Goal: Task Accomplishment & Management: Use online tool/utility

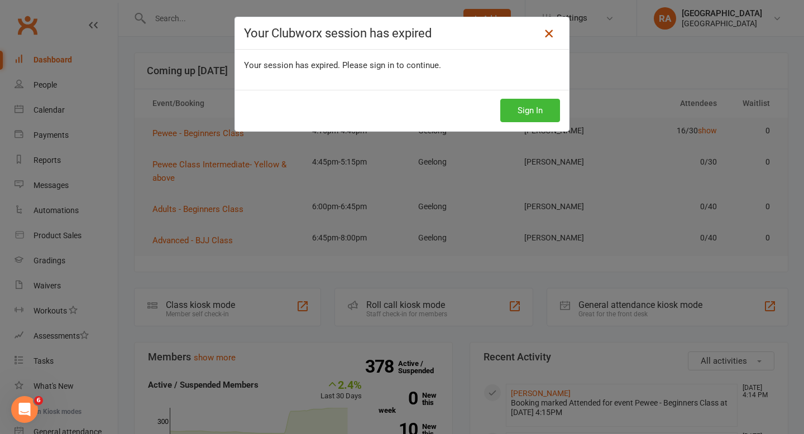
click at [552, 33] on icon at bounding box center [548, 33] width 13 height 13
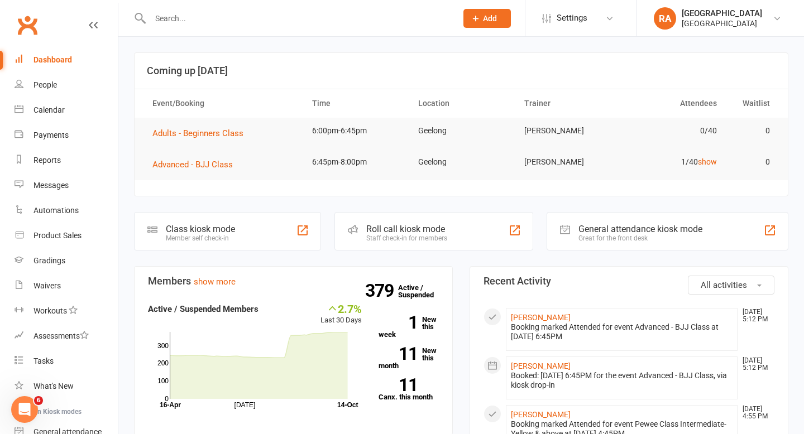
click at [155, 18] on input "text" at bounding box center [298, 19] width 302 height 16
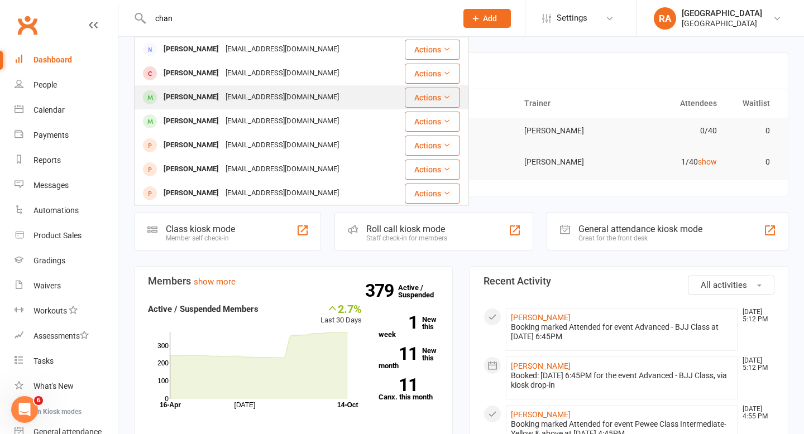
type input "chan"
click at [167, 103] on div "Kyonn Chan" at bounding box center [191, 97] width 62 height 16
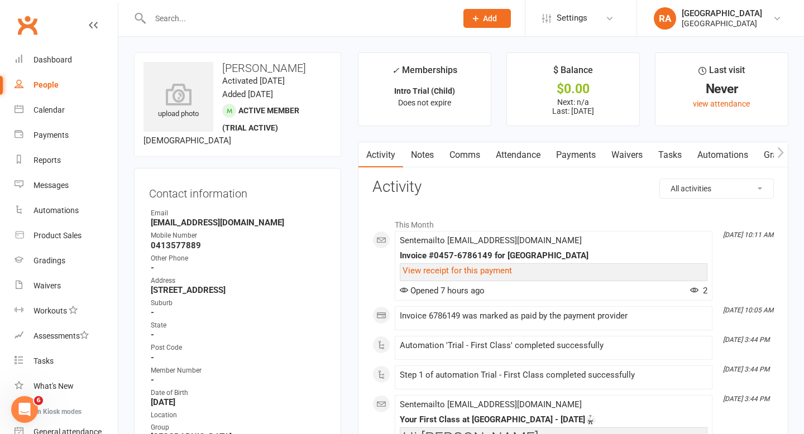
click at [715, 157] on link "Automations" at bounding box center [722, 155] width 66 height 26
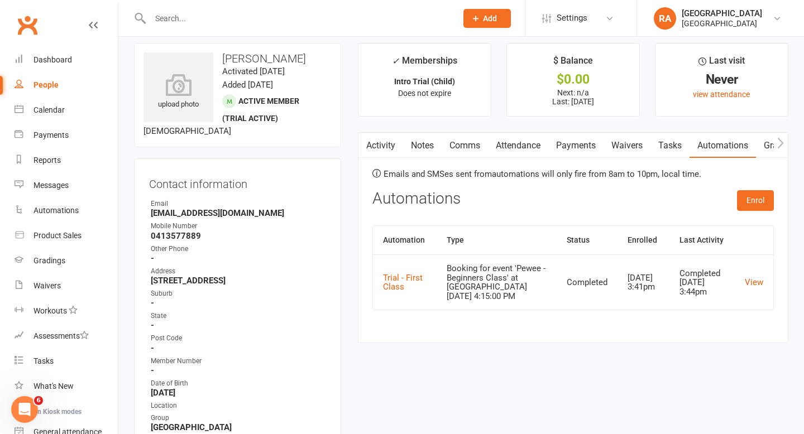
scroll to position [16, 0]
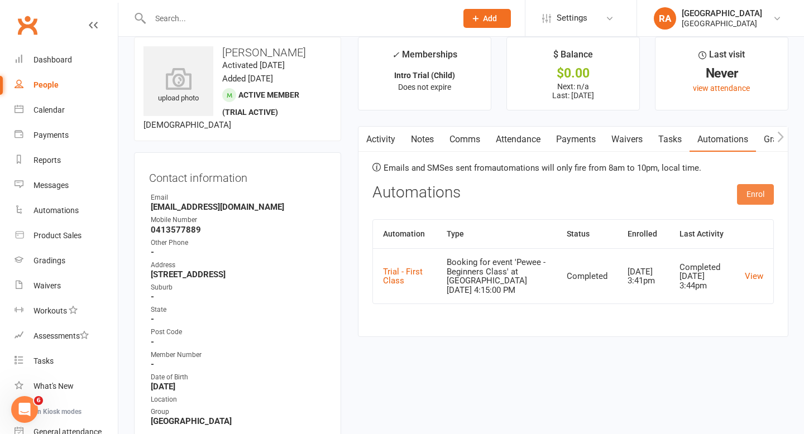
click at [761, 194] on button "Enrol" at bounding box center [755, 194] width 37 height 20
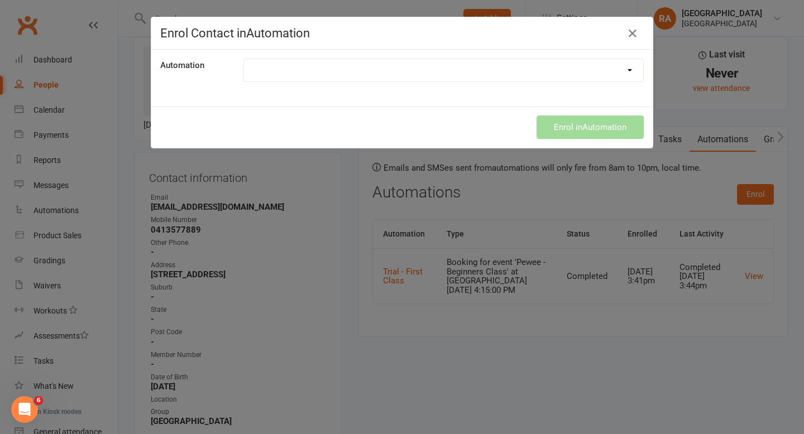
click at [439, 82] on div "Automation Birthday Automation Cancellation Automation Kids Grading Automation …" at bounding box center [401, 78] width 501 height 57
click at [426, 67] on select "Birthday Automation Cancellation Automation Kids Grading Automation Kids Gradin…" at bounding box center [443, 70] width 399 height 22
select select "9805"
click at [244, 59] on select "Birthday Automation Cancellation Automation Kids Grading Automation Kids Gradin…" at bounding box center [443, 70] width 399 height 22
click at [542, 123] on button "Enrol in Automation" at bounding box center [589, 127] width 107 height 23
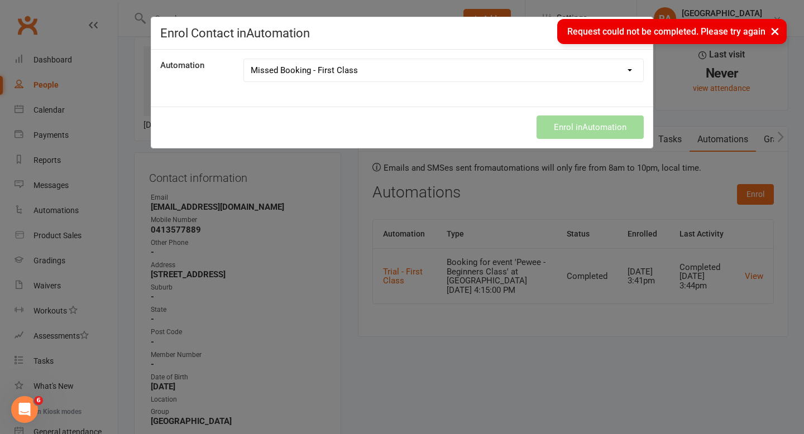
click at [543, 100] on div "Automation Birthday Automation Cancellation Automation Kids Grading Automation …" at bounding box center [401, 78] width 501 height 57
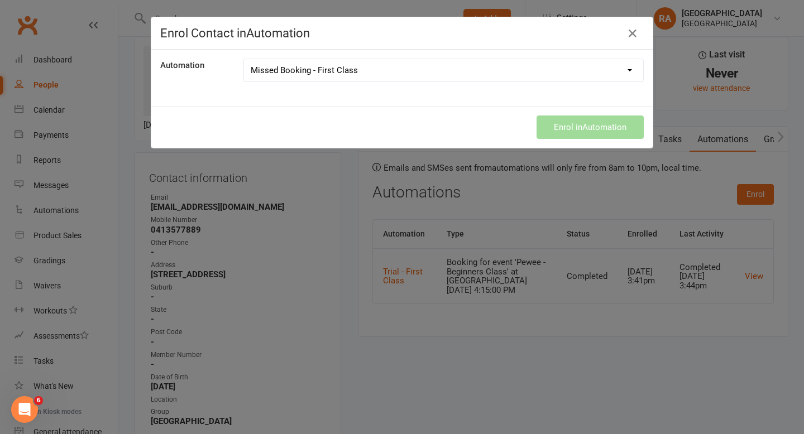
click at [434, 103] on div "Automation Birthday Automation Cancellation Automation Kids Grading Automation …" at bounding box center [401, 78] width 501 height 57
click at [643, 26] on h4 "Enrol Contact in Automation" at bounding box center [401, 33] width 483 height 14
click at [629, 31] on icon "button" at bounding box center [632, 33] width 13 height 13
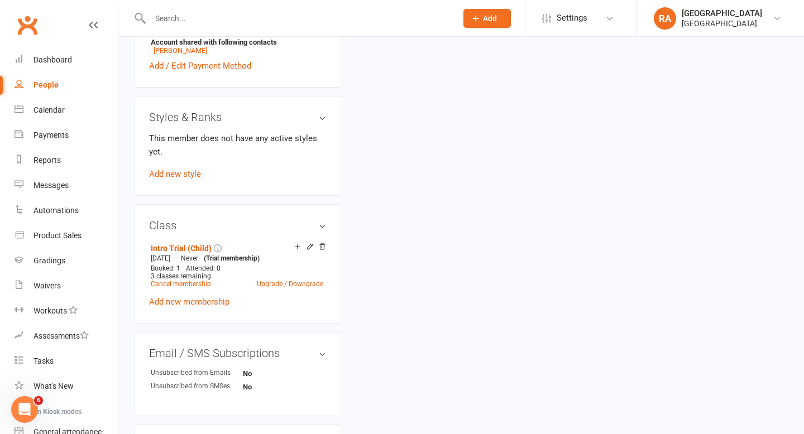
scroll to position [0, 0]
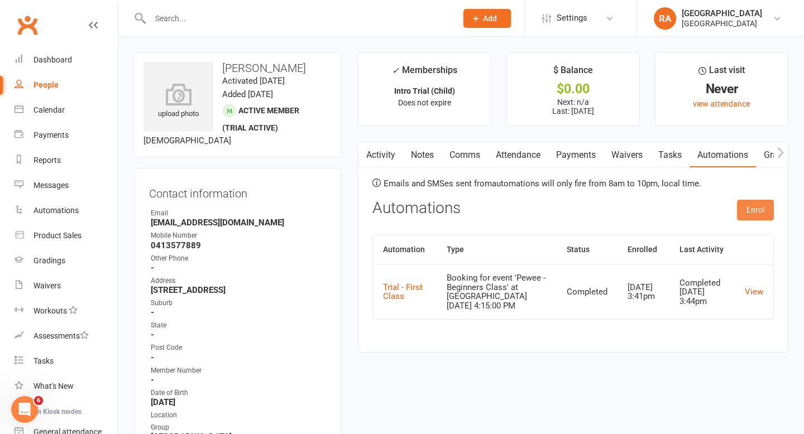
click at [748, 208] on button "Enrol" at bounding box center [755, 210] width 37 height 20
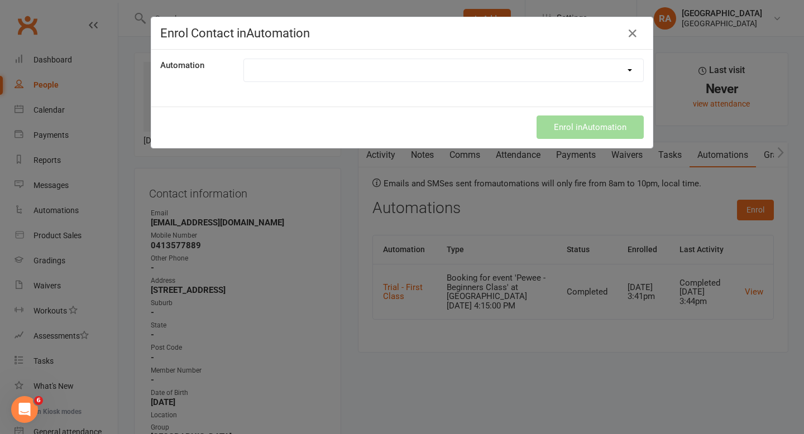
click at [376, 61] on select "Birthday Automation Cancellation Automation Kids Grading Automation Kids Gradin…" at bounding box center [443, 70] width 399 height 22
click at [420, 398] on div "Enrol Contact in Automation Automation Birthday Automation Cancellation Automat…" at bounding box center [402, 217] width 804 height 434
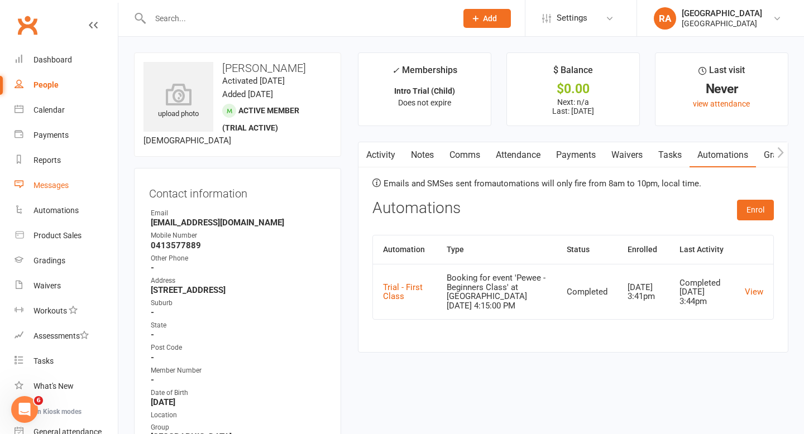
click at [52, 181] on div "Messages" at bounding box center [50, 185] width 35 height 9
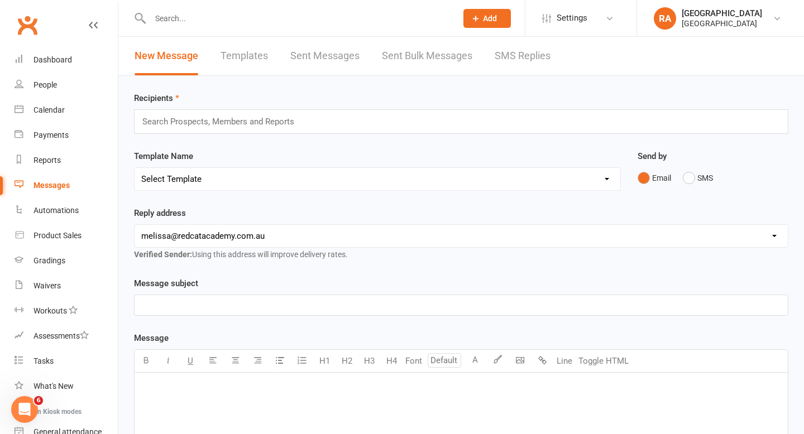
click at [248, 55] on link "Templates" at bounding box center [243, 56] width 47 height 39
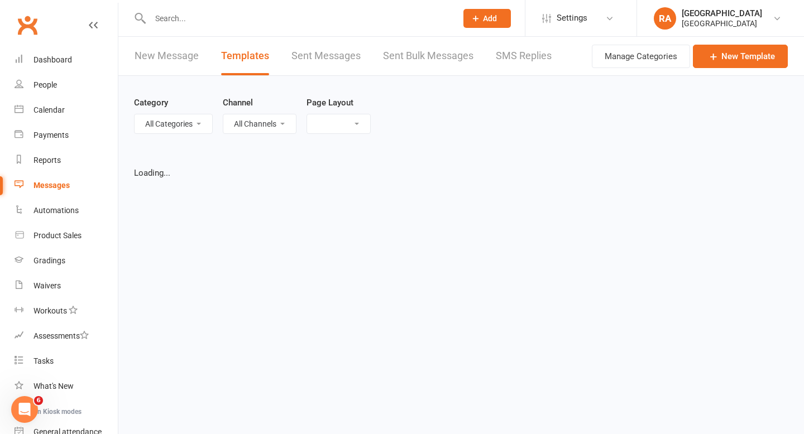
select select "grid"
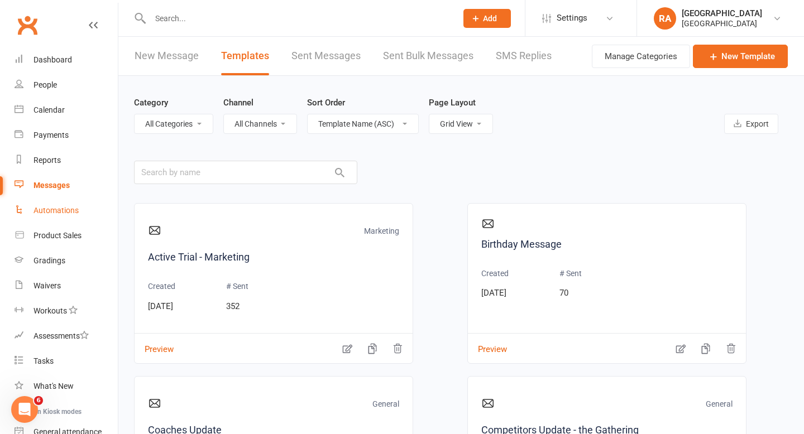
click at [57, 211] on div "Automations" at bounding box center [55, 210] width 45 height 9
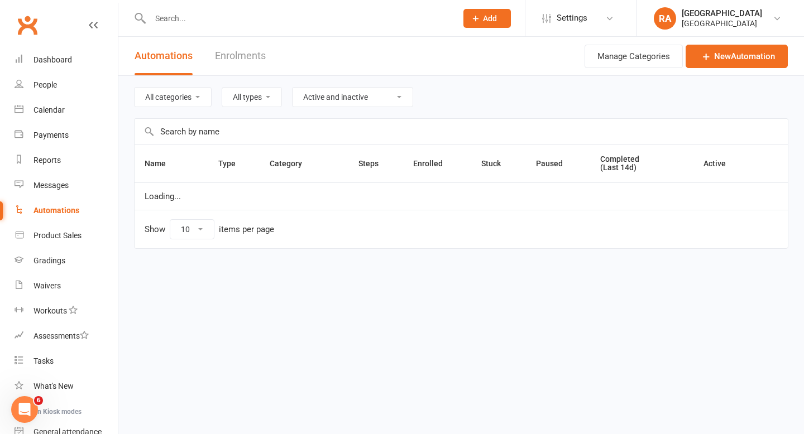
select select "100"
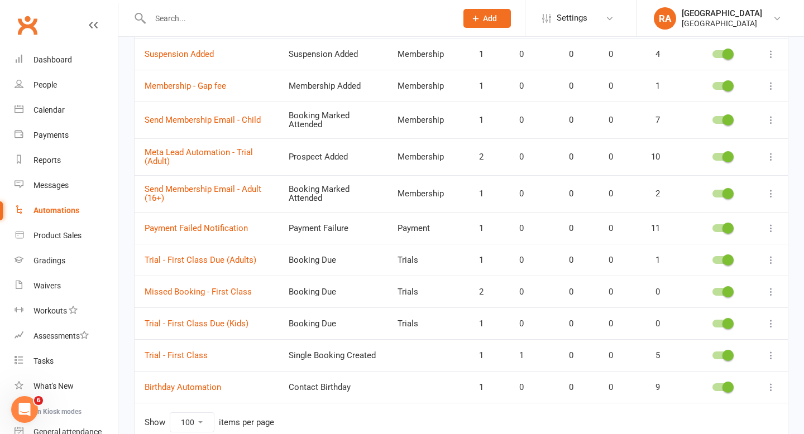
scroll to position [401, 0]
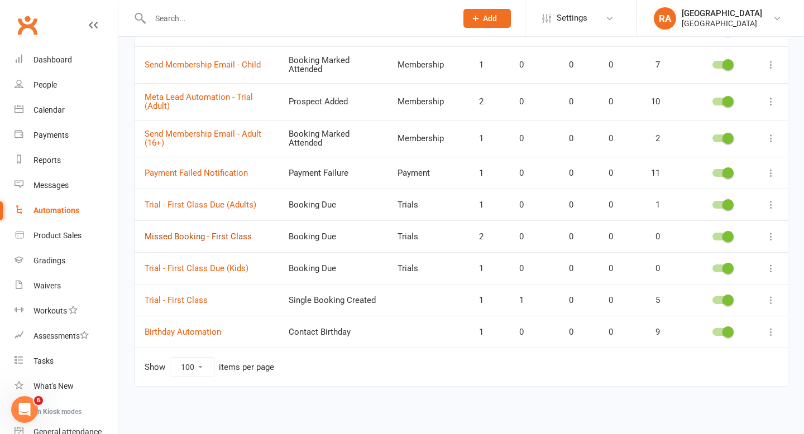
click at [181, 237] on link "Missed Booking - First Class" at bounding box center [198, 237] width 107 height 10
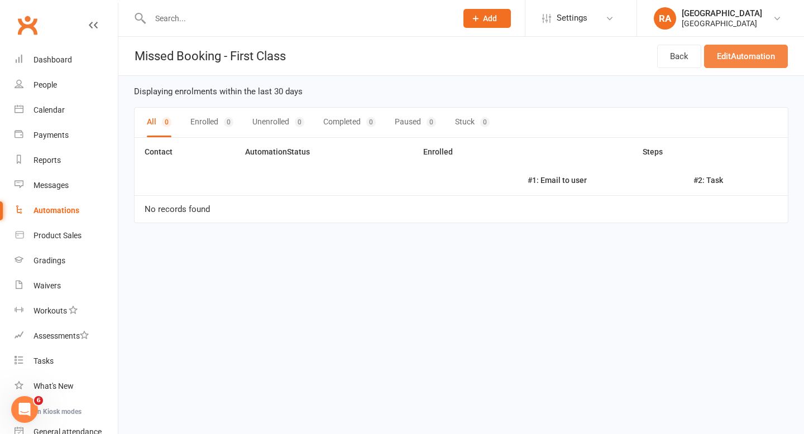
click at [732, 51] on link "Edit Automation" at bounding box center [746, 56] width 84 height 23
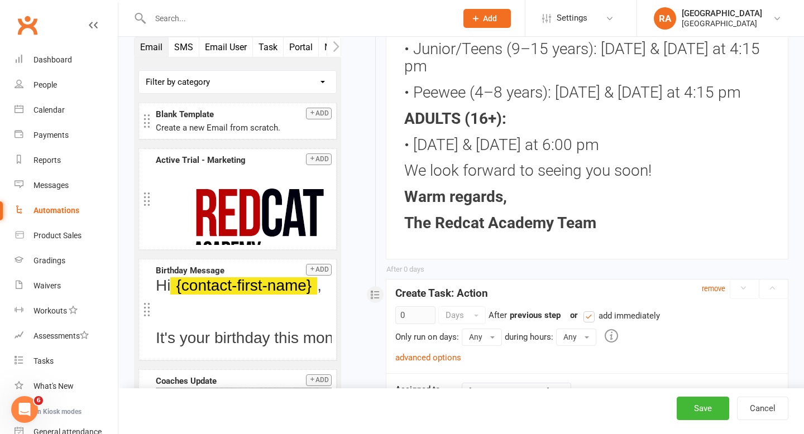
scroll to position [600, 0]
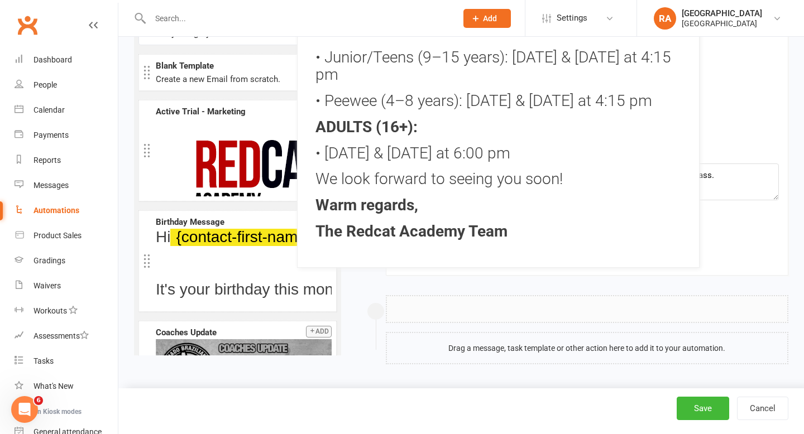
drag, startPoint x: 607, startPoint y: 265, endPoint x: 518, endPoint y: 234, distance: 93.9
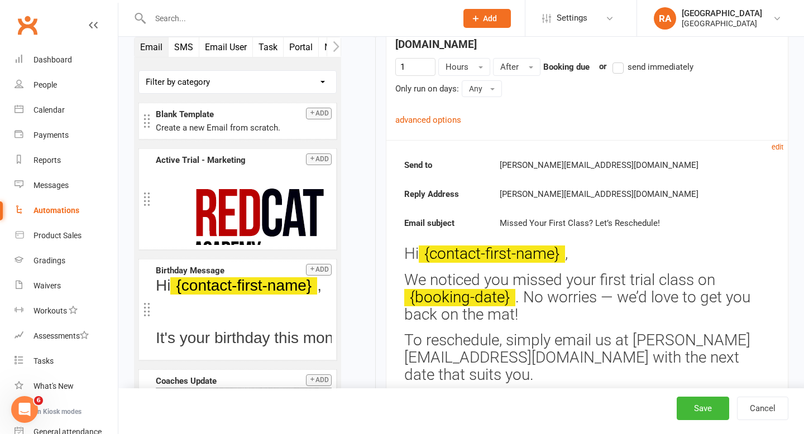
scroll to position [238, 0]
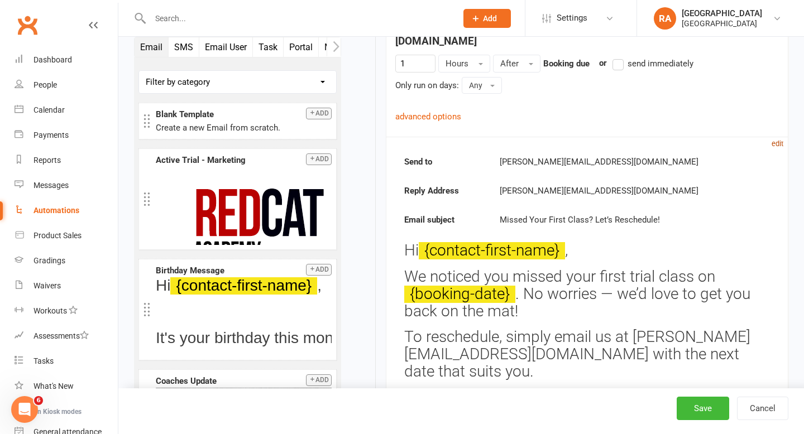
click at [780, 140] on small "edit" at bounding box center [777, 144] width 12 height 8
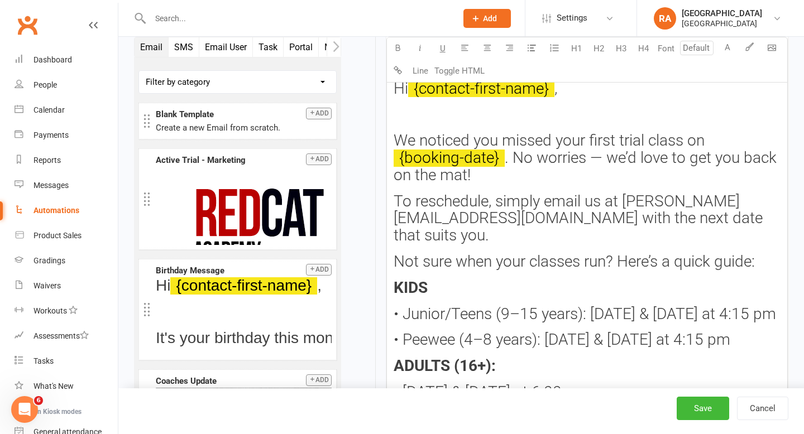
scroll to position [530, 0]
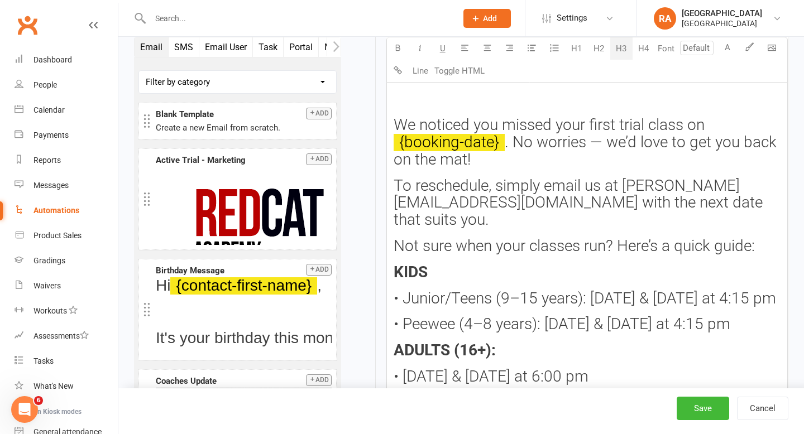
click at [544, 267] on div "Hi ﻿ {contact-first-name} , ﻿ We noticed you missed your first trial class on ﻿…" at bounding box center [587, 281] width 400 height 441
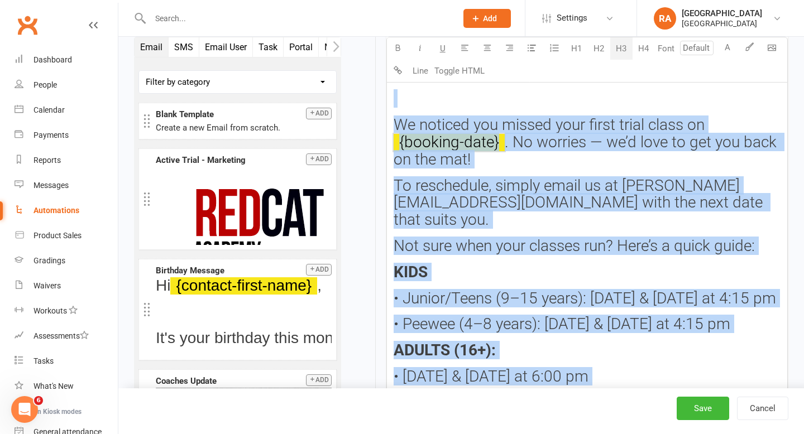
copy div "Hi ﻿ {contact-first-name} , ﻿ We noticed you missed your first trial class on ﻿…"
click at [709, 406] on button "Save" at bounding box center [702, 408] width 52 height 23
select select "100"
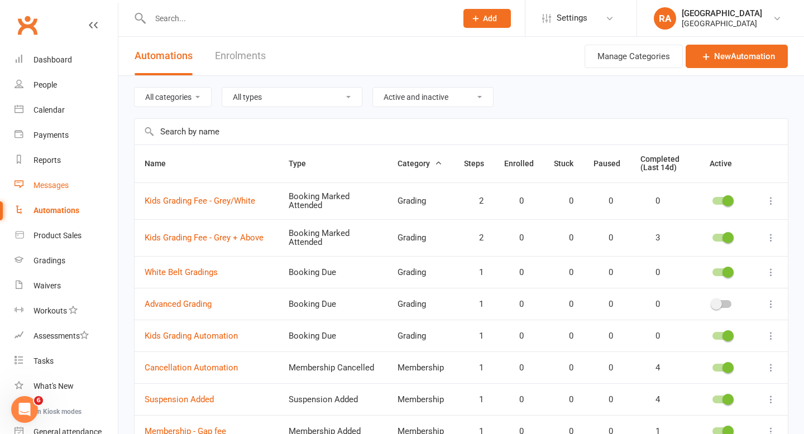
click at [49, 191] on link "Messages" at bounding box center [66, 185] width 103 height 25
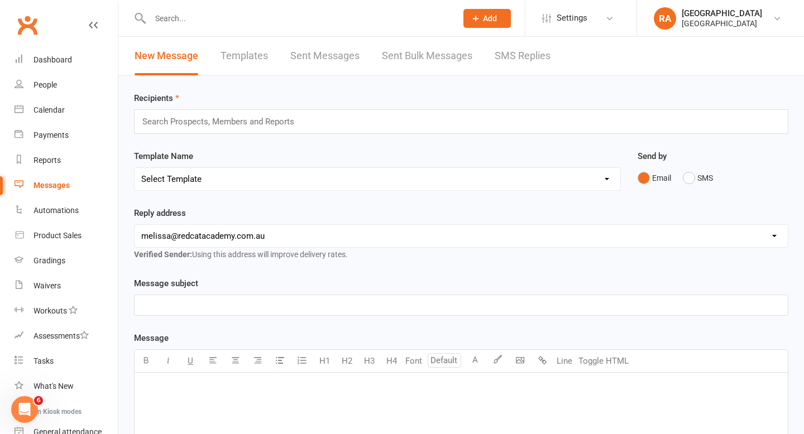
click at [258, 60] on link "Templates" at bounding box center [243, 56] width 47 height 39
select select "grid"
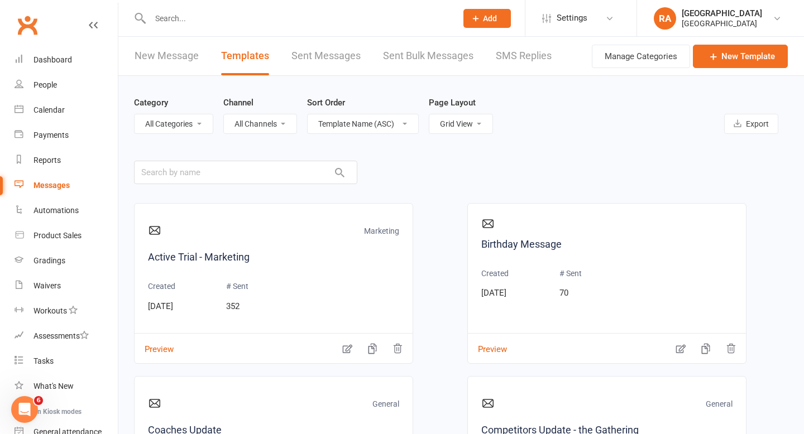
click at [742, 40] on div "Manage Categories New Template" at bounding box center [690, 56] width 196 height 39
click at [735, 52] on link "New Template" at bounding box center [740, 56] width 95 height 23
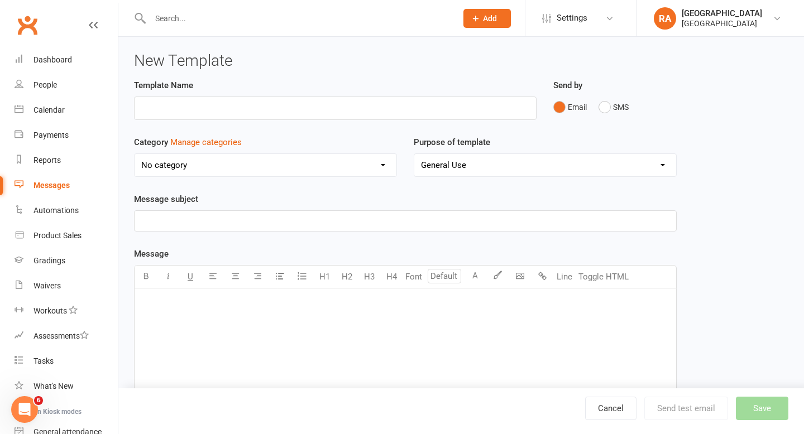
click at [213, 315] on div "﻿" at bounding box center [404, 372] width 541 height 167
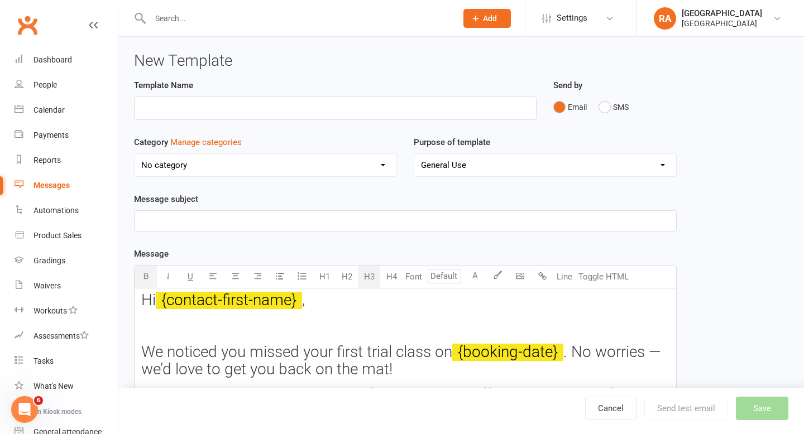
click at [234, 171] on select "No category General Grading Marketing Payment" at bounding box center [265, 165] width 262 height 22
click at [162, 218] on p "﻿" at bounding box center [405, 220] width 528 height 13
click at [174, 110] on input "text" at bounding box center [335, 108] width 402 height 23
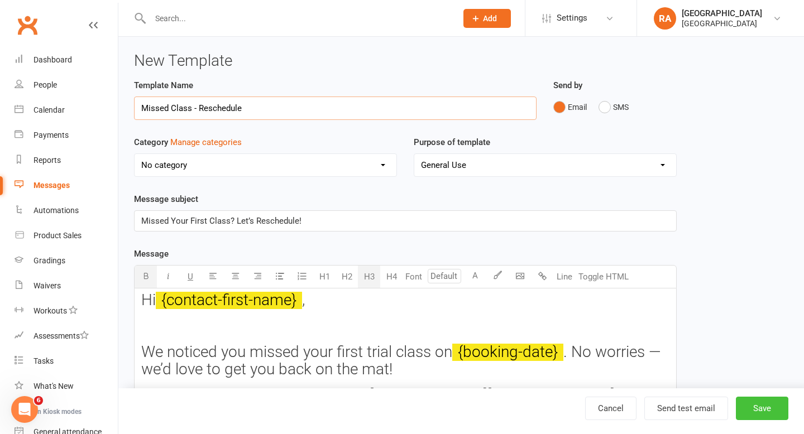
type input "Missed Class - Reschedule"
click at [754, 405] on button "Save" at bounding box center [761, 408] width 52 height 23
select select "grid"
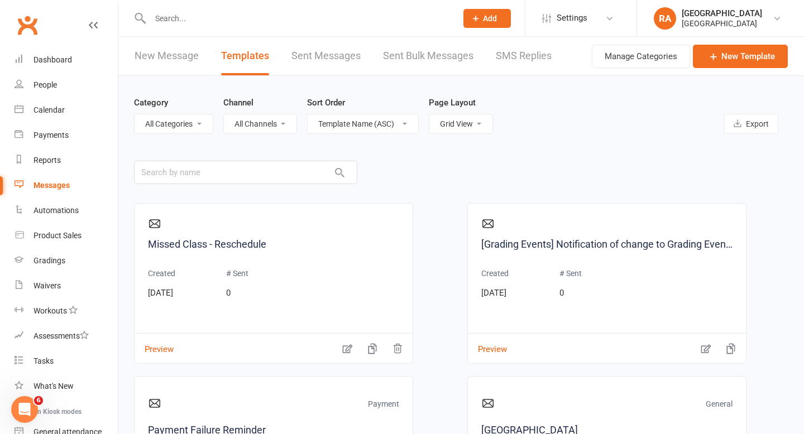
click at [166, 57] on link "New Message" at bounding box center [166, 56] width 64 height 39
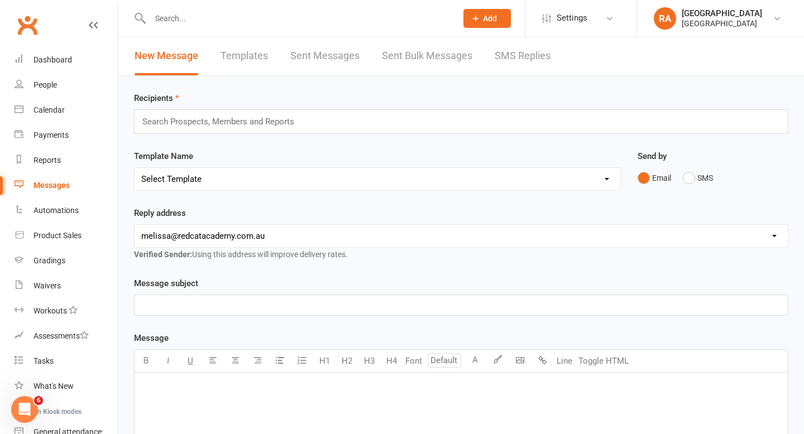
click at [230, 176] on select "Select Template [Email] Coaches Update [Email] Competitors Update - the Gatheri…" at bounding box center [376, 179] width 485 height 22
select select "8"
click at [134, 168] on select "Select Template [Email] Coaches Update [Email] Competitors Update - the Gatheri…" at bounding box center [376, 179] width 485 height 22
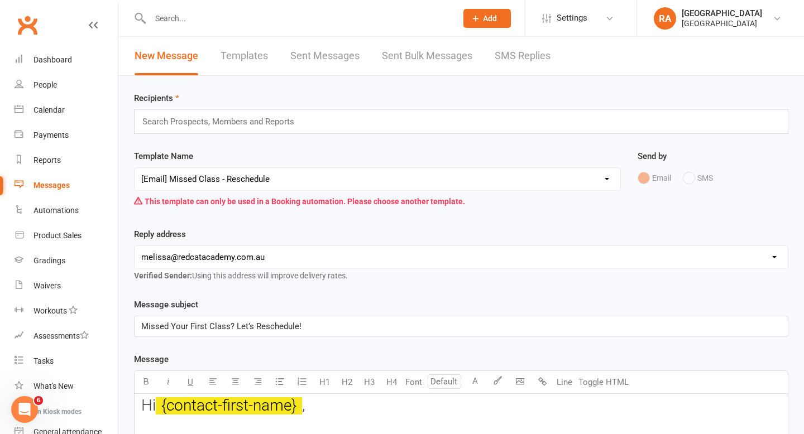
click at [280, 179] on select "Select Template [Email] Coaches Update [Email] Competitors Update - the Gatheri…" at bounding box center [376, 179] width 485 height 22
click at [134, 168] on select "Select Template [Email] Coaches Update [Email] Competitors Update - the Gatheri…" at bounding box center [376, 179] width 485 height 22
click at [247, 55] on link "Templates" at bounding box center [243, 56] width 47 height 39
select select "grid"
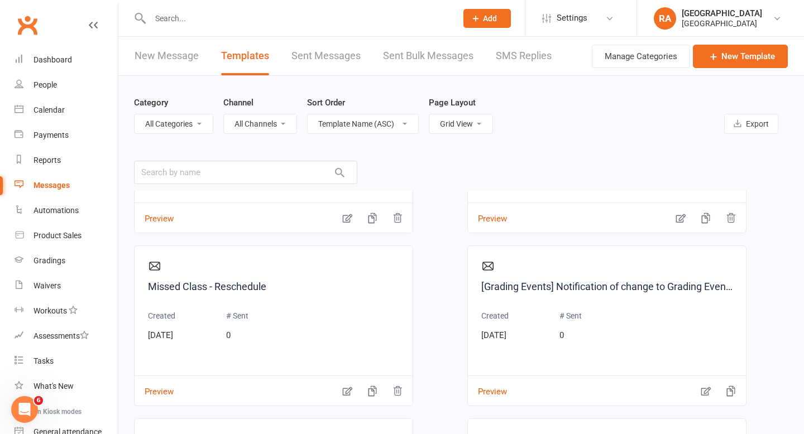
scroll to position [840, 0]
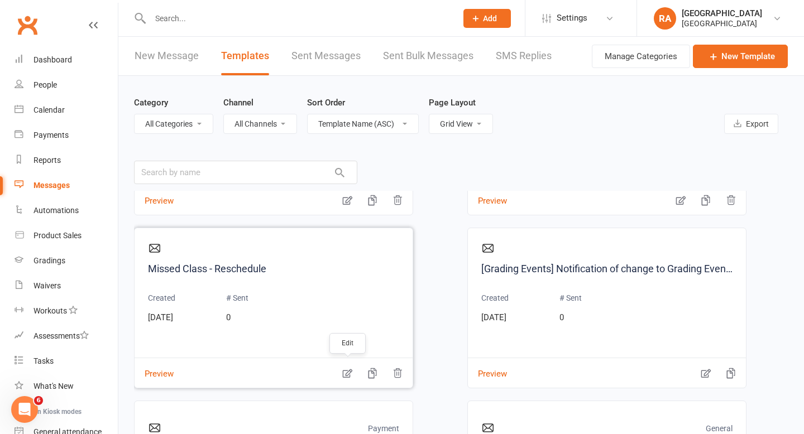
click at [350, 373] on icon "button" at bounding box center [347, 373] width 11 height 11
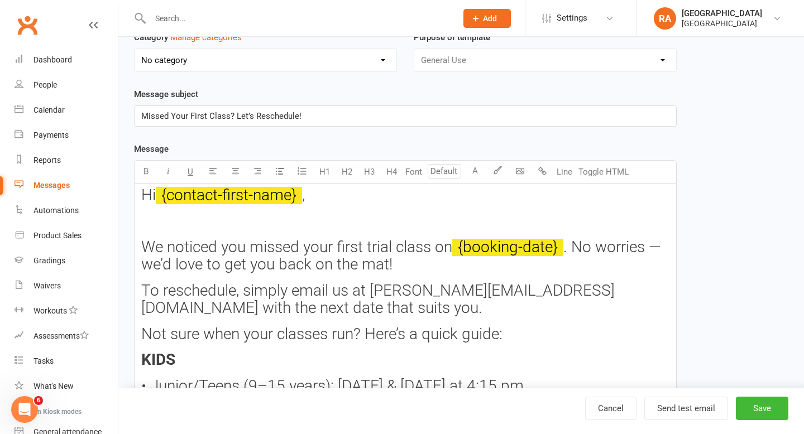
scroll to position [128, 0]
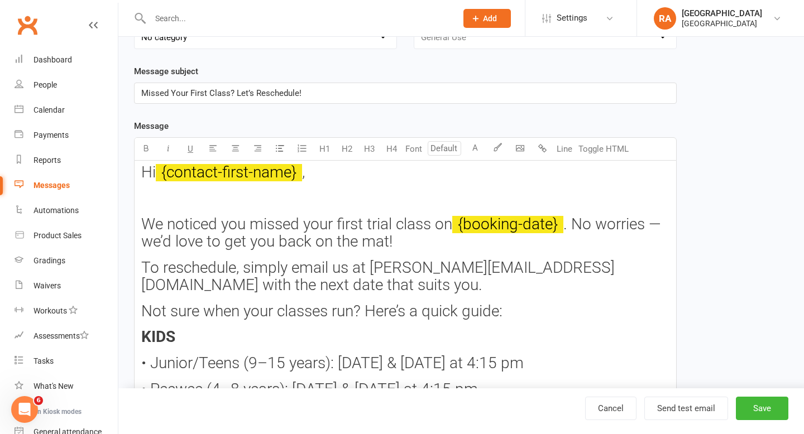
click at [552, 231] on span "﻿ {booking-date}" at bounding box center [507, 224] width 111 height 18
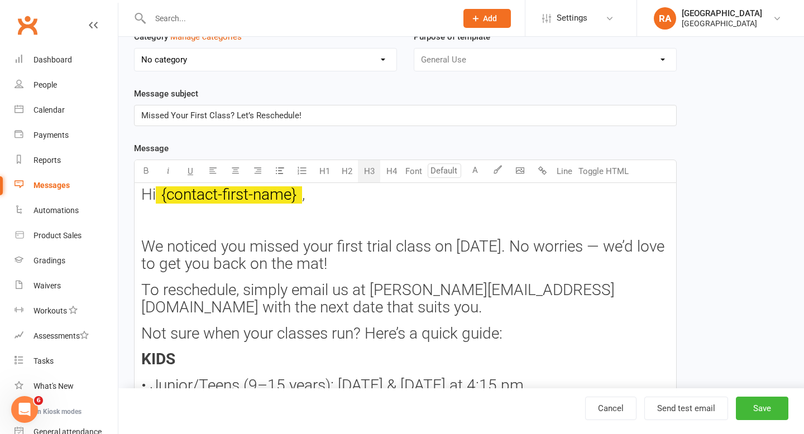
scroll to position [31, 0]
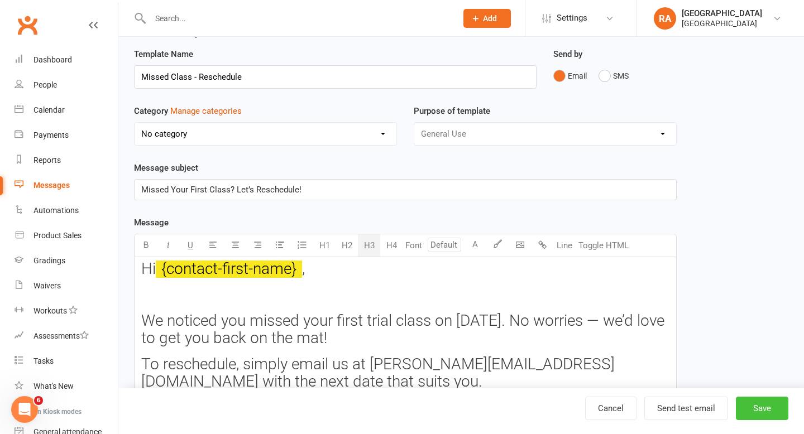
click at [761, 417] on button "Save" at bounding box center [761, 408] width 52 height 23
select select "grid"
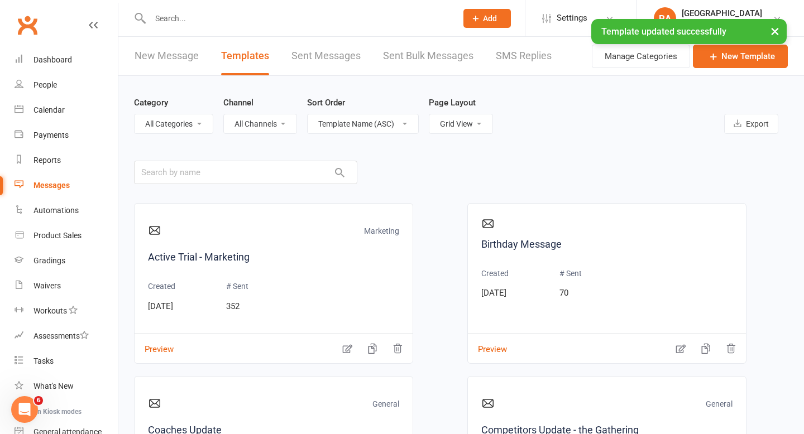
click at [174, 62] on link "New Message" at bounding box center [166, 56] width 64 height 39
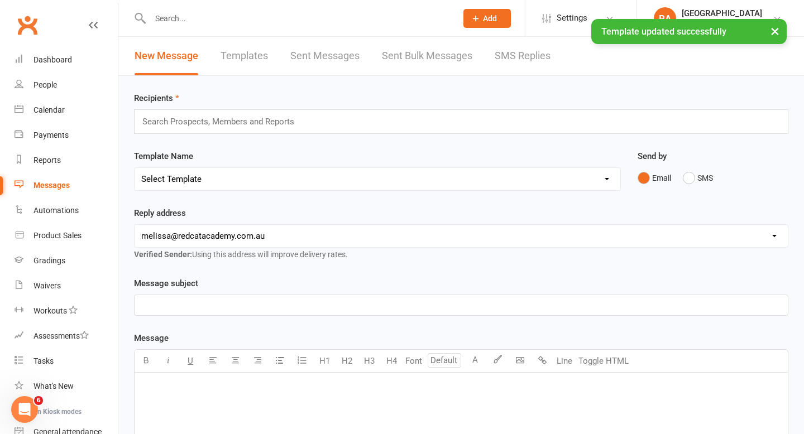
click at [198, 181] on select "Select Template [Email] Coaches Update [Email] Competitors Update - the Gatheri…" at bounding box center [376, 179] width 485 height 22
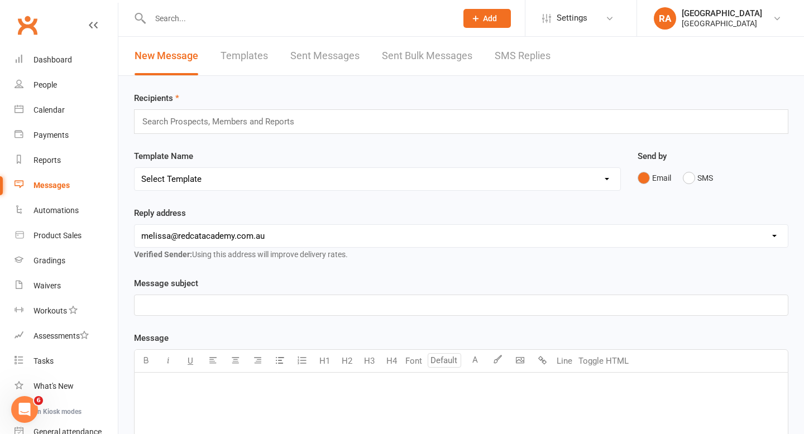
select select "8"
click at [134, 168] on select "Select Template [Email] Coaches Update [Email] Competitors Update - the Gatheri…" at bounding box center [376, 179] width 485 height 22
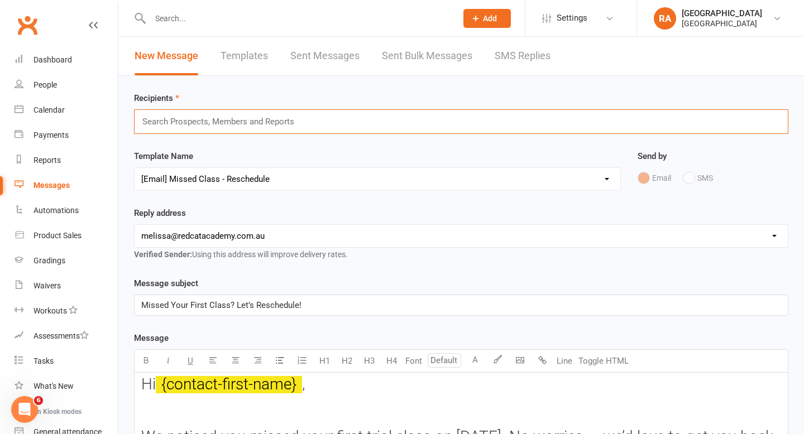
click at [218, 121] on input "text" at bounding box center [223, 121] width 164 height 15
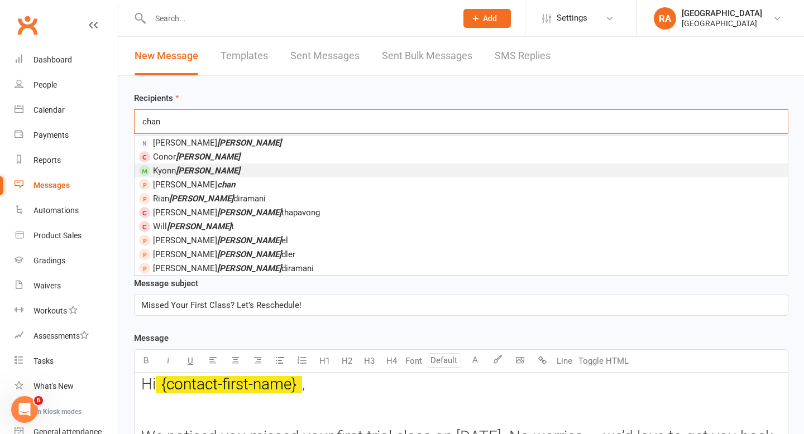
type input "chan"
click at [212, 171] on li "Kyonn Chan" at bounding box center [460, 171] width 653 height 14
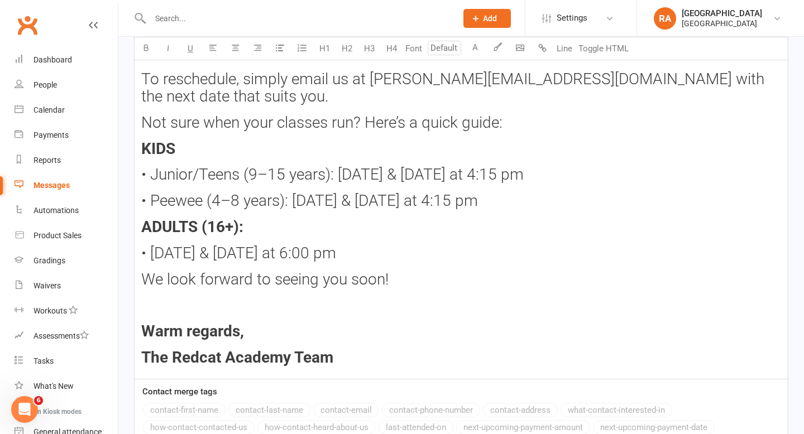
scroll to position [393, 0]
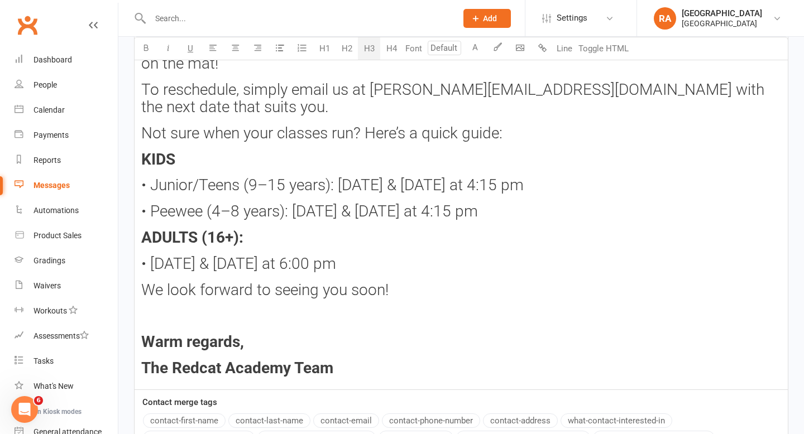
drag, startPoint x: 533, startPoint y: 209, endPoint x: 121, endPoint y: 186, distance: 413.0
click at [121, 186] on div "Recipients × Kyonn Chan Search Prospects, Members and Reports Template Name Sel…" at bounding box center [460, 120] width 685 height 876
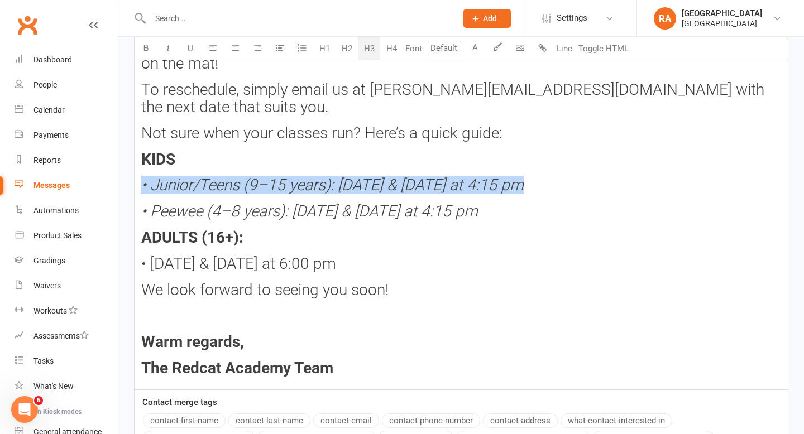
drag, startPoint x: 381, startPoint y: 259, endPoint x: 127, endPoint y: 261, distance: 253.9
click at [127, 261] on div "Message subject Missed Your First Class? Let’s Reschedule! Message U H1 H2 H3 H…" at bounding box center [461, 188] width 671 height 603
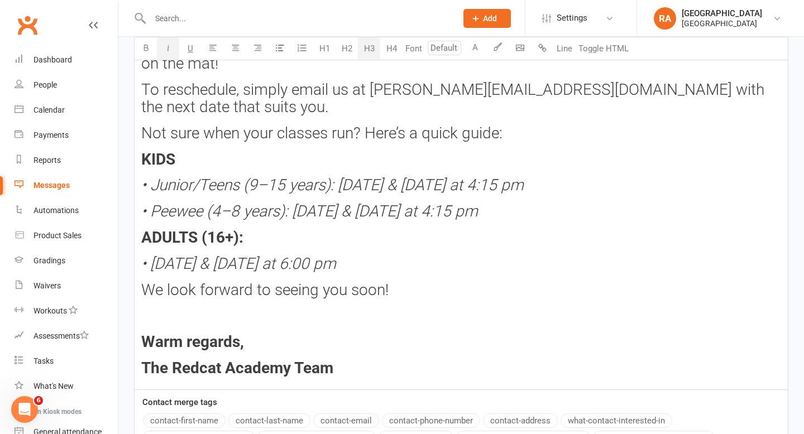
click at [392, 258] on h3 "• [DATE] & [DATE] at 6:00 pm" at bounding box center [461, 264] width 640 height 17
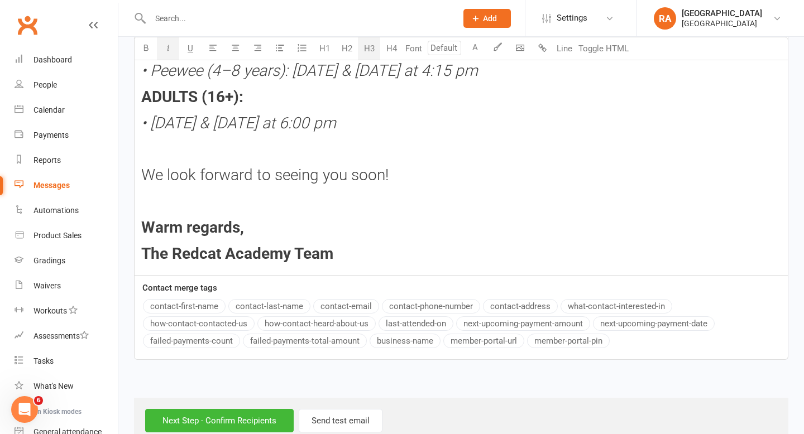
scroll to position [559, 0]
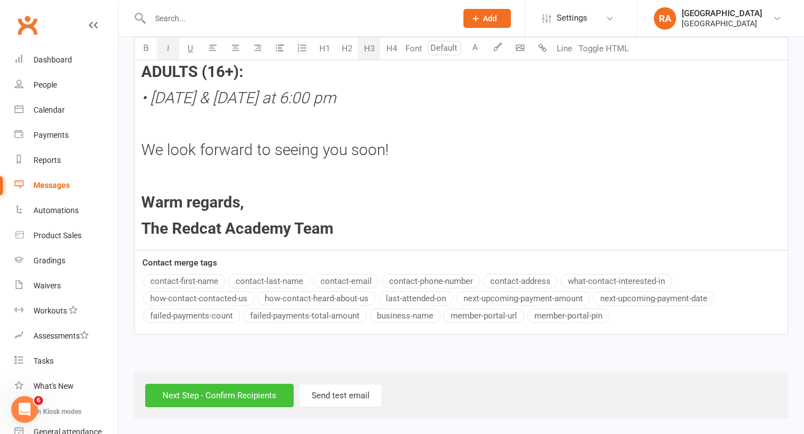
click at [222, 398] on input "Next Step - Confirm Recipients" at bounding box center [219, 395] width 148 height 23
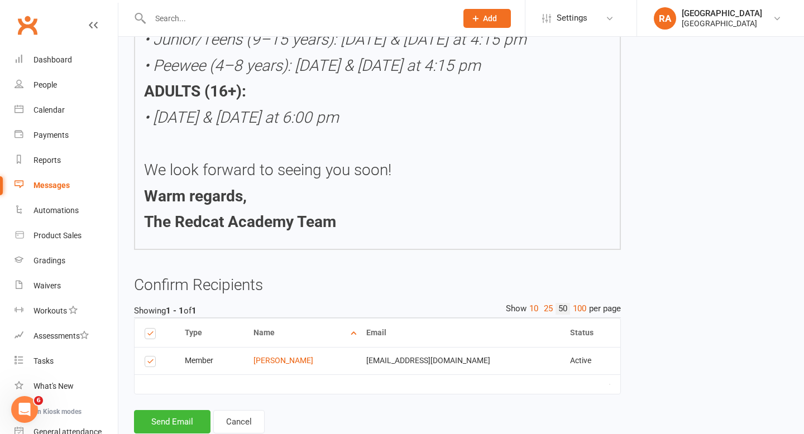
scroll to position [364, 0]
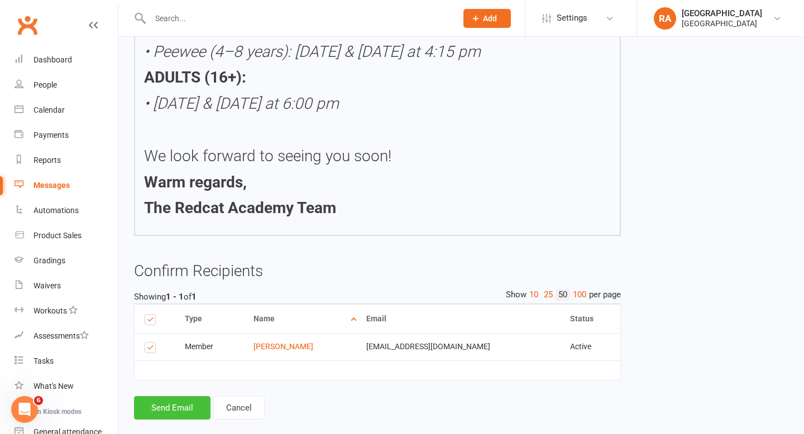
click at [176, 396] on button "Send Email" at bounding box center [172, 407] width 76 height 23
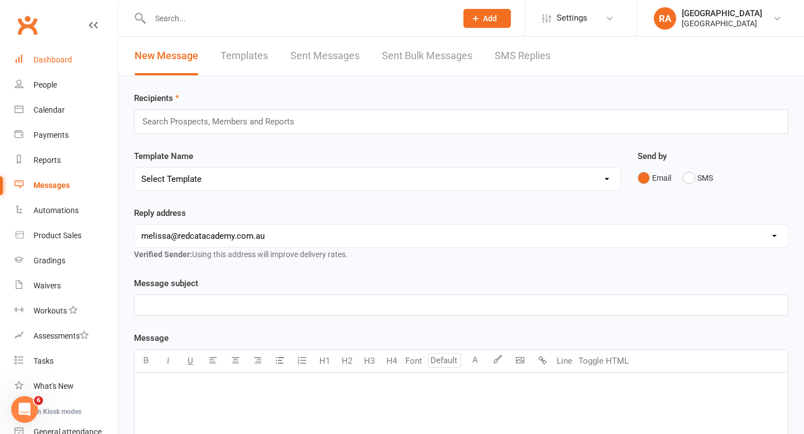
click at [44, 63] on div "Dashboard" at bounding box center [52, 59] width 39 height 9
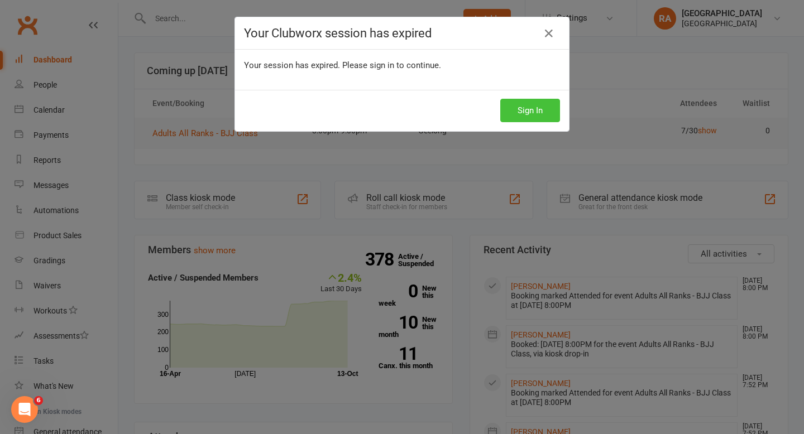
click at [528, 116] on button "Sign In" at bounding box center [530, 110] width 60 height 23
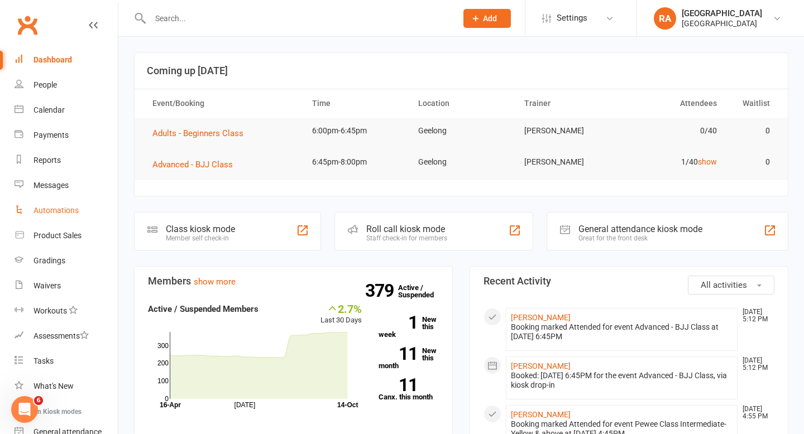
click at [44, 208] on div "Automations" at bounding box center [55, 210] width 45 height 9
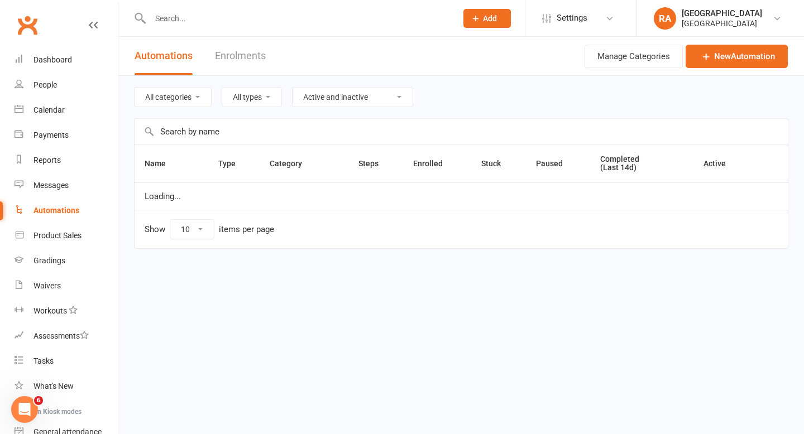
select select "100"
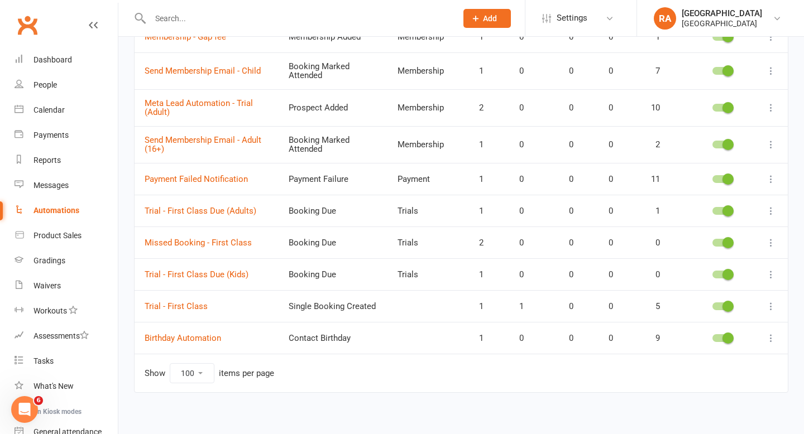
scroll to position [401, 0]
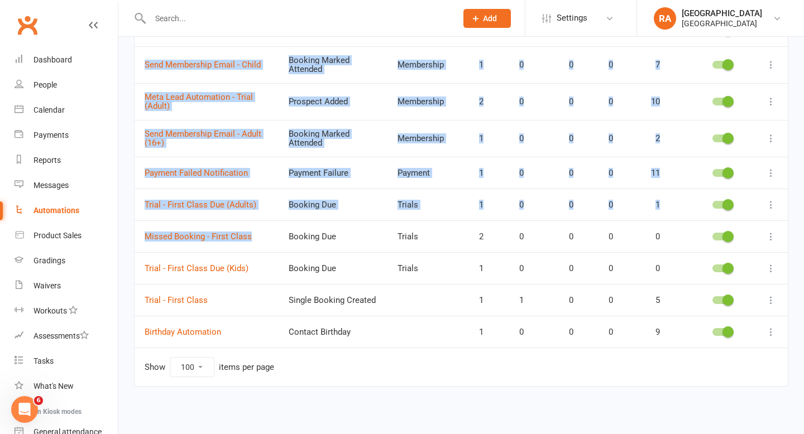
drag, startPoint x: 263, startPoint y: 235, endPoint x: 121, endPoint y: 232, distance: 142.3
click at [121, 232] on div "All categories Grading Membership Payment Trials All types Booking Cancelled Bo…" at bounding box center [460, 46] width 685 height 743
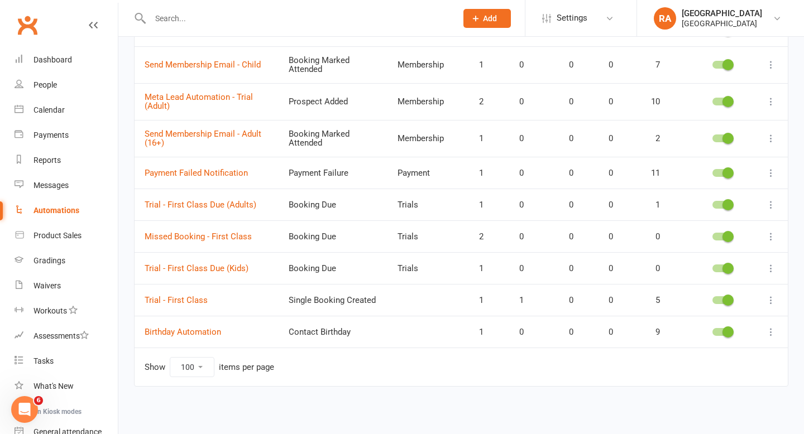
click at [777, 224] on td at bounding box center [770, 236] width 33 height 32
click at [776, 229] on td at bounding box center [770, 236] width 33 height 32
click at [771, 231] on icon at bounding box center [770, 236] width 11 height 11
click at [693, 266] on link "Edit" at bounding box center [721, 258] width 110 height 22
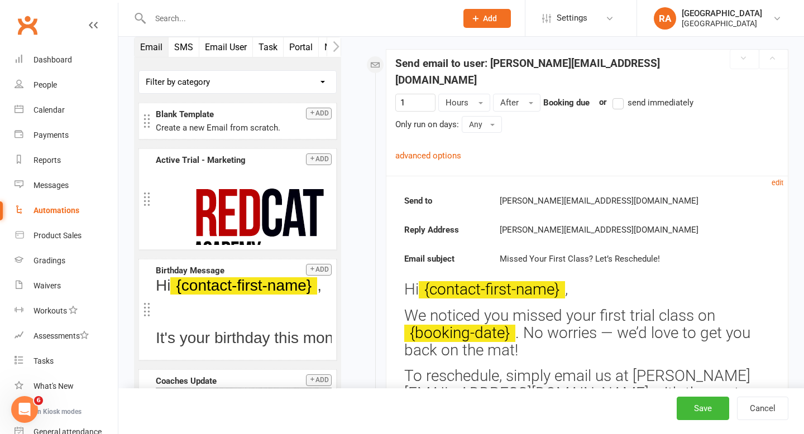
scroll to position [221, 0]
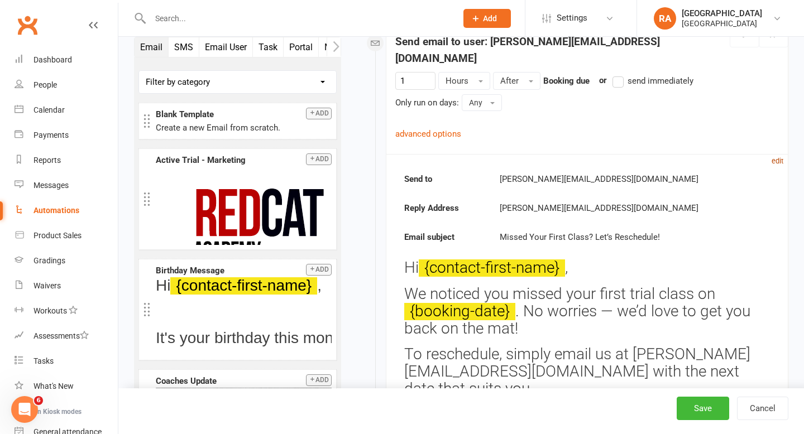
click at [781, 157] on small "edit" at bounding box center [777, 161] width 12 height 8
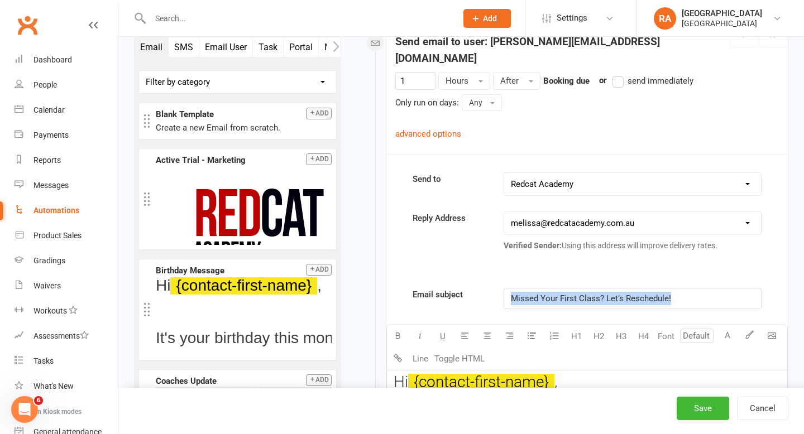
drag, startPoint x: 682, startPoint y: 283, endPoint x: 467, endPoint y: 282, distance: 215.4
click at [467, 288] on div "Email subject Missed Your First Class? Let’s Reschedule!" at bounding box center [587, 298] width 366 height 21
copy span "Missed Your First Class? Let’s Reschedule!"
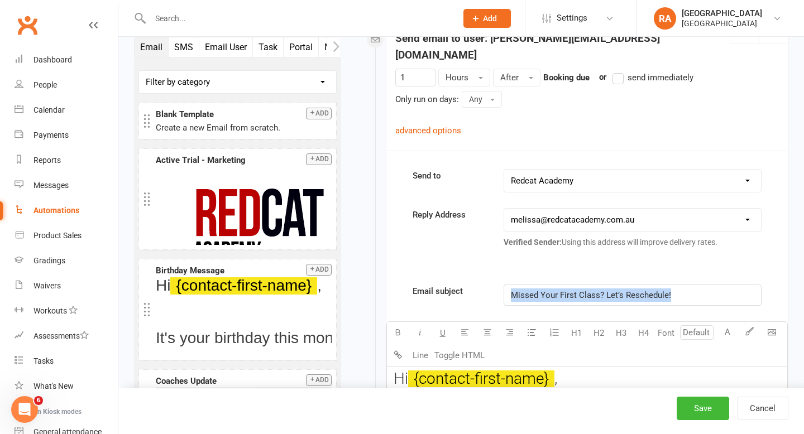
scroll to position [0, 0]
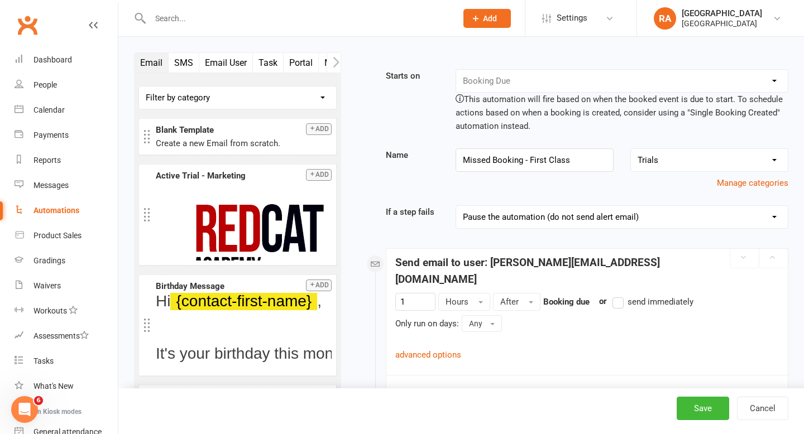
click at [195, 20] on input "text" at bounding box center [298, 19] width 302 height 16
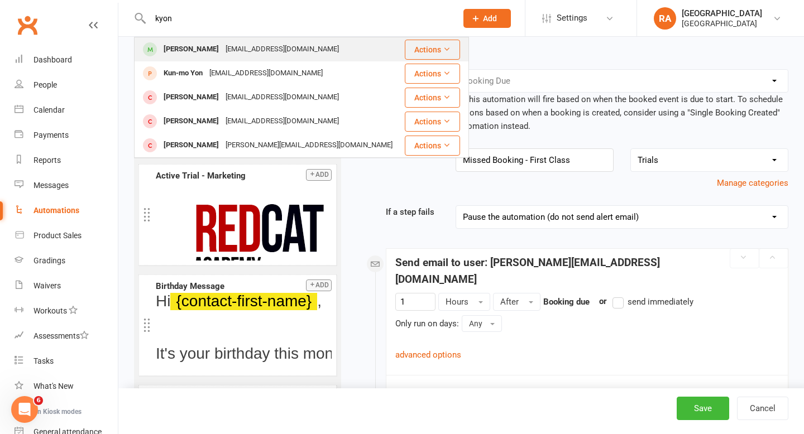
type input "kyon"
click at [213, 57] on div "Kyonn Chan kynamori@gmail.com" at bounding box center [269, 49] width 268 height 23
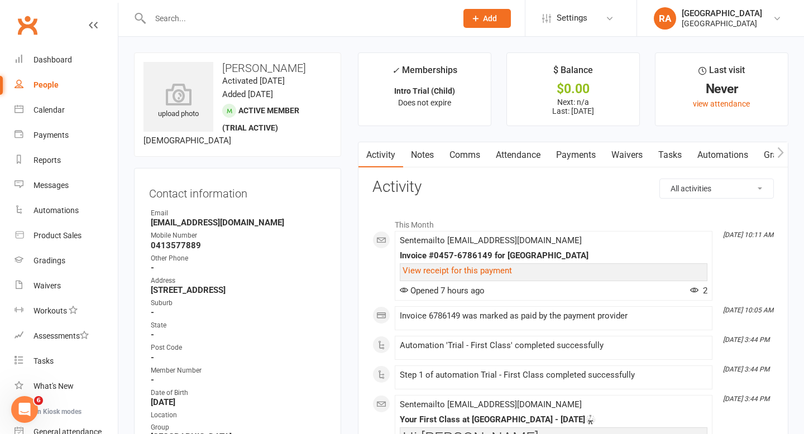
click at [523, 152] on link "Attendance" at bounding box center [518, 155] width 60 height 26
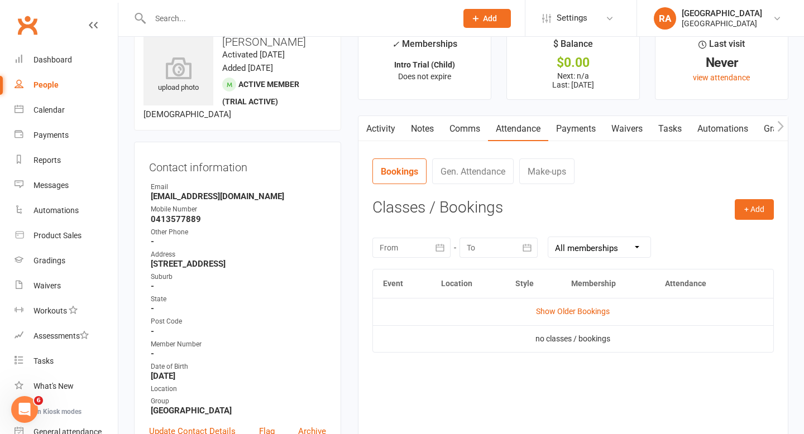
scroll to position [30, 0]
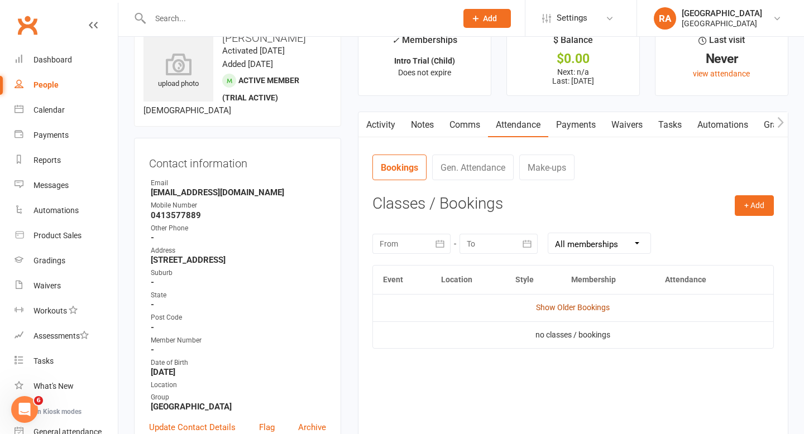
click at [573, 305] on link "Show Older Bookings" at bounding box center [573, 307] width 74 height 9
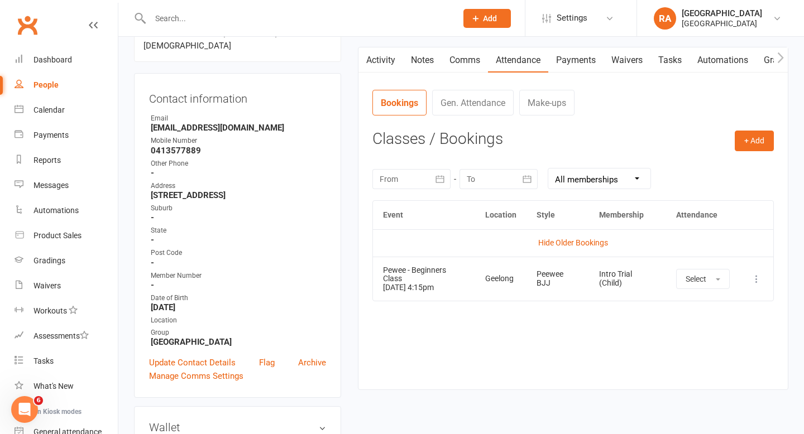
scroll to position [114, 0]
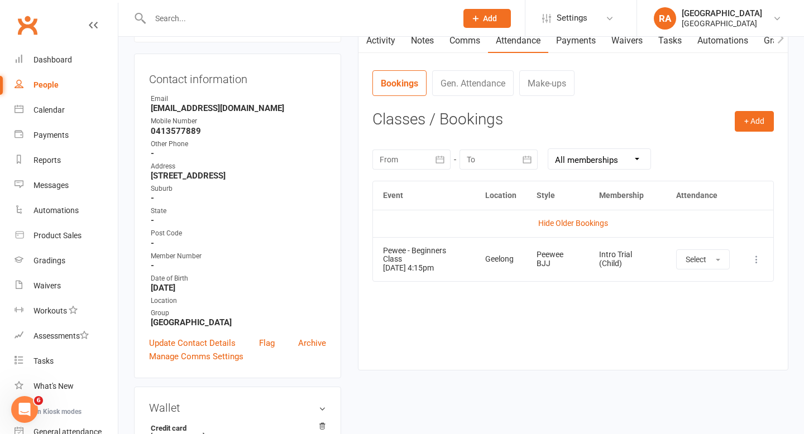
click at [754, 259] on icon at bounding box center [756, 259] width 11 height 11
click at [690, 326] on link "Delete booking" at bounding box center [707, 326] width 110 height 22
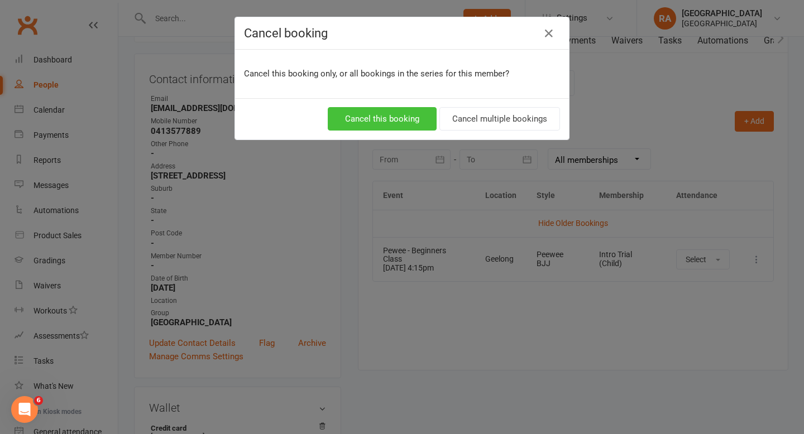
click at [409, 121] on button "Cancel this booking" at bounding box center [382, 118] width 109 height 23
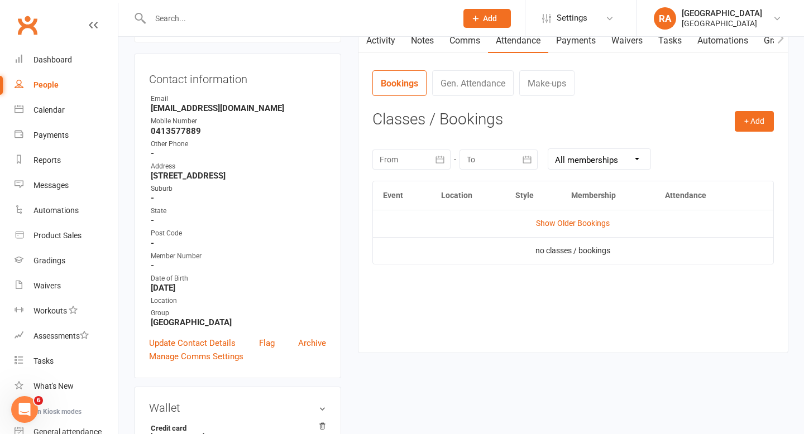
scroll to position [0, 0]
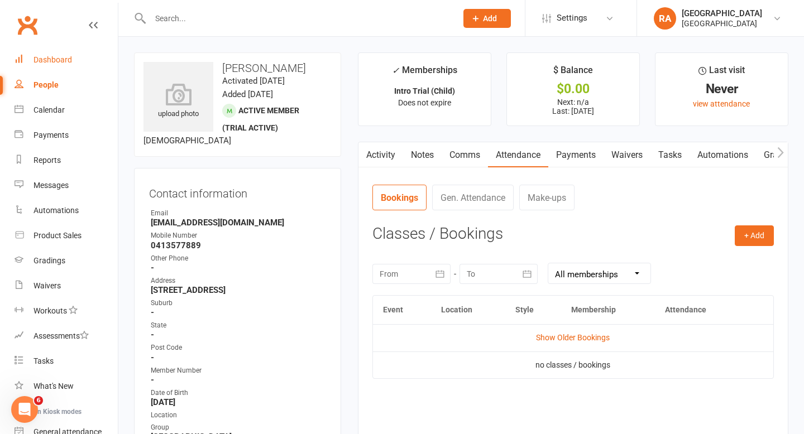
click at [58, 55] on div "Dashboard" at bounding box center [52, 59] width 39 height 9
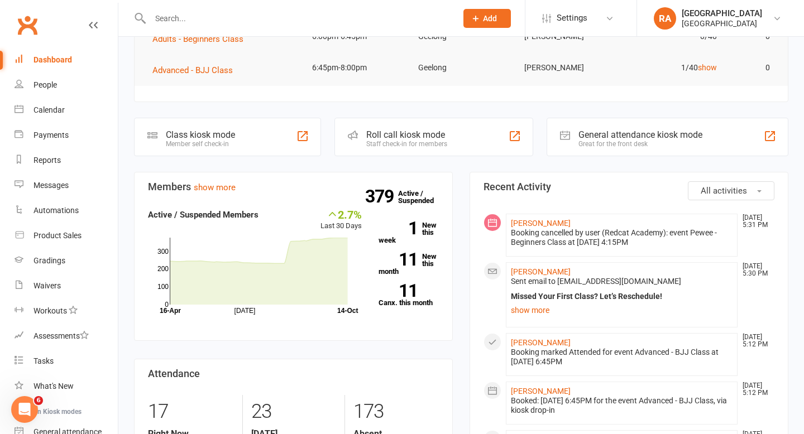
scroll to position [97, 0]
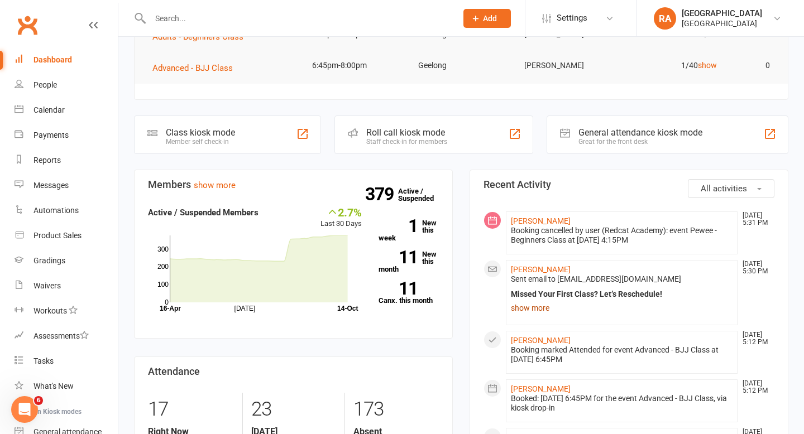
click at [538, 309] on link "show more" at bounding box center [622, 308] width 222 height 16
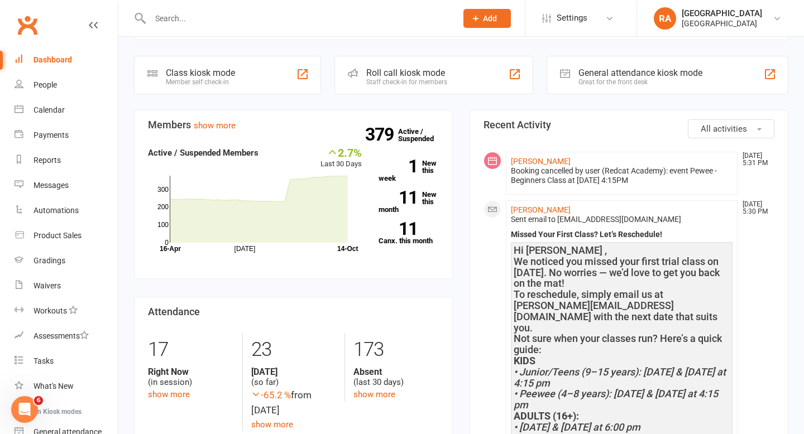
scroll to position [0, 0]
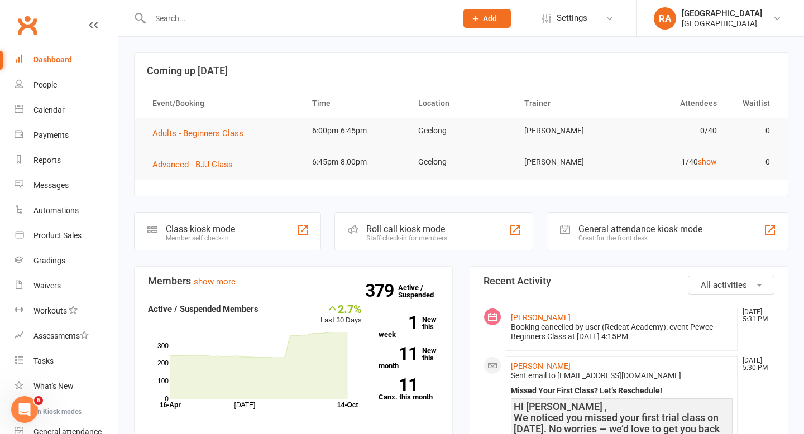
click at [54, 51] on link "Dashboard" at bounding box center [66, 59] width 103 height 25
click at [37, 57] on div "Dashboard" at bounding box center [52, 59] width 39 height 9
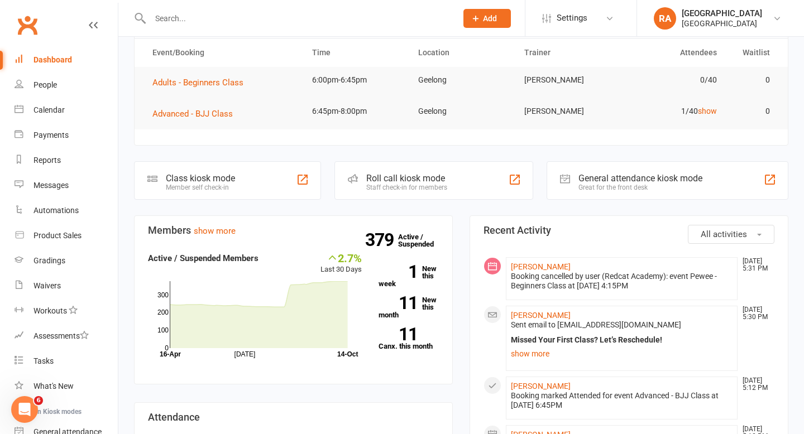
scroll to position [53, 0]
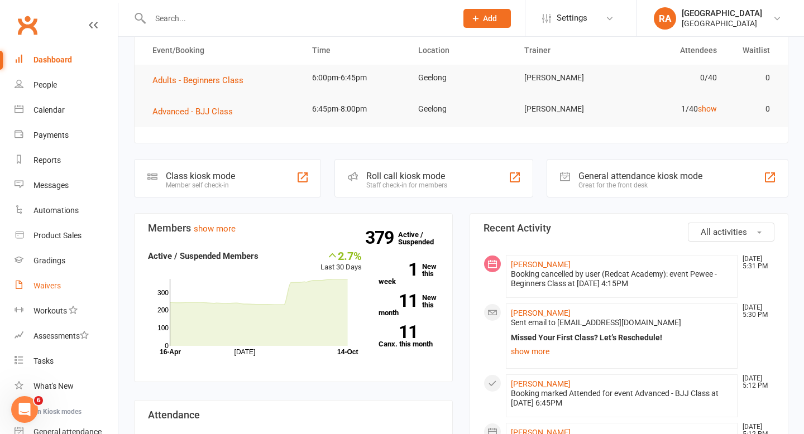
click at [49, 286] on div "Waivers" at bounding box center [46, 285] width 27 height 9
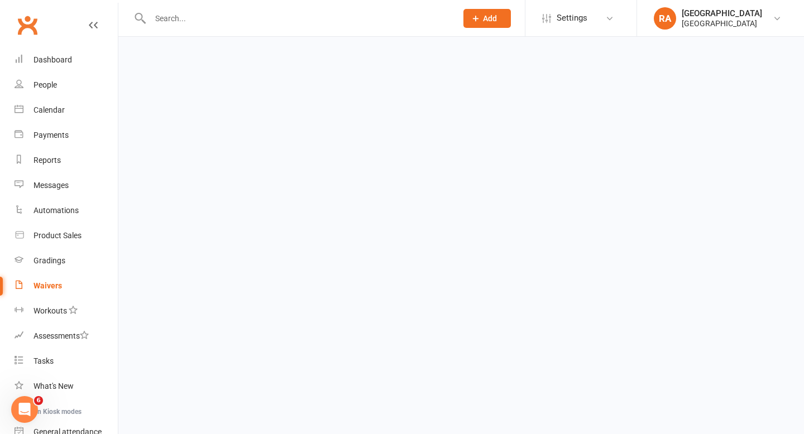
select select "25"
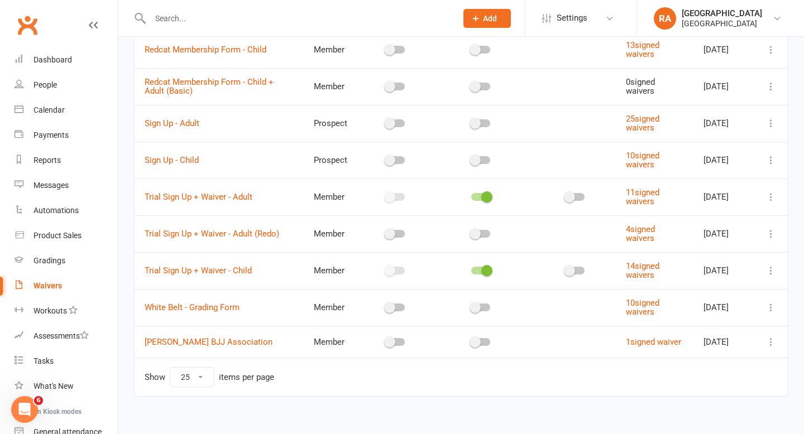
scroll to position [287, 0]
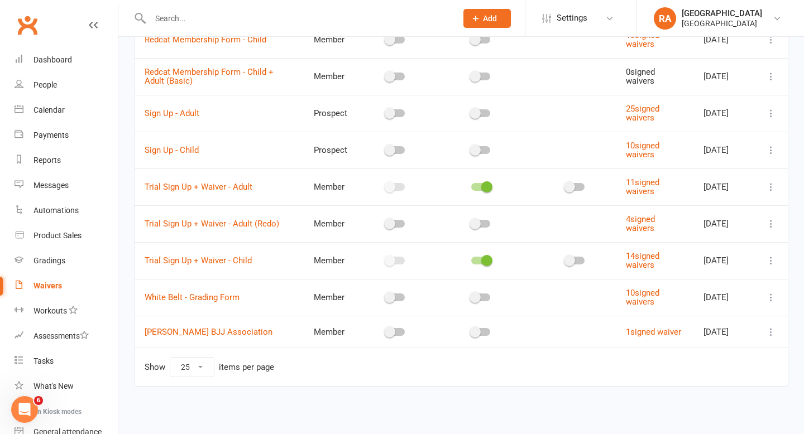
click at [771, 181] on icon at bounding box center [770, 186] width 11 height 11
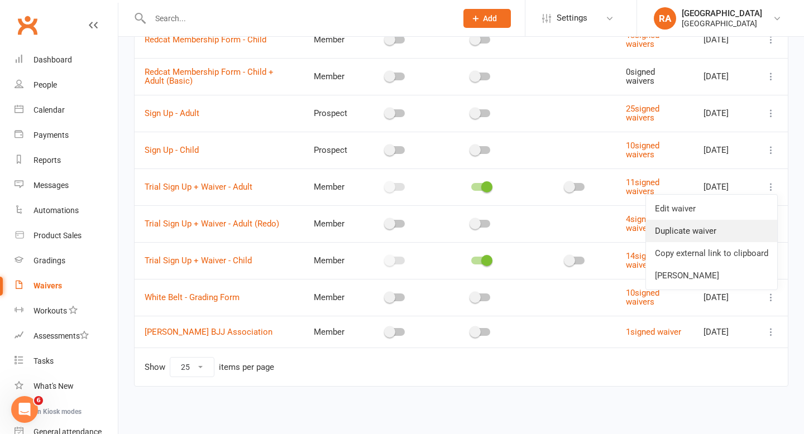
click at [738, 227] on link "Duplicate waiver" at bounding box center [711, 231] width 131 height 22
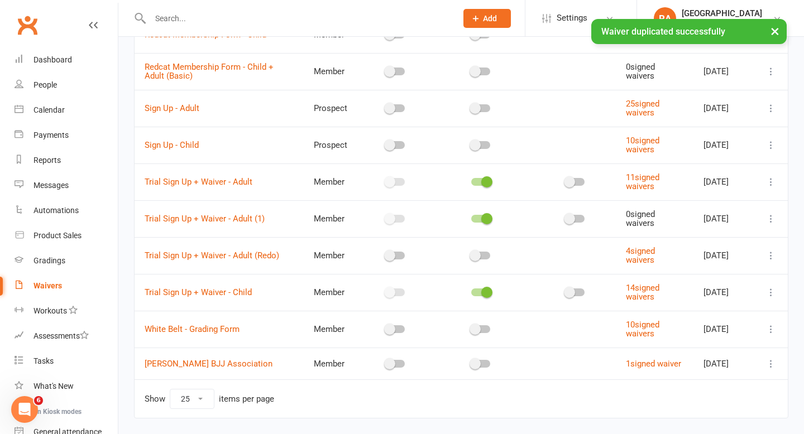
click at [769, 218] on icon at bounding box center [770, 218] width 11 height 11
click at [481, 218] on span at bounding box center [486, 218] width 11 height 11
click at [471, 217] on input "checkbox" at bounding box center [471, 217] width 0 height 0
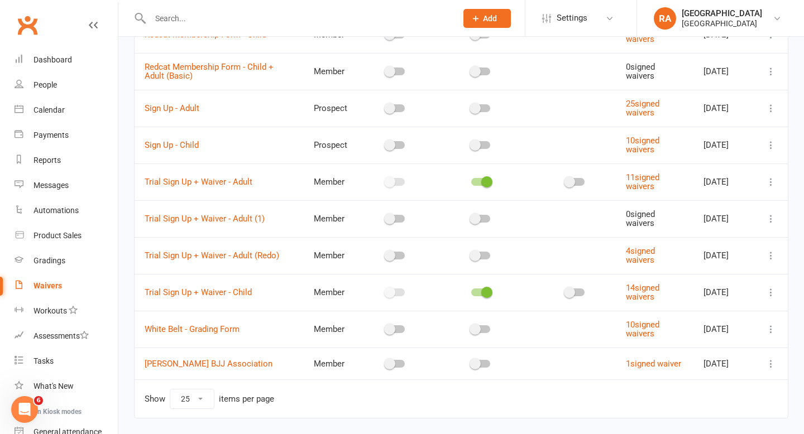
click at [769, 218] on icon at bounding box center [770, 218] width 11 height 11
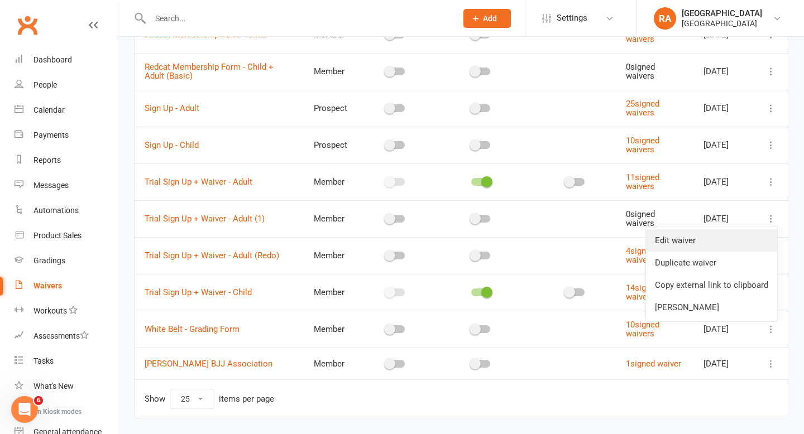
click at [716, 246] on link "Edit waiver" at bounding box center [711, 240] width 131 height 22
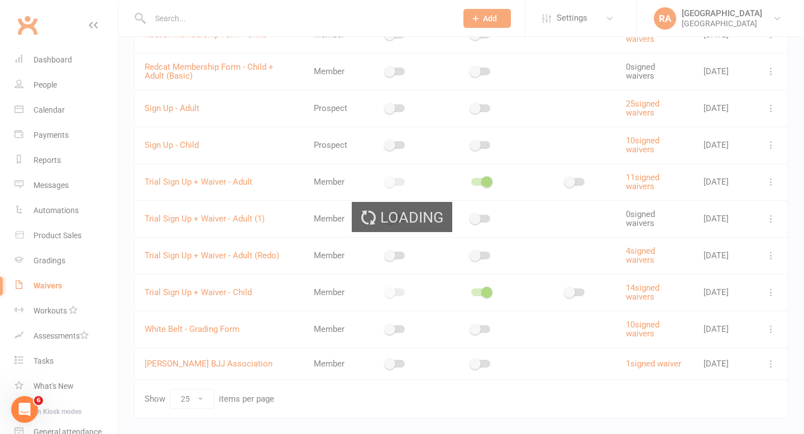
select select "applies_to_primary_signee"
select select "select"
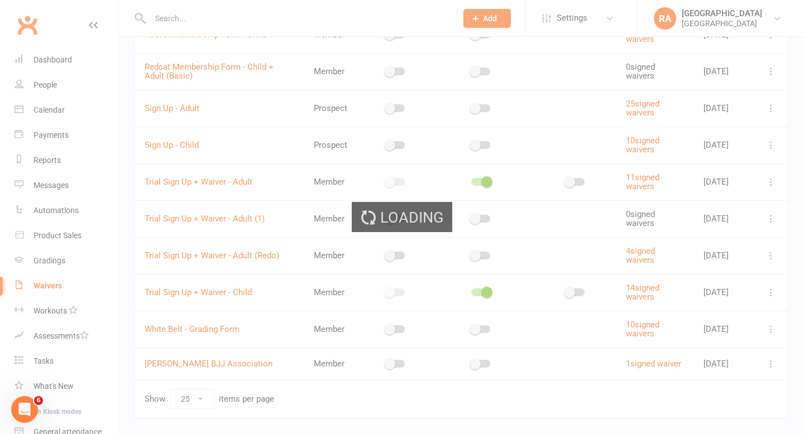
select select "do_not_copy_answers"
select select "select"
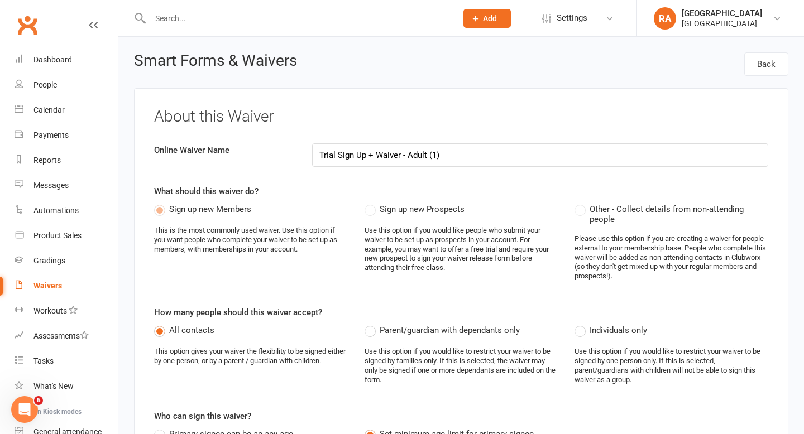
drag, startPoint x: 446, startPoint y: 159, endPoint x: 435, endPoint y: 159, distance: 11.2
click at [435, 159] on input "Trial Sign Up + Waiver - Adult (1)" at bounding box center [540, 154] width 456 height 23
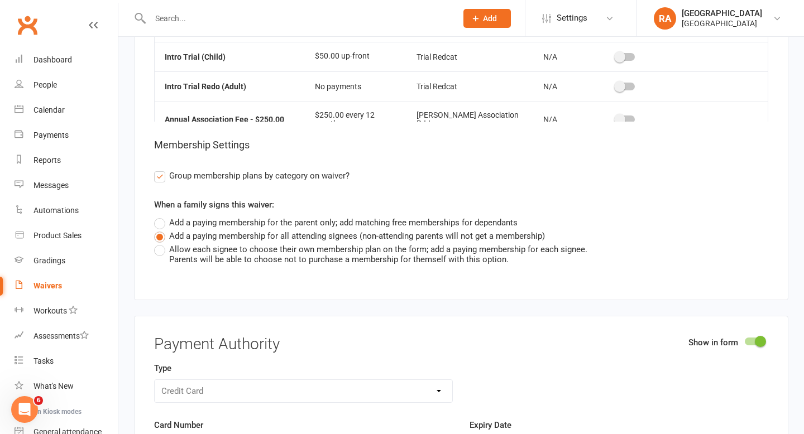
scroll to position [5659, 0]
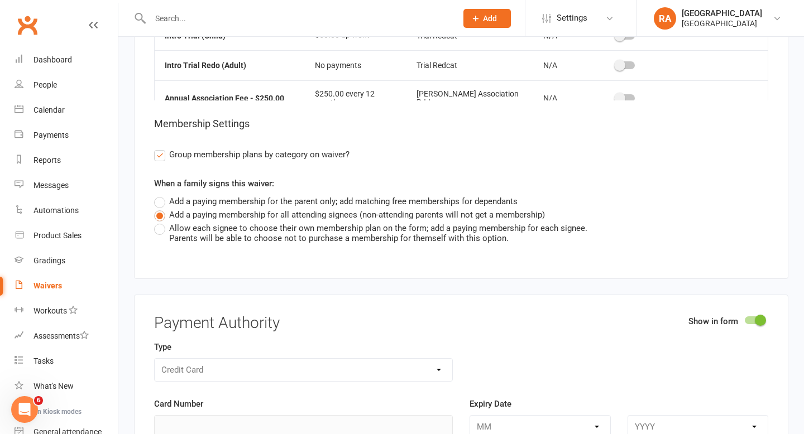
type input "Trial Sign Up + Waiver - Adult (Follow Up)"
click at [256, 243] on div "Parents will be able to choose not to purchase a membership for themself with t…" at bounding box center [378, 238] width 418 height 10
click at [161, 222] on input "Allow each signee to choose their own membership plan on the form; add a paying…" at bounding box center [157, 222] width 7 height 0
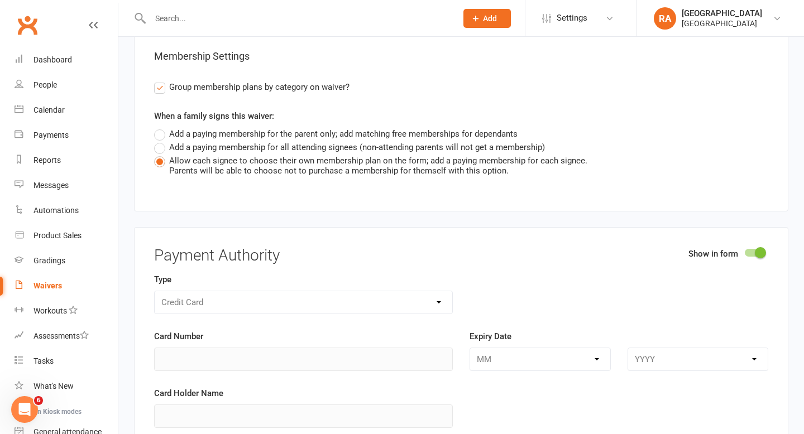
scroll to position [5738, 0]
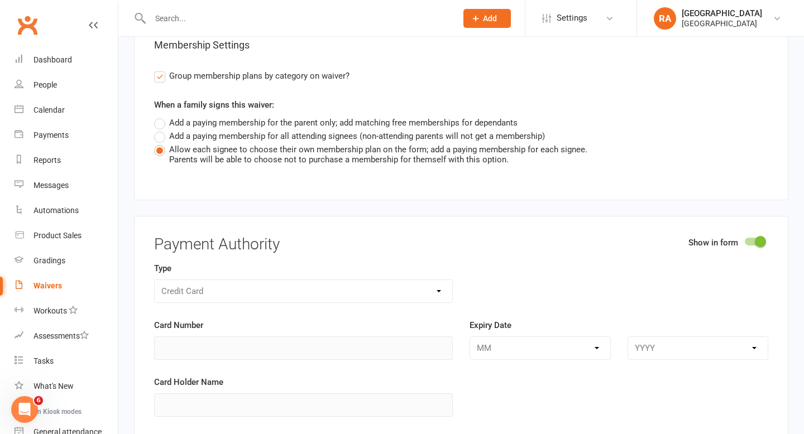
click at [268, 143] on label "Add a paying membership for all attending signees (non-attending parents will n…" at bounding box center [349, 135] width 391 height 13
click at [161, 129] on input "Add a paying membership for all attending signees (non-attending parents will n…" at bounding box center [157, 129] width 7 height 0
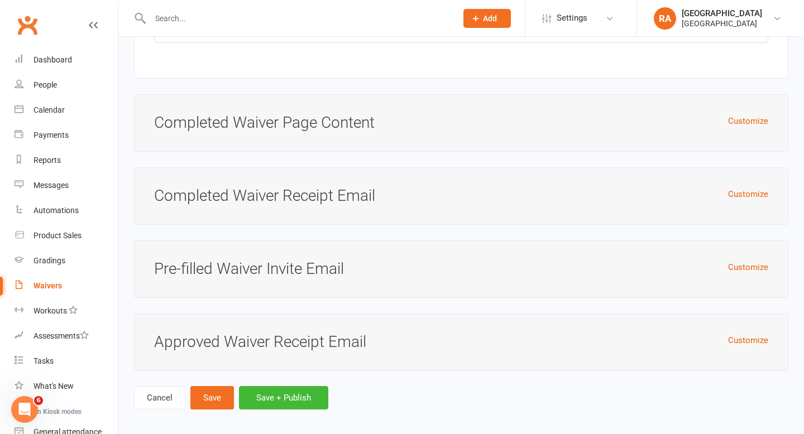
scroll to position [6838, 0]
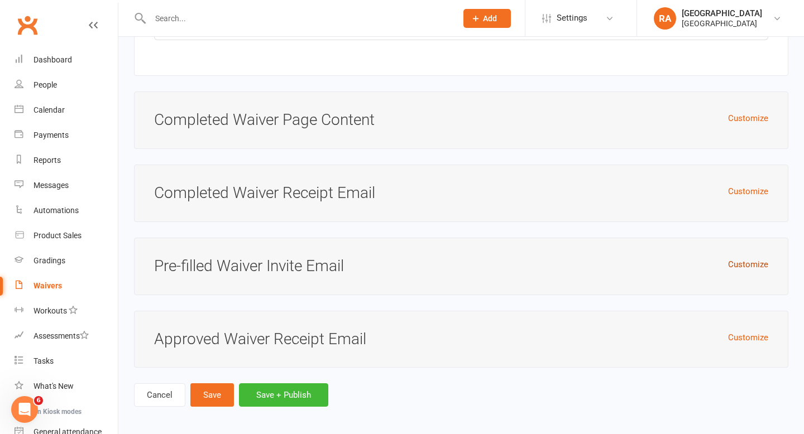
click at [749, 271] on button "Customize" at bounding box center [748, 264] width 40 height 13
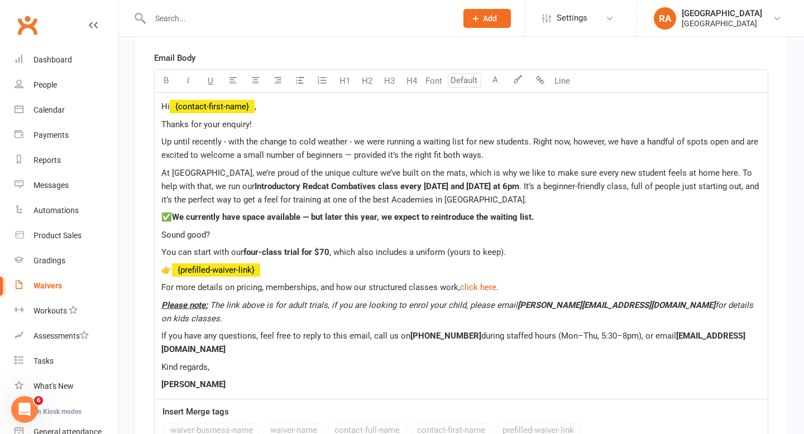
scroll to position [7170, 0]
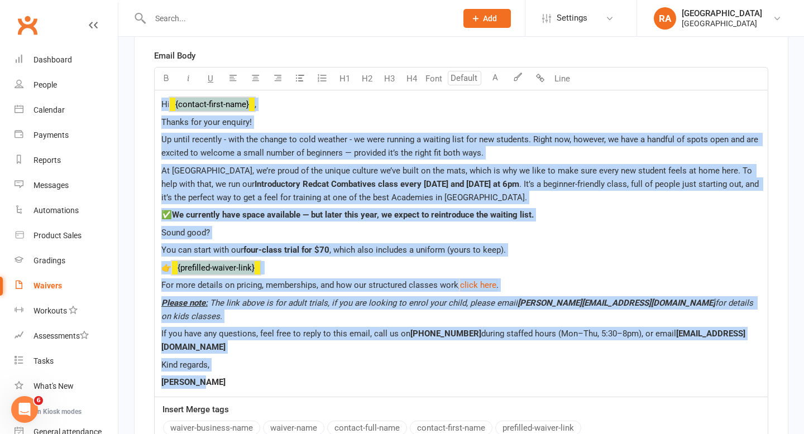
drag, startPoint x: 239, startPoint y: 377, endPoint x: 143, endPoint y: 94, distance: 298.8
click at [143, 94] on div "Pre-filled Waiver Invite Email Customize the email that is sent to an existing …" at bounding box center [461, 194] width 654 height 577
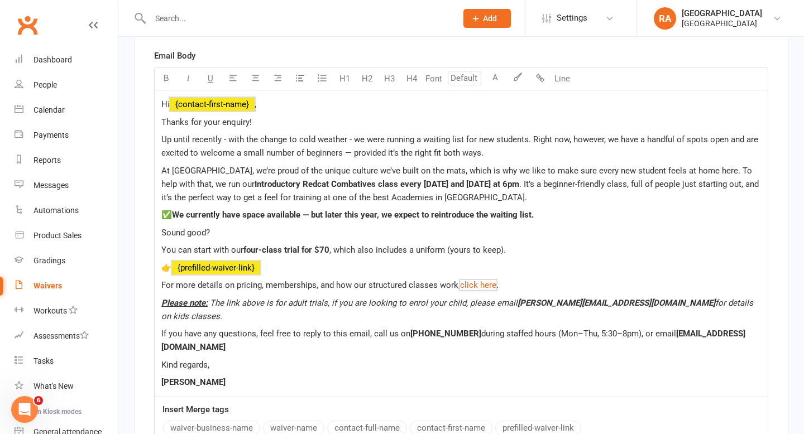
click at [292, 129] on p "Thanks for your enquiry!" at bounding box center [460, 122] width 599 height 13
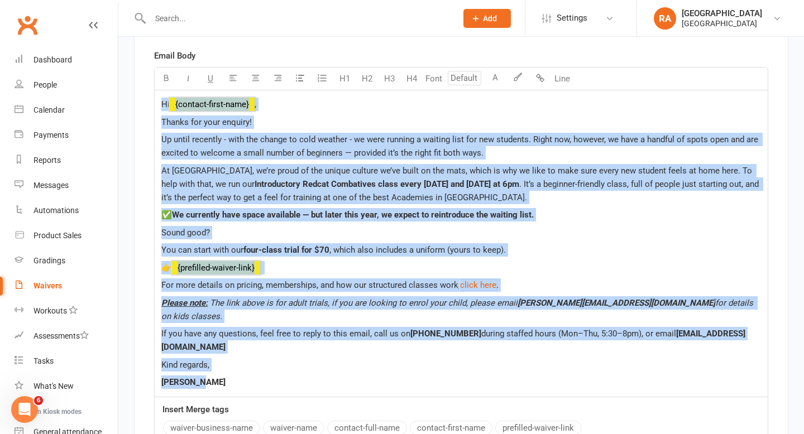
drag, startPoint x: 223, startPoint y: 378, endPoint x: 136, endPoint y: 79, distance: 311.7
click at [136, 79] on div "Pre-filled Waiver Invite Email Customize the email that is sent to an existing …" at bounding box center [461, 194] width 654 height 577
copy div "Hi ﻿ {contact-first-name} , Thanks for your enquiry! Up until recently - with t…"
click at [269, 111] on p "Hi ﻿ {contact-first-name} ," at bounding box center [460, 104] width 599 height 13
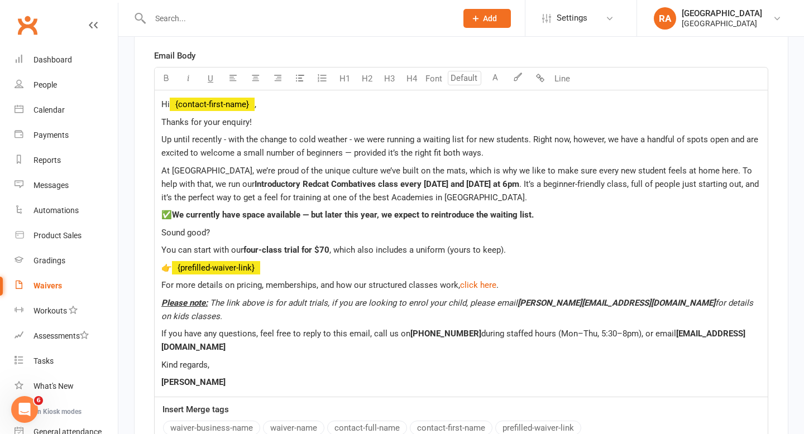
click at [265, 129] on p "Thanks for your enquiry!" at bounding box center [460, 122] width 599 height 13
drag, startPoint x: 263, startPoint y: 128, endPoint x: 161, endPoint y: 127, distance: 102.1
click at [161, 127] on div "Hi ﻿ {contact-first-name} , Thanks for your enquiry! Up until recently - with t…" at bounding box center [461, 243] width 613 height 306
click at [275, 129] on p "Thanks for your enquiry!" at bounding box center [460, 122] width 599 height 13
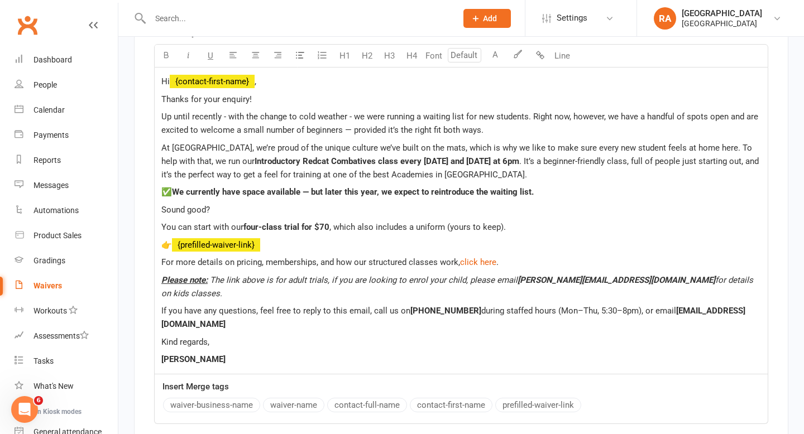
scroll to position [7186, 0]
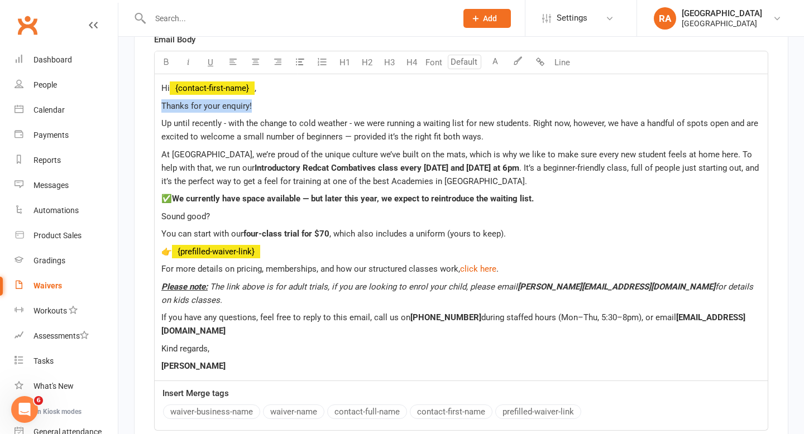
drag, startPoint x: 258, startPoint y: 115, endPoint x: 157, endPoint y: 113, distance: 100.5
click at [157, 113] on div "Hi ﻿ {contact-first-name} , Thanks for your enquiry! Up until recently - with t…" at bounding box center [461, 227] width 613 height 306
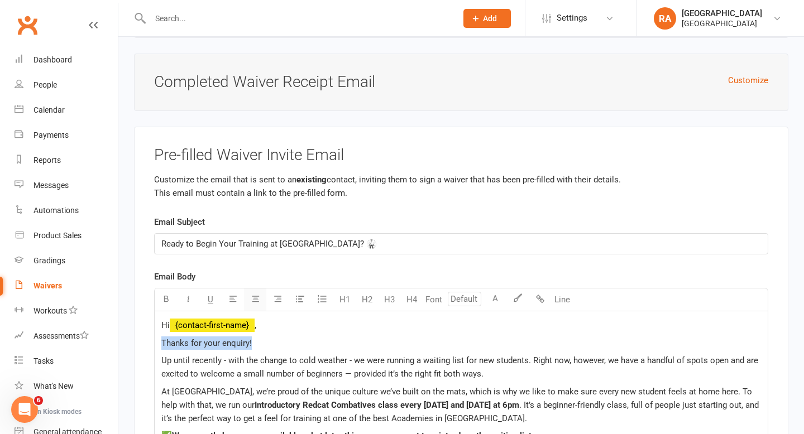
scroll to position [6950, 0]
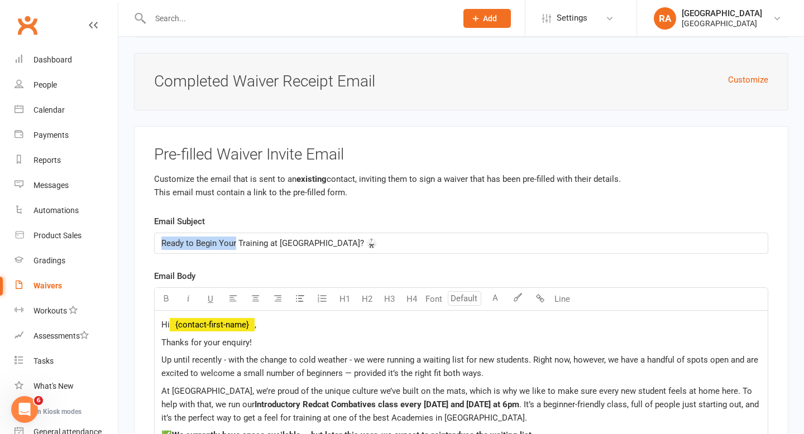
drag, startPoint x: 235, startPoint y: 251, endPoint x: 152, endPoint y: 249, distance: 83.2
click at [152, 249] on div "Pre-filled Waiver Invite Email Customize the email that is sent to an existing …" at bounding box center [461, 414] width 654 height 577
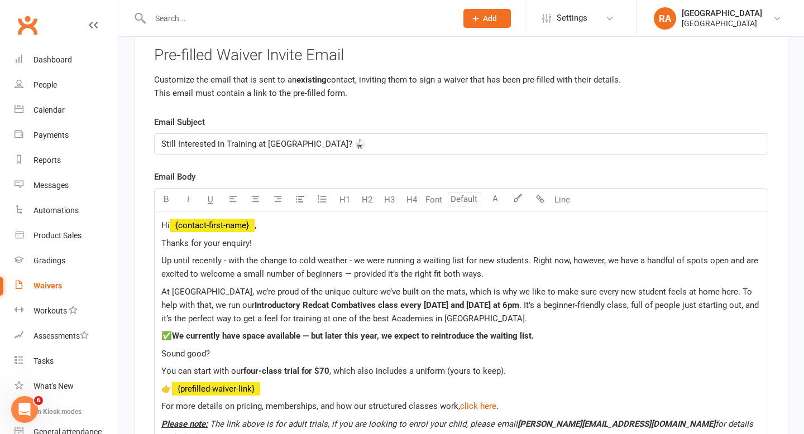
scroll to position [7078, 0]
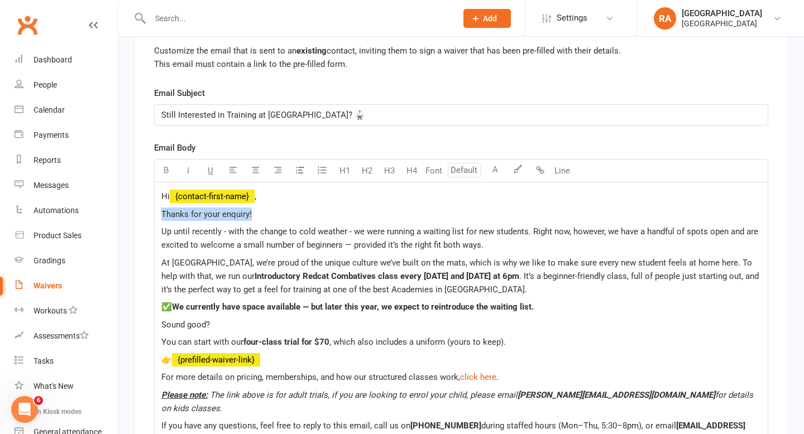
drag, startPoint x: 259, startPoint y: 221, endPoint x: 144, endPoint y: 222, distance: 115.0
click at [144, 222] on div "Pre-filled Waiver Invite Email Customize the email that is sent to an existing …" at bounding box center [461, 286] width 654 height 577
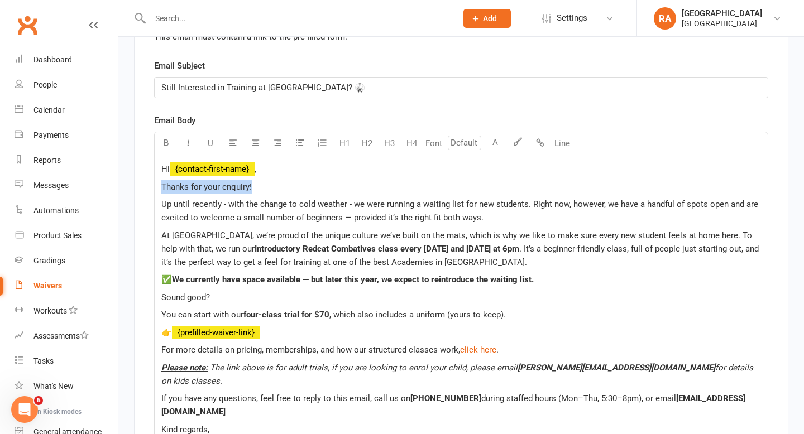
scroll to position [7130, 0]
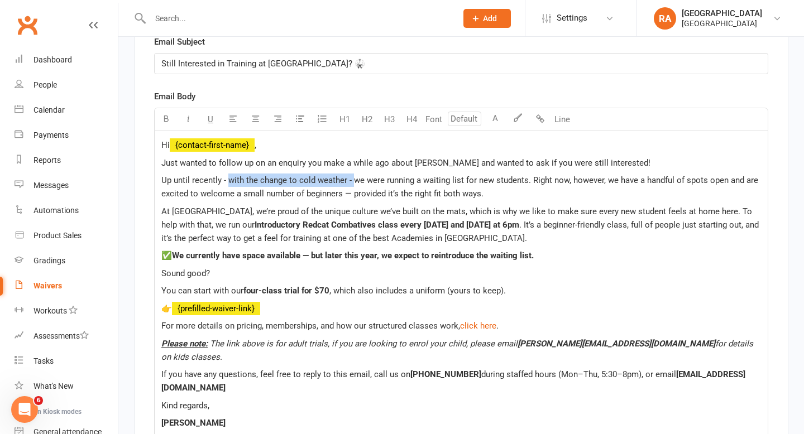
drag, startPoint x: 352, startPoint y: 186, endPoint x: 228, endPoint y: 187, distance: 123.9
click at [228, 187] on span "Up until recently - with the change to cold weather - we were running a waiting…" at bounding box center [460, 186] width 599 height 23
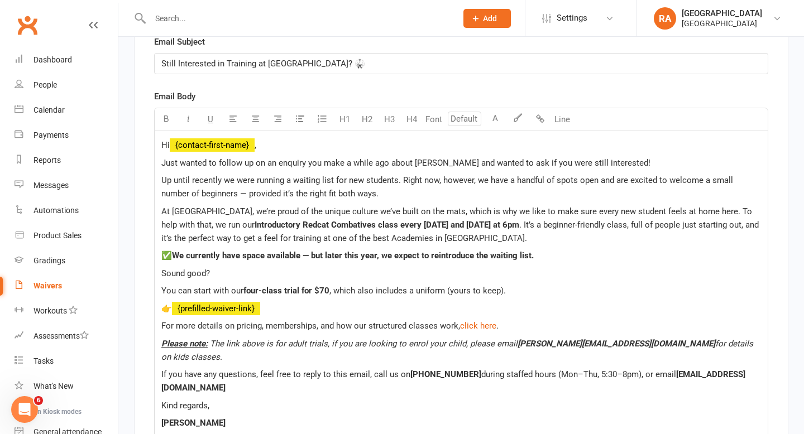
click at [252, 184] on span "Up until recently we were running a waiting list for new students. Right now, h…" at bounding box center [448, 186] width 574 height 23
click at [490, 196] on p "Up until recently we have been running a waiting list for new students. Right n…" at bounding box center [460, 187] width 599 height 27
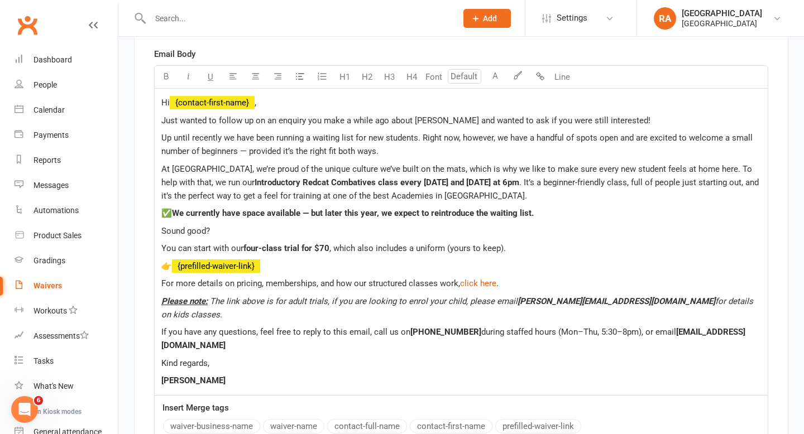
scroll to position [7178, 0]
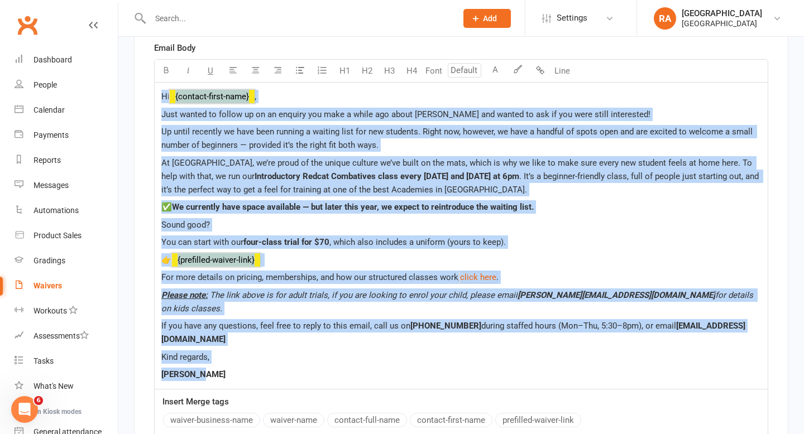
drag, startPoint x: 227, startPoint y: 368, endPoint x: 164, endPoint y: 97, distance: 278.3
click at [164, 97] on div "Hi ﻿ {contact-first-name} , Just wanted to follow up on an enquiry you make a w…" at bounding box center [461, 236] width 613 height 306
copy div "Hi ﻿ {contact-first-name} , Just wanted to follow up on an enquiry you make a w…"
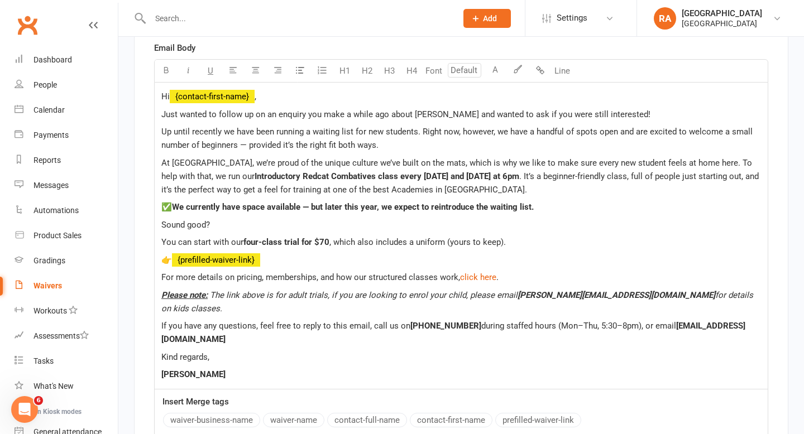
click at [257, 118] on span "Just wanted to follow up on an enquiry you make a while ago about Brazillian Ji…" at bounding box center [405, 114] width 489 height 10
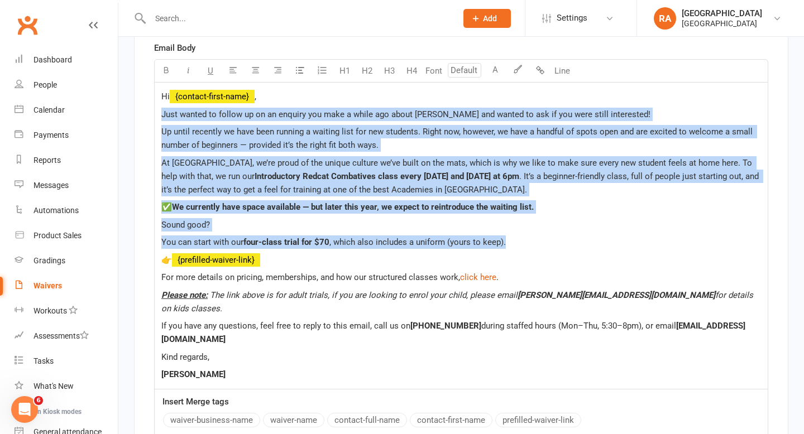
drag, startPoint x: 514, startPoint y: 249, endPoint x: 143, endPoint y: 120, distance: 392.5
click at [143, 120] on div "Pre-filled Waiver Invite Email Customize the email that is sent to an existing …" at bounding box center [461, 186] width 654 height 577
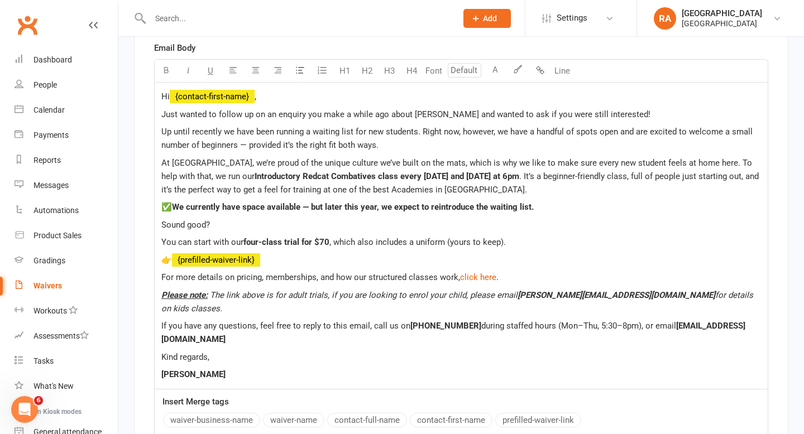
click at [157, 97] on div "Hi ﻿ {contact-first-name} , Just wanted to follow up on an enquiry you make a w…" at bounding box center [461, 236] width 613 height 306
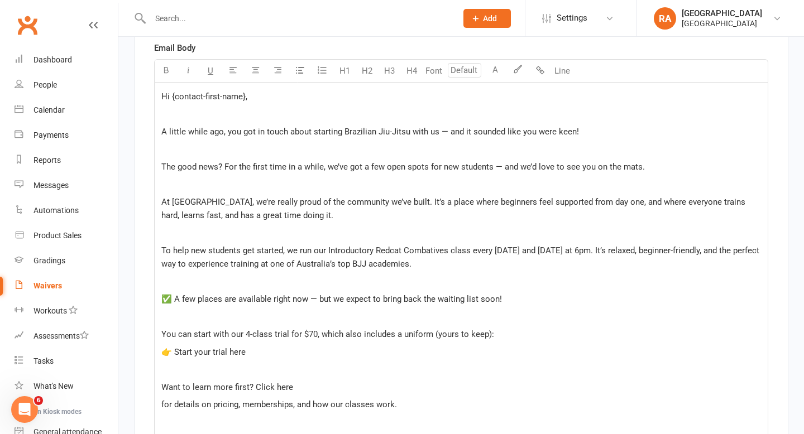
scroll to position [7531, 0]
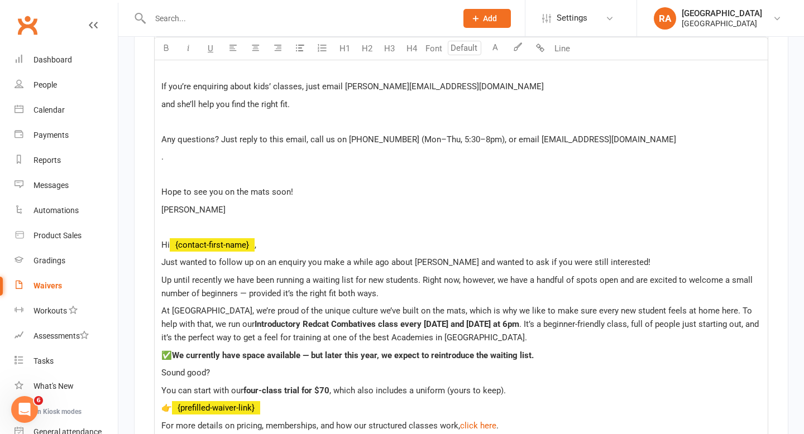
click at [187, 177] on p "﻿" at bounding box center [460, 174] width 599 height 13
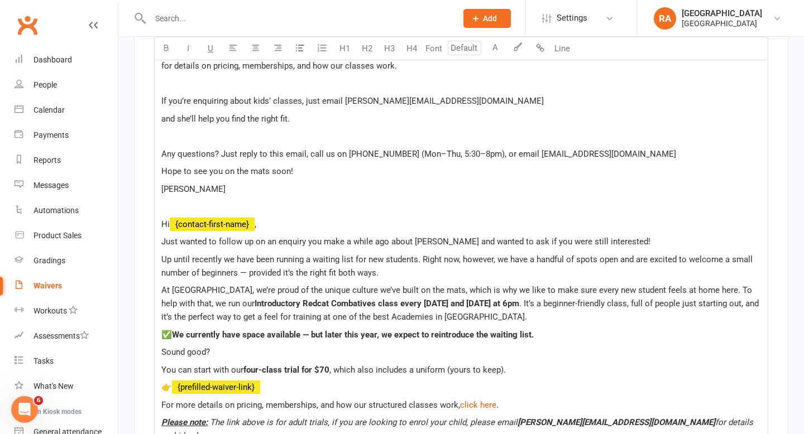
scroll to position [7501, 0]
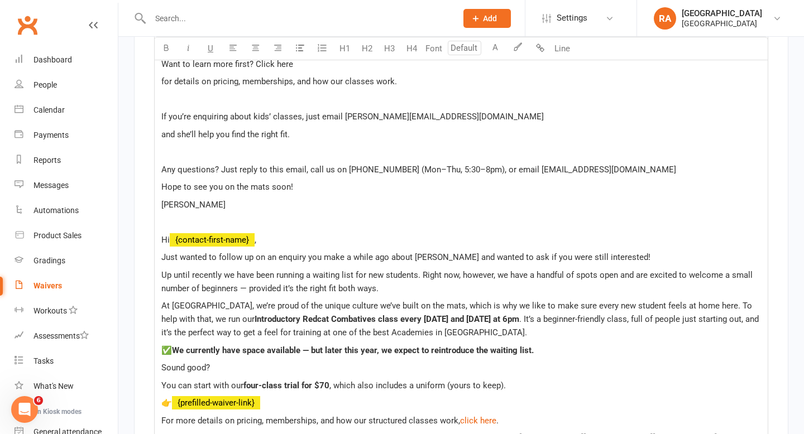
click at [204, 158] on p "﻿" at bounding box center [460, 151] width 599 height 13
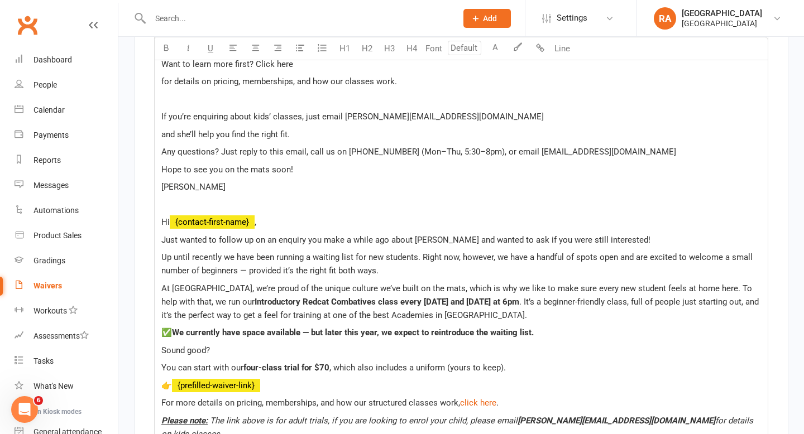
click at [161, 140] on span "and she’ll help you find the right fit." at bounding box center [225, 134] width 128 height 10
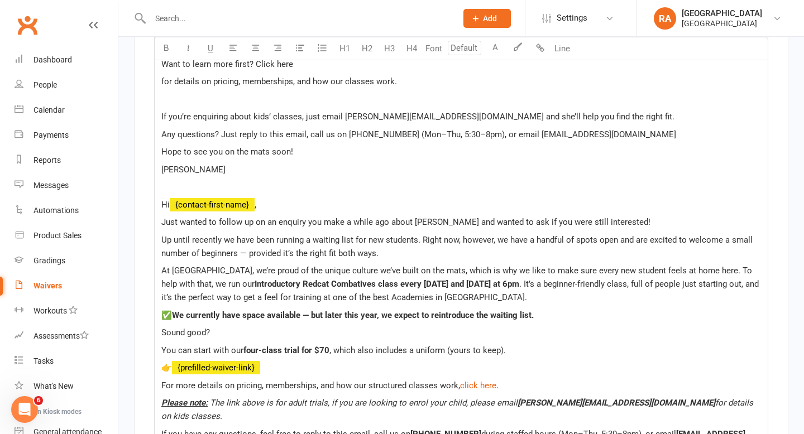
scroll to position [7499, 0]
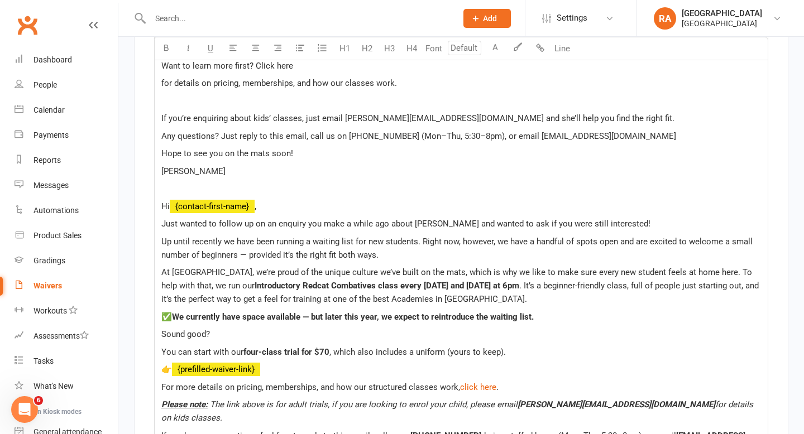
click at [205, 108] on p "﻿" at bounding box center [460, 100] width 599 height 13
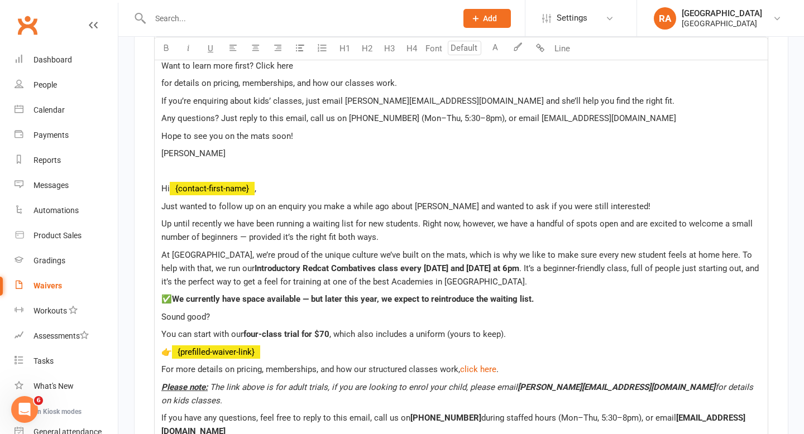
click at [163, 88] on span "for details on pricing, memberships, and how our classes work." at bounding box center [278, 83] width 235 height 10
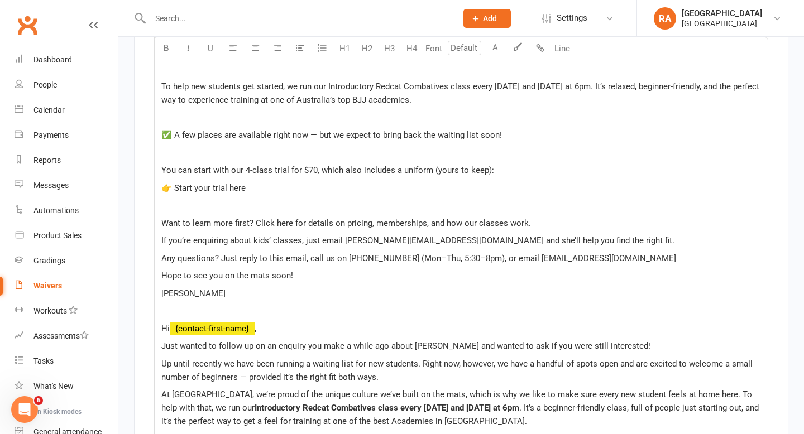
scroll to position [7339, 0]
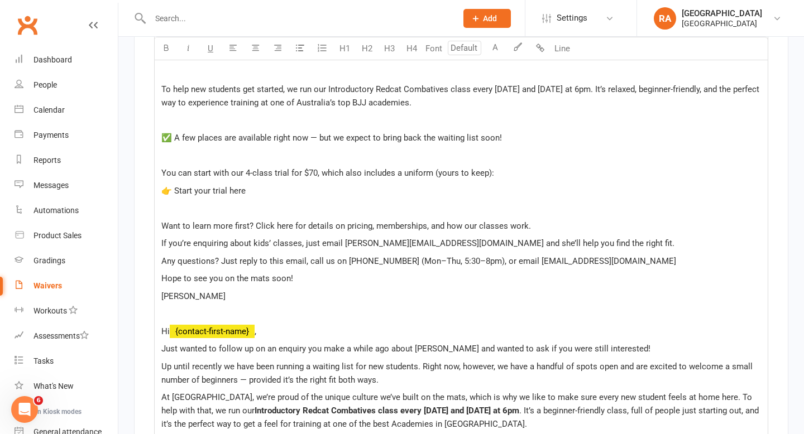
click at [194, 214] on p "﻿" at bounding box center [460, 207] width 599 height 13
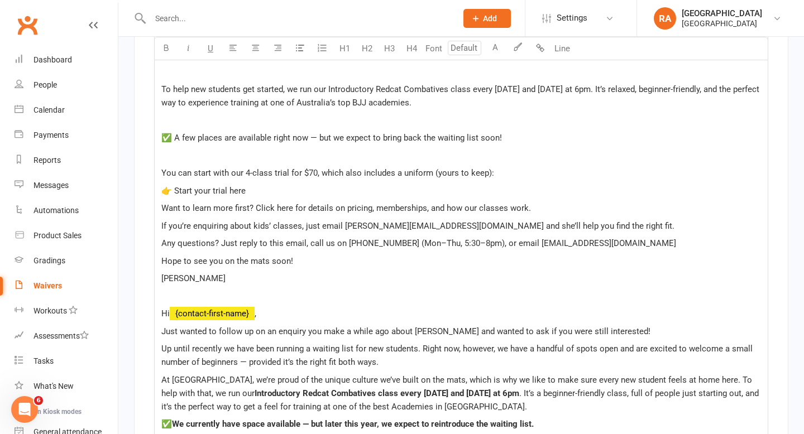
click at [193, 162] on p "﻿" at bounding box center [460, 155] width 599 height 13
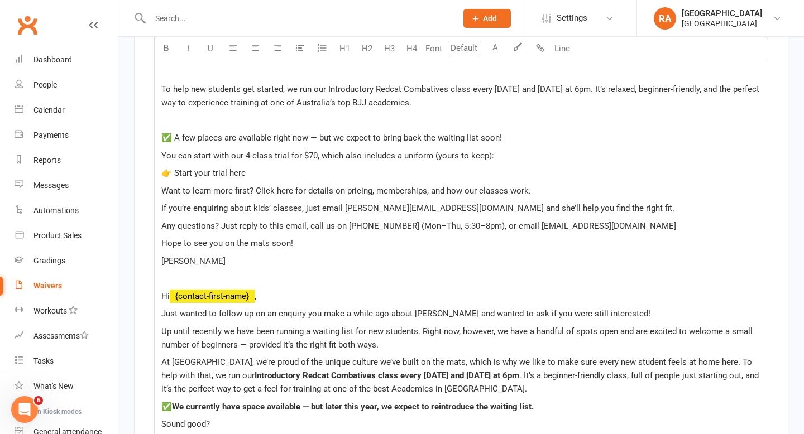
click at [183, 122] on p "﻿" at bounding box center [460, 120] width 599 height 13
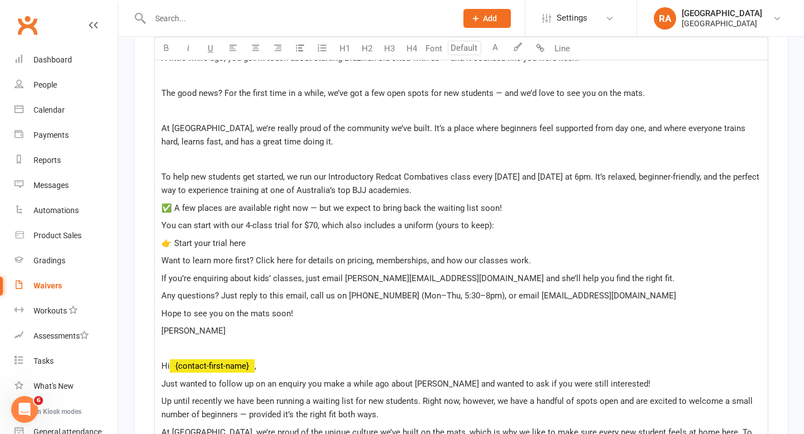
scroll to position [7251, 0]
click at [169, 167] on p "﻿" at bounding box center [460, 159] width 599 height 13
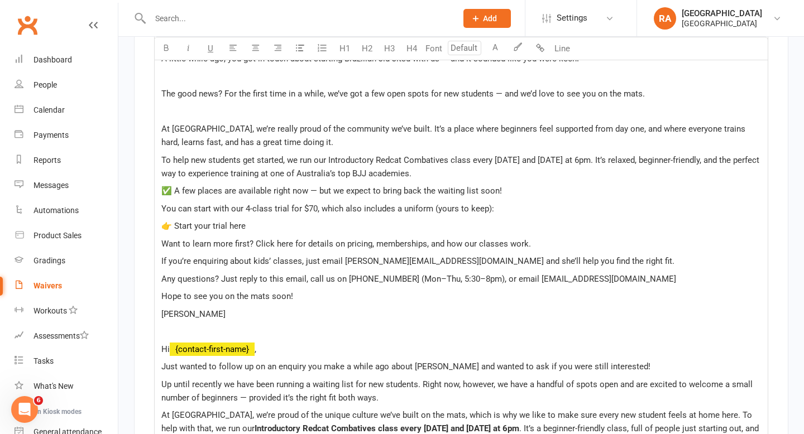
click at [170, 118] on p "﻿" at bounding box center [460, 111] width 599 height 13
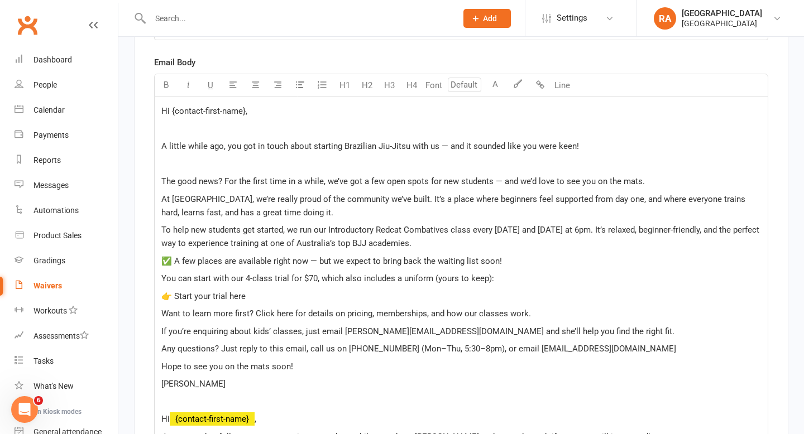
scroll to position [7160, 0]
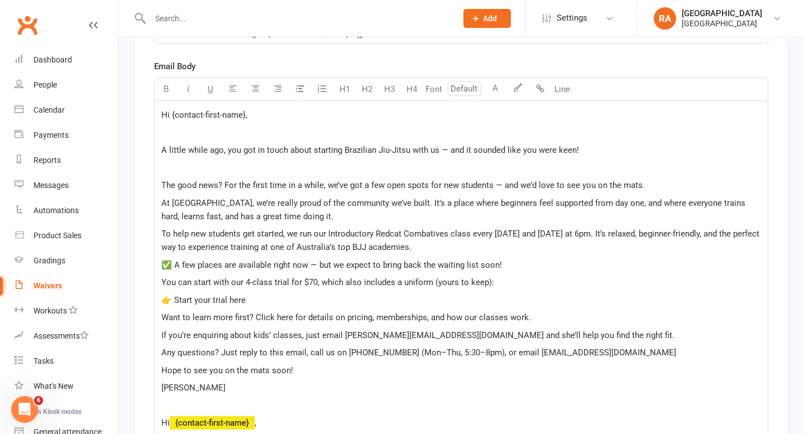
click at [182, 175] on p "﻿" at bounding box center [460, 167] width 599 height 13
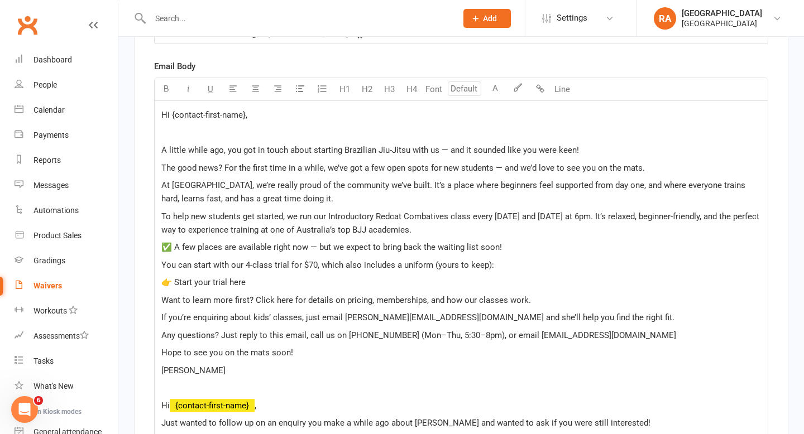
click at [182, 140] on p "﻿" at bounding box center [460, 132] width 599 height 13
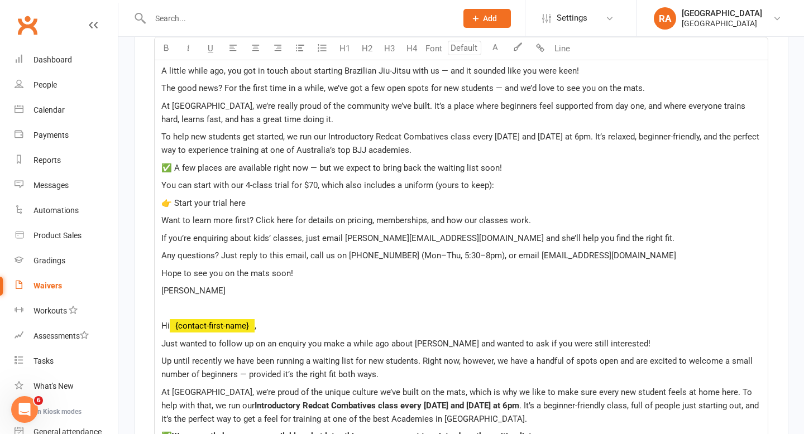
scroll to position [7223, 0]
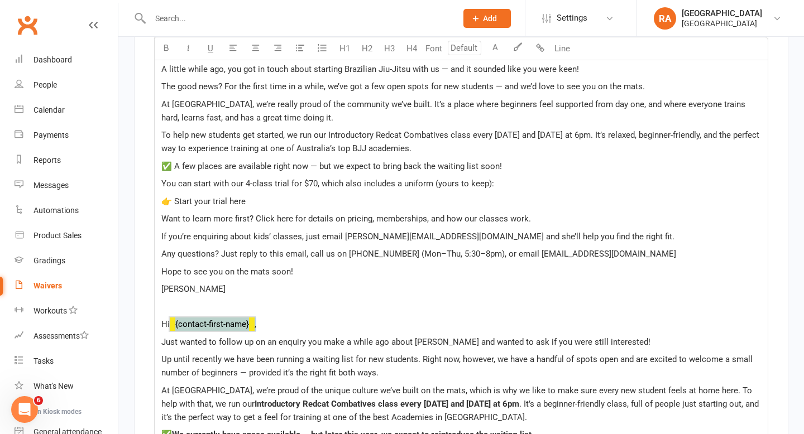
drag, startPoint x: 258, startPoint y: 329, endPoint x: 185, endPoint y: 329, distance: 72.5
click at [185, 329] on p "Hi ﻿ {contact-first-name} ," at bounding box center [460, 324] width 599 height 13
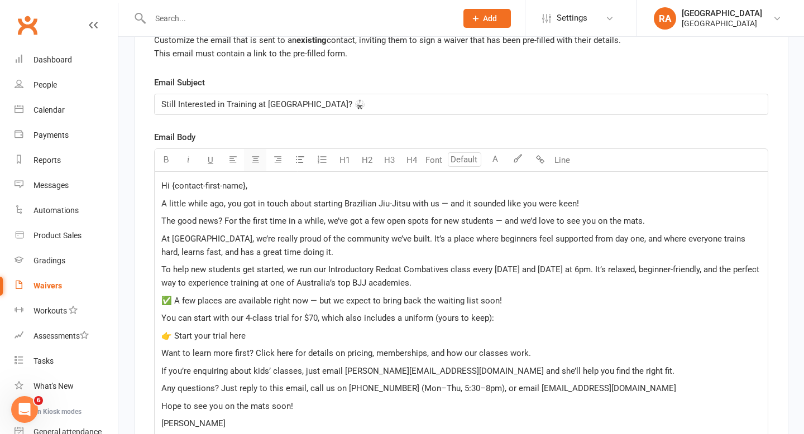
scroll to position [7111, 0]
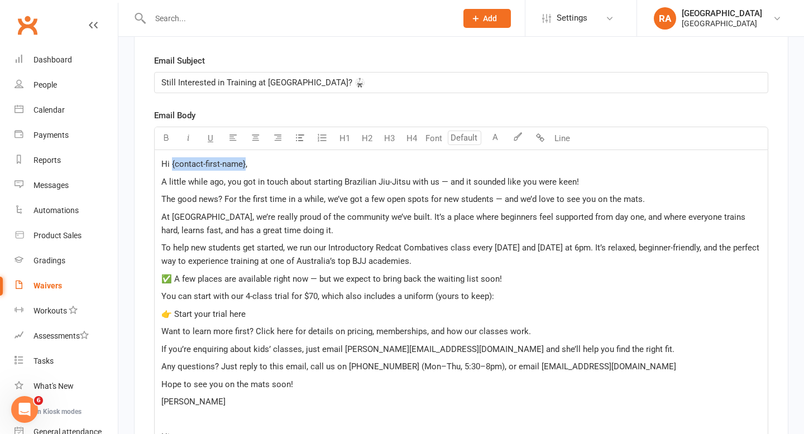
drag, startPoint x: 245, startPoint y: 170, endPoint x: 172, endPoint y: 171, distance: 72.5
click at [172, 169] on span "Hi {contact-first-name}," at bounding box center [204, 164] width 86 height 10
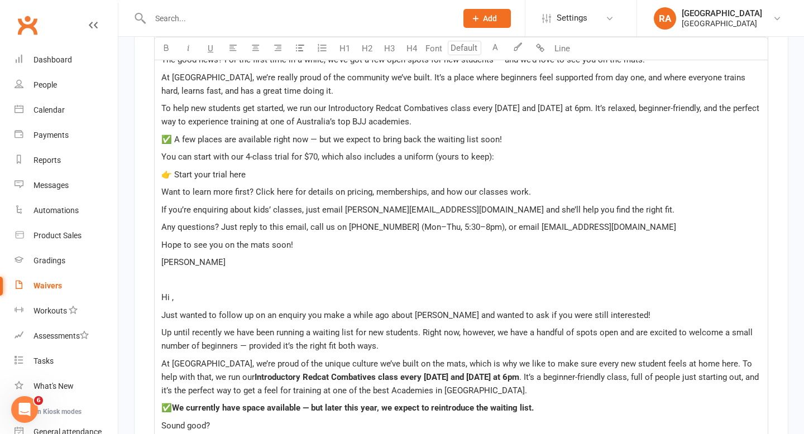
scroll to position [7252, 0]
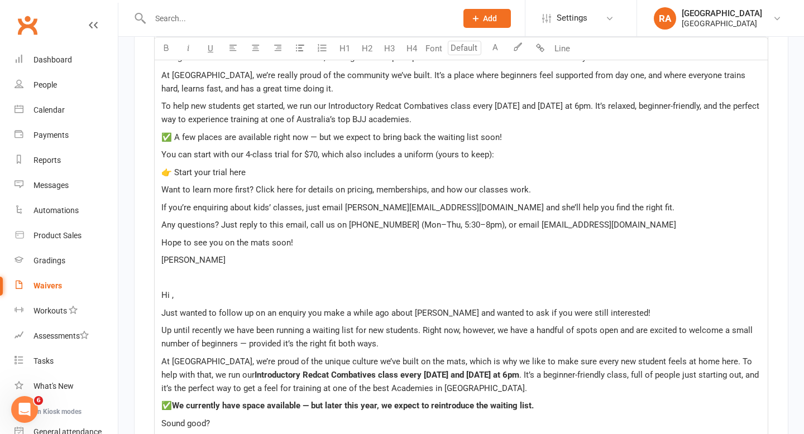
click at [458, 395] on p "At Redcat, we’re proud of the unique culture we’ve built on the mats, which is …" at bounding box center [460, 375] width 599 height 40
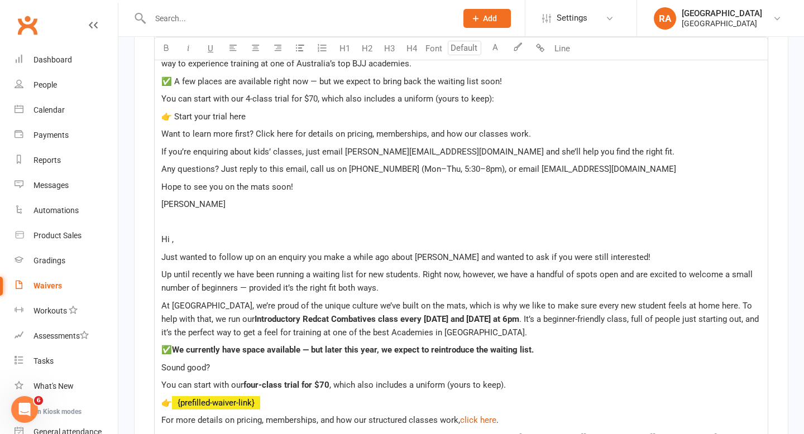
scroll to position [7310, 0]
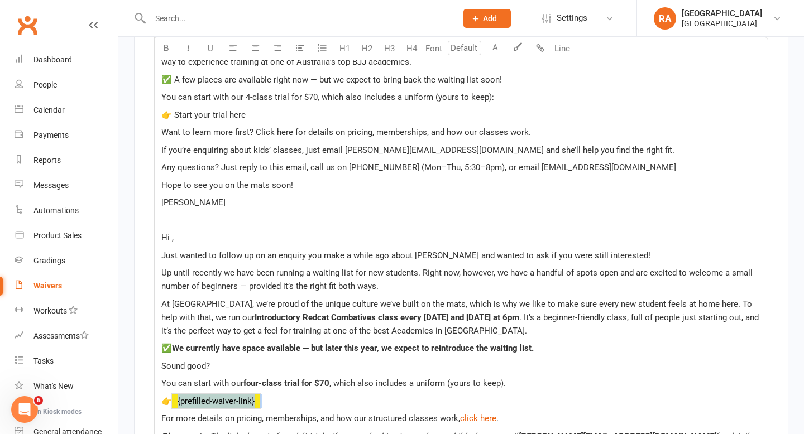
drag, startPoint x: 276, startPoint y: 411, endPoint x: 181, endPoint y: 409, distance: 94.3
click at [181, 408] on p "👉 ﻿ {prefilled-waiver-link}" at bounding box center [460, 401] width 599 height 13
drag, startPoint x: 250, startPoint y: 122, endPoint x: 172, endPoint y: 123, distance: 78.1
click at [172, 122] on p "👉 Start your trial here" at bounding box center [460, 114] width 599 height 13
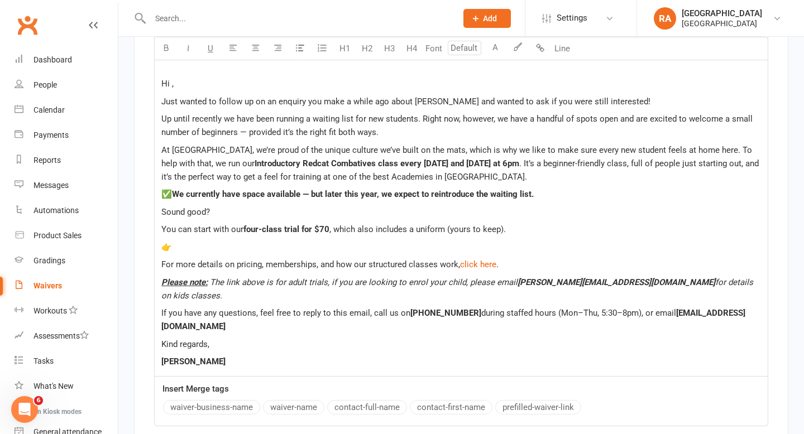
scroll to position [7474, 0]
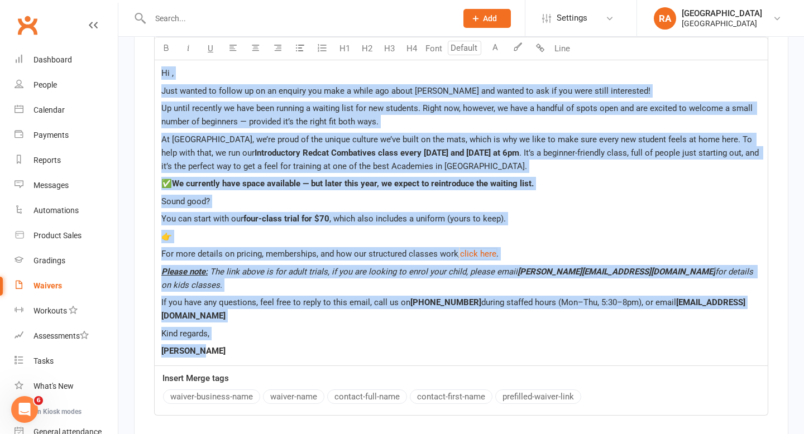
drag, startPoint x: 225, startPoint y: 345, endPoint x: 157, endPoint y: 81, distance: 272.7
click at [157, 81] on div "Hi ﻿ {contact-first-name} , A little while ago, you got in touch about starting…" at bounding box center [461, 75] width 613 height 579
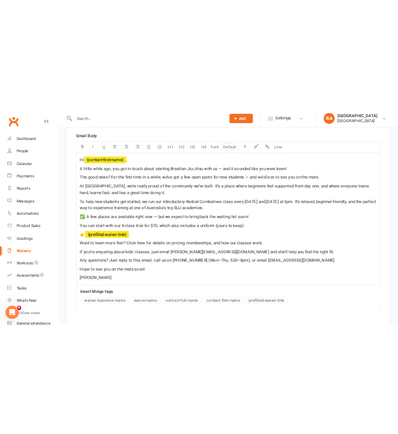
scroll to position [7173, 0]
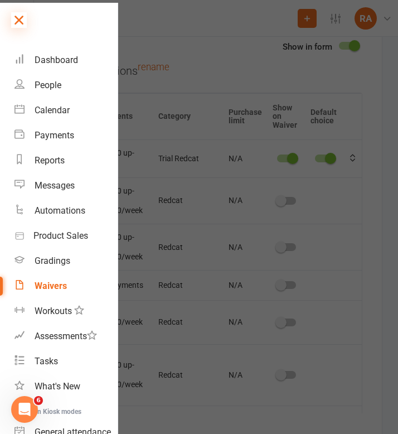
click at [18, 20] on icon at bounding box center [19, 20] width 16 height 16
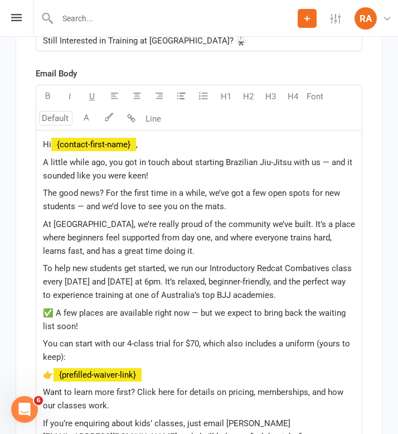
scroll to position [9220, 0]
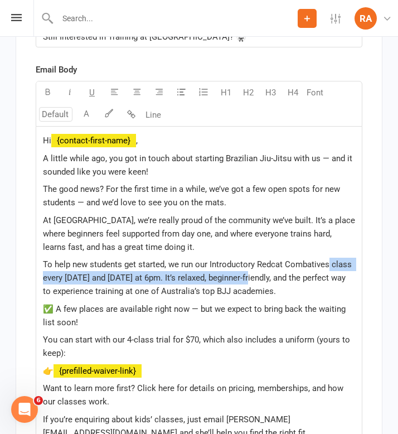
drag, startPoint x: 330, startPoint y: 250, endPoint x: 257, endPoint y: 258, distance: 73.0
click at [257, 258] on p "To help new students get started, we run our Introductory Redcat Combatives cla…" at bounding box center [199, 278] width 313 height 40
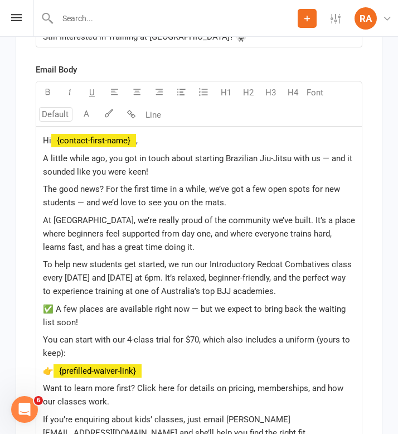
click at [337, 232] on p "At [GEOGRAPHIC_DATA], we’re really proud of the community we’ve built. It’s a p…" at bounding box center [199, 234] width 313 height 40
drag, startPoint x: 330, startPoint y: 248, endPoint x: 209, endPoint y: 249, distance: 121.1
click at [209, 259] on span "To help new students get started, we run our Introductory Redcat Combatives cla…" at bounding box center [198, 277] width 311 height 37
click at [276, 273] on span "class every Tuesday and Thursday at 6pm. It’s relaxed, beginner-friendly, and t…" at bounding box center [197, 277] width 308 height 37
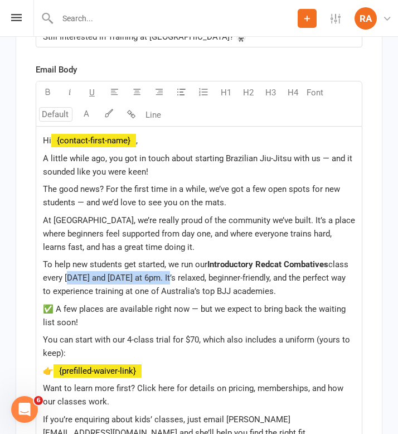
drag, startPoint x: 176, startPoint y: 265, endPoint x: 67, endPoint y: 262, distance: 108.8
click at [67, 262] on span "class every Tuesday and Thursday at 6pm. It’s relaxed, beginner-friendly, and t…" at bounding box center [197, 277] width 308 height 37
click at [296, 284] on p "To help new students get started, we run our Introductory Redcat Combatives cla…" at bounding box center [199, 278] width 313 height 40
drag, startPoint x: 300, startPoint y: 277, endPoint x: 181, endPoint y: 265, distance: 120.1
click at [181, 265] on p "To help new students get started, we run our Introductory Redcat Combatives cla…" at bounding box center [199, 278] width 313 height 40
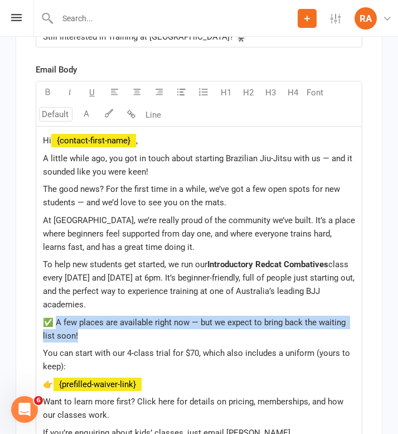
drag, startPoint x: 93, startPoint y: 318, endPoint x: 54, endPoint y: 311, distance: 39.6
click at [54, 316] on p "✅ A few places are available right now — but we expect to bring back the waitin…" at bounding box center [199, 329] width 313 height 27
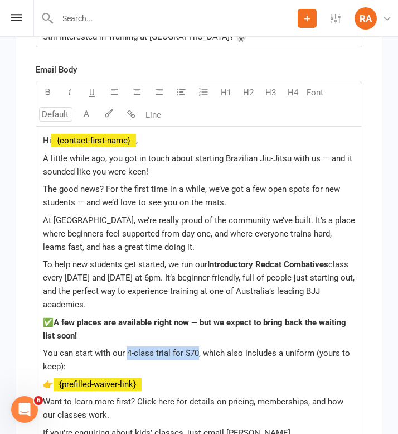
drag, startPoint x: 197, startPoint y: 337, endPoint x: 126, endPoint y: 338, distance: 71.4
click at [126, 348] on span "You can start with our 4-class trial for $70, which also includes a uniform (yo…" at bounding box center [198, 359] width 310 height 23
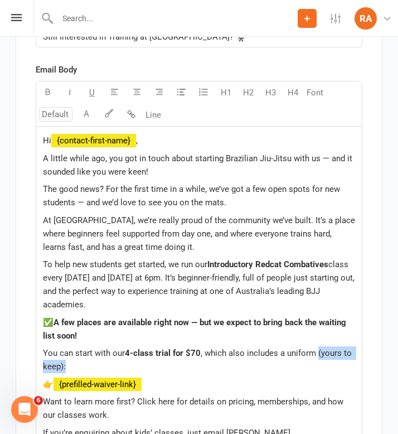
drag, startPoint x: 79, startPoint y: 353, endPoint x: 317, endPoint y: 344, distance: 238.5
click at [317, 347] on p "You can start with our 4-class trial for $70 , which also includes a uniform (y…" at bounding box center [199, 360] width 313 height 27
drag, startPoint x: 233, startPoint y: 352, endPoint x: 286, endPoint y: 345, distance: 53.5
click at [286, 347] on p "You can start with our 4-class trial for $70 , which also includes a uniform (y…" at bounding box center [199, 360] width 313 height 27
click at [246, 355] on p "You can start with our 4-class trial for $70 , which also includes a uniform (y…" at bounding box center [199, 360] width 313 height 27
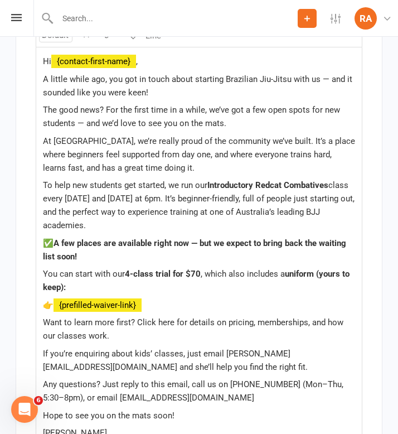
scroll to position [9303, 0]
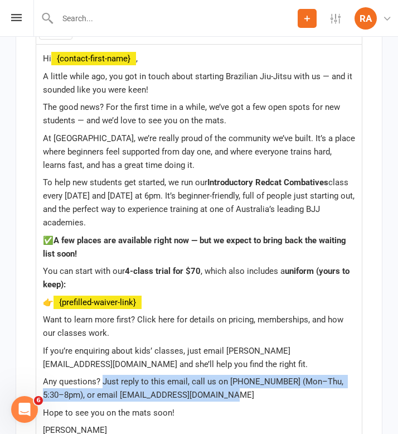
drag, startPoint x: 213, startPoint y: 379, endPoint x: 103, endPoint y: 368, distance: 111.1
click at [103, 375] on p "Any questions? Just reply to this email, call us on (03) 5223 3666 (Mon–Thu, 5:…" at bounding box center [199, 388] width 313 height 27
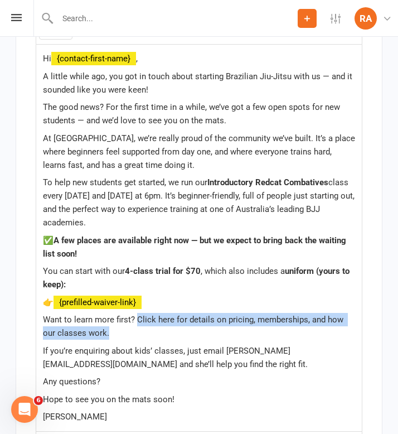
drag, startPoint x: 124, startPoint y: 321, endPoint x: 138, endPoint y: 306, distance: 20.5
click at [138, 313] on p "Want to learn more first? Click here for details on pricing, memberships, and h…" at bounding box center [199, 326] width 313 height 27
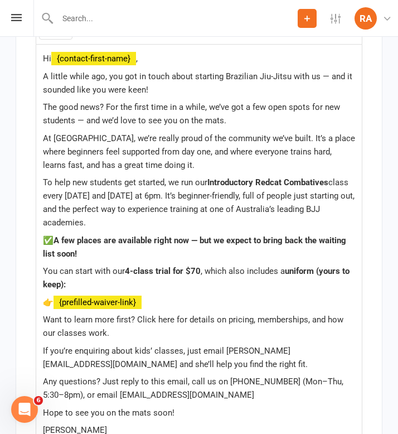
click at [149, 326] on p "Want to learn more first? Click here for details on pricing, memberships, and h…" at bounding box center [199, 326] width 313 height 27
drag, startPoint x: 172, startPoint y: 304, endPoint x: 136, endPoint y: 305, distance: 36.3
click at [136, 315] on span "Want to learn more first? Click here for details on pricing, memberships, and h…" at bounding box center [194, 326] width 303 height 23
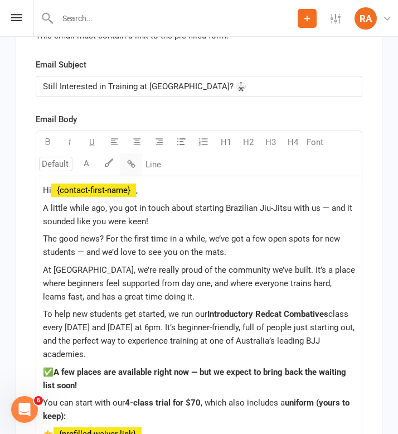
scroll to position [9392, 0]
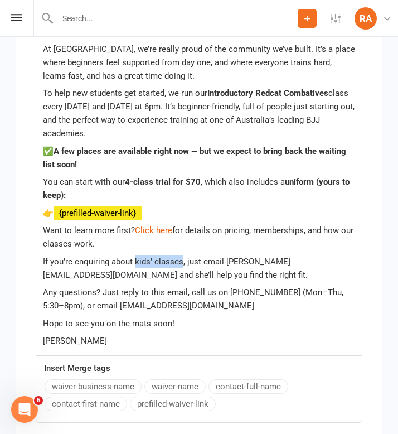
drag, startPoint x: 182, startPoint y: 247, endPoint x: 135, endPoint y: 248, distance: 46.9
click at [135, 257] on span "If you’re enquiring about kids’ classes, just email melissa@bjj.com.au and she’…" at bounding box center [175, 268] width 265 height 23
drag, startPoint x: 283, startPoint y: 278, endPoint x: 227, endPoint y: 280, distance: 56.4
click at [227, 287] on span "Any questions? Just reply to this email, call us on (03) 5223 3666 (Mon–Thu, 5:…" at bounding box center [194, 298] width 303 height 23
click at [274, 317] on p "Hope to see you on the mats soon!" at bounding box center [199, 323] width 313 height 13
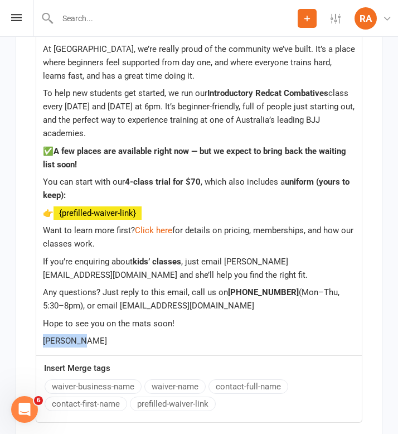
drag, startPoint x: 113, startPoint y: 331, endPoint x: 2, endPoint y: 331, distance: 111.6
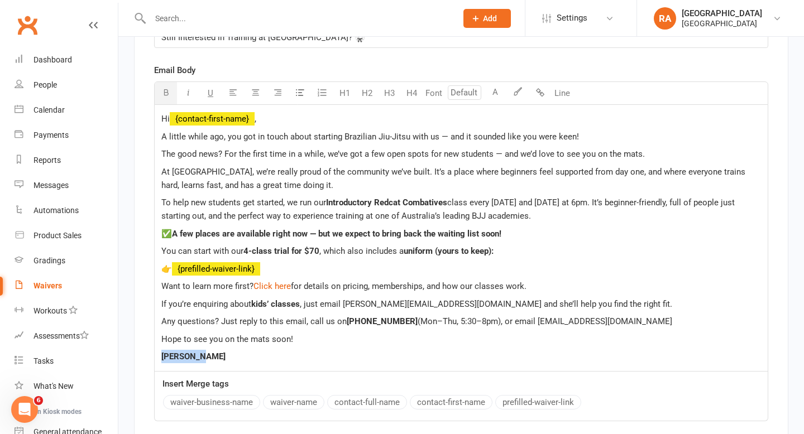
scroll to position [7156, 0]
click at [327, 363] on p "[PERSON_NAME]" at bounding box center [460, 355] width 599 height 13
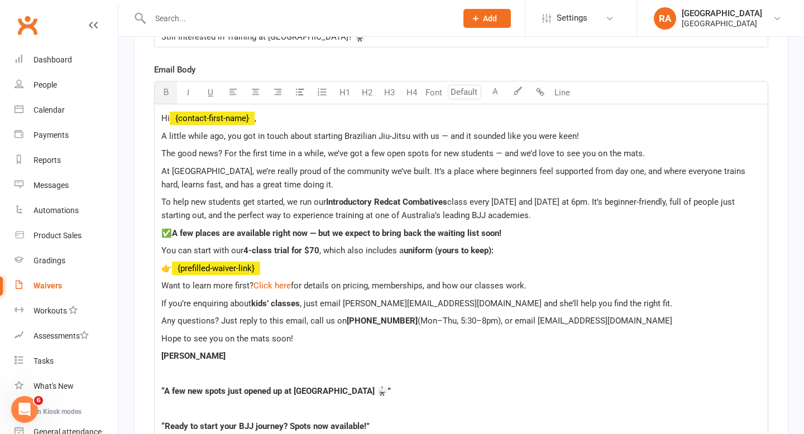
scroll to position [7373, 0]
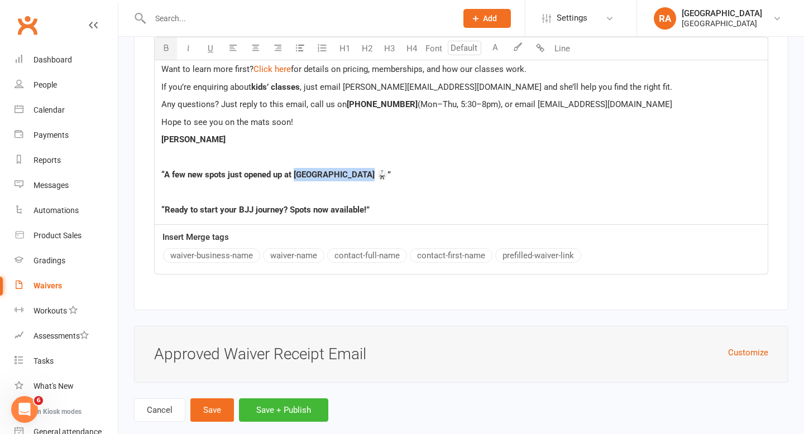
drag, startPoint x: 367, startPoint y: 180, endPoint x: 296, endPoint y: 182, distance: 70.4
click at [296, 180] on span "“A few new spots just opened up at Redcat Academy 🥋”" at bounding box center [275, 175] width 229 height 10
click at [362, 180] on span "“A few new spots just opened up at Redcat Academy 🥋”" at bounding box center [275, 175] width 229 height 10
drag, startPoint x: 369, startPoint y: 180, endPoint x: 286, endPoint y: 181, distance: 83.2
click at [286, 180] on span "“A few new spots just opened up at Redcat Academy 🥋”" at bounding box center [275, 175] width 229 height 10
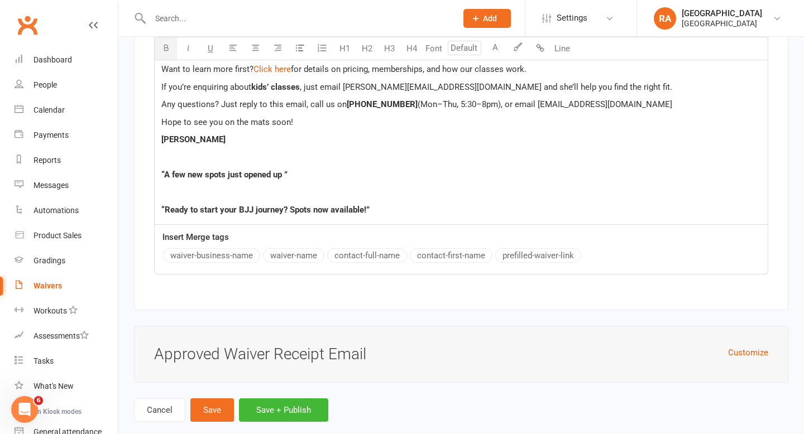
click at [253, 214] on span "“Ready to start your BJJ journey? Spots now available!”" at bounding box center [265, 210] width 208 height 10
click at [283, 215] on span "“Ready to start your BJJ journey? Spots now available!”" at bounding box center [265, 210] width 208 height 10
drag, startPoint x: 369, startPoint y: 217, endPoint x: 359, endPoint y: 217, distance: 9.5
click at [359, 215] on span "“Ready to start your BJJ journey at Redcat Academy 🥋? Spots now available!”" at bounding box center [318, 210] width 314 height 10
click at [443, 215] on span "“Ready to start your BJJ journey at Redcat Academy? Spots now available!”" at bounding box center [311, 210] width 301 height 10
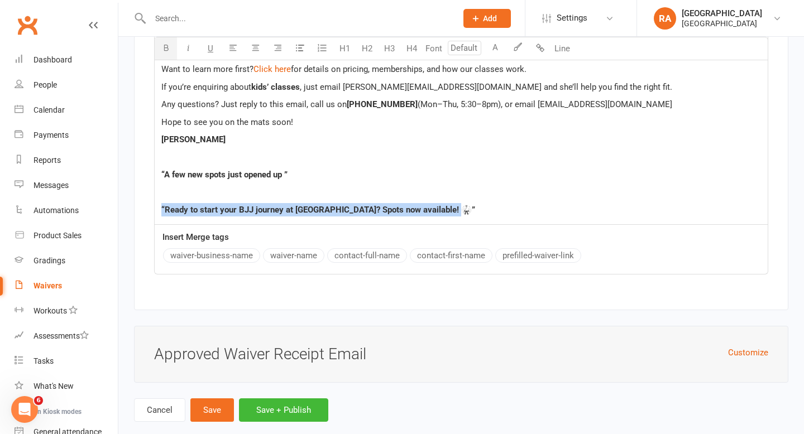
drag, startPoint x: 463, startPoint y: 220, endPoint x: 141, endPoint y: 210, distance: 322.7
click at [141, 210] on div "Pre-filled Waiver Invite Email Customize the email that is sent to an existing …" at bounding box center [461, 6] width 654 height 607
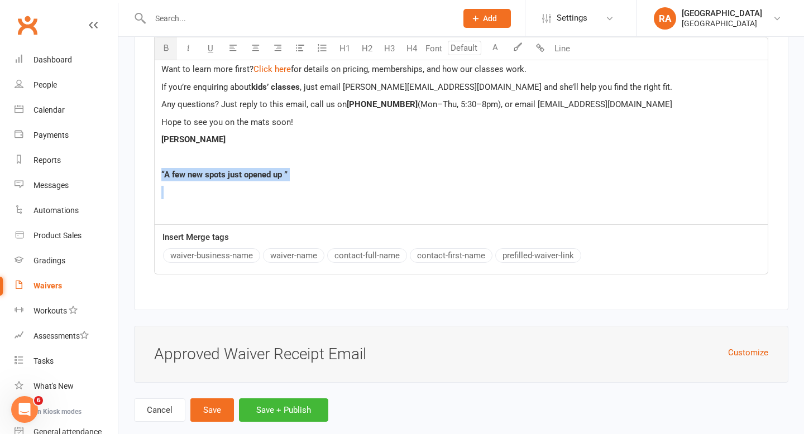
drag, startPoint x: 186, startPoint y: 219, endPoint x: 148, endPoint y: 180, distance: 54.1
click at [148, 180] on div "Pre-filled Waiver Invite Email Customize the email that is sent to an existing …" at bounding box center [461, 6] width 654 height 607
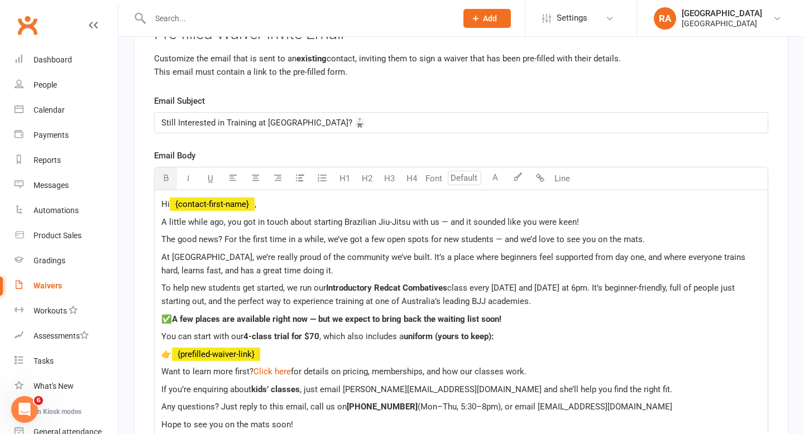
scroll to position [7060, 0]
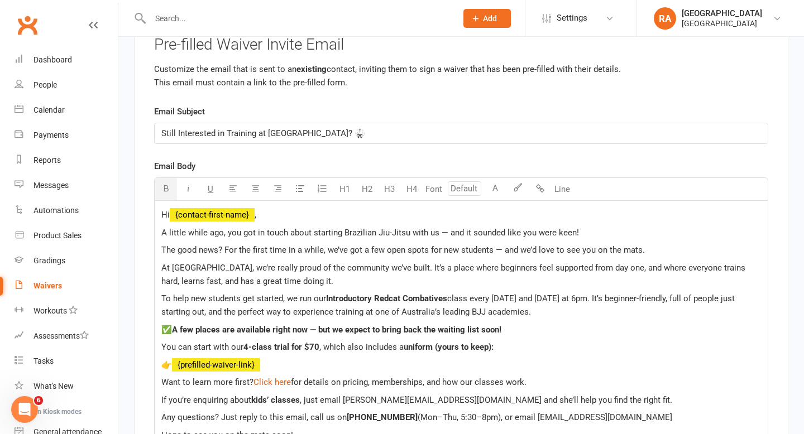
click at [353, 139] on p "Still Interested in Training at Redcat Academy? 🥋" at bounding box center [460, 133] width 599 height 13
drag, startPoint x: 353, startPoint y: 139, endPoint x: 151, endPoint y: 137, distance: 202.0
click at [151, 137] on div "Pre-filled Waiver Invite Email Customize the email that is sent to an existing …" at bounding box center [461, 284] width 654 height 537
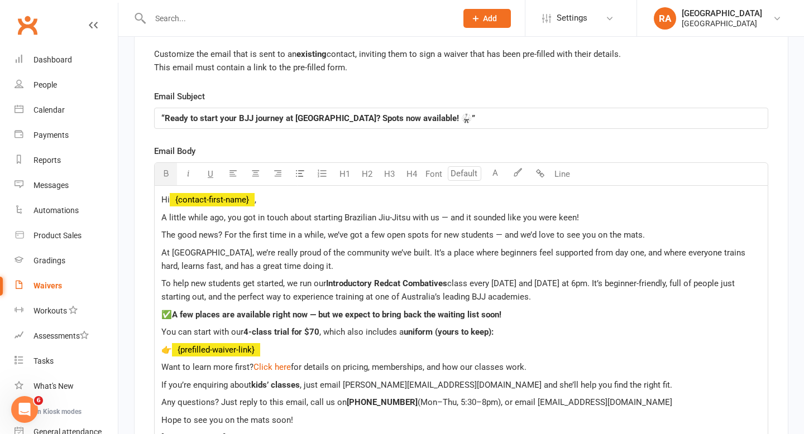
scroll to position [7131, 0]
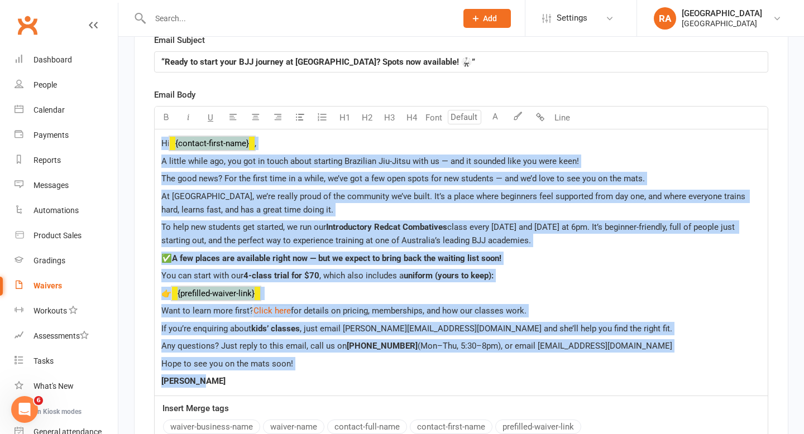
drag, startPoint x: 215, startPoint y: 387, endPoint x: 137, endPoint y: 145, distance: 255.0
click at [137, 145] on div "Pre-filled Waiver Invite Email Customize the email that is sent to an existing …" at bounding box center [461, 213] width 654 height 537
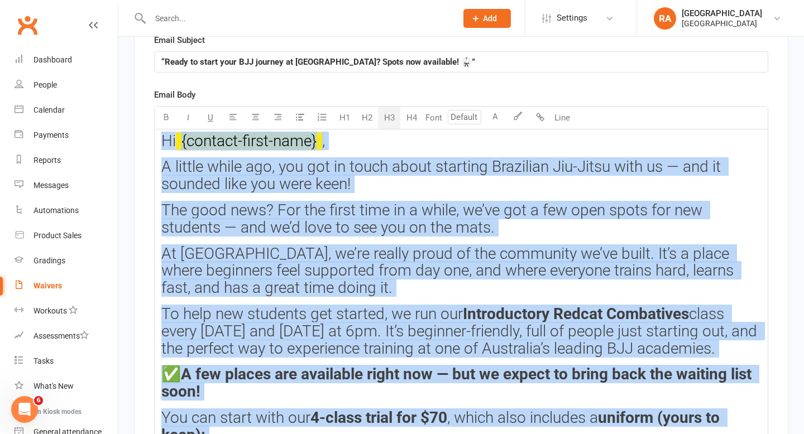
click at [392, 127] on button "H3" at bounding box center [389, 118] width 22 height 22
click at [338, 225] on span "The good news? For the first time in a while, we’ve got a few open spots for ne…" at bounding box center [433, 219] width 545 height 36
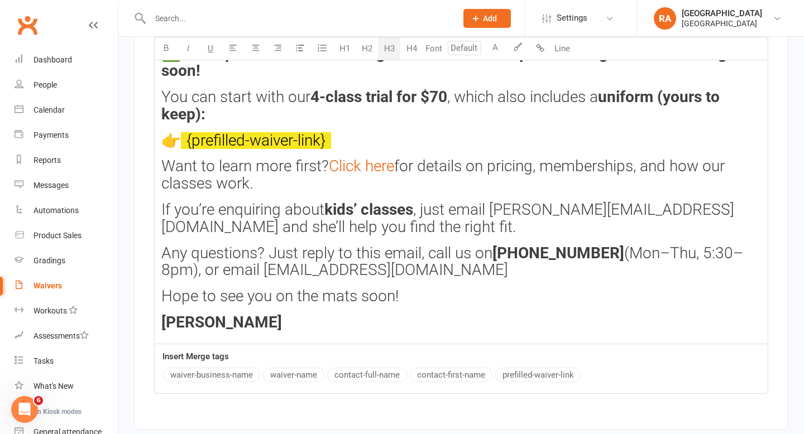
scroll to position [7465, 0]
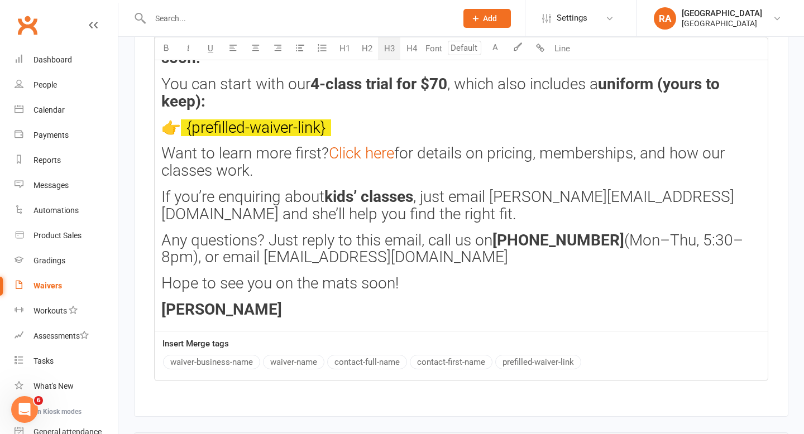
click at [479, 267] on h3 "Any questions? Just reply to this email, call us on (03) 5223 3666 (Mon–Thu, 5:…" at bounding box center [460, 249] width 599 height 35
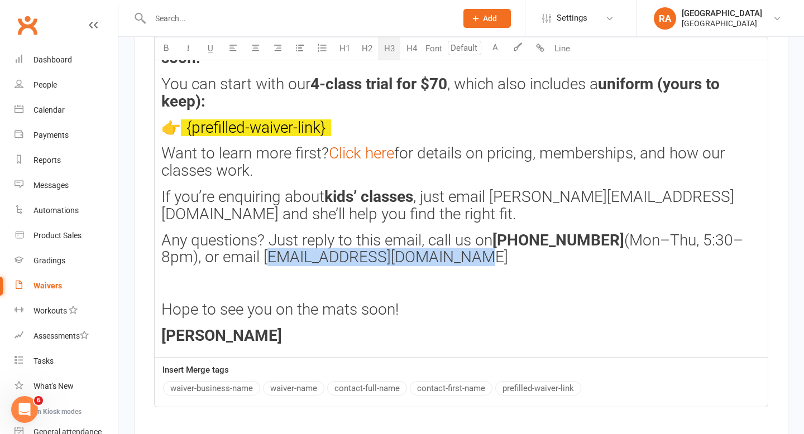
drag, startPoint x: 483, startPoint y: 282, endPoint x: 265, endPoint y: 287, distance: 218.3
click at [265, 267] on h3 "Any questions? Just reply to this email, call us on (03) 5223 3666 (Mon–Thu, 5:…" at bounding box center [460, 249] width 599 height 35
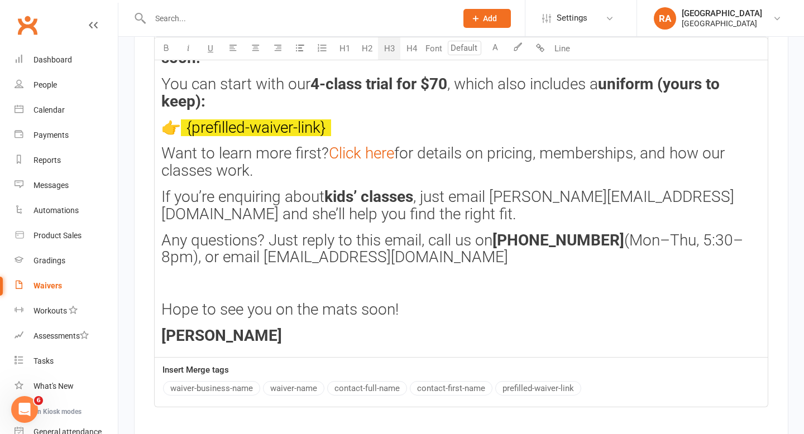
click at [334, 294] on div "Hi ﻿ {contact-first-name} , A little while ago, you got in touch about starting…" at bounding box center [461, 76] width 613 height 561
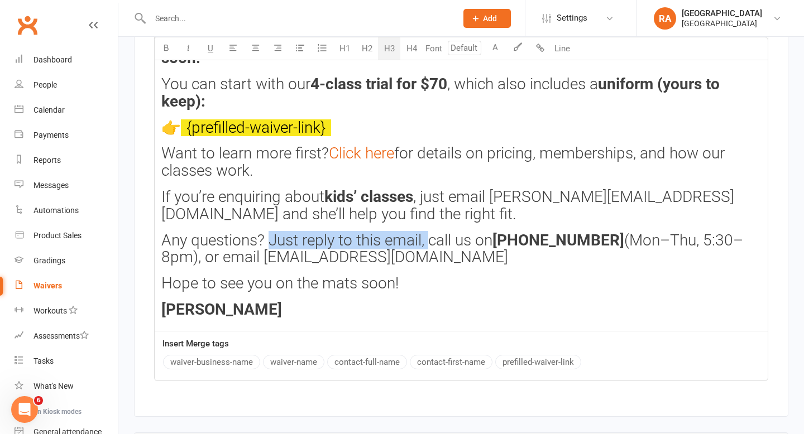
drag, startPoint x: 429, startPoint y: 268, endPoint x: 272, endPoint y: 268, distance: 156.8
click at [272, 249] on span "Any questions? Just reply to this email, call us on" at bounding box center [326, 240] width 331 height 18
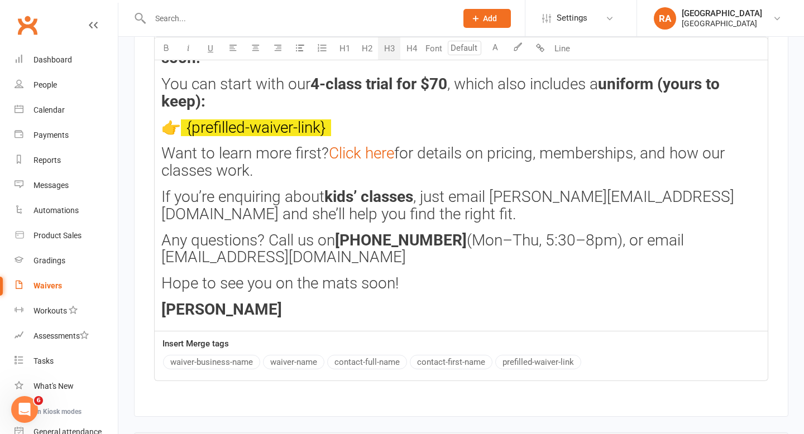
click at [509, 319] on div "Hi ﻿ {contact-first-name} , A little while ago, you got in touch about starting…" at bounding box center [461, 63] width 613 height 535
click at [446, 292] on h3 "Hope to see you on the mats soon!" at bounding box center [460, 283] width 599 height 17
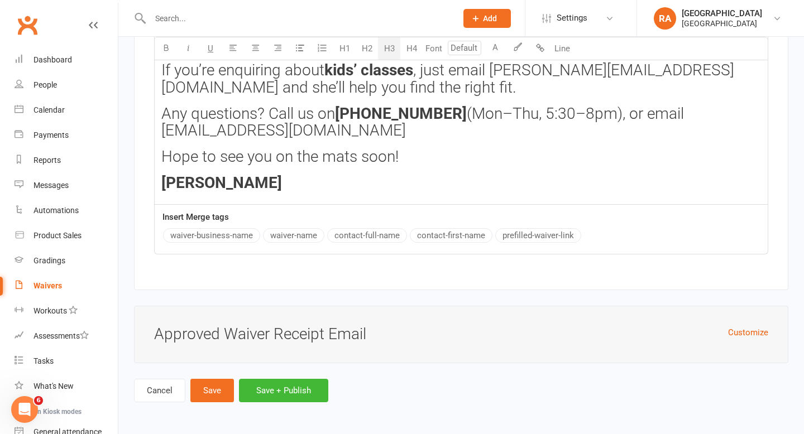
scroll to position [7616, 0]
click at [734, 335] on button "Customize" at bounding box center [748, 332] width 40 height 13
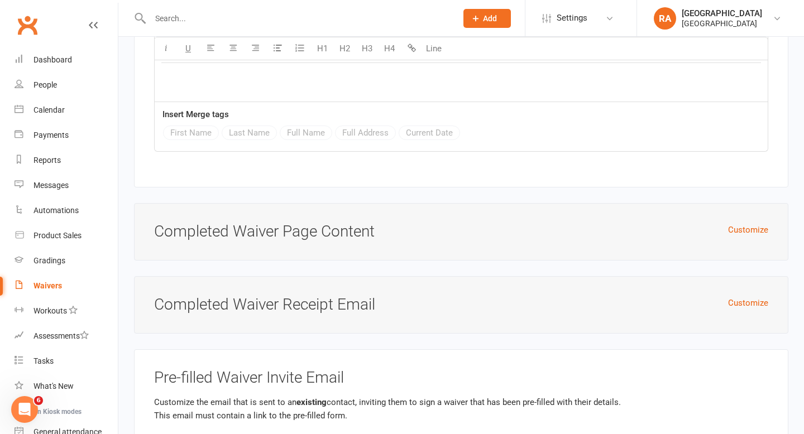
scroll to position [6713, 0]
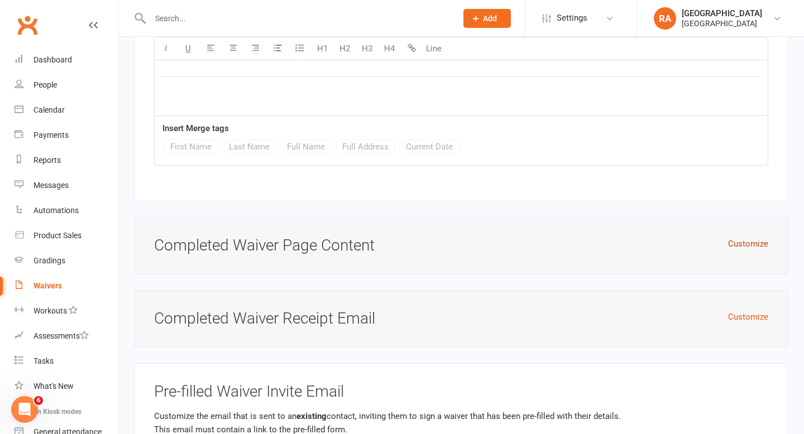
click at [750, 251] on button "Customize" at bounding box center [748, 243] width 40 height 13
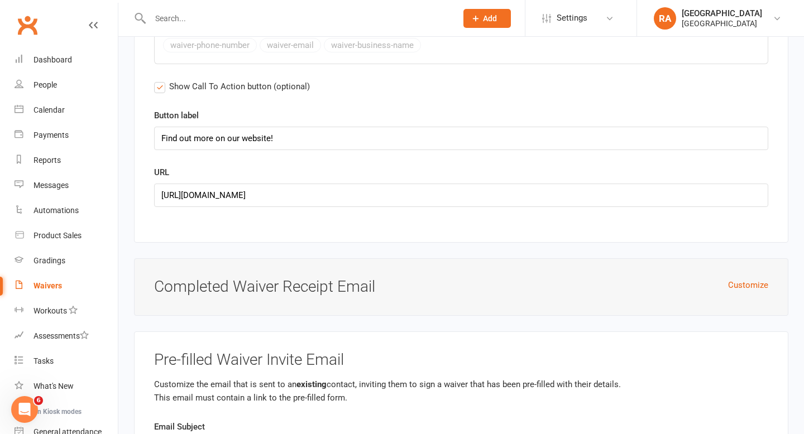
scroll to position [7276, 0]
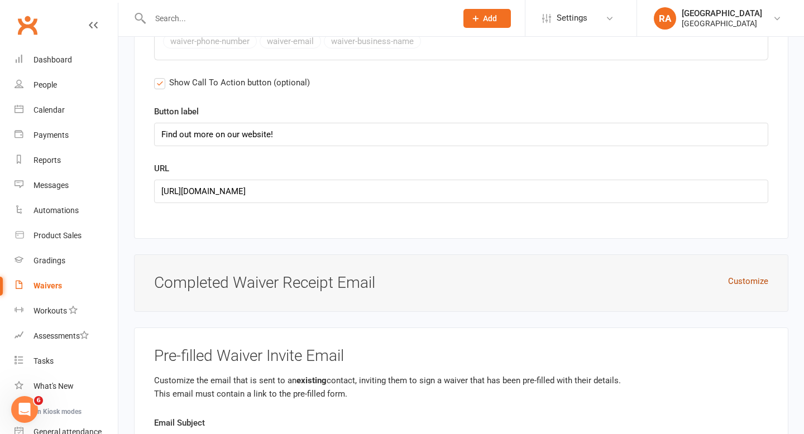
click at [738, 288] on button "Customize" at bounding box center [748, 281] width 40 height 13
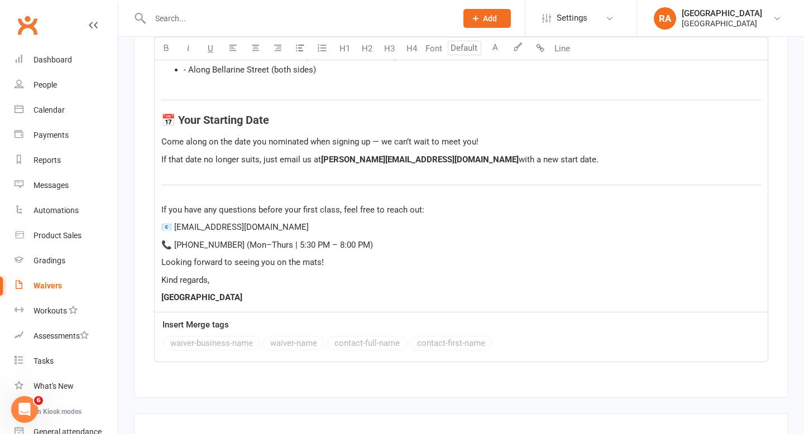
scroll to position [8186, 0]
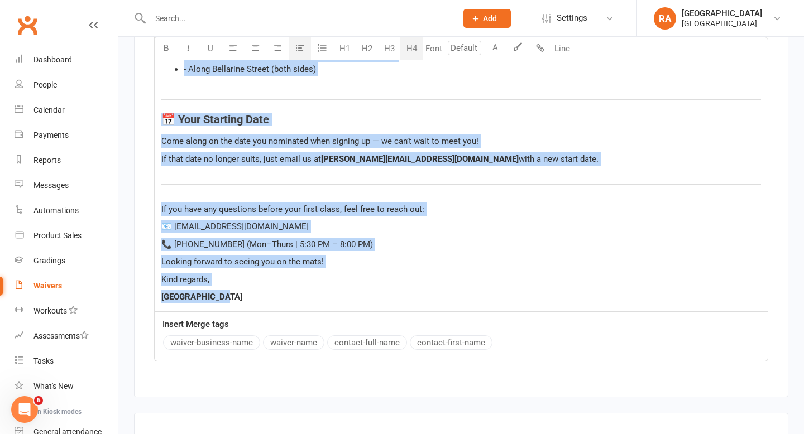
drag, startPoint x: 262, startPoint y: 304, endPoint x: 139, endPoint y: 32, distance: 298.9
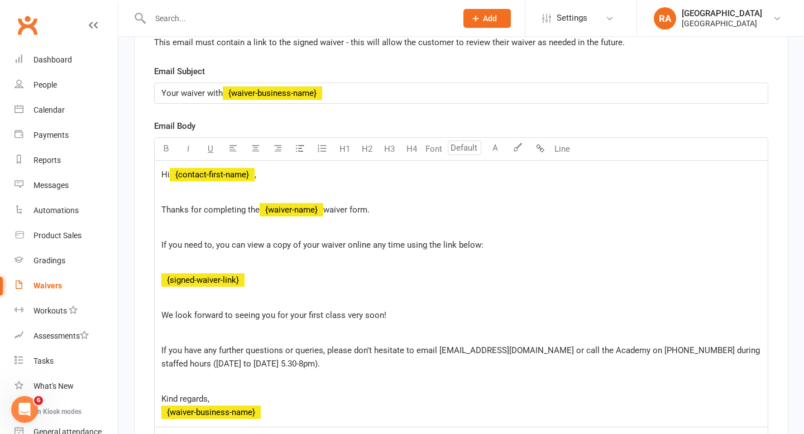
scroll to position [9618, 0]
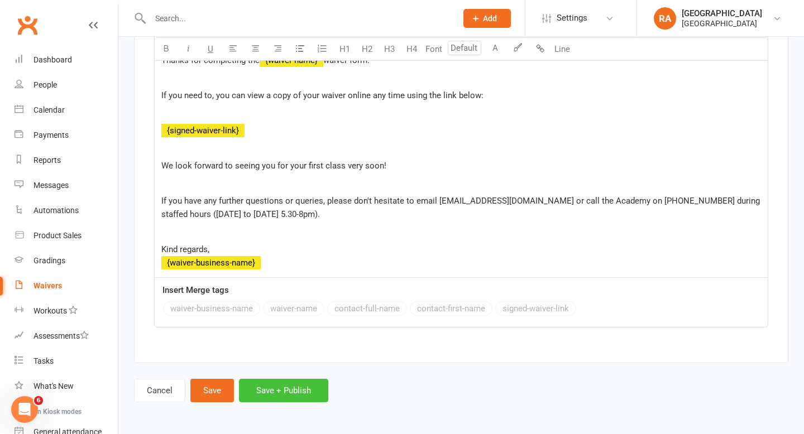
click at [253, 395] on button "Save + Publish" at bounding box center [283, 390] width 89 height 23
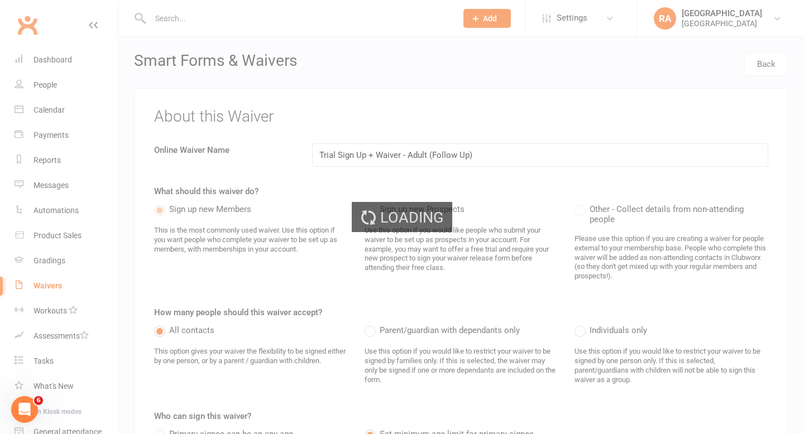
select select "25"
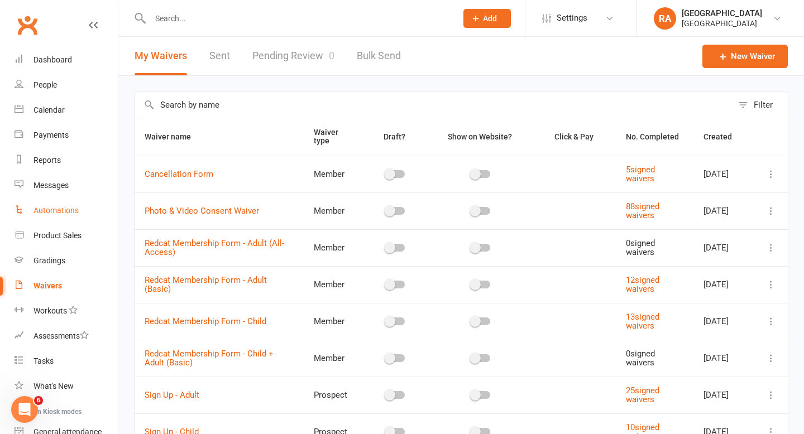
click at [56, 214] on div "Automations" at bounding box center [55, 210] width 45 height 9
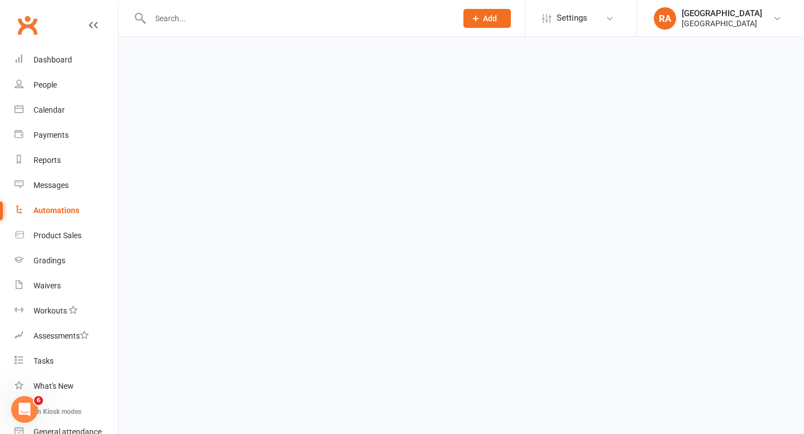
select select "100"
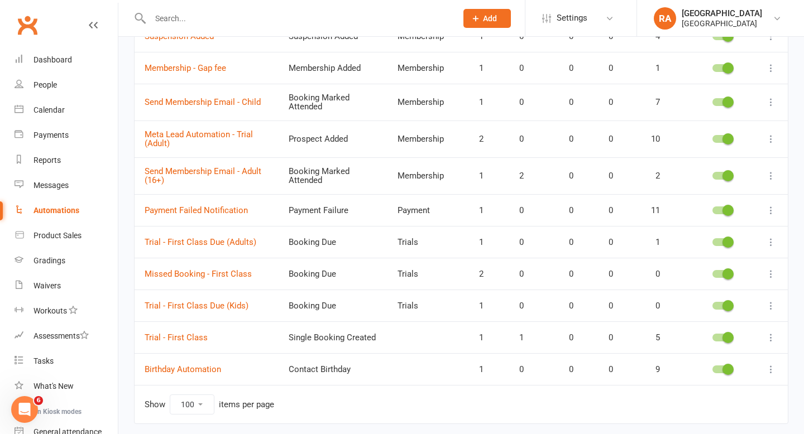
scroll to position [366, 0]
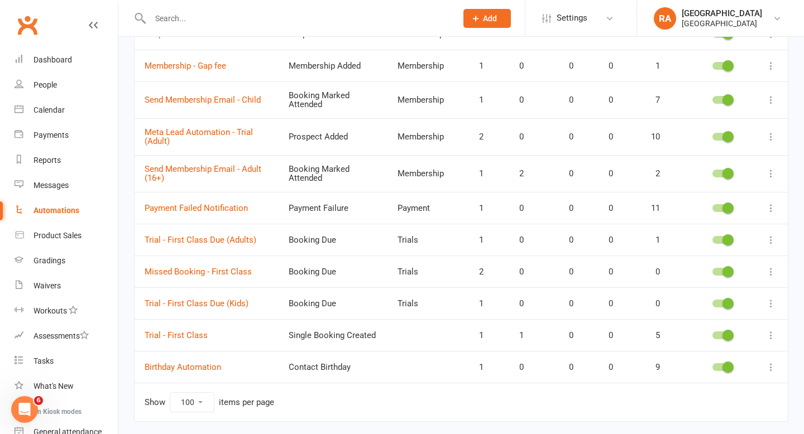
click at [727, 137] on span at bounding box center [727, 136] width 11 height 11
click at [712, 135] on input "checkbox" at bounding box center [712, 135] width 0 height 0
click at [771, 136] on icon at bounding box center [770, 136] width 11 height 11
click at [756, 137] on td at bounding box center [770, 136] width 33 height 37
click at [769, 138] on icon at bounding box center [770, 136] width 11 height 11
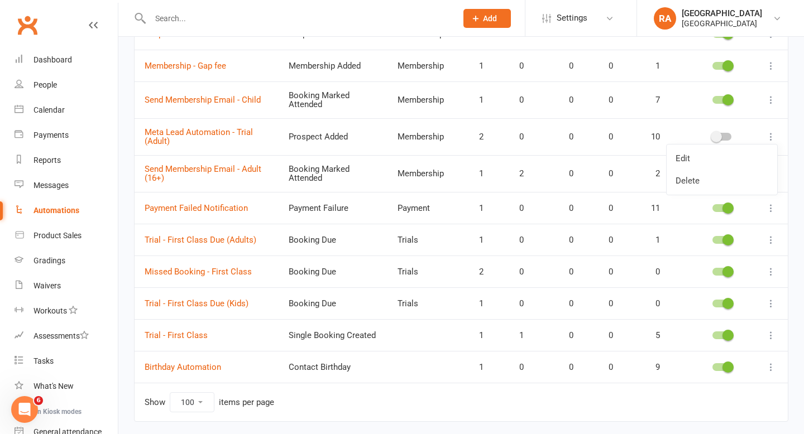
click at [222, 138] on td "Meta Lead Automation - Trial (Adult)" at bounding box center [206, 136] width 144 height 37
click at [209, 128] on link "Meta Lead Automation - Trial (Adult)" at bounding box center [199, 137] width 108 height 20
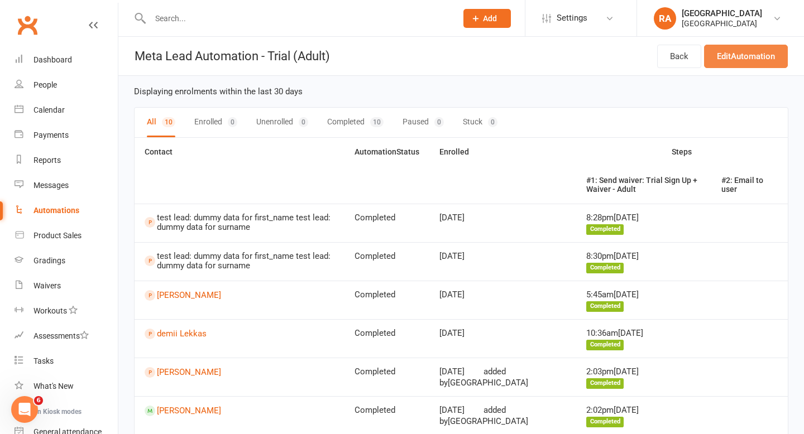
click at [733, 52] on link "Edit Automation" at bounding box center [746, 56] width 84 height 23
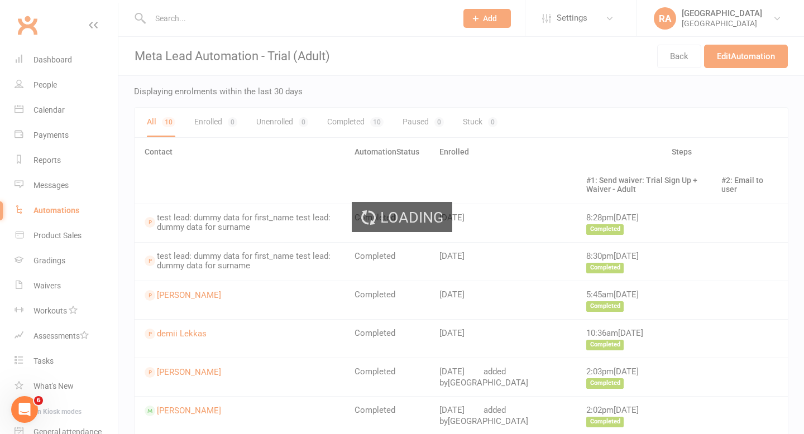
select select "send_to_parent"
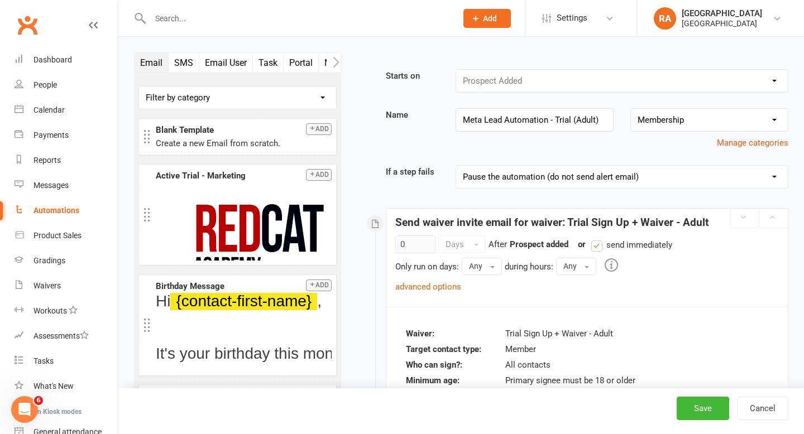
click at [45, 214] on div "Automations" at bounding box center [56, 210] width 46 height 9
select select "100"
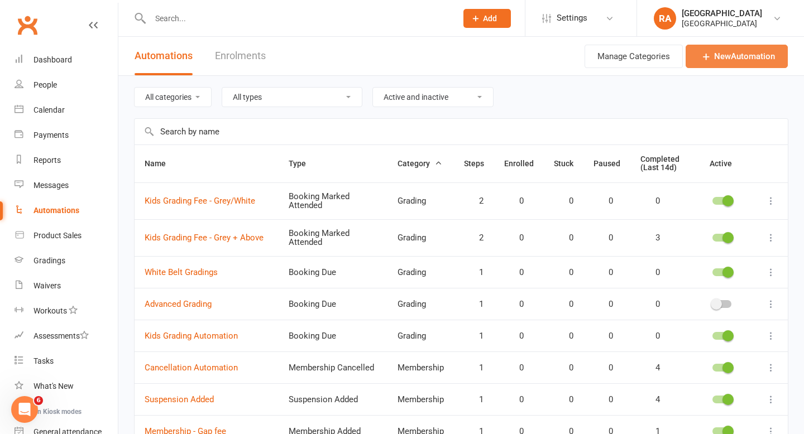
click at [747, 51] on link "New Automation" at bounding box center [736, 56] width 102 height 23
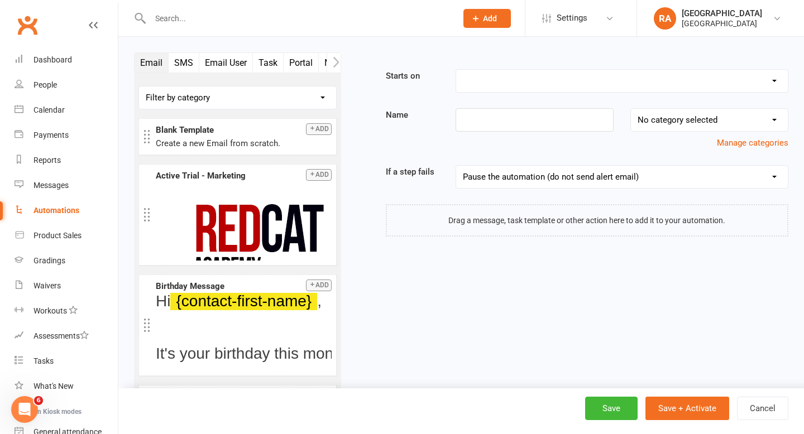
click at [480, 77] on select "Booking Cancelled Booking Due Booking Late-Cancelled Booking Marked Absent Book…" at bounding box center [621, 81] width 331 height 22
select select "27"
click at [456, 70] on select "Booking Cancelled Booking Due Booking Late-Cancelled Booking Marked Absent Book…" at bounding box center [621, 81] width 331 height 22
click at [502, 116] on input at bounding box center [534, 119] width 158 height 23
type input "P"
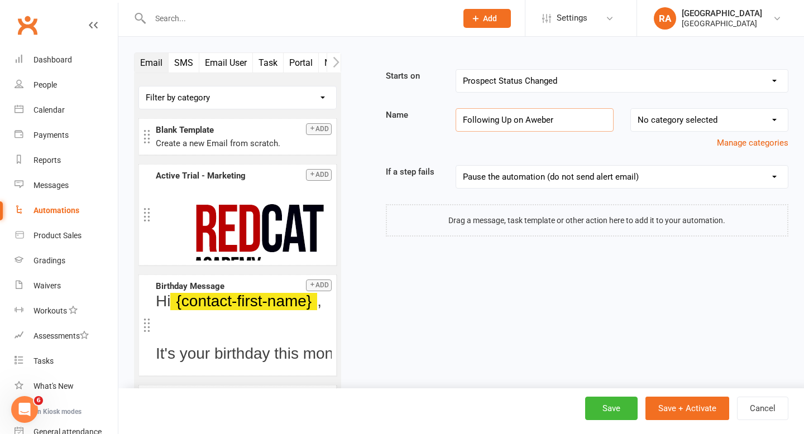
type input "Following Up on Aweber"
click at [667, 122] on select "No category selected Grading Membership Payment Trials" at bounding box center [709, 120] width 157 height 22
select select "3"
click at [631, 109] on select "No category selected Grading Membership Payment Trials" at bounding box center [709, 120] width 157 height 22
click at [335, 64] on icon "button" at bounding box center [336, 62] width 7 height 12
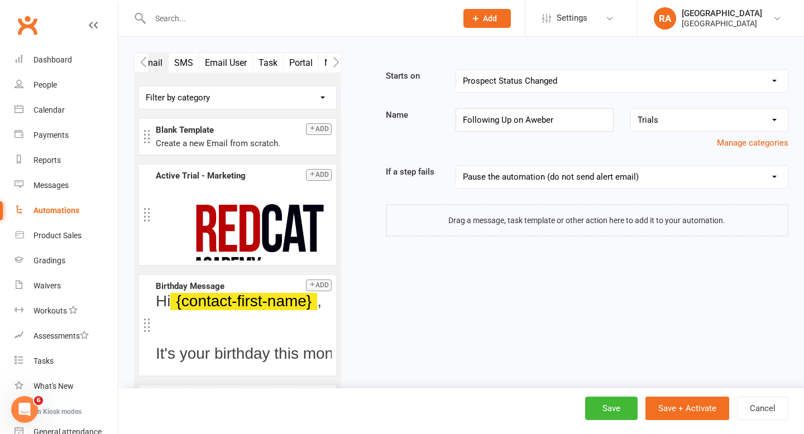
scroll to position [0, 84]
click at [340, 61] on button "button" at bounding box center [333, 62] width 14 height 19
click at [284, 65] on button "Waivers" at bounding box center [287, 63] width 43 height 20
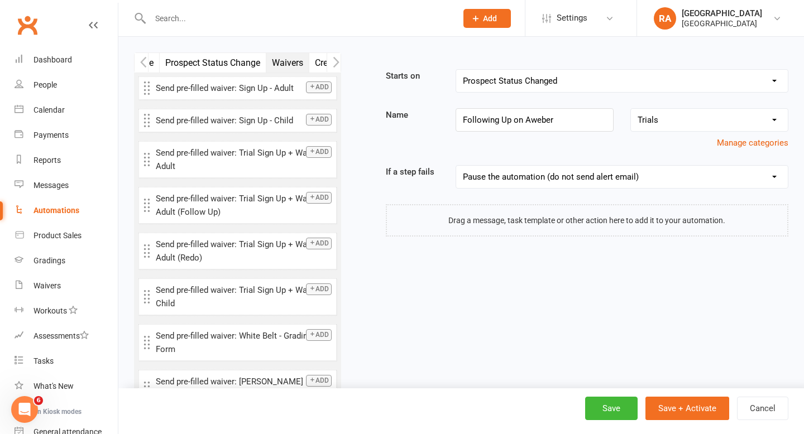
scroll to position [270, 0]
click at [323, 198] on button "Add" at bounding box center [319, 199] width 26 height 12
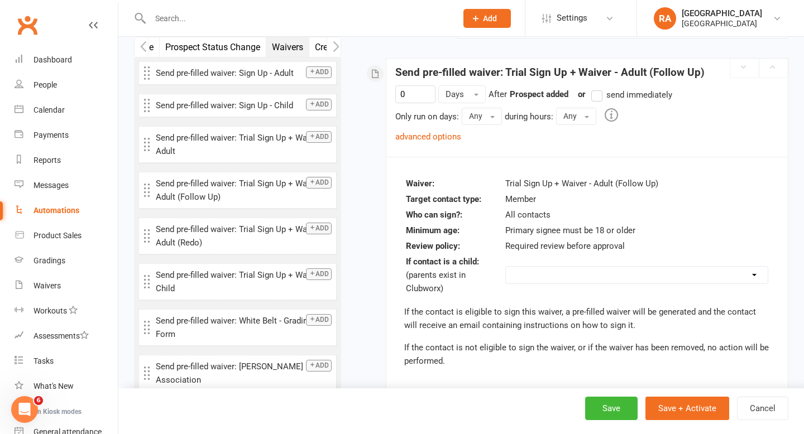
scroll to position [152, 0]
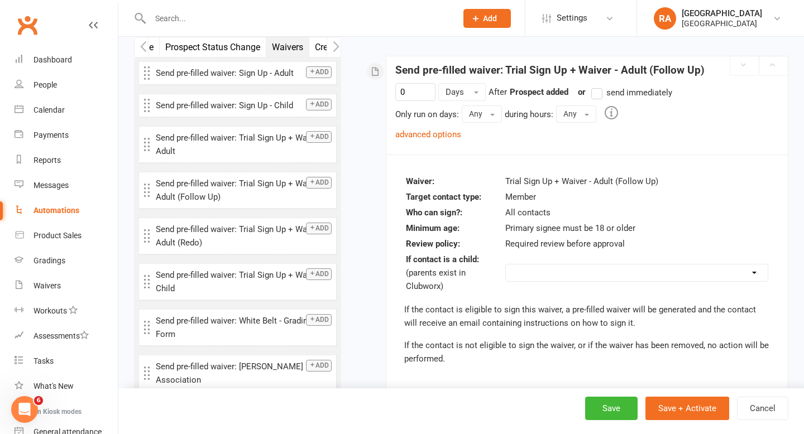
click at [597, 95] on label "send immediately" at bounding box center [631, 92] width 81 height 13
click at [597, 86] on input "send immediately" at bounding box center [594, 86] width 7 height 0
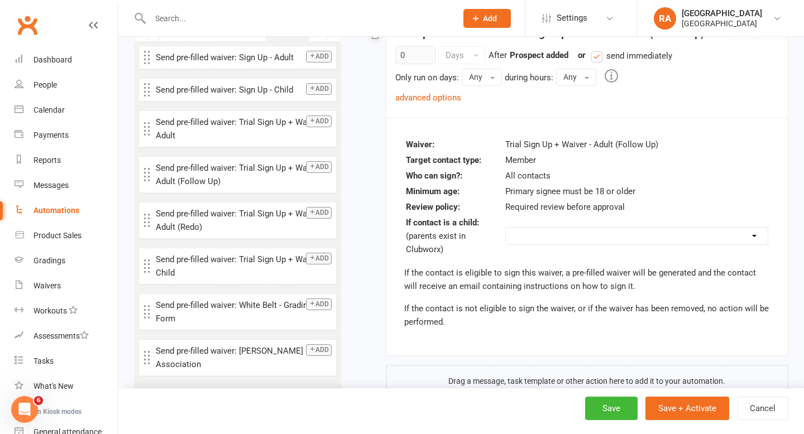
scroll to position [193, 0]
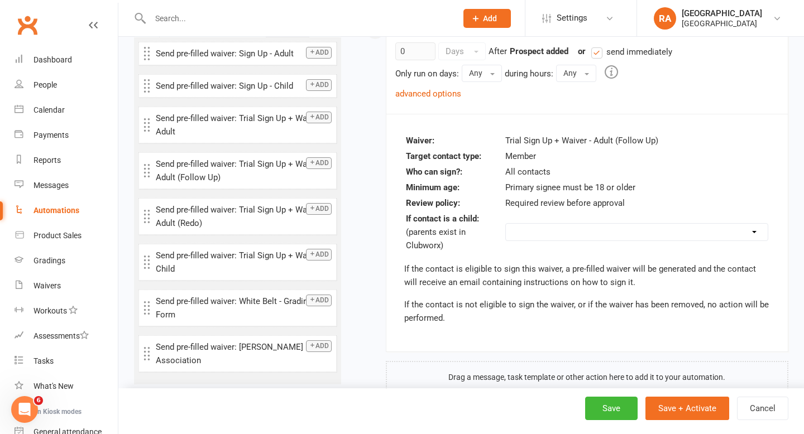
click at [529, 243] on td "Do not send Send to parent instead Send to this contact (will not be sent if ch…" at bounding box center [636, 231] width 264 height 41
click at [528, 237] on select "Do not send Send to parent instead Send to this contact (will not be sent if ch…" at bounding box center [637, 232] width 262 height 17
select select "send_to_parent"
click at [513, 224] on select "Do not send Send to parent instead Send to this contact (will not be sent if ch…" at bounding box center [637, 232] width 262 height 17
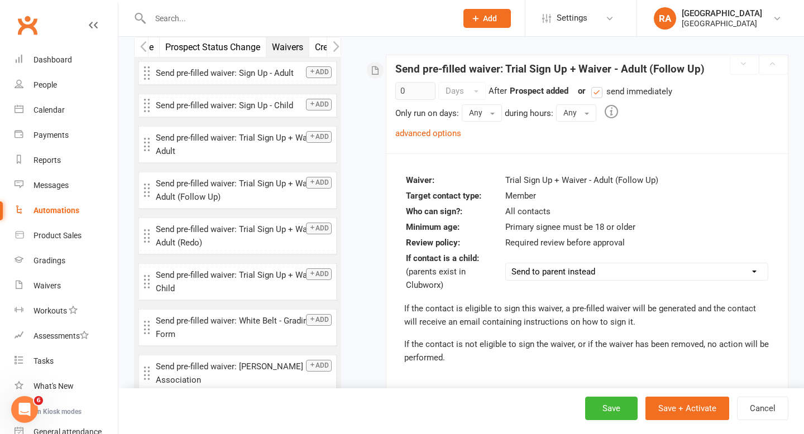
scroll to position [152, 0]
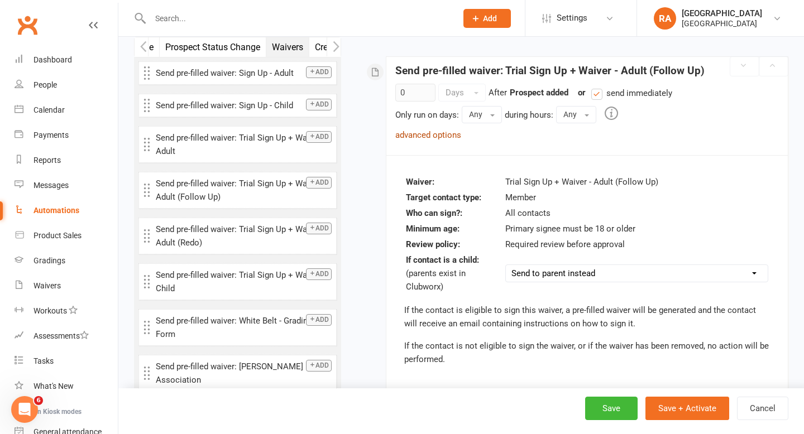
click at [430, 131] on link "advanced options" at bounding box center [428, 135] width 66 height 10
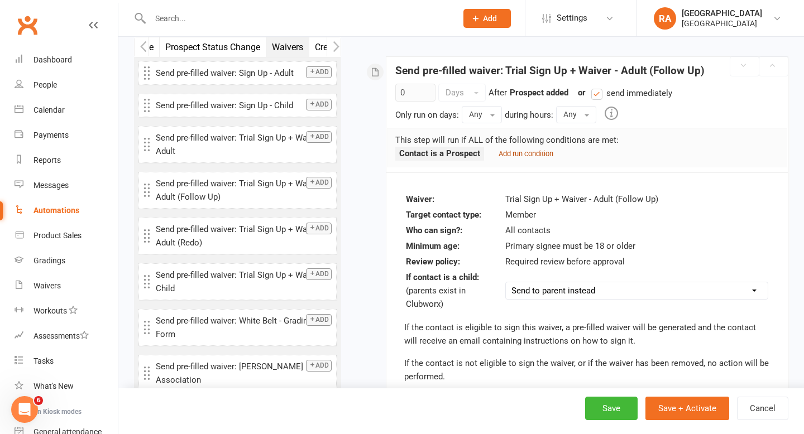
click at [516, 150] on small "Add run condition" at bounding box center [525, 154] width 55 height 8
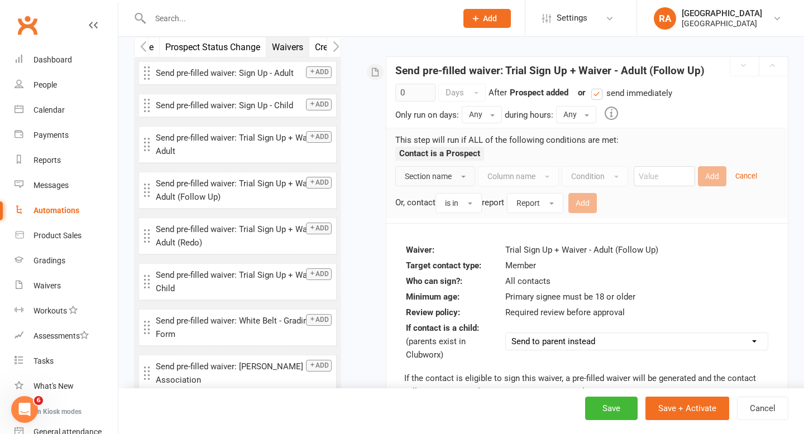
click at [449, 174] on span "Section name" at bounding box center [428, 176] width 47 height 9
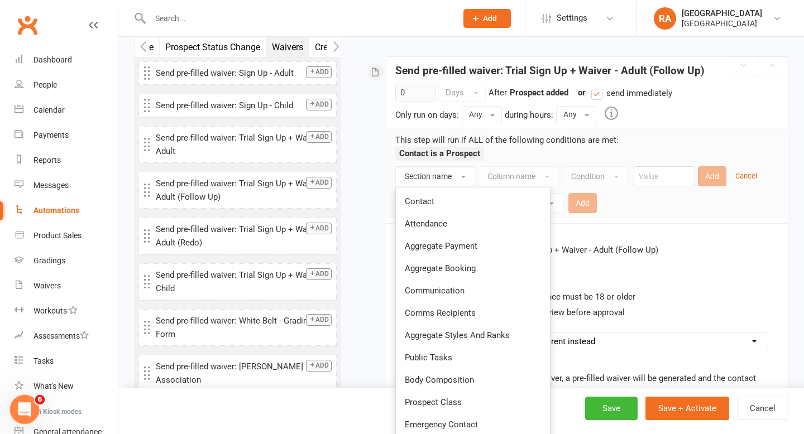
click at [21, 405] on icon "Open Intercom Messenger" at bounding box center [23, 408] width 18 height 18
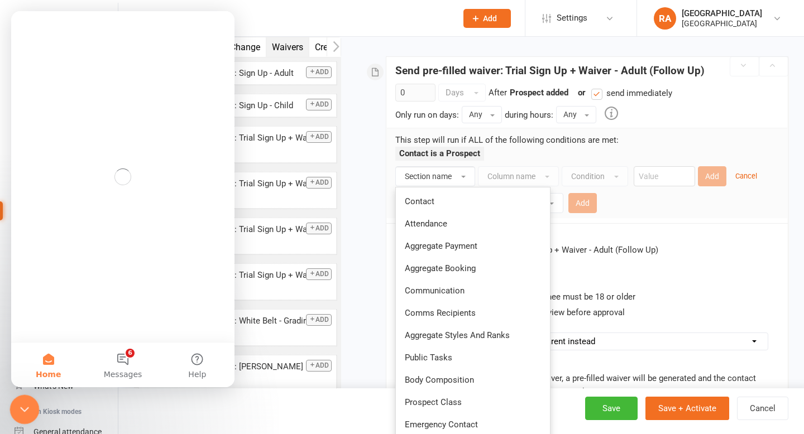
scroll to position [0, 0]
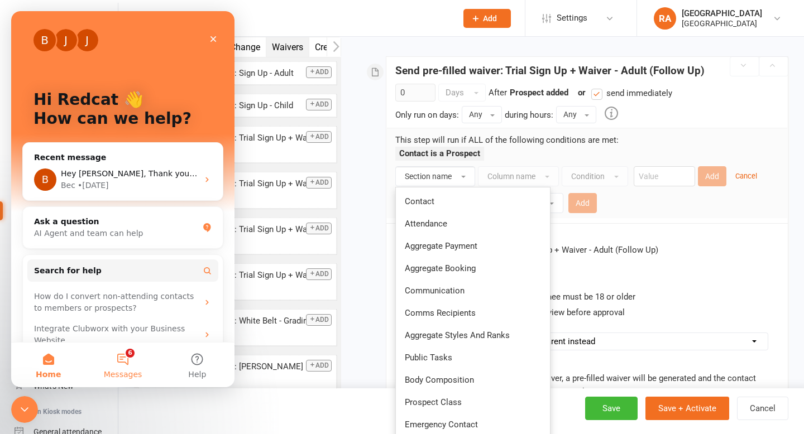
click at [124, 358] on button "6 Messages" at bounding box center [122, 365] width 74 height 45
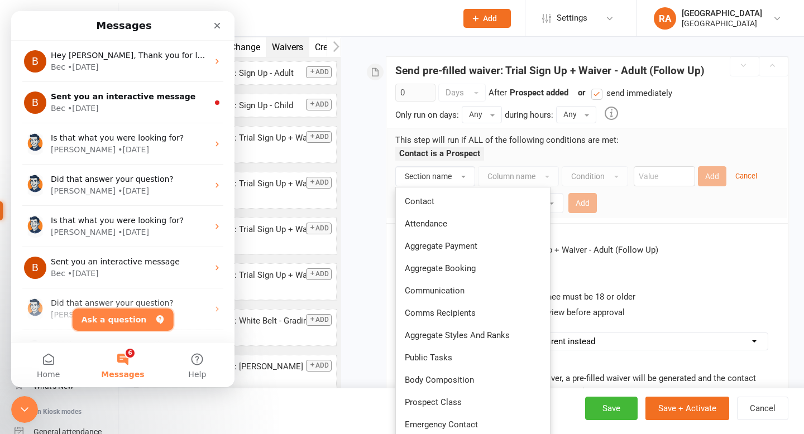
click at [118, 323] on button "Ask a question" at bounding box center [123, 320] width 101 height 22
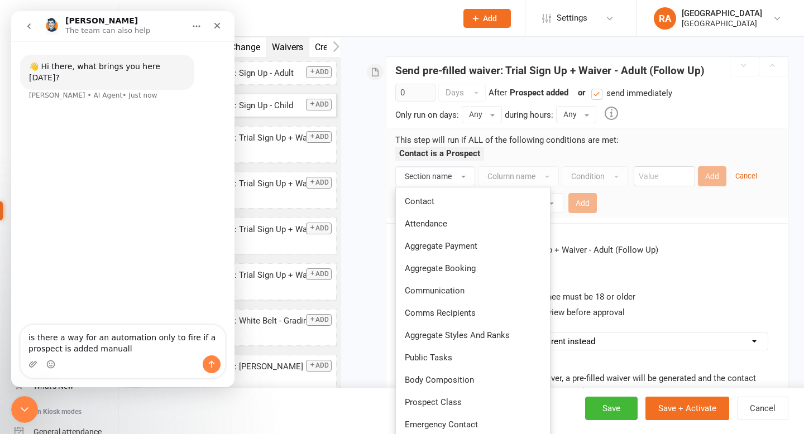
type textarea "is there a way for an automation only to fire if a prospect is added manually"
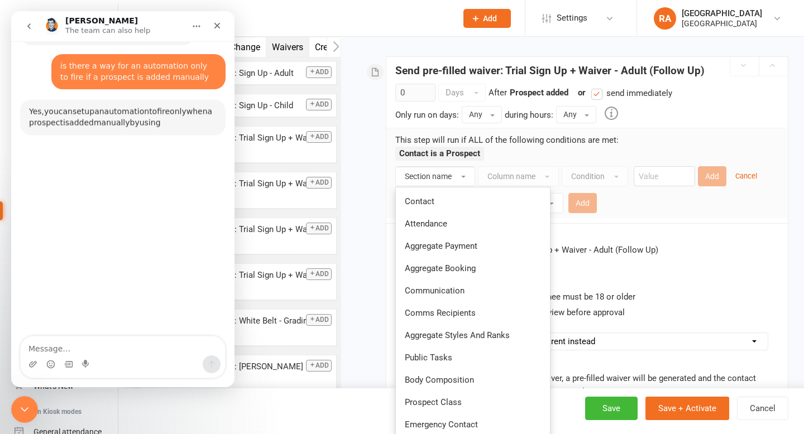
scroll to position [49, 0]
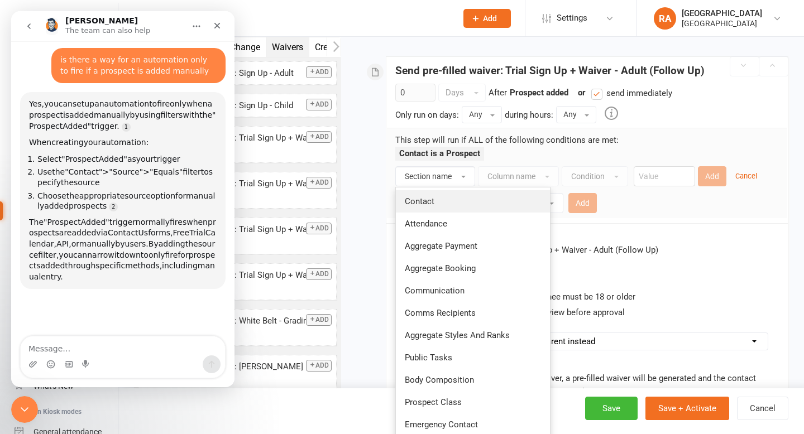
click at [427, 201] on span "Contact" at bounding box center [420, 201] width 30 height 10
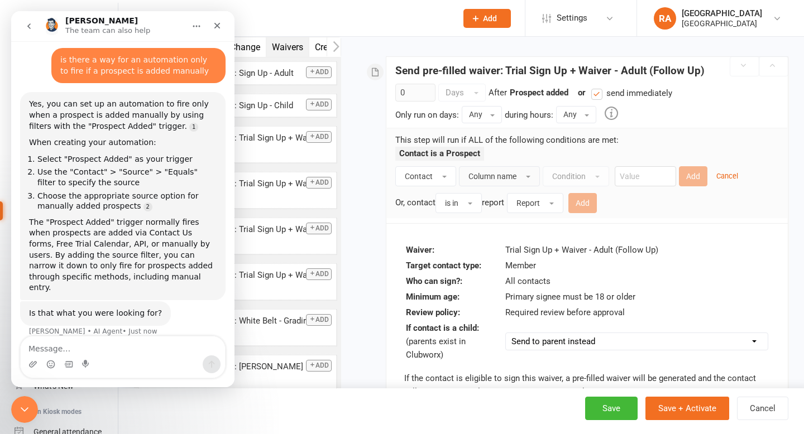
click at [497, 177] on span "Column name" at bounding box center [492, 176] width 48 height 9
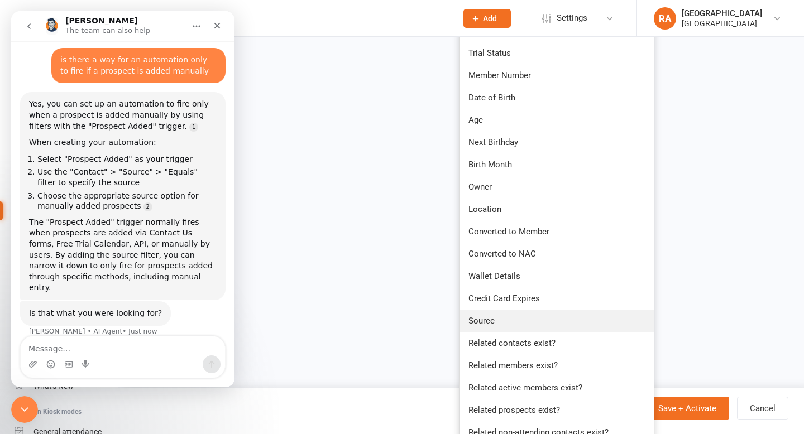
click at [488, 313] on link "Source" at bounding box center [556, 321] width 194 height 22
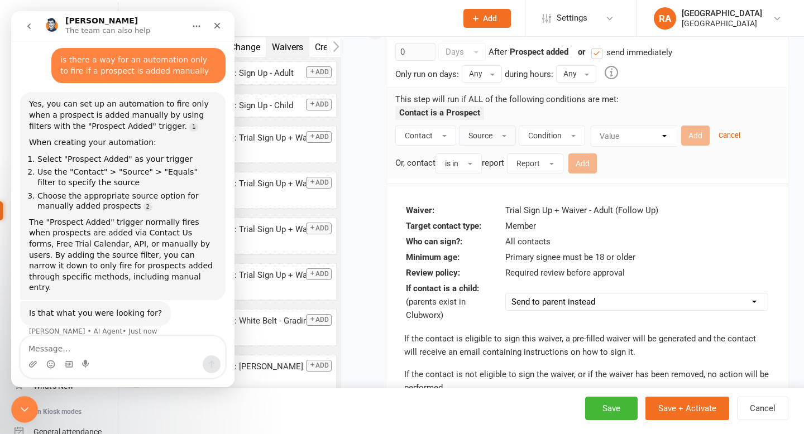
scroll to position [181, 0]
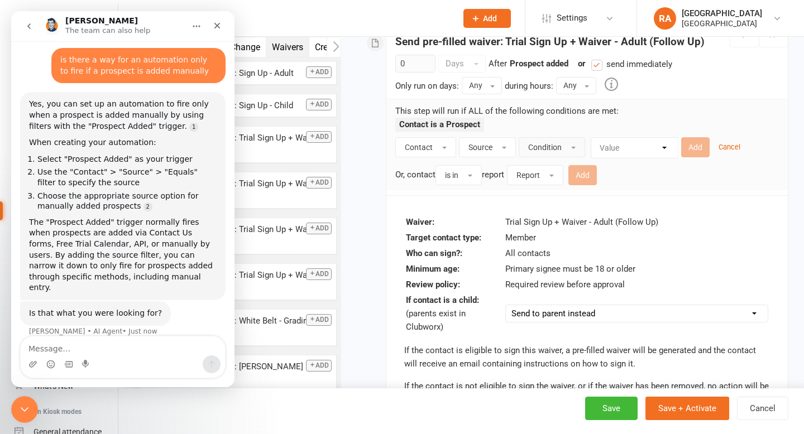
click at [549, 143] on span "Condition" at bounding box center [544, 147] width 33 height 9
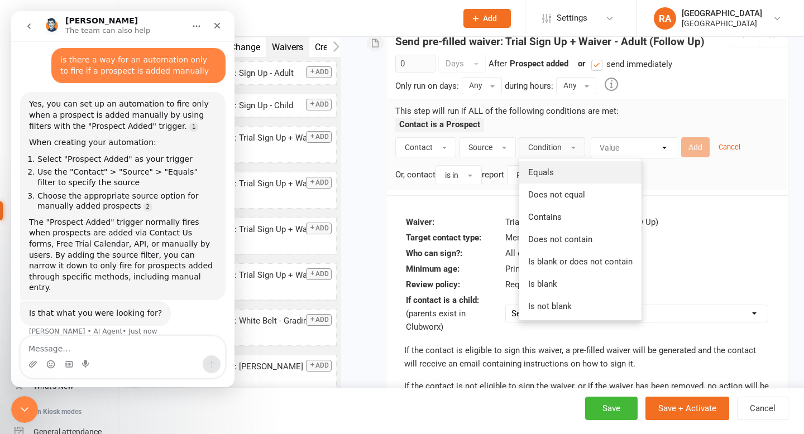
click at [550, 169] on span "Equals" at bounding box center [541, 172] width 26 height 10
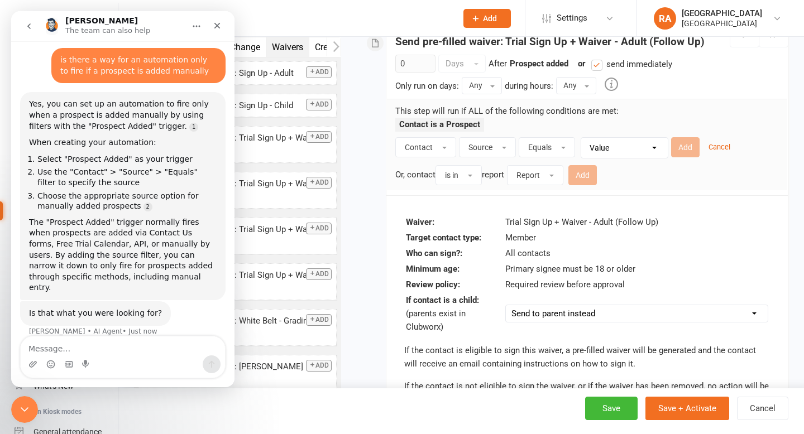
click at [590, 157] on select "Value Created by Gym Contact Us form Waiver Free Trial class Book & Pay Bulk Im…" at bounding box center [627, 148] width 86 height 20
select select "0"
click at [584, 138] on select "Value Created by Gym Contact Us form Waiver Free Trial class Book & Pay Bulk Im…" at bounding box center [627, 148] width 86 height 20
click at [622, 148] on select "Value Created by Gym Contact Us form Waiver Free Trial class Book & Pay Bulk Im…" at bounding box center [627, 148] width 86 height 20
click at [584, 138] on select "Value Created by Gym Contact Us form Waiver Free Trial class Book & Pay Bulk Im…" at bounding box center [627, 148] width 86 height 20
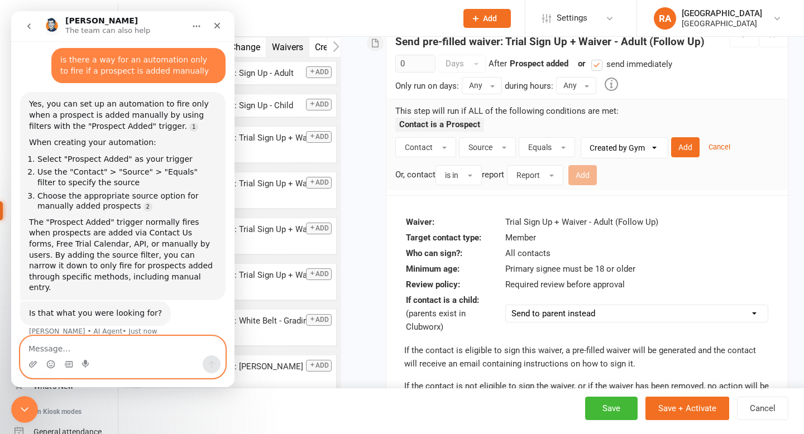
click at [83, 350] on textarea "Message…" at bounding box center [123, 345] width 204 height 19
drag, startPoint x: 77, startPoint y: 354, endPoint x: 0, endPoint y: 353, distance: 77.0
click at [11, 353] on html "Toby The team can also help 👋 Hi there, what brings you here today? Toby • AI A…" at bounding box center [122, 199] width 223 height 376
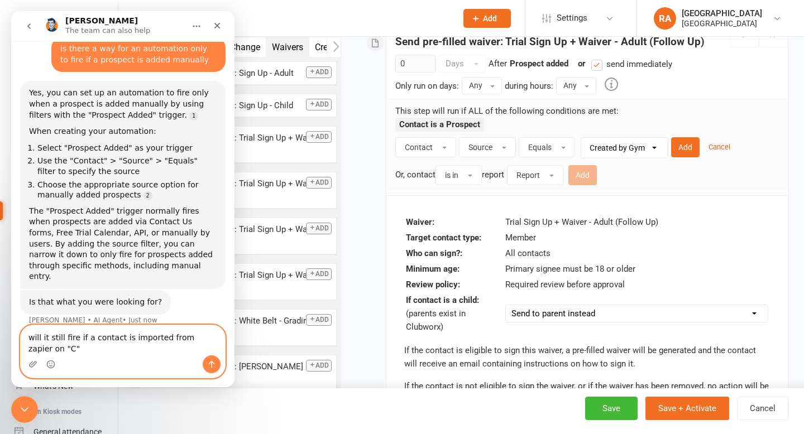
scroll to position [52, 0]
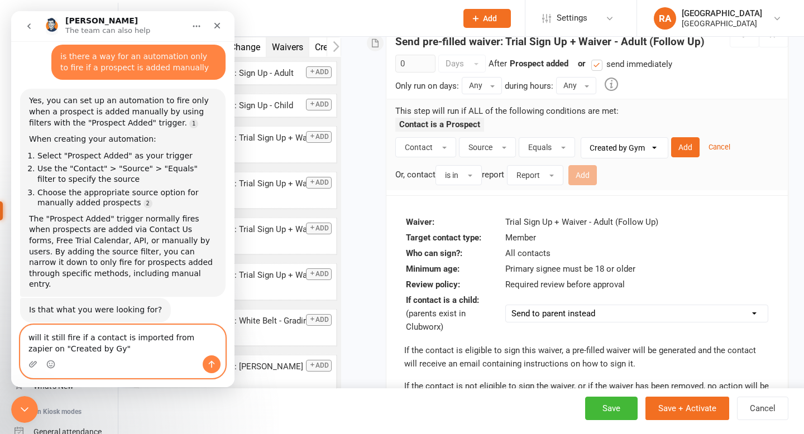
type textarea "will it still fire if a contact is imported from zapier on "Created by Gym""
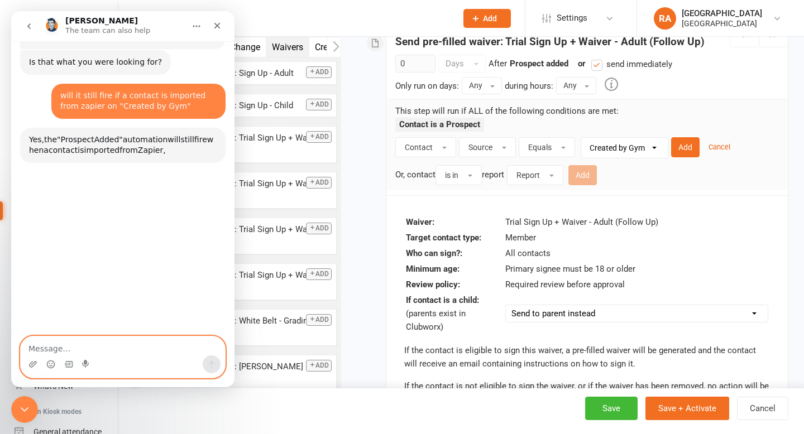
scroll to position [325, 0]
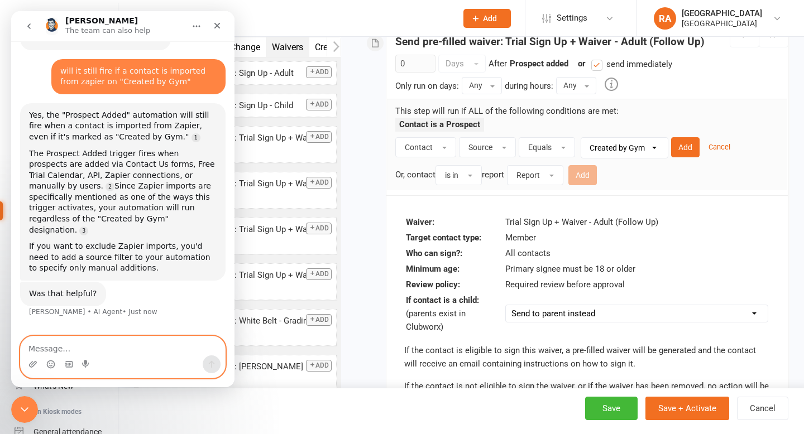
click at [641, 136] on div "Contact is a Prospect" at bounding box center [586, 128] width 383 height 20
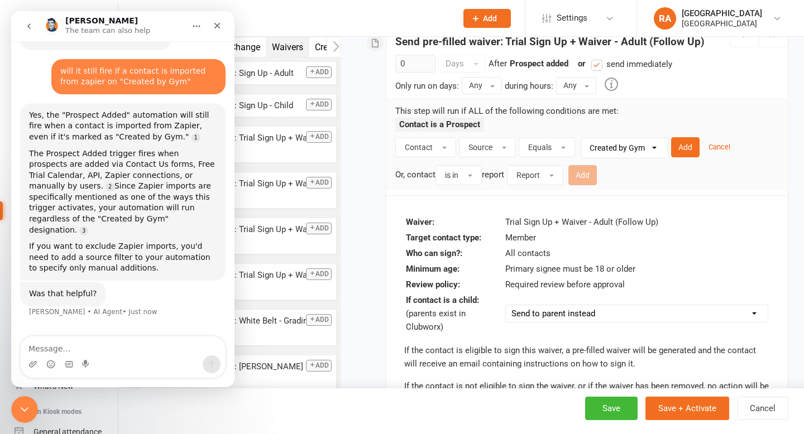
click at [638, 141] on select "Value Created by Gym Contact Us form Waiver Free Trial class Book & Pay Bulk Im…" at bounding box center [627, 148] width 86 height 20
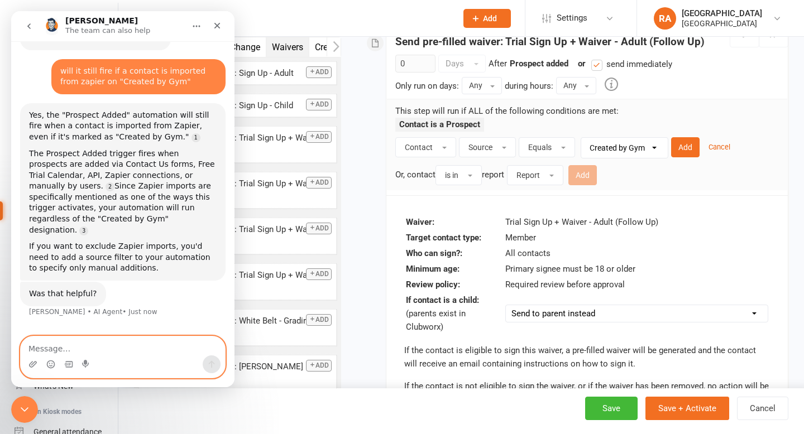
click at [92, 350] on textarea "Message…" at bounding box center [123, 345] width 204 height 19
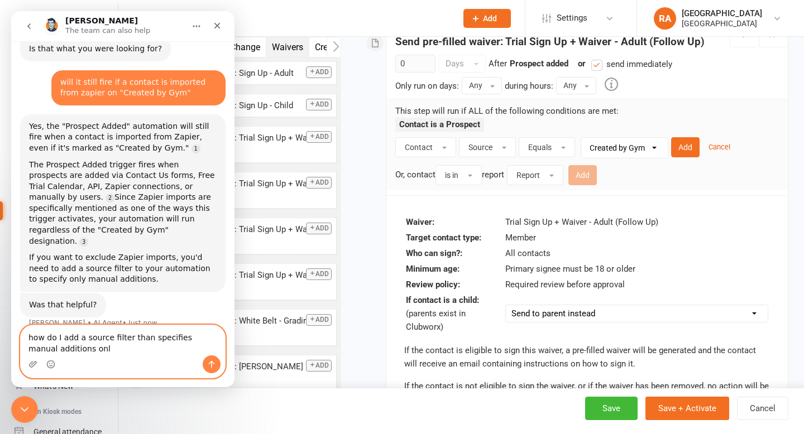
type textarea "how do I add a source filter than specifies manual additions only"
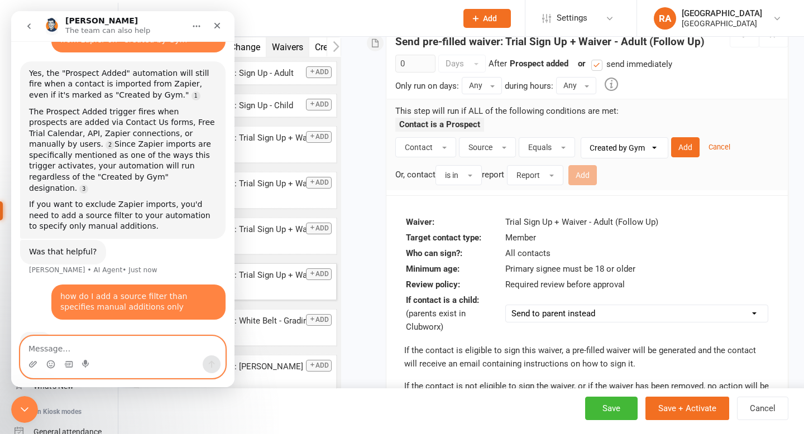
scroll to position [367, 0]
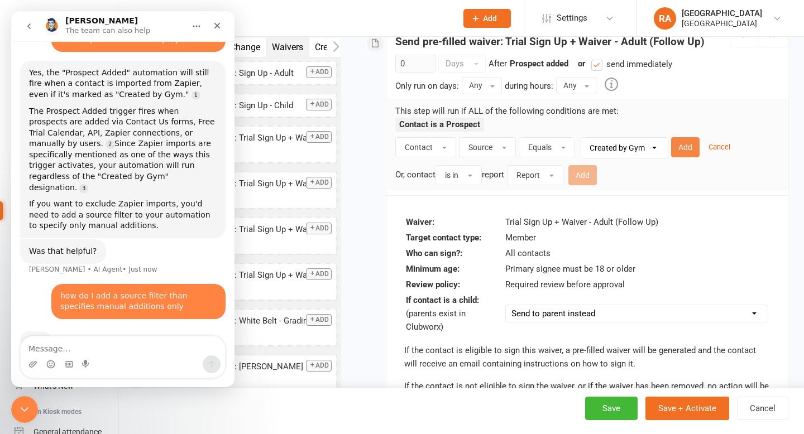
click at [690, 148] on button "Add" at bounding box center [685, 147] width 28 height 20
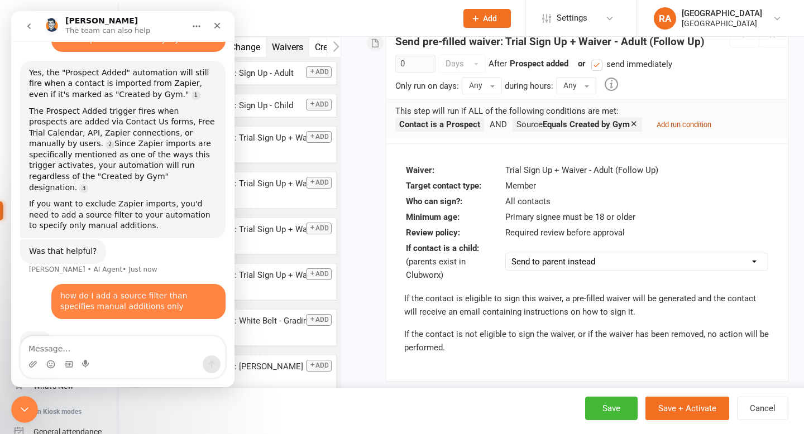
click at [671, 123] on small "Add run condition" at bounding box center [683, 125] width 55 height 8
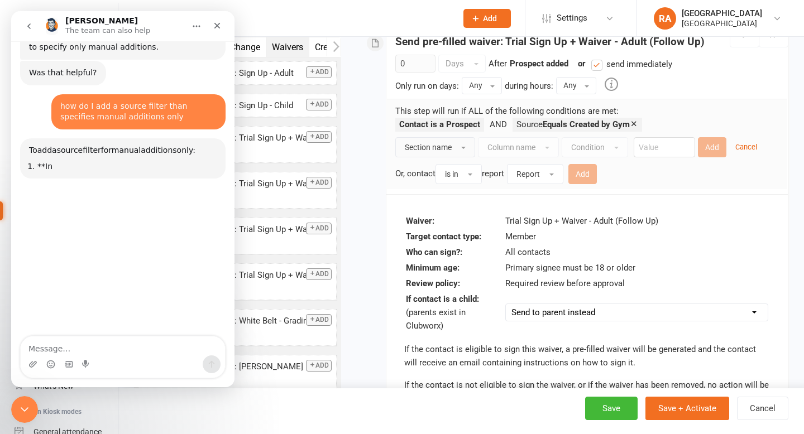
scroll to position [570, 0]
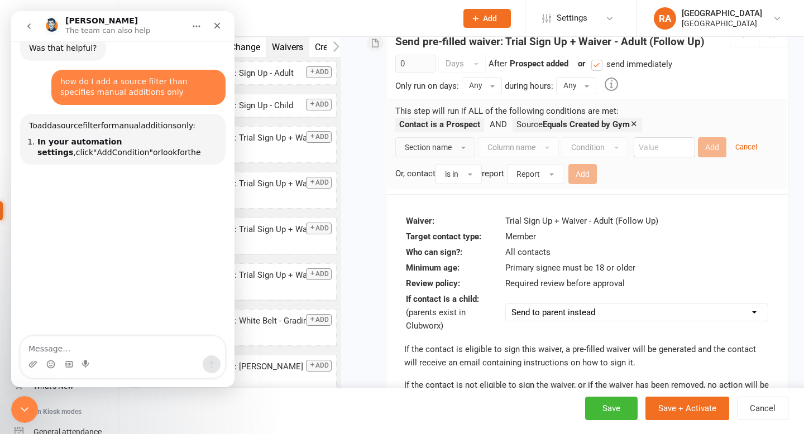
click at [461, 151] on button "Section name" at bounding box center [435, 147] width 80 height 20
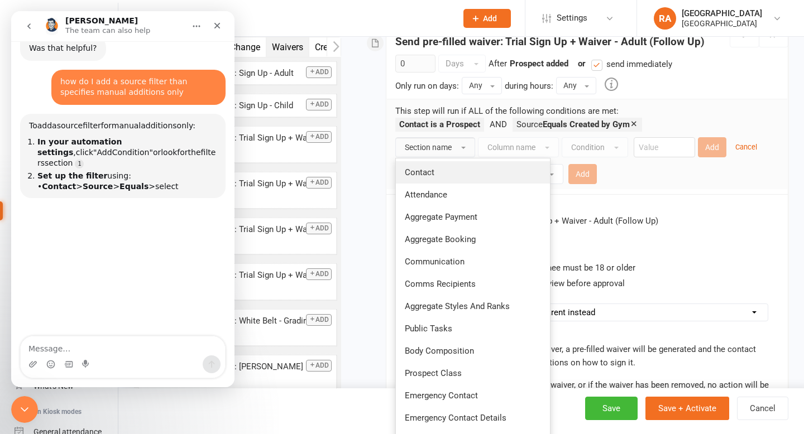
click at [456, 179] on link "Contact" at bounding box center [473, 172] width 154 height 22
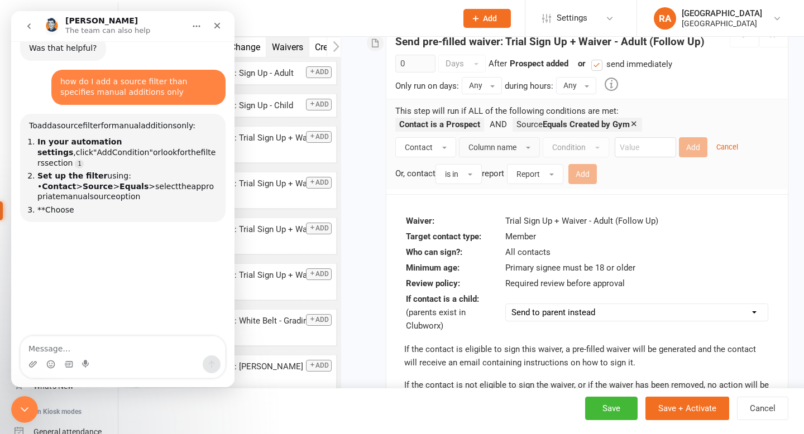
click at [516, 144] on button "Column name" at bounding box center [499, 147] width 81 height 20
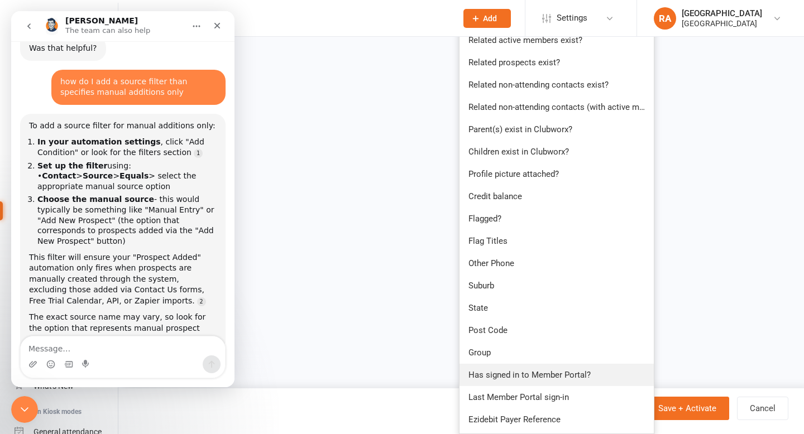
scroll to position [603, 0]
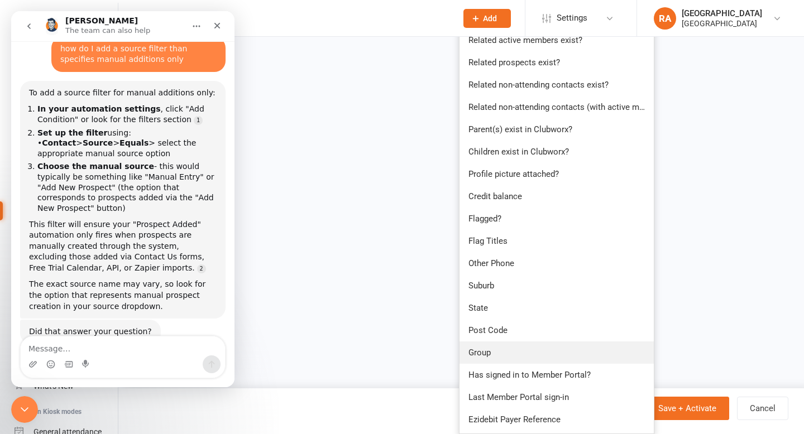
click at [487, 354] on span "Group" at bounding box center [479, 353] width 22 height 10
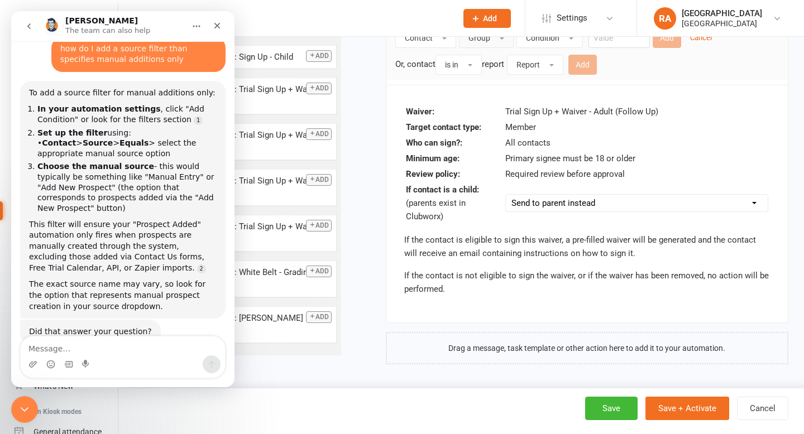
scroll to position [246, 0]
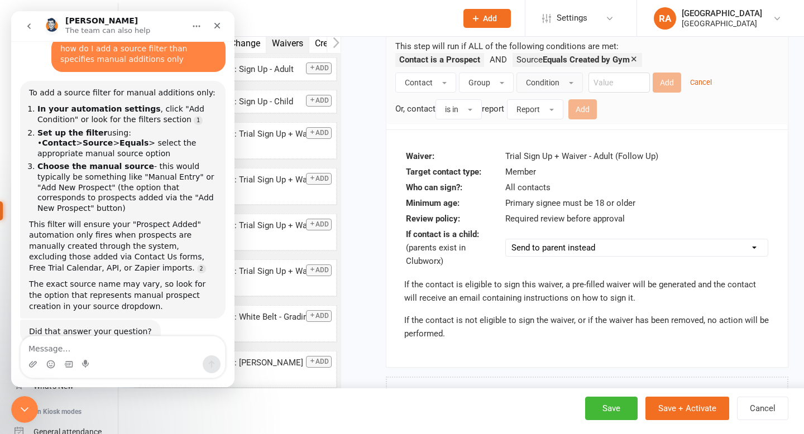
click at [560, 85] on button "Condition" at bounding box center [549, 83] width 66 height 20
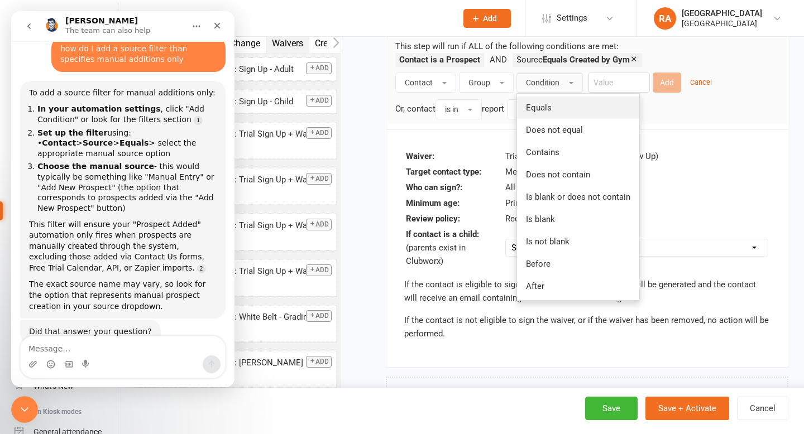
click at [556, 107] on link "Equals" at bounding box center [578, 108] width 122 height 22
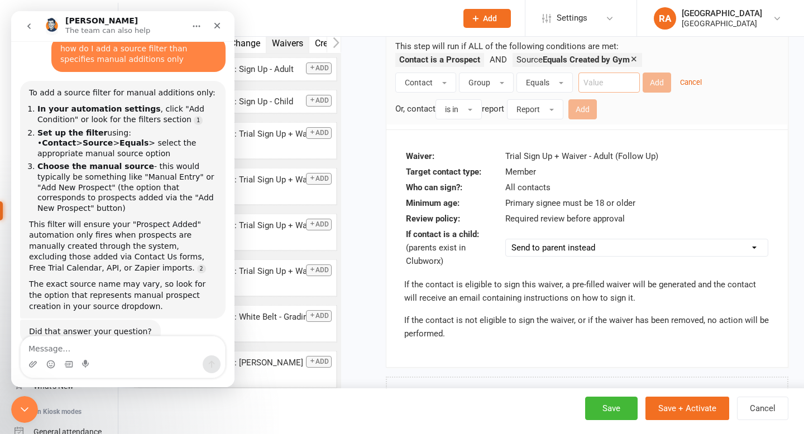
click at [595, 87] on input "text" at bounding box center [608, 83] width 61 height 20
type input "a"
type input "[GEOGRAPHIC_DATA]"
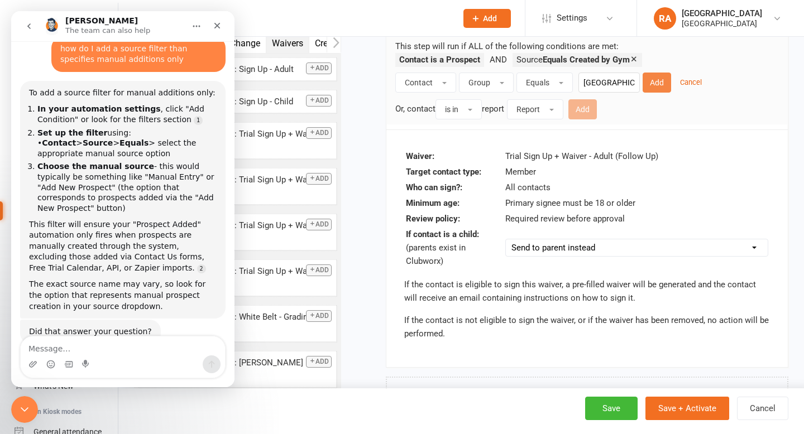
click at [647, 87] on button "Add" at bounding box center [656, 83] width 28 height 20
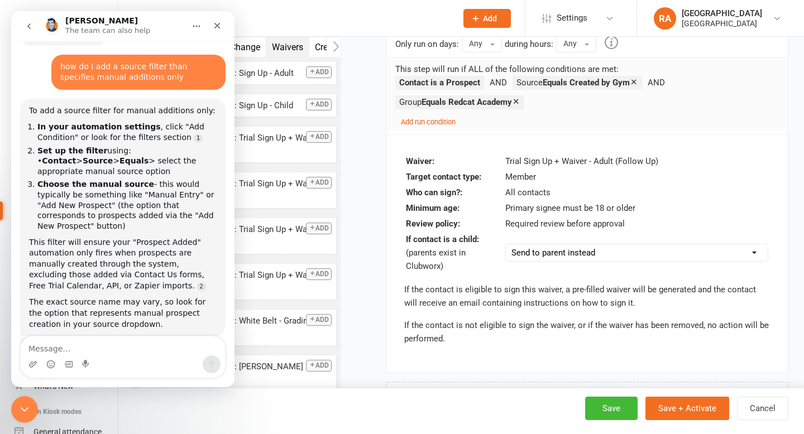
scroll to position [218, 0]
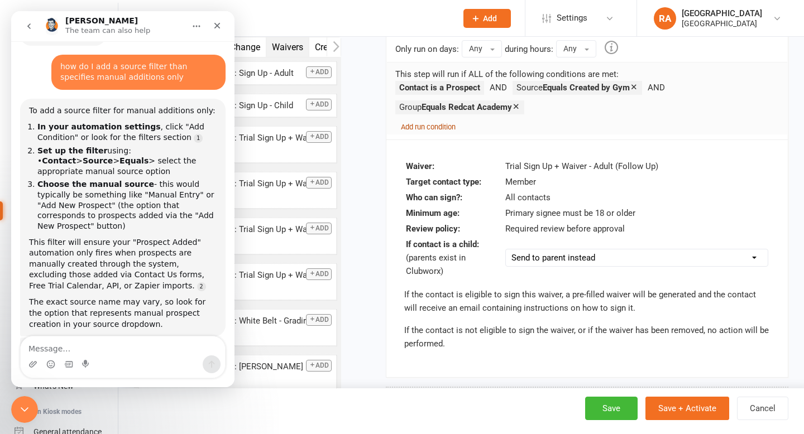
click at [440, 127] on small "Add run condition" at bounding box center [428, 127] width 55 height 8
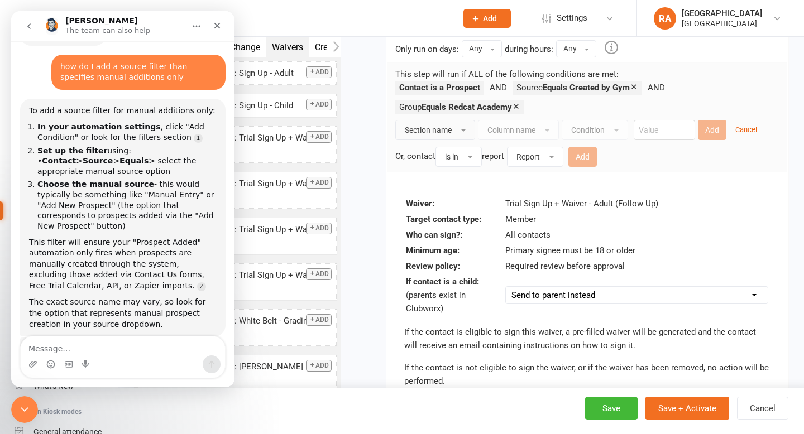
click at [432, 129] on span "Section name" at bounding box center [428, 130] width 47 height 9
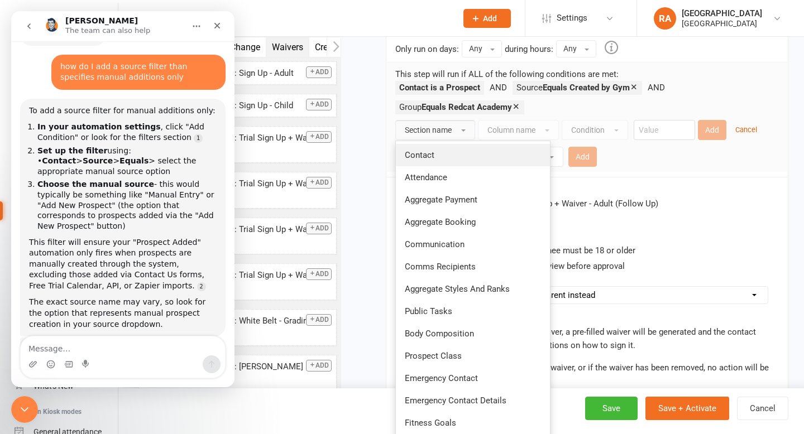
click at [432, 155] on span "Contact" at bounding box center [420, 155] width 30 height 10
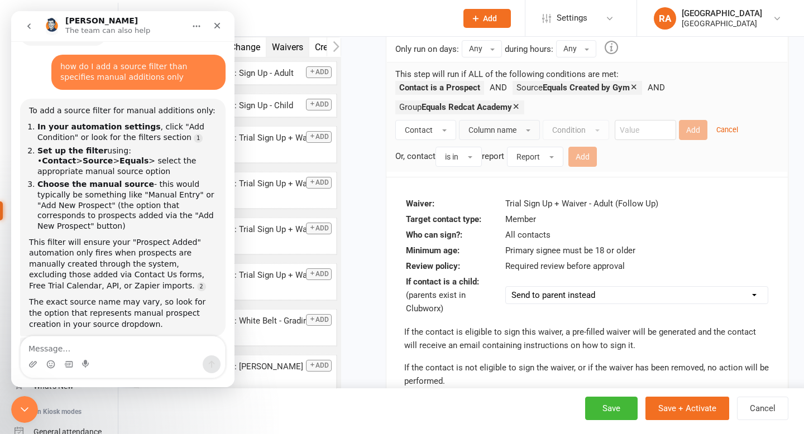
click at [498, 132] on span "Column name" at bounding box center [492, 130] width 48 height 9
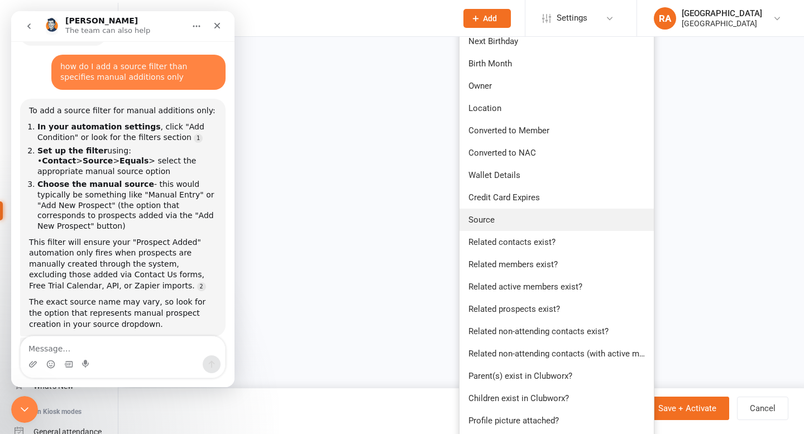
click at [492, 219] on span "Source" at bounding box center [481, 220] width 26 height 10
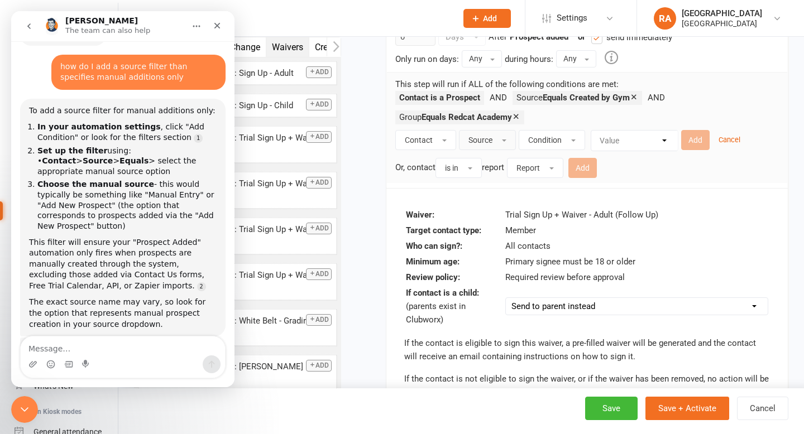
scroll to position [175, 0]
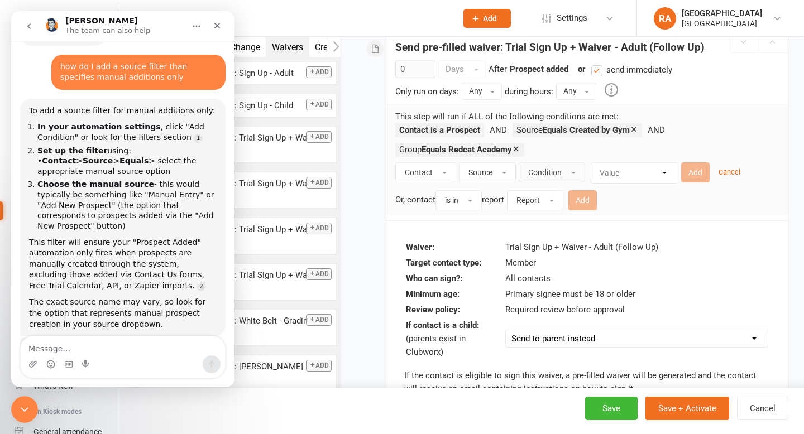
click at [549, 168] on span "Condition" at bounding box center [544, 172] width 33 height 9
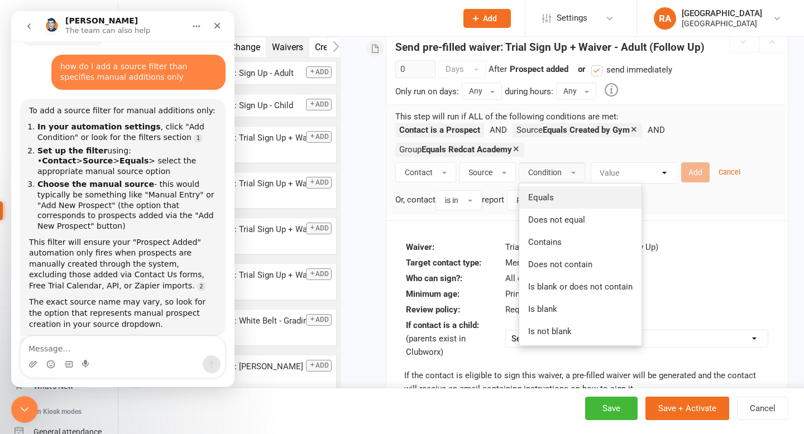
click at [546, 195] on span "Equals" at bounding box center [541, 198] width 26 height 10
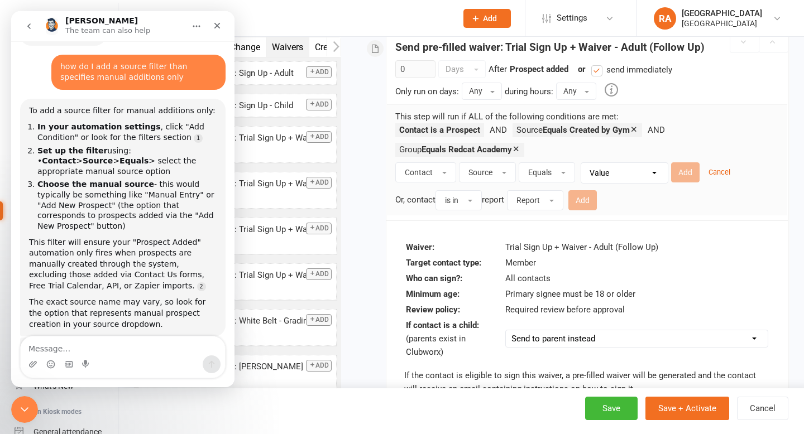
click at [599, 173] on select "Value Created by Gym Contact Us form Waiver Free Trial class Book & Pay Bulk Im…" at bounding box center [627, 173] width 86 height 20
click at [717, 174] on small "Cancel" at bounding box center [719, 172] width 22 height 8
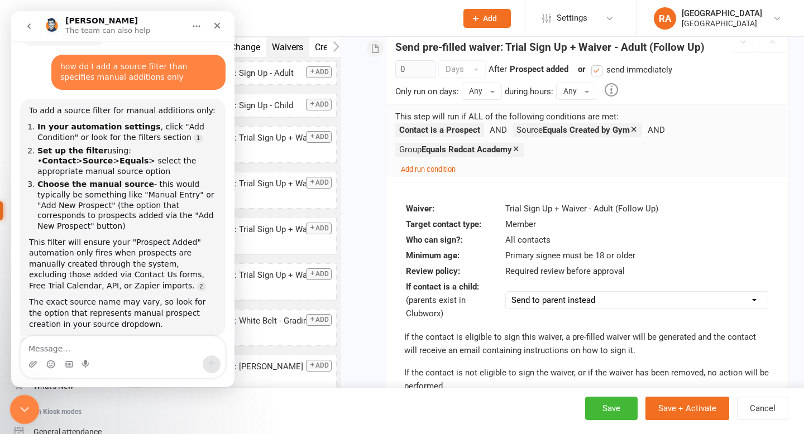
click at [17, 405] on icon "Close Intercom Messenger" at bounding box center [22, 407] width 13 height 13
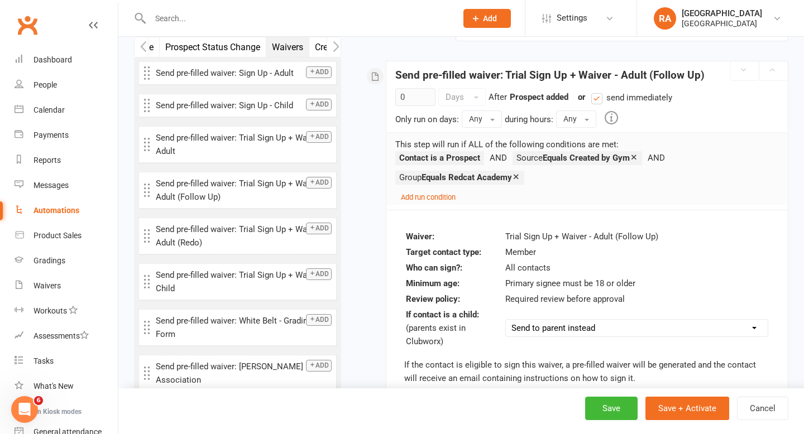
scroll to position [147, 0]
click at [660, 414] on button "Save + Activate" at bounding box center [687, 408] width 84 height 23
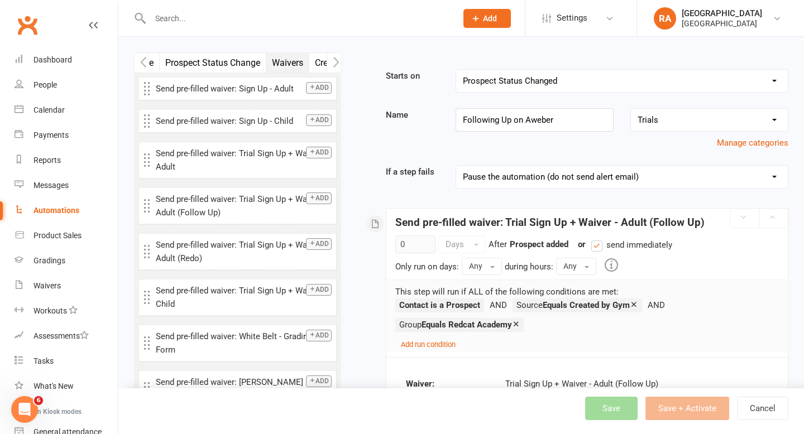
select select "100"
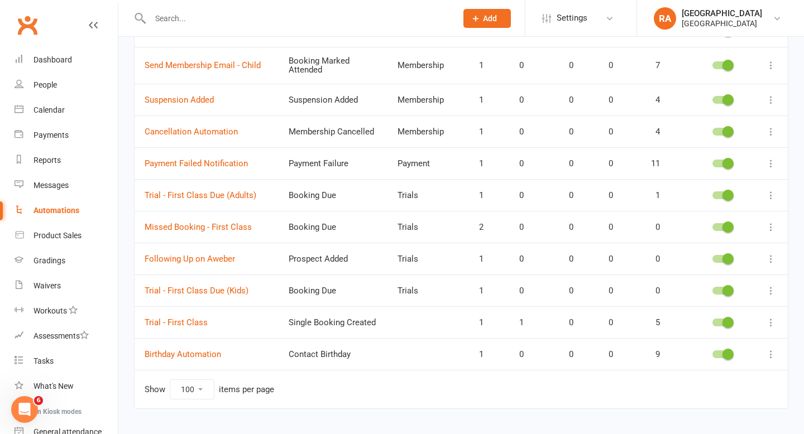
scroll to position [408, 0]
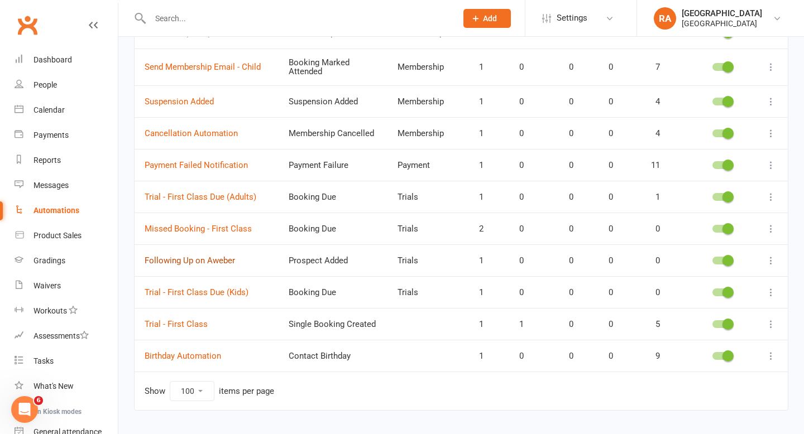
click at [208, 259] on link "Following Up on Aweber" at bounding box center [190, 261] width 90 height 10
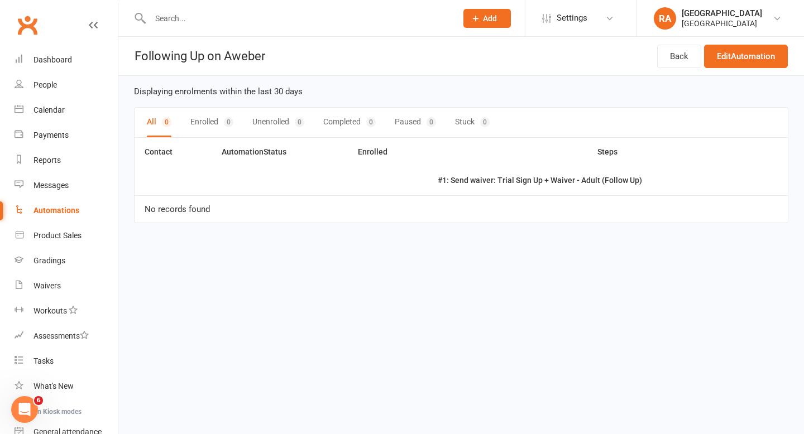
click at [747, 40] on div "Back Edit Automation" at bounding box center [722, 56] width 131 height 39
click at [735, 55] on link "Edit Automation" at bounding box center [746, 56] width 84 height 23
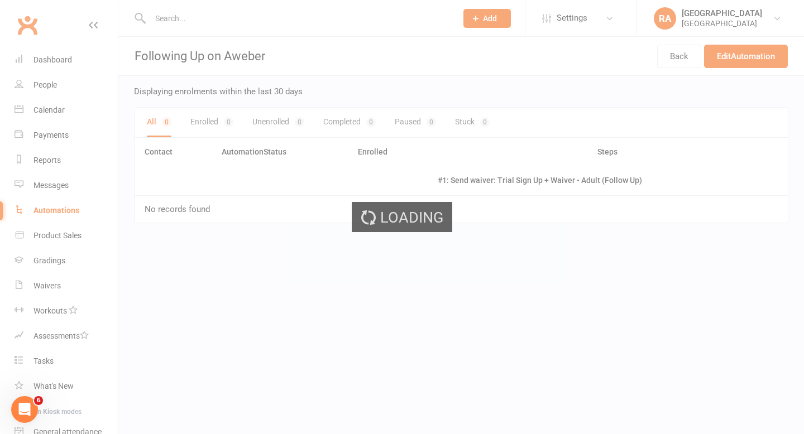
select select "send_to_parent"
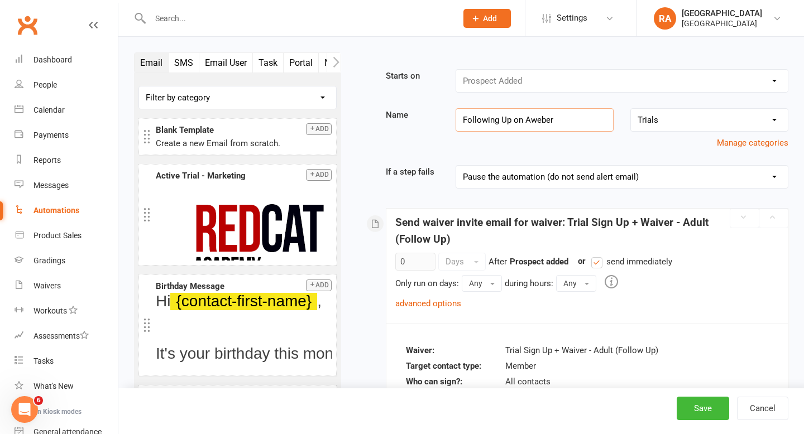
click at [556, 122] on input "Following Up on Aweber" at bounding box center [534, 119] width 158 height 23
click at [459, 117] on input "Following Up" at bounding box center [534, 119] width 158 height 23
type input "Aweber - Following Up"
click at [696, 405] on button "Save" at bounding box center [702, 408] width 52 height 23
select select "100"
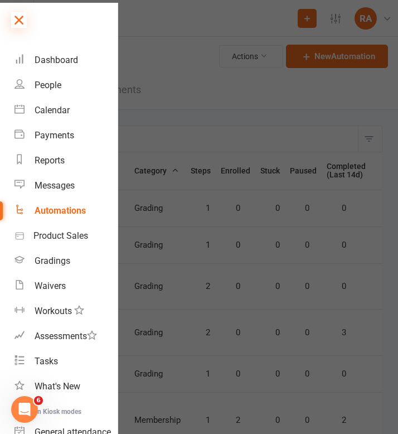
click at [17, 21] on icon at bounding box center [19, 20] width 16 height 16
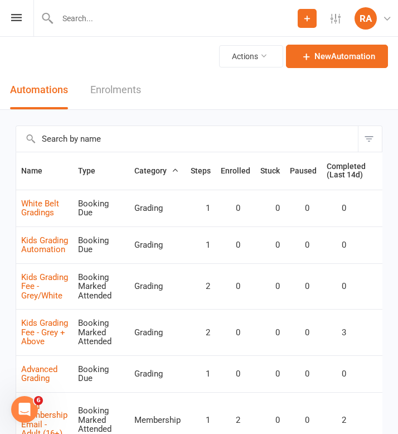
click at [313, 15] on button "Add" at bounding box center [307, 18] width 19 height 19
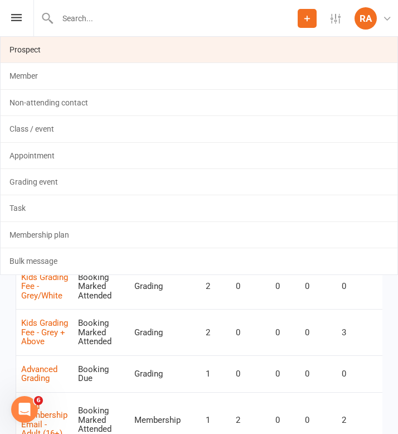
click at [68, 49] on link "Prospect" at bounding box center [199, 50] width 397 height 26
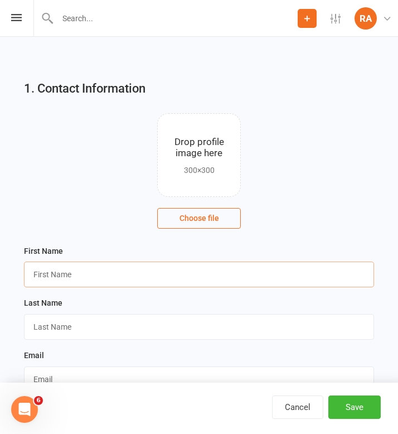
click at [65, 268] on input "text" at bounding box center [199, 275] width 350 height 26
type input "Griffin"
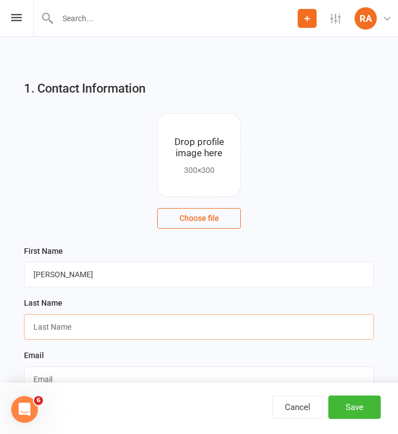
click at [71, 320] on input "text" at bounding box center [199, 327] width 350 height 26
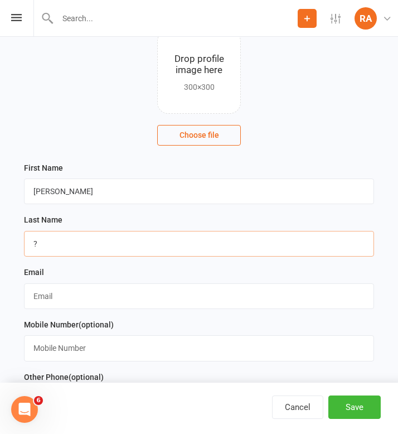
scroll to position [117, 0]
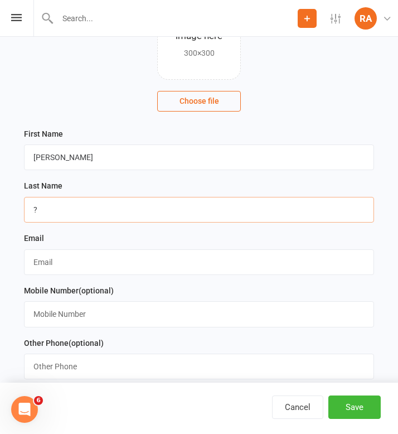
type input "?"
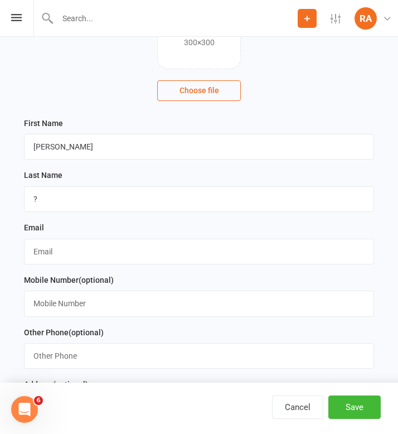
scroll to position [129, 0]
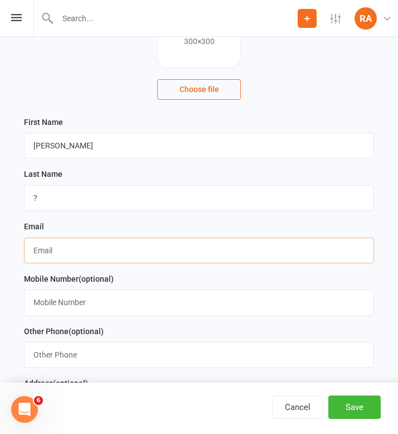
click at [40, 253] on input "text" at bounding box center [199, 251] width 350 height 26
paste input "gtrucell@gmail.com"
type input "gtrucell@gmail.com"
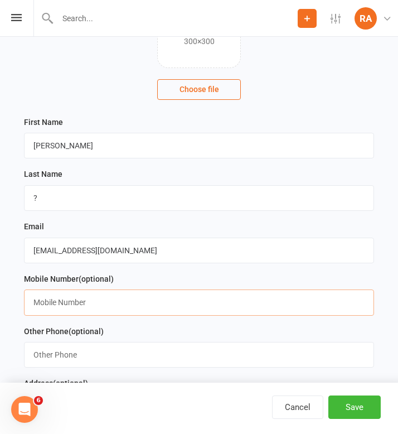
click at [45, 305] on input "text" at bounding box center [199, 303] width 350 height 26
paste input "0493210409"
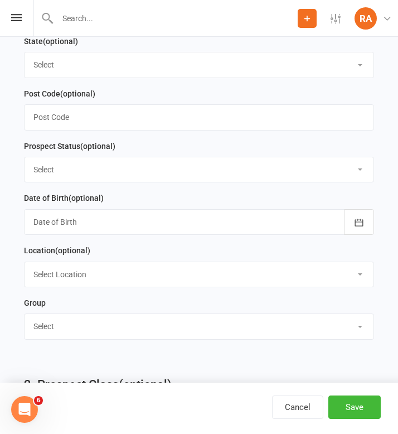
scroll to position [641, 0]
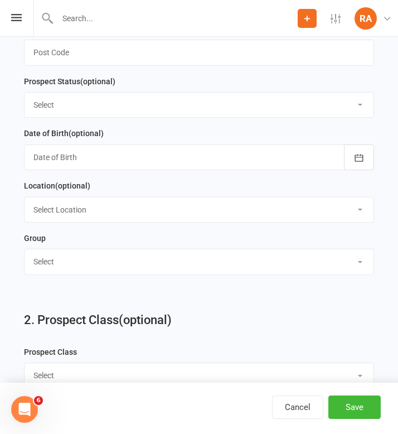
type input "0493210409"
click at [120, 256] on select "Select Redcat Academy Will-Machado Association Competitors" at bounding box center [199, 261] width 349 height 25
select select "[GEOGRAPHIC_DATA]"
click at [25, 253] on select "Select Redcat Academy Will-Machado Association Competitors" at bounding box center [199, 261] width 349 height 25
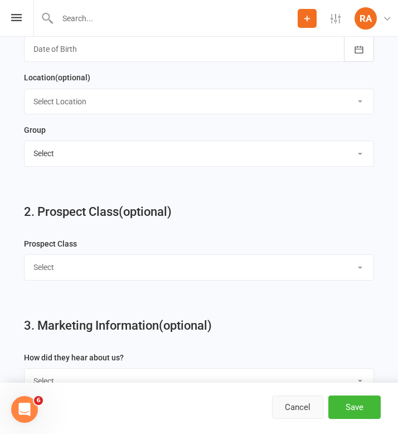
scroll to position [752, 0]
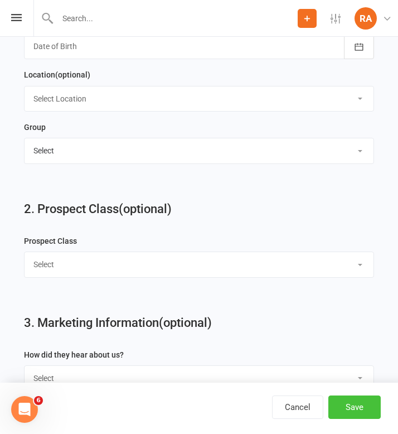
click at [360, 408] on button "Save" at bounding box center [355, 407] width 52 height 23
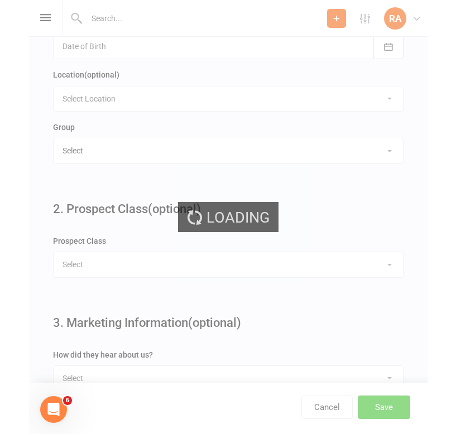
scroll to position [0, 0]
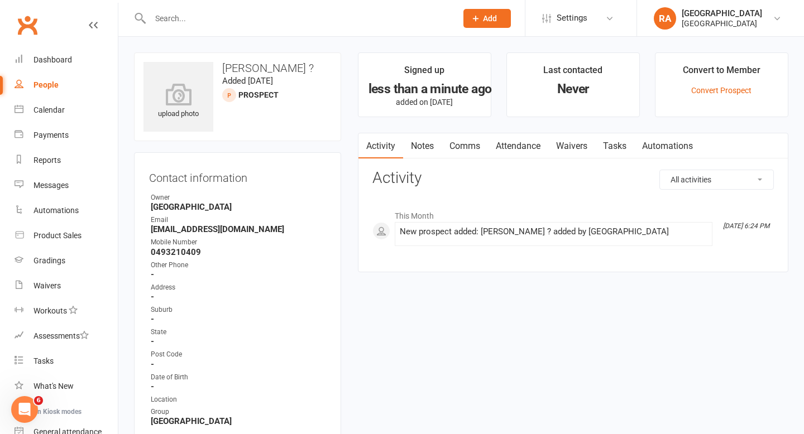
click at [661, 144] on link "Automations" at bounding box center [667, 146] width 66 height 26
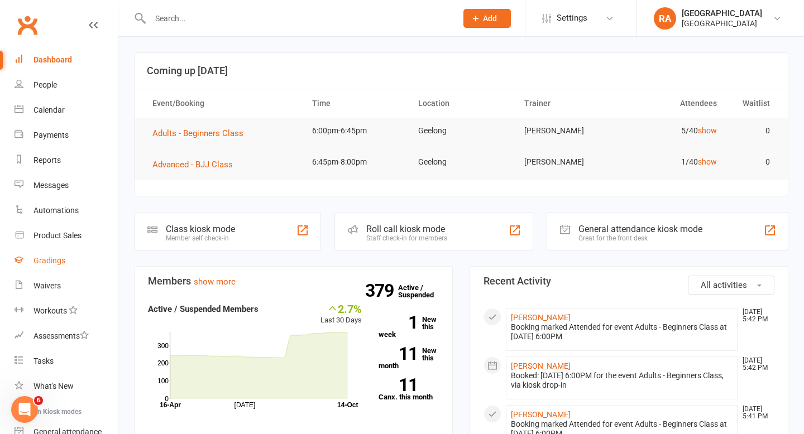
click at [52, 258] on div "Gradings" at bounding box center [49, 260] width 32 height 9
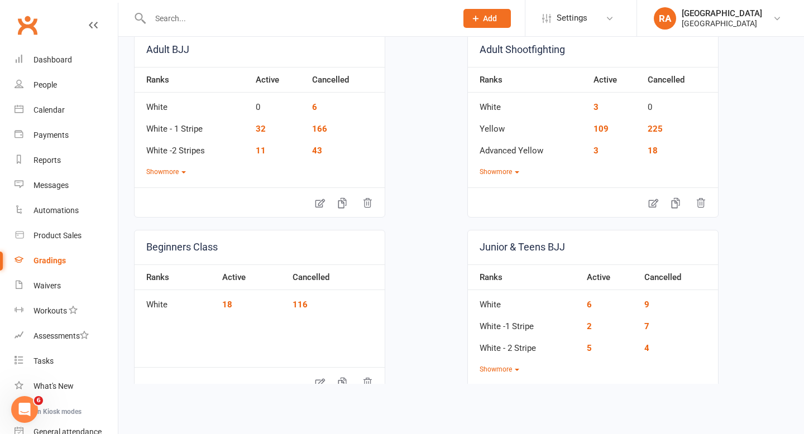
scroll to position [130, 0]
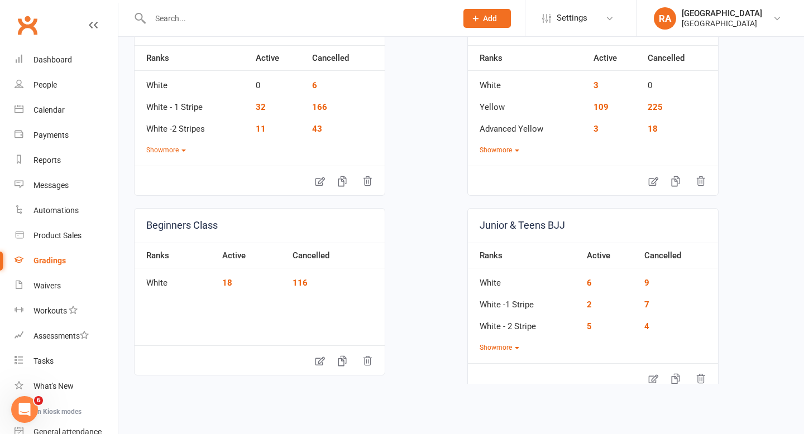
click at [229, 277] on td "18" at bounding box center [252, 279] width 70 height 22
click at [229, 280] on link "18" at bounding box center [227, 283] width 10 height 10
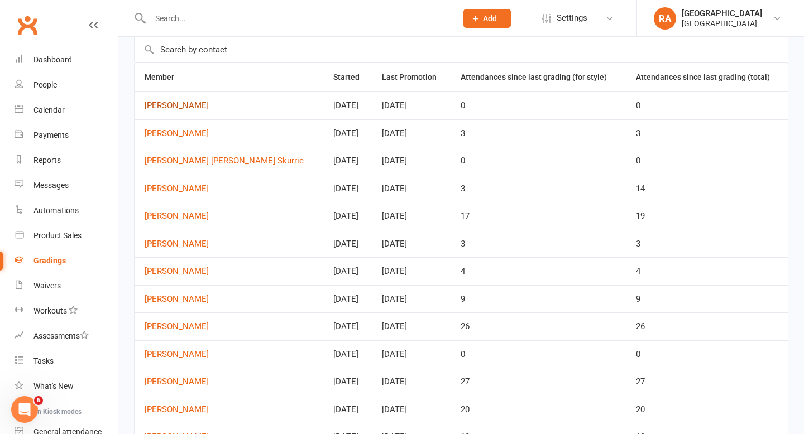
scroll to position [56, 0]
click at [171, 103] on link "Fraser Thomson" at bounding box center [229, 104] width 169 height 9
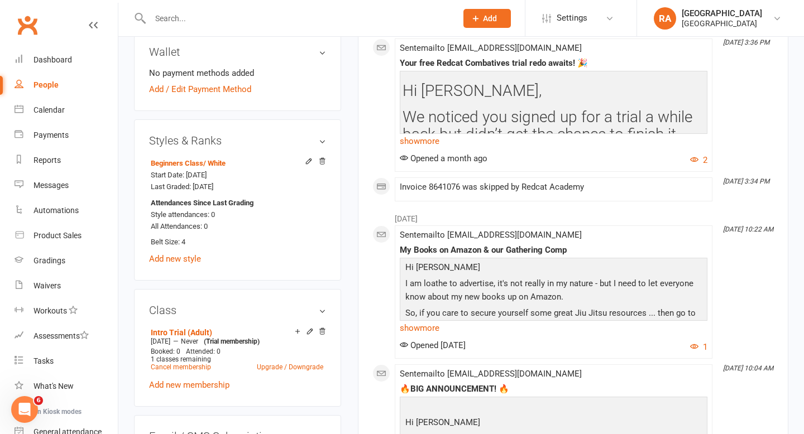
scroll to position [480, 0]
click at [325, 160] on icon at bounding box center [322, 162] width 8 height 8
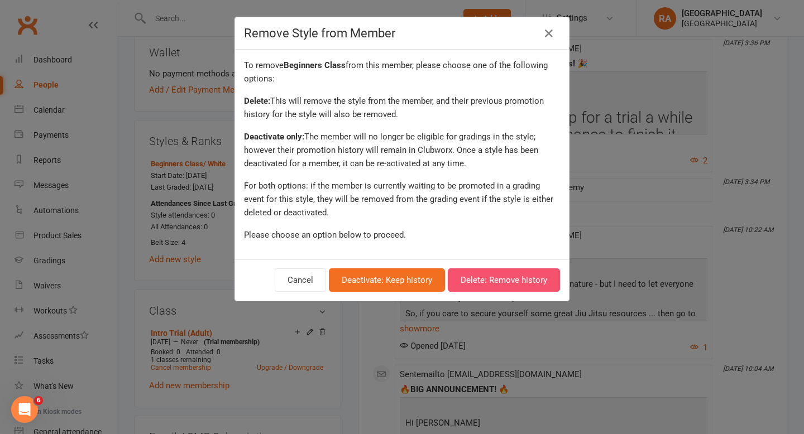
click at [502, 278] on button "Delete: Remove history" at bounding box center [504, 279] width 112 height 23
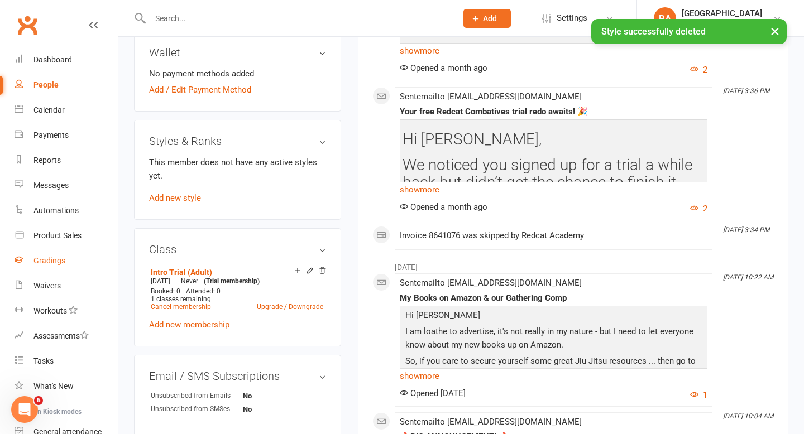
click at [52, 266] on link "Gradings" at bounding box center [66, 260] width 103 height 25
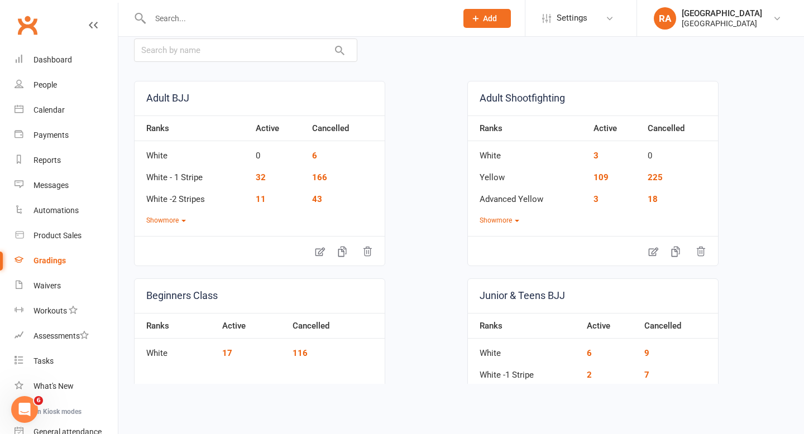
scroll to position [74, 0]
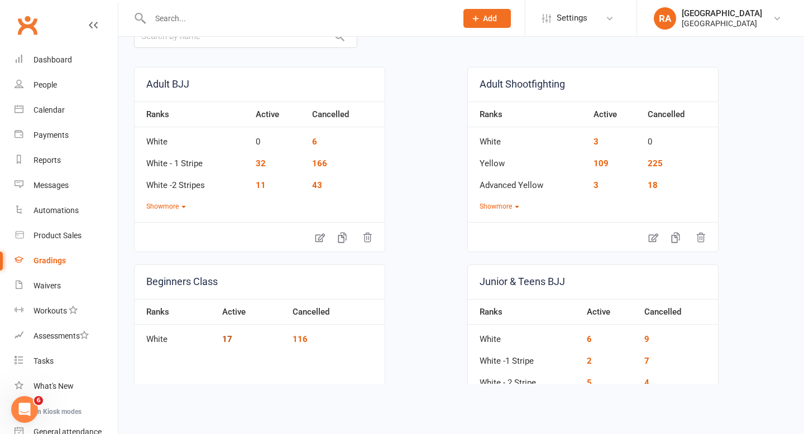
click at [226, 338] on link "17" at bounding box center [227, 339] width 10 height 10
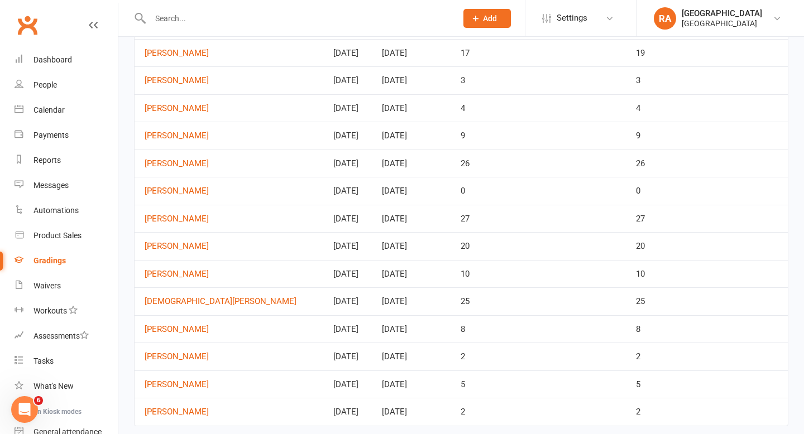
scroll to position [195, 0]
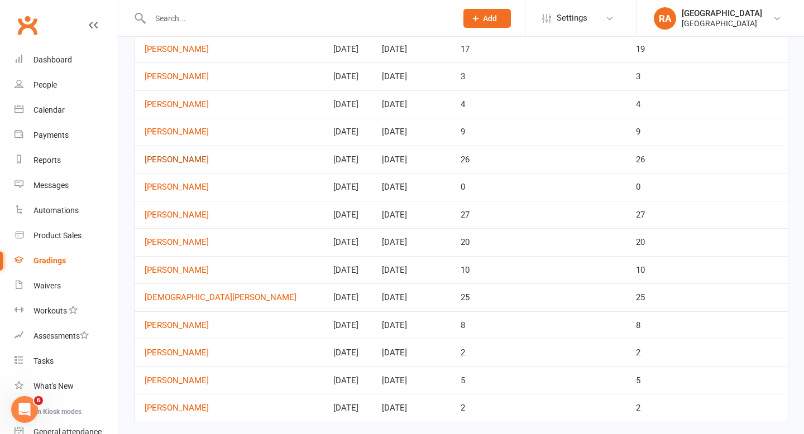
click at [198, 159] on link "Arabella Schirmer" at bounding box center [229, 159] width 169 height 9
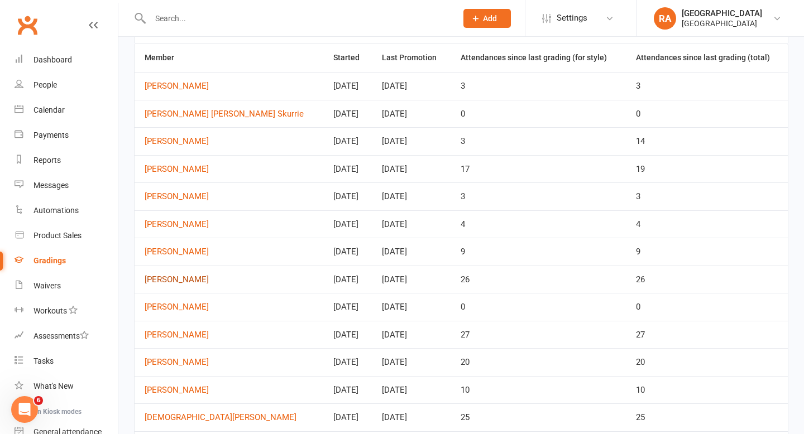
scroll to position [0, 0]
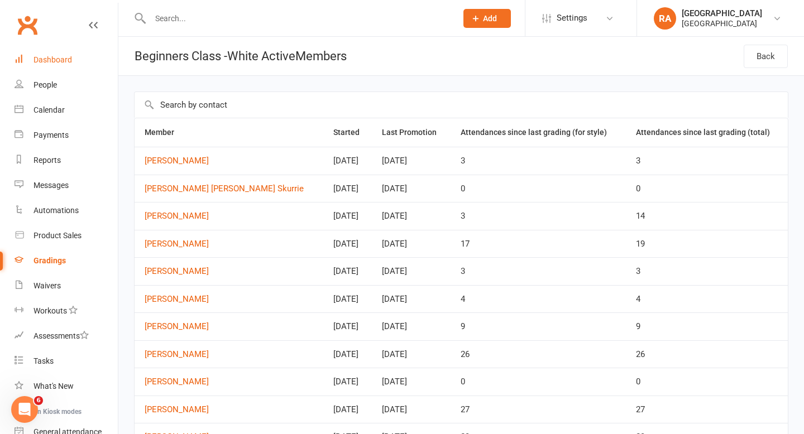
click at [78, 57] on link "Dashboard" at bounding box center [66, 59] width 103 height 25
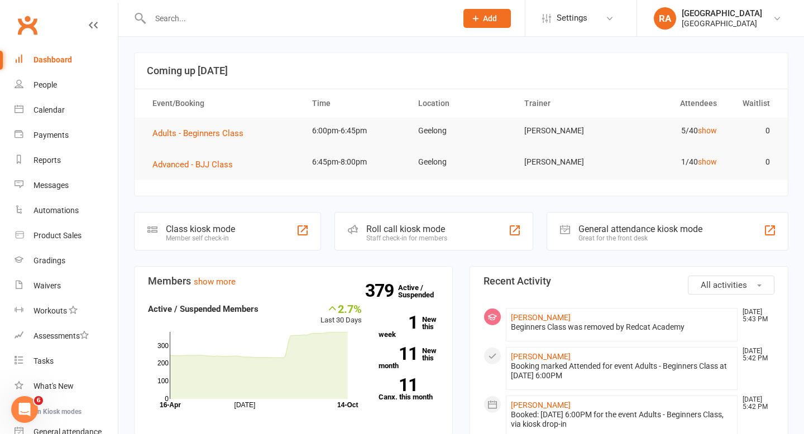
click at [196, 7] on div at bounding box center [291, 18] width 315 height 36
click at [190, 26] on div at bounding box center [291, 18] width 315 height 36
click at [184, 13] on input "text" at bounding box center [298, 19] width 302 height 16
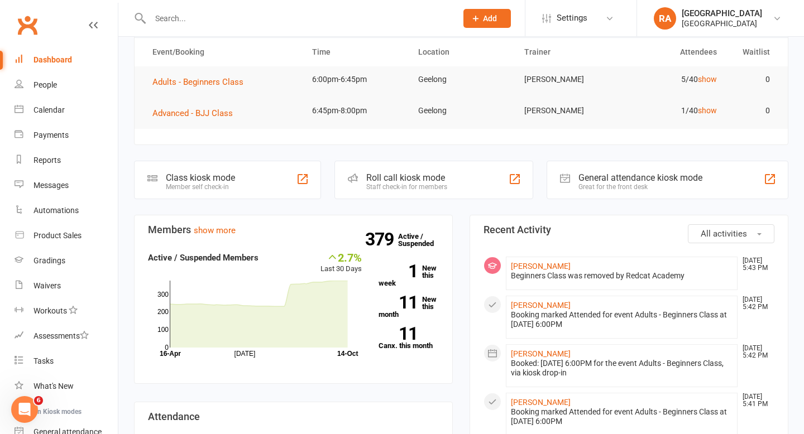
scroll to position [56, 0]
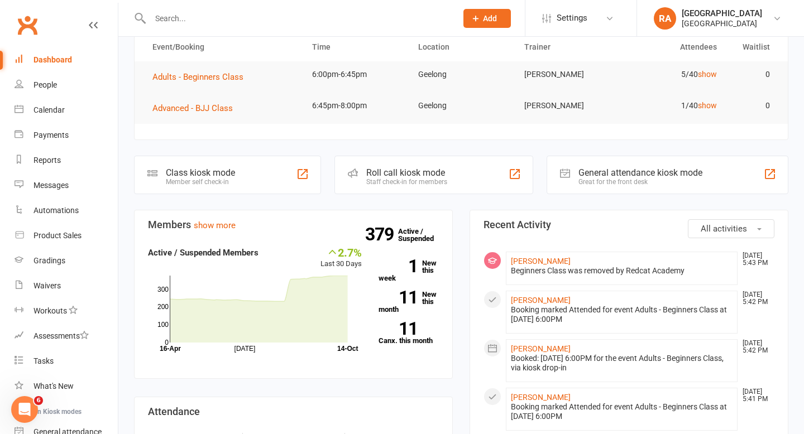
click at [535, 295] on li "Nicholas Earle Oct 14, 5:42 PM Booking marked Attended for event Adults - Begin…" at bounding box center [622, 312] width 232 height 43
click at [533, 296] on link "Nicholas Earle" at bounding box center [541, 300] width 60 height 9
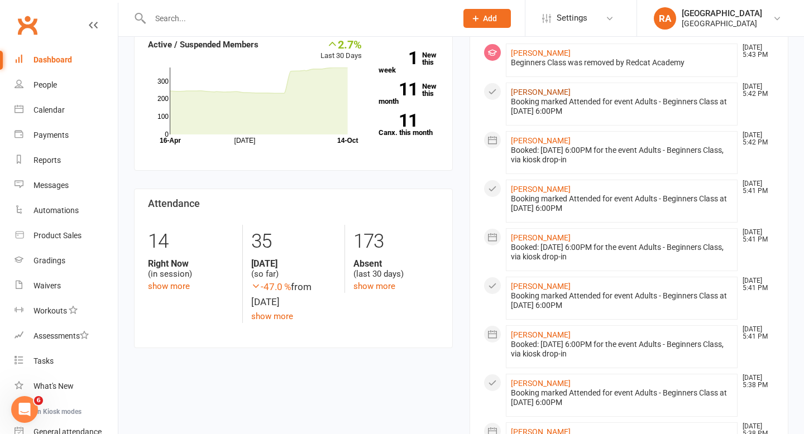
scroll to position [0, 0]
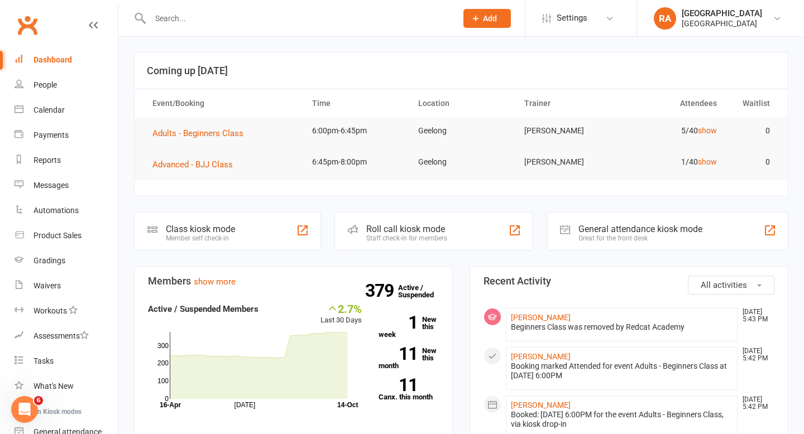
click at [189, 15] on input "text" at bounding box center [298, 19] width 302 height 16
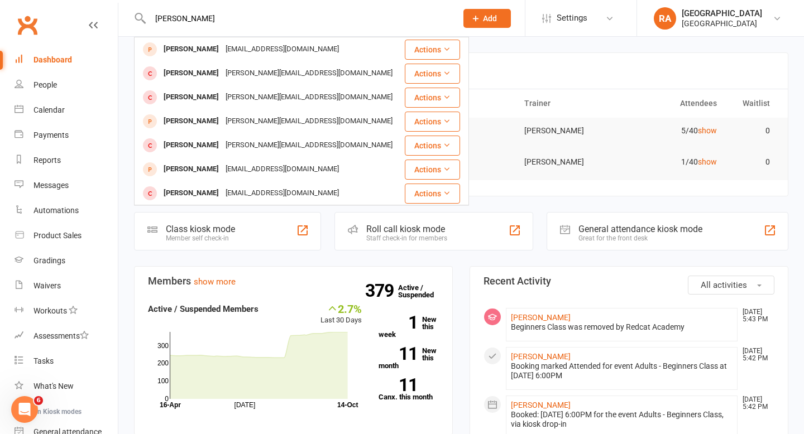
type input "oliver"
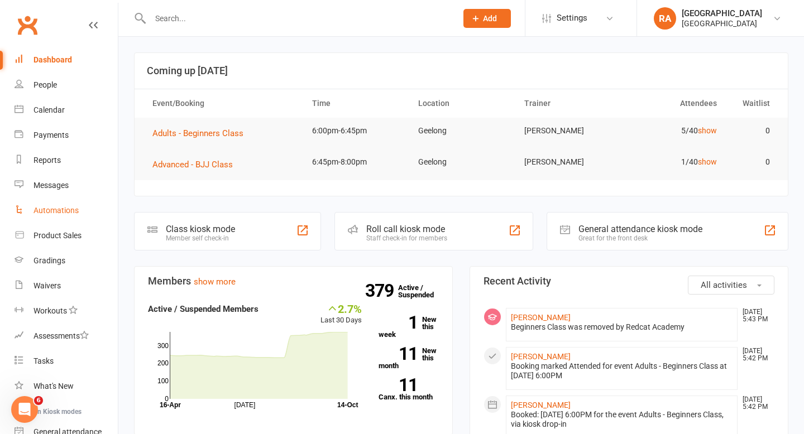
click at [57, 211] on div "Automations" at bounding box center [55, 210] width 45 height 9
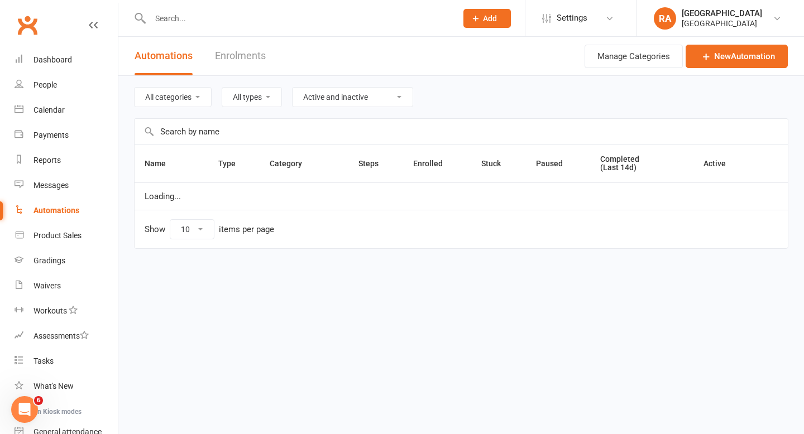
select select "100"
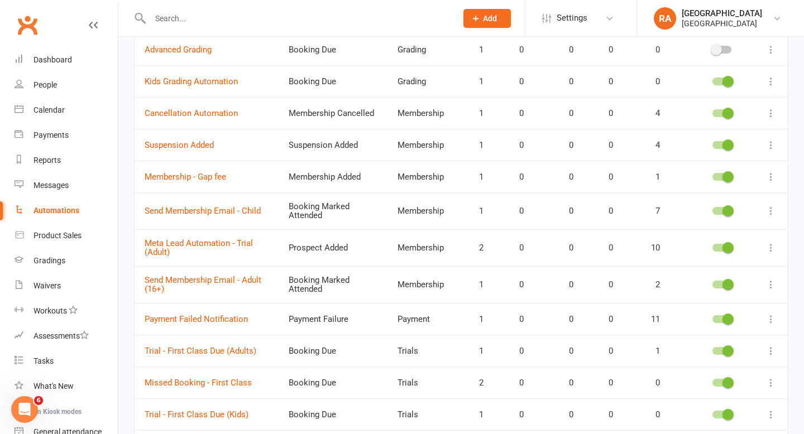
scroll to position [265, 0]
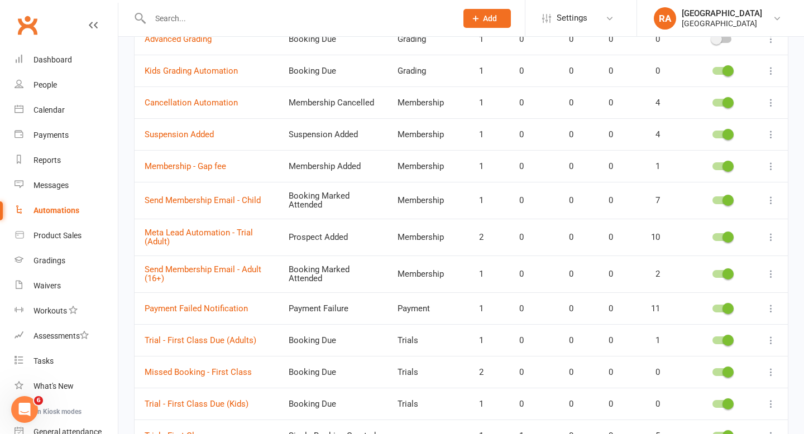
click at [771, 238] on icon at bounding box center [770, 237] width 11 height 11
click at [712, 260] on link "Edit" at bounding box center [721, 259] width 110 height 22
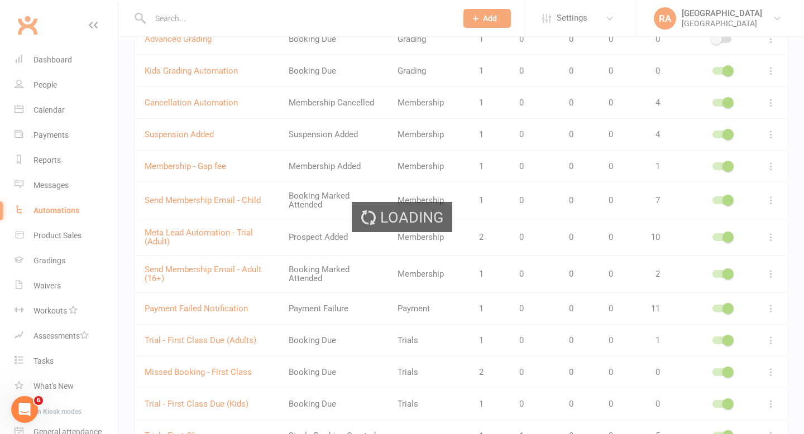
select select "send_to_parent"
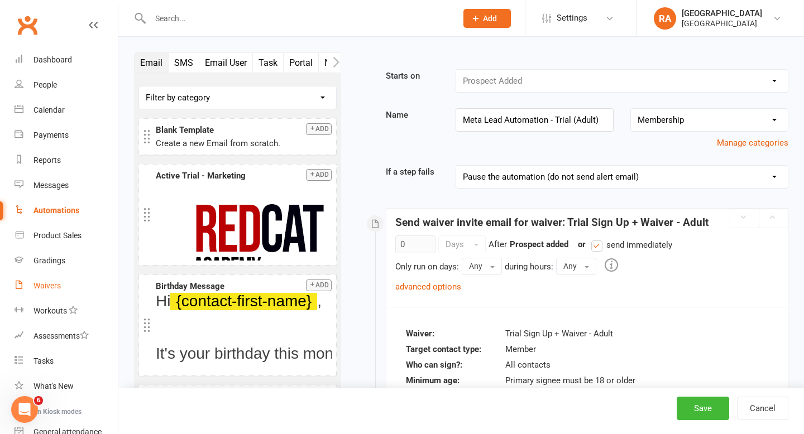
click at [51, 279] on link "Waivers" at bounding box center [66, 285] width 103 height 25
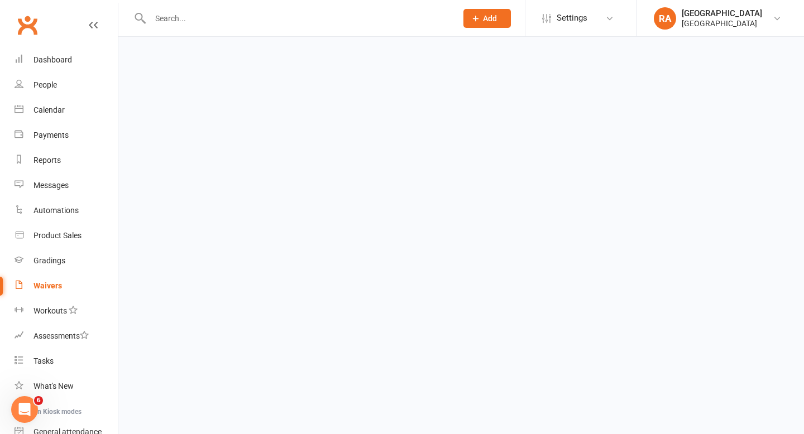
select select "25"
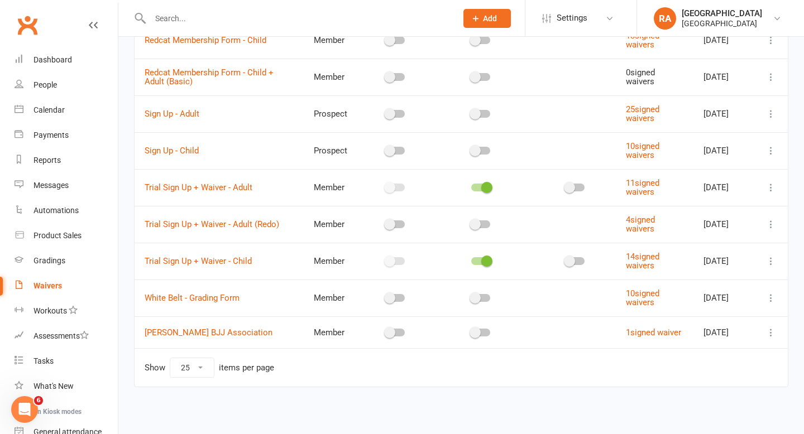
scroll to position [287, 0]
click at [775, 218] on icon at bounding box center [770, 223] width 11 height 11
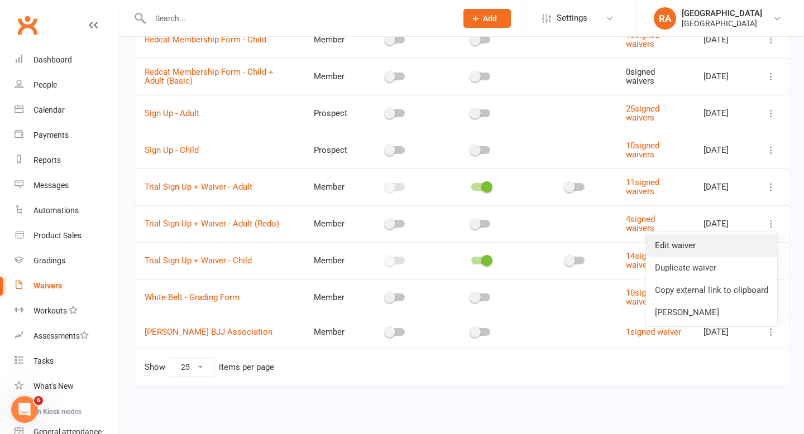
click at [702, 248] on link "Edit waiver" at bounding box center [711, 245] width 131 height 22
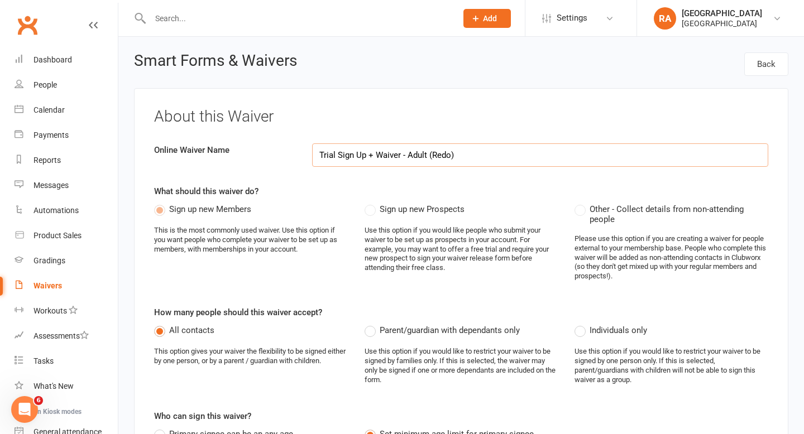
select select "applies_to_primary_signee"
select select "select"
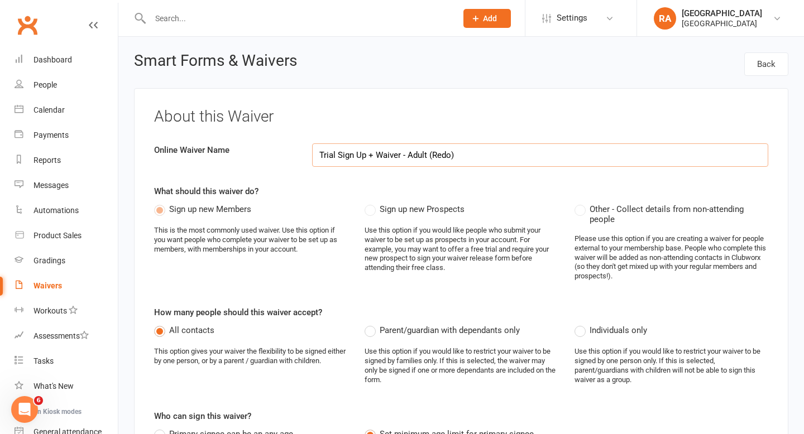
drag, startPoint x: 465, startPoint y: 157, endPoint x: 428, endPoint y: 156, distance: 36.8
click at [428, 156] on input "Trial Sign Up + Waiver - Adult (Redo)" at bounding box center [540, 154] width 456 height 23
type input "Trial Sign Up + Waiver - Adult (Following Up)"
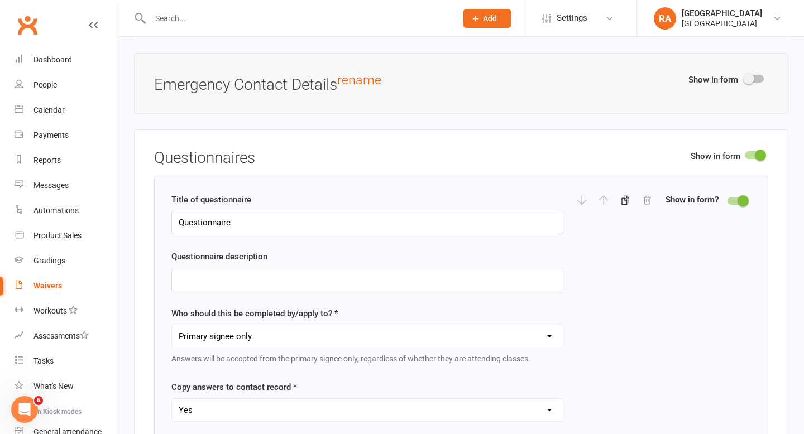
scroll to position [1023, 0]
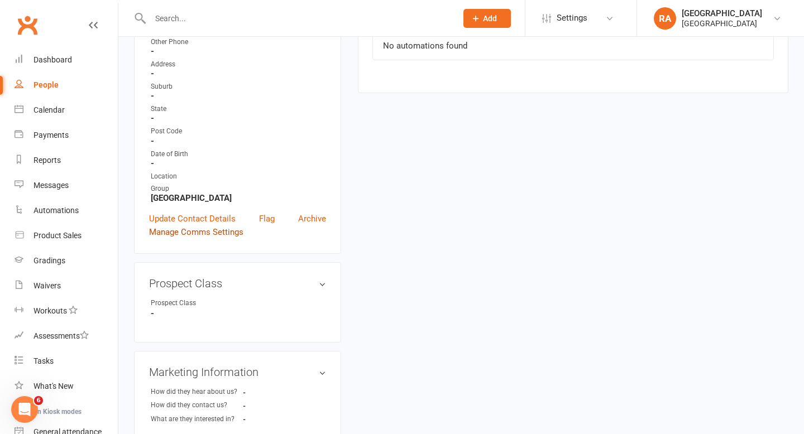
scroll to position [220, 0]
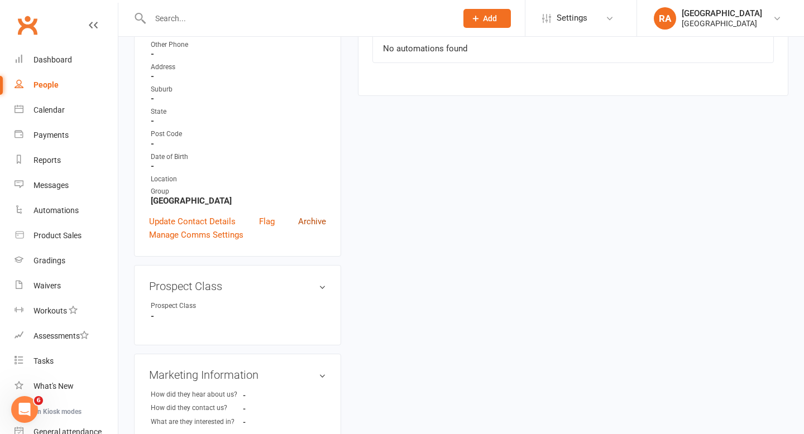
click at [308, 217] on link "Archive" at bounding box center [312, 221] width 28 height 13
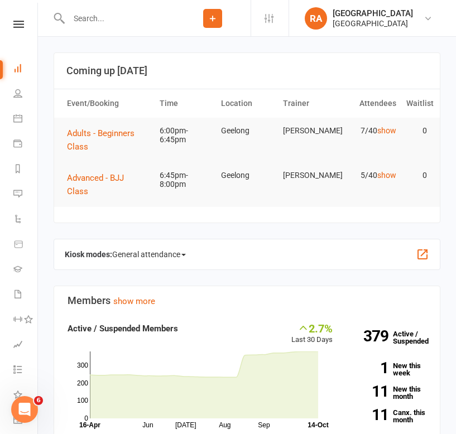
click at [215, 21] on icon at bounding box center [213, 18] width 10 height 10
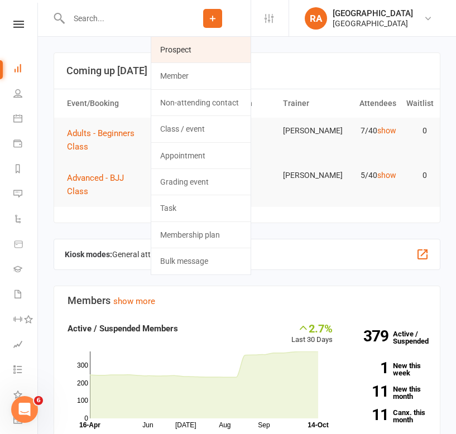
click at [206, 47] on link "Prospect" at bounding box center [200, 50] width 99 height 26
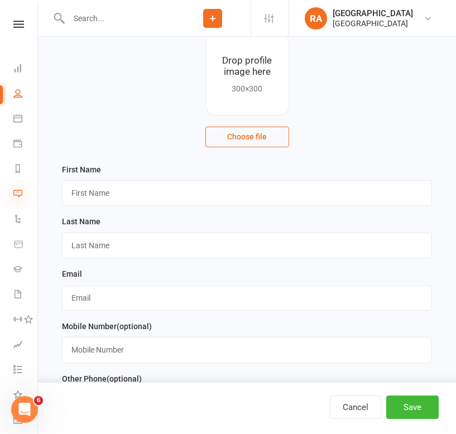
scroll to position [100, 0]
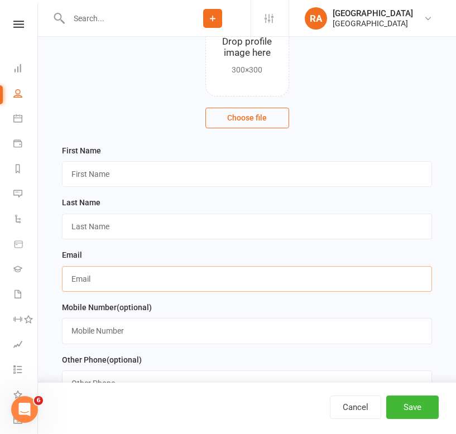
click at [74, 283] on input "text" at bounding box center [247, 279] width 370 height 26
paste input "mrpritchard.jp@gmail.com"
type input "mrpritchard.jp@gmail.com"
click at [87, 169] on input "text" at bounding box center [247, 174] width 370 height 26
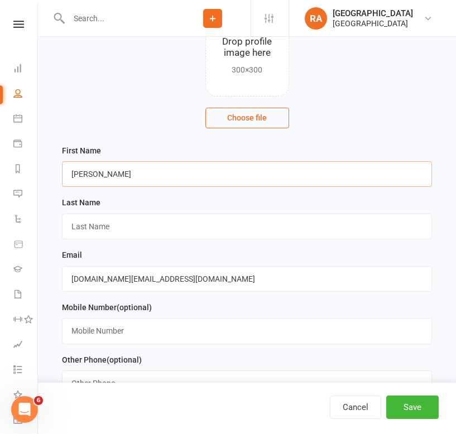
type input "Jesse"
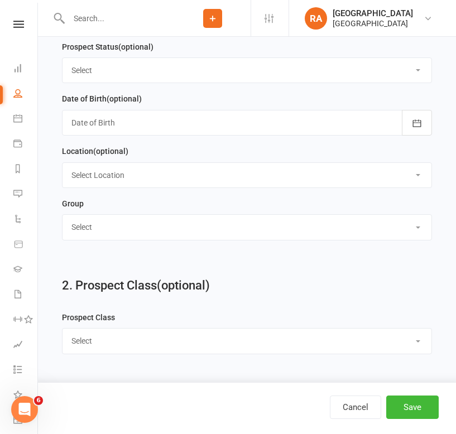
scroll to position [701, 0]
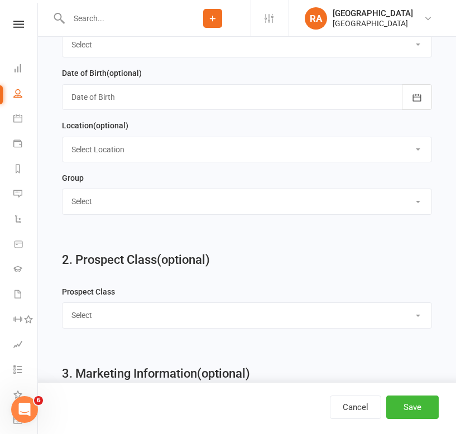
type input "Pritchard"
click at [130, 200] on select "Select Redcat Academy Will-Machado Association Competitors" at bounding box center [247, 201] width 369 height 25
select select "[GEOGRAPHIC_DATA]"
click at [63, 193] on select "Select Redcat Academy Will-Machado Association Competitors" at bounding box center [247, 201] width 369 height 25
click at [413, 405] on button "Save" at bounding box center [412, 407] width 52 height 23
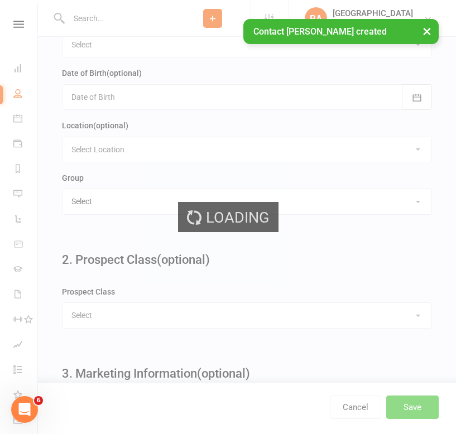
scroll to position [0, 0]
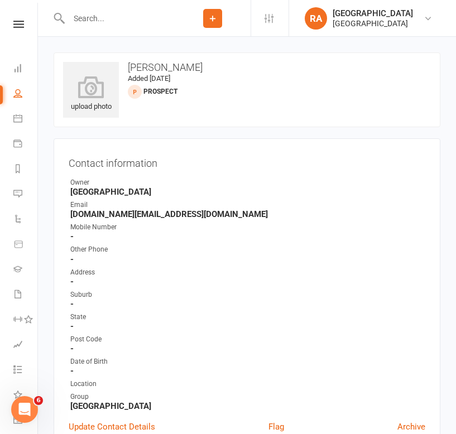
click at [216, 20] on icon at bounding box center [213, 18] width 10 height 10
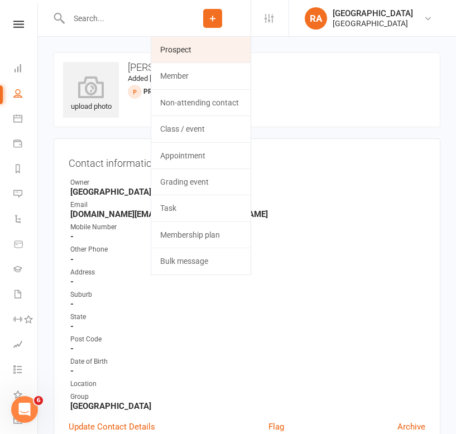
click at [205, 47] on link "Prospect" at bounding box center [200, 50] width 99 height 26
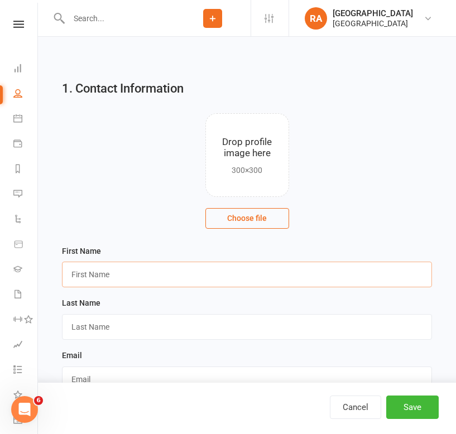
click at [99, 275] on input "text" at bounding box center [247, 275] width 370 height 26
type input "Oliver"
click at [82, 314] on div "Last Name" at bounding box center [247, 318] width 370 height 44
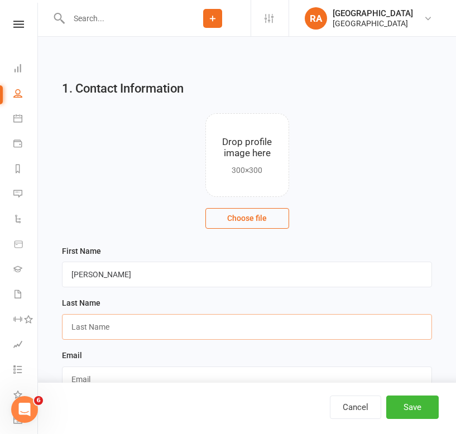
click at [81, 322] on input "text" at bounding box center [247, 327] width 370 height 26
type input "?"
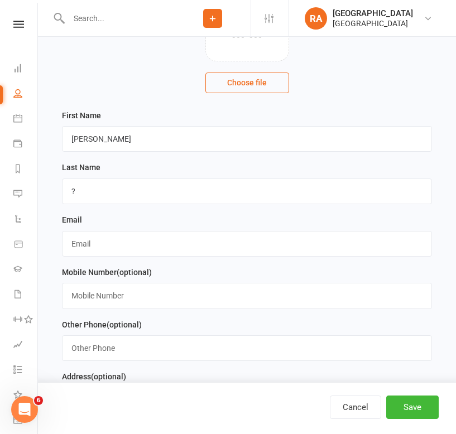
scroll to position [162, 0]
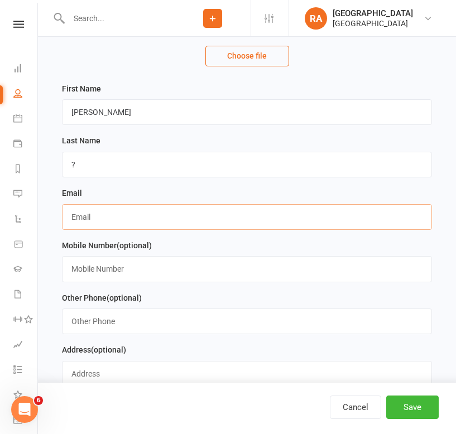
click at [87, 223] on input "text" at bounding box center [247, 217] width 370 height 26
paste input "oliverker07@gmail.com"
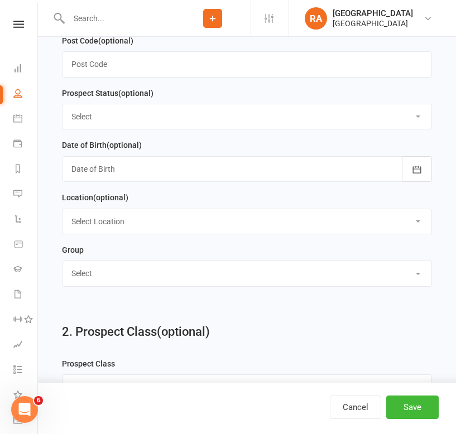
scroll to position [639, 0]
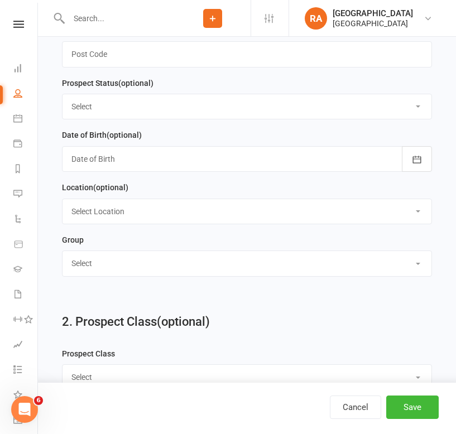
type input "oliverker07@gmail.com"
click at [144, 270] on select "Select Redcat Academy Will-Machado Association Competitors" at bounding box center [247, 263] width 369 height 25
select select "[GEOGRAPHIC_DATA]"
click at [63, 255] on select "Select Redcat Academy Will-Machado Association Competitors" at bounding box center [247, 263] width 369 height 25
click at [411, 411] on button "Save" at bounding box center [412, 407] width 52 height 23
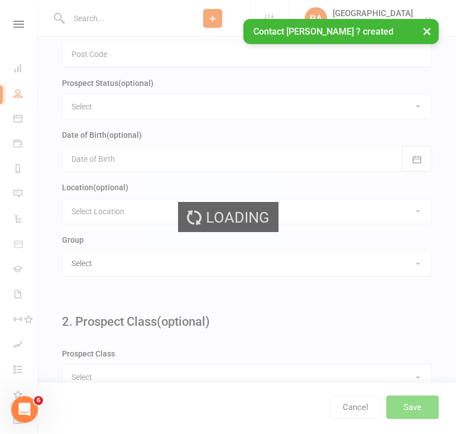
scroll to position [0, 0]
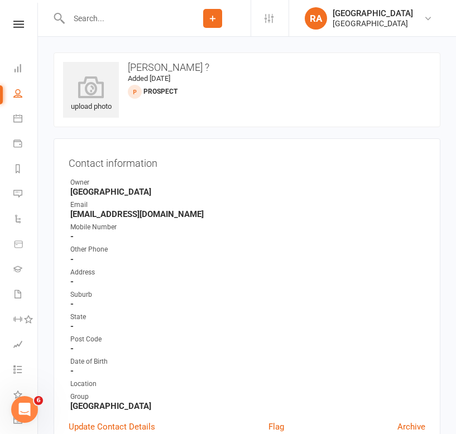
click at [208, 26] on button "Add" at bounding box center [212, 18] width 19 height 19
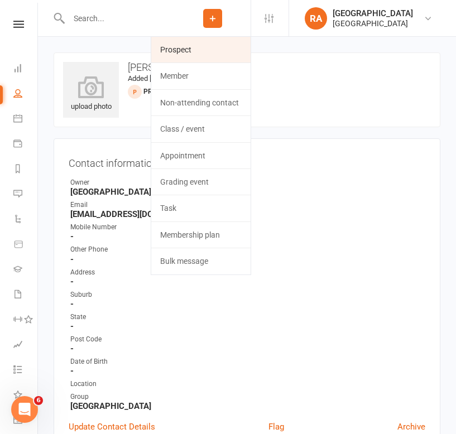
click at [203, 54] on link "Prospect" at bounding box center [200, 50] width 99 height 26
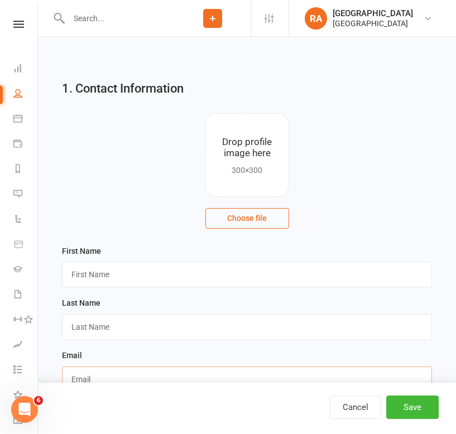
click at [98, 371] on input "text" at bounding box center [247, 380] width 370 height 26
paste input "heidarimostafa119@gmail.com"
type input "heidarimostafa119@gmail.com"
click at [86, 277] on input "text" at bounding box center [247, 275] width 370 height 26
paste input "Mostafa heidari"
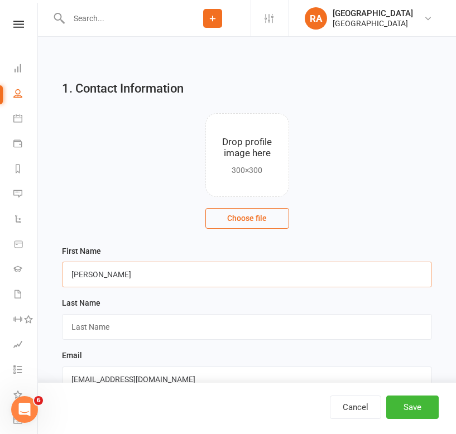
drag, startPoint x: 102, startPoint y: 273, endPoint x: 205, endPoint y: 275, distance: 103.3
click at [205, 275] on input "Mostafa heidari" at bounding box center [247, 275] width 370 height 26
type input "Mostafa"
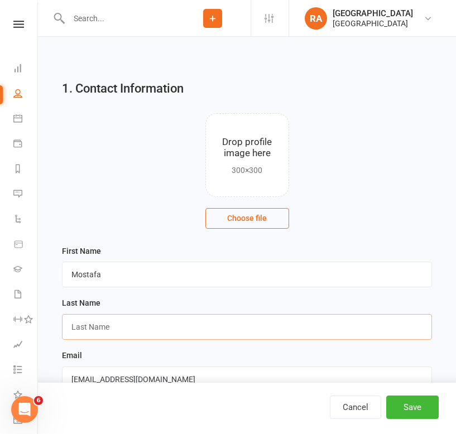
click at [129, 323] on input "text" at bounding box center [247, 327] width 370 height 26
paste input "heidari"
type input "Heidari"
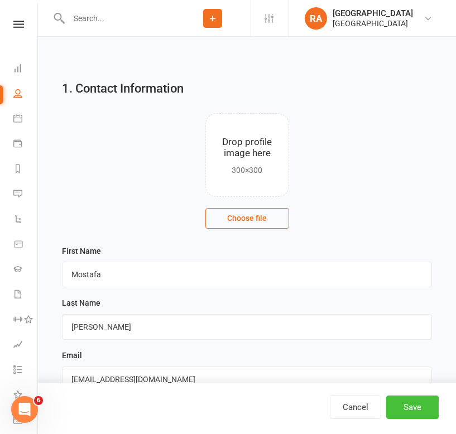
click at [407, 405] on button "Save" at bounding box center [412, 407] width 52 height 23
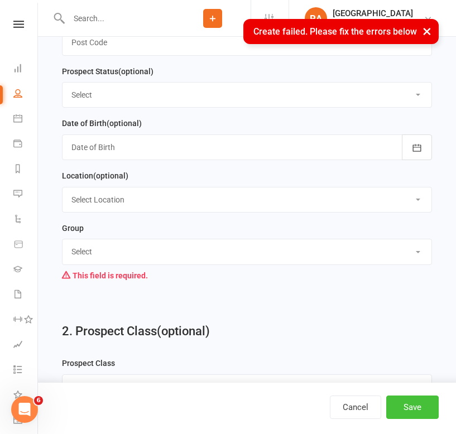
scroll to position [722, 0]
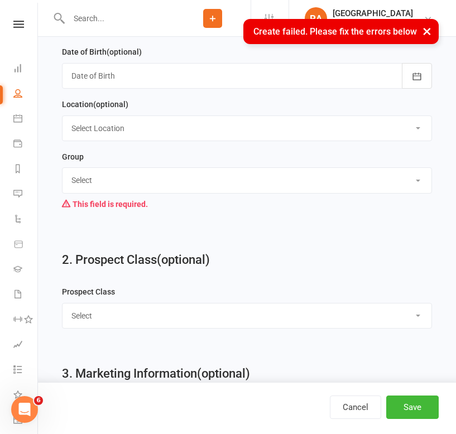
click at [131, 189] on select "Select Redcat Academy Will-Machado Association Competitors" at bounding box center [247, 180] width 369 height 25
select select "[GEOGRAPHIC_DATA]"
click at [63, 172] on select "Select Redcat Academy Will-Machado Association Competitors" at bounding box center [247, 180] width 369 height 25
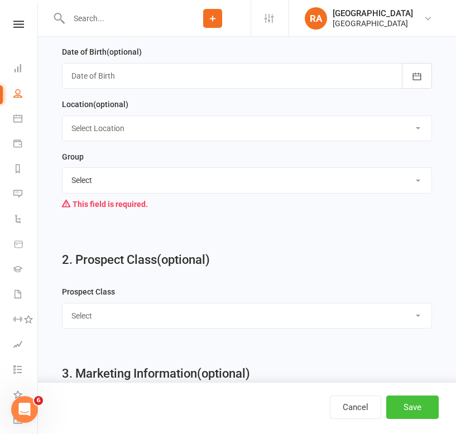
click at [408, 400] on button "Save" at bounding box center [412, 407] width 52 height 23
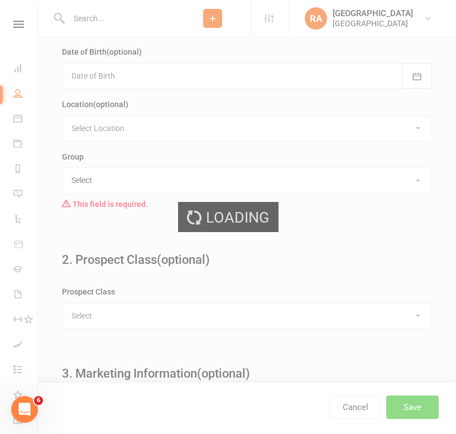
scroll to position [0, 0]
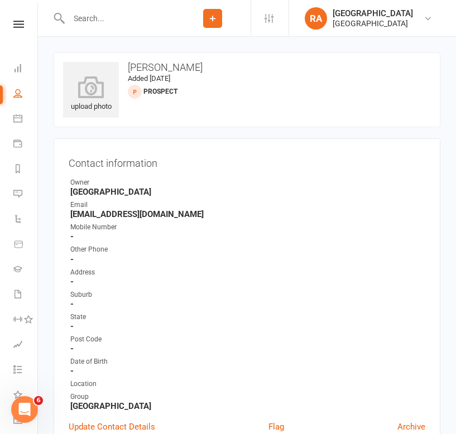
click at [210, 21] on icon at bounding box center [213, 18] width 10 height 10
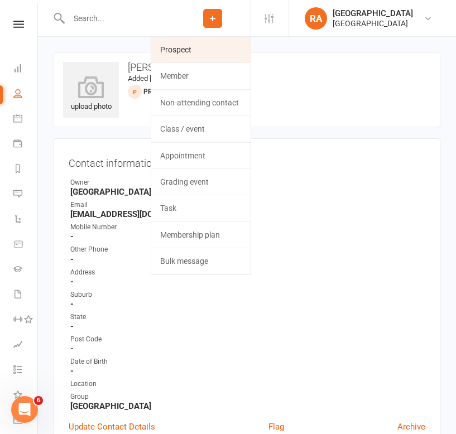
click at [184, 39] on link "Prospect" at bounding box center [200, 50] width 99 height 26
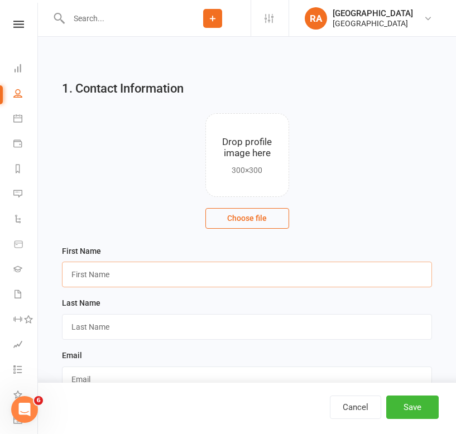
click at [91, 276] on input "text" at bounding box center [247, 275] width 370 height 26
paste input "Ankush"
type input "Ankush"
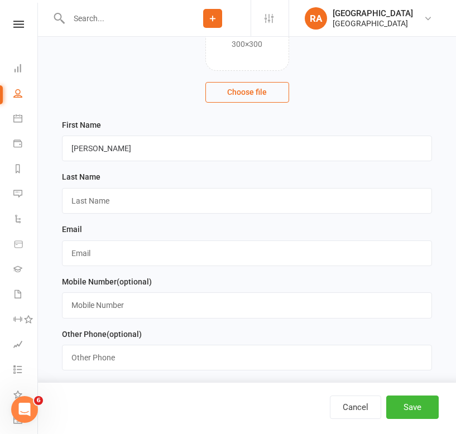
scroll to position [131, 0]
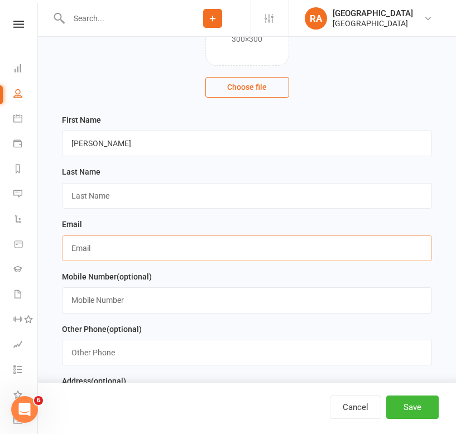
click at [83, 251] on input "text" at bounding box center [247, 248] width 370 height 26
paste input "ankushaus7@gmail.com"
type input "ankushaus7@gmail.com"
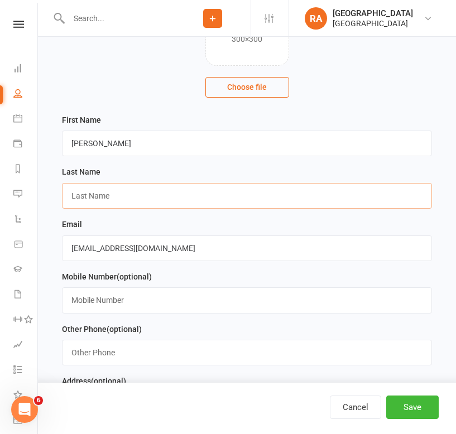
click at [93, 202] on input "text" at bounding box center [247, 196] width 370 height 26
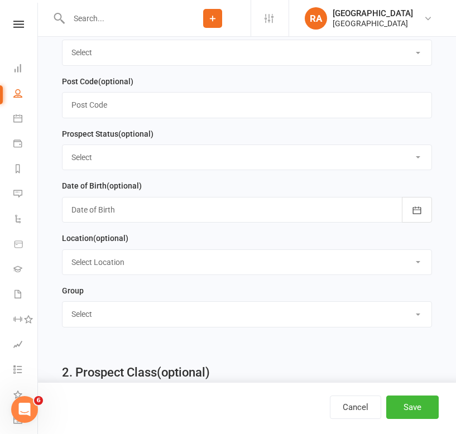
scroll to position [610, 0]
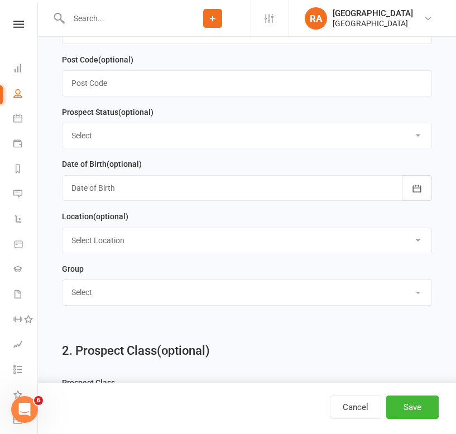
type input "?"
click at [94, 292] on select "Select Redcat Academy Will-Machado Association Competitors" at bounding box center [247, 292] width 369 height 25
select select "[GEOGRAPHIC_DATA]"
click at [63, 284] on select "Select Redcat Academy Will-Machado Association Competitors" at bounding box center [247, 292] width 369 height 25
click at [422, 407] on button "Save" at bounding box center [412, 407] width 52 height 23
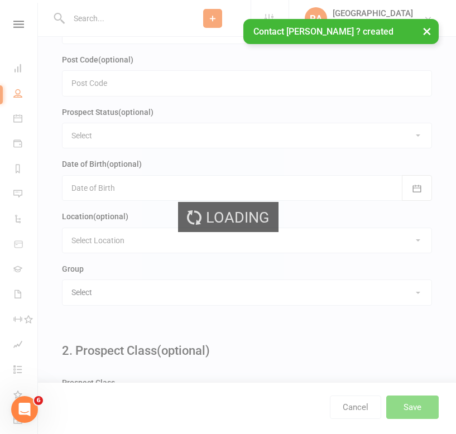
scroll to position [0, 0]
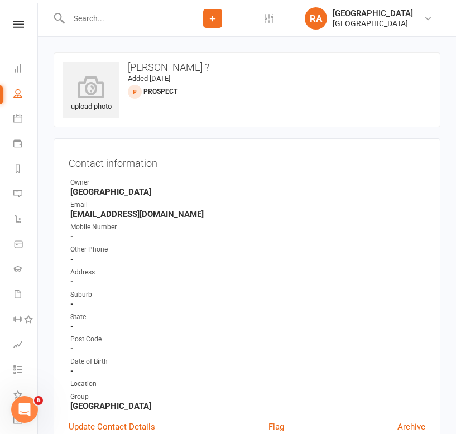
click at [208, 20] on icon at bounding box center [213, 18] width 10 height 10
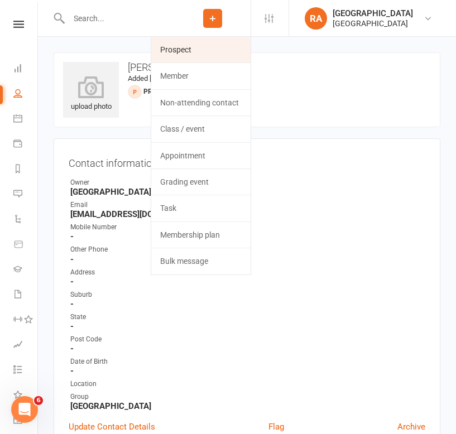
click at [198, 56] on link "Prospect" at bounding box center [200, 50] width 99 height 26
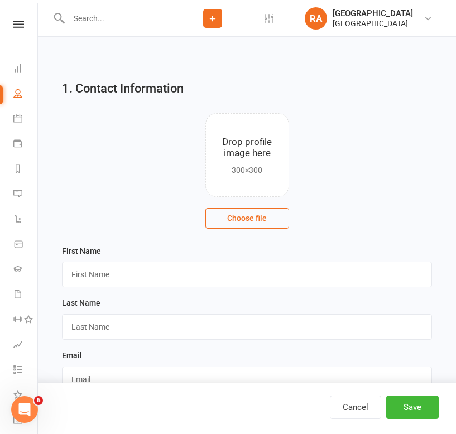
scroll to position [20, 0]
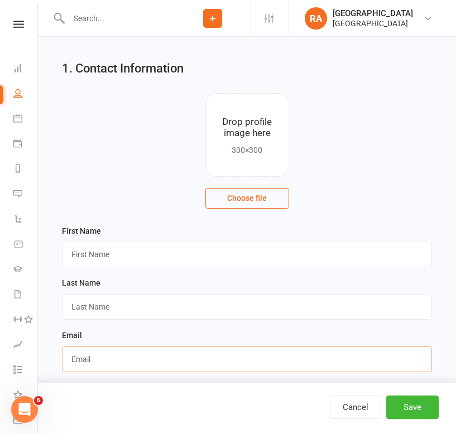
click at [85, 358] on input "text" at bounding box center [247, 360] width 370 height 26
paste input "j@trutta.f9.co.uk"
type input "j@trutta.f9.co.uk"
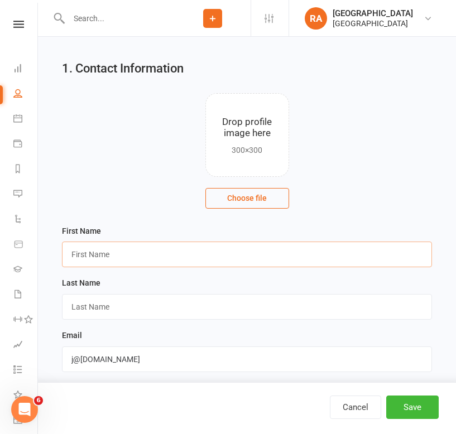
click at [87, 261] on input "text" at bounding box center [247, 255] width 370 height 26
type input "John"
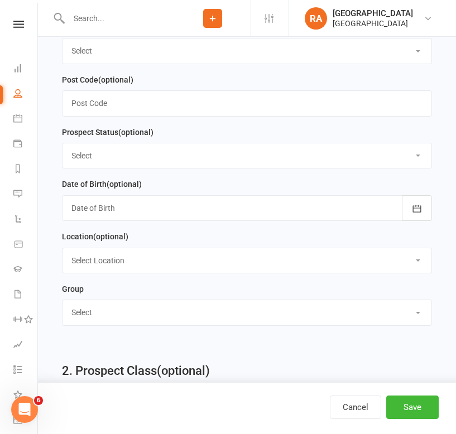
scroll to position [592, 0]
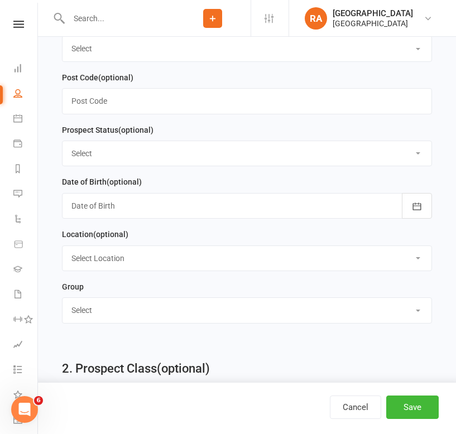
type input "Watson"
click at [120, 304] on select "Select Redcat Academy Will-Machado Association Competitors" at bounding box center [247, 310] width 369 height 25
select select "[GEOGRAPHIC_DATA]"
click at [63, 302] on select "Select Redcat Academy Will-Machado Association Competitors" at bounding box center [247, 310] width 369 height 25
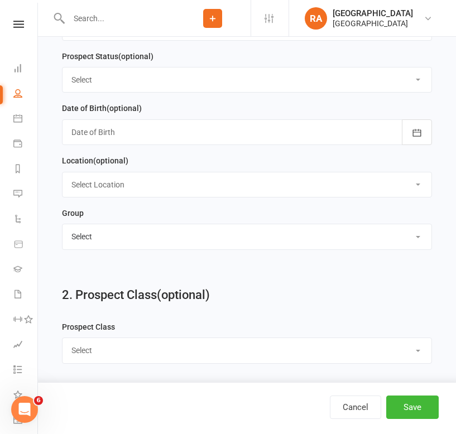
scroll to position [697, 0]
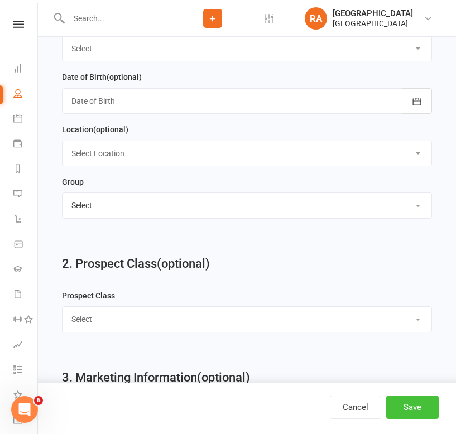
click at [417, 405] on button "Save" at bounding box center [412, 407] width 52 height 23
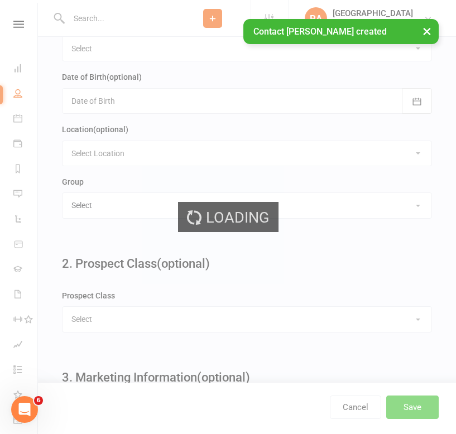
scroll to position [0, 0]
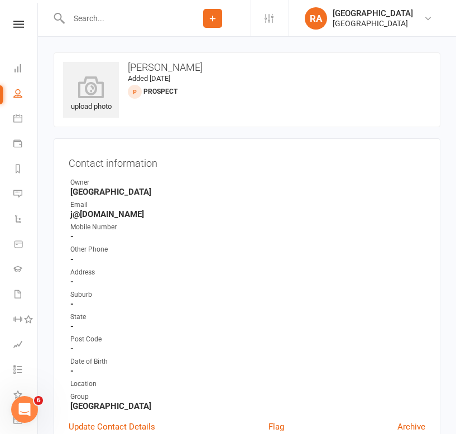
click at [211, 22] on icon at bounding box center [213, 18] width 10 height 10
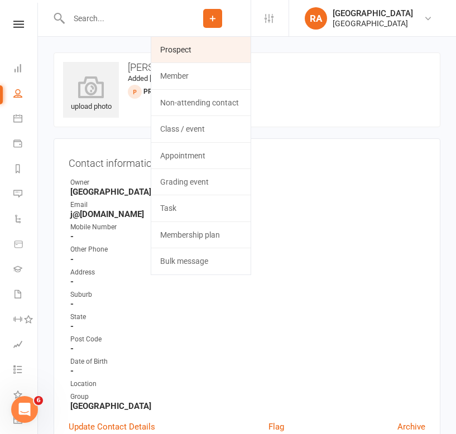
click at [201, 58] on link "Prospect" at bounding box center [200, 50] width 99 height 26
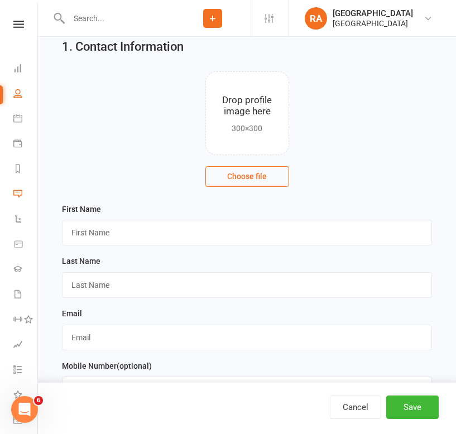
scroll to position [68, 0]
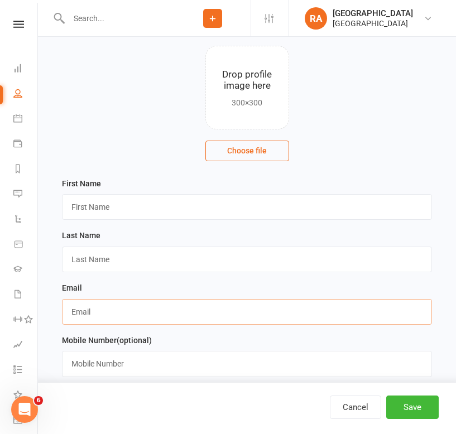
click at [85, 310] on input "text" at bounding box center [247, 312] width 370 height 26
paste input "juliegold9@gmail.com"
type input "juliegold9@gmail.com"
click at [114, 209] on input "text" at bounding box center [247, 207] width 370 height 26
type input "Julie"
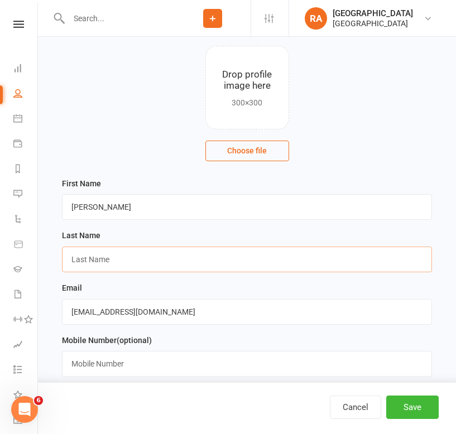
click at [93, 261] on input "text" at bounding box center [247, 260] width 370 height 26
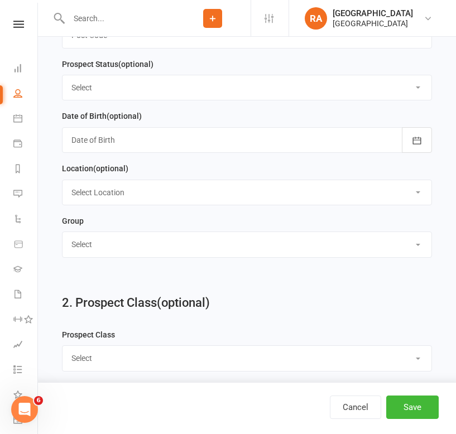
scroll to position [662, 0]
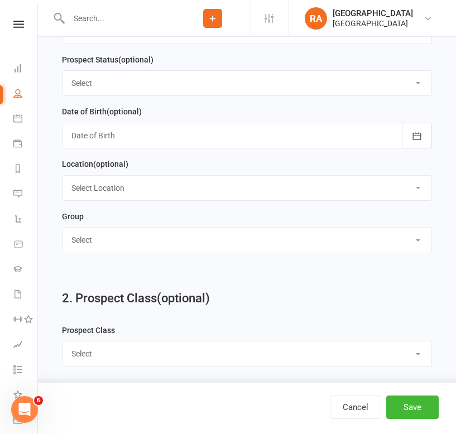
type input "O'Toole"
click at [182, 241] on select "Select Redcat Academy Will-Machado Association Competitors" at bounding box center [247, 240] width 369 height 25
select select "[GEOGRAPHIC_DATA]"
click at [63, 232] on select "Select Redcat Academy Will-Machado Association Competitors" at bounding box center [247, 240] width 369 height 25
click at [415, 410] on button "Save" at bounding box center [412, 407] width 52 height 23
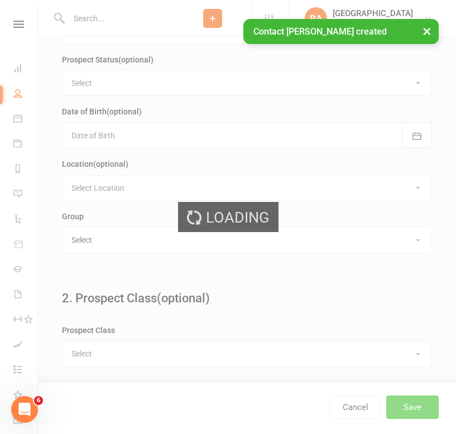
scroll to position [0, 0]
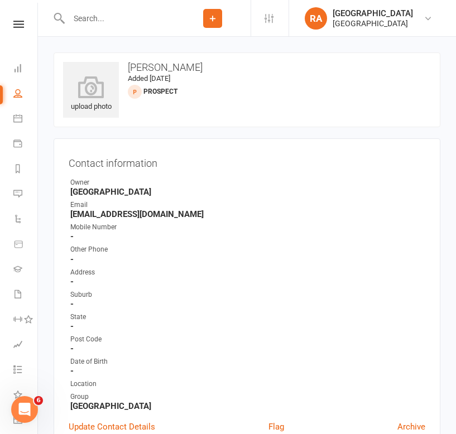
click at [212, 17] on icon at bounding box center [213, 18] width 10 height 10
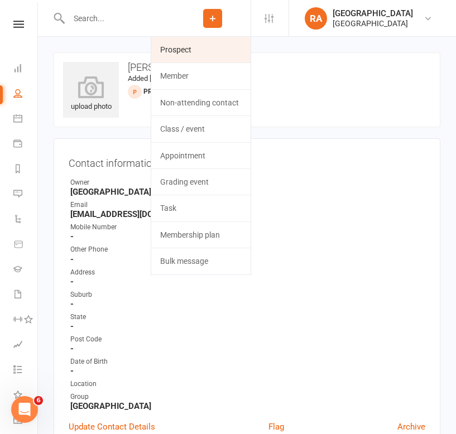
click at [201, 49] on link "Prospect" at bounding box center [200, 50] width 99 height 26
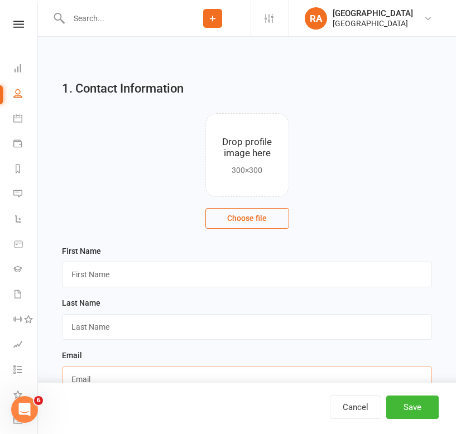
click at [97, 374] on input "text" at bounding box center [247, 380] width 370 height 26
paste input "susangurung2005555@gmail.com"
type input "susangurung2005555@gmail.com"
click at [120, 271] on input "text" at bounding box center [247, 275] width 370 height 26
type input "Susan"
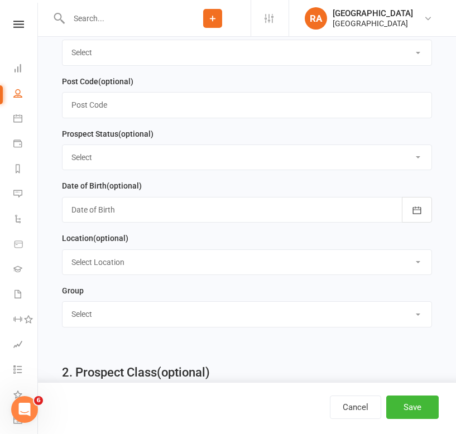
scroll to position [609, 0]
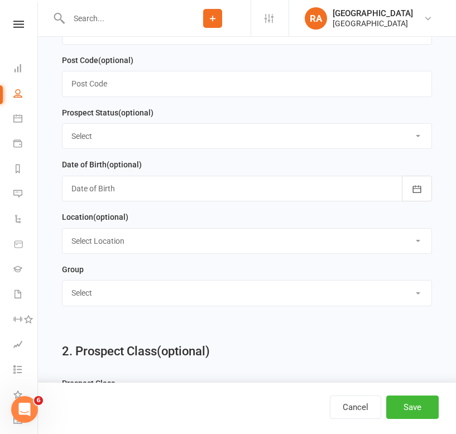
type input "Gurung"
click at [158, 305] on select "Select Redcat Academy Will-Machado Association Competitors" at bounding box center [247, 293] width 369 height 25
select select "[GEOGRAPHIC_DATA]"
click at [63, 285] on select "Select Redcat Academy Will-Machado Association Competitors" at bounding box center [247, 293] width 369 height 25
click at [419, 401] on button "Save" at bounding box center [412, 407] width 52 height 23
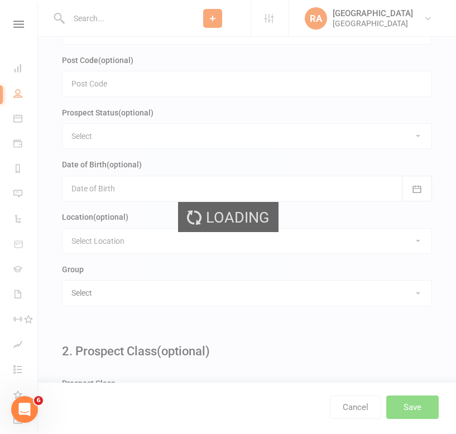
scroll to position [0, 0]
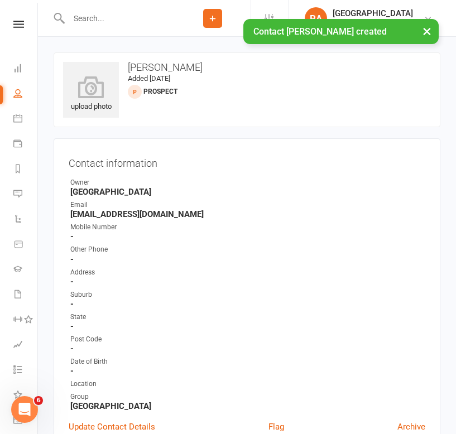
click at [208, 19] on div "× Contact Susan Gurung created" at bounding box center [220, 19] width 441 height 0
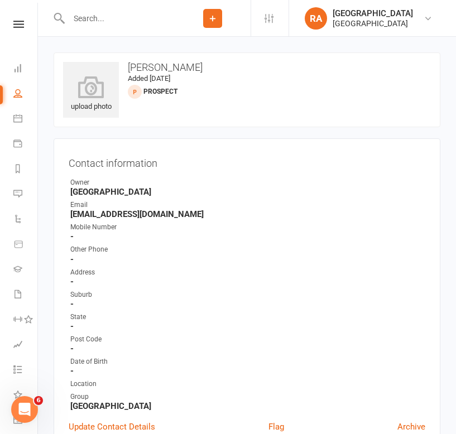
click at [216, 21] on icon at bounding box center [213, 18] width 10 height 10
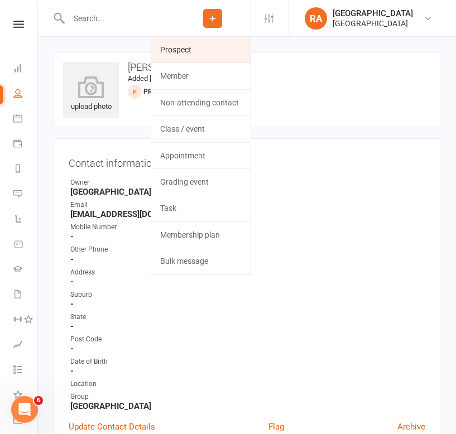
click at [199, 54] on link "Prospect" at bounding box center [200, 50] width 99 height 26
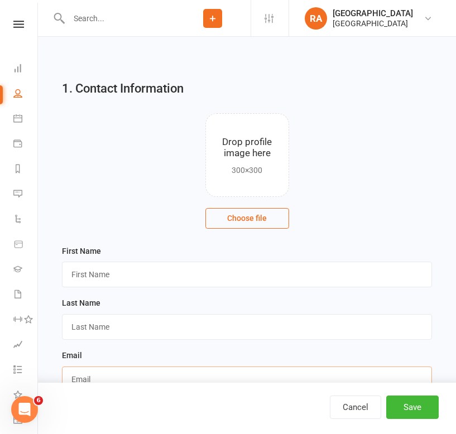
click at [102, 371] on input "text" at bounding box center [247, 380] width 370 height 26
paste input "thaqibmohideen2000@gmail.com"
type input "thaqibmohideen2000@gmail.com"
click at [116, 272] on input "text" at bounding box center [247, 275] width 370 height 26
type input "Hashim"
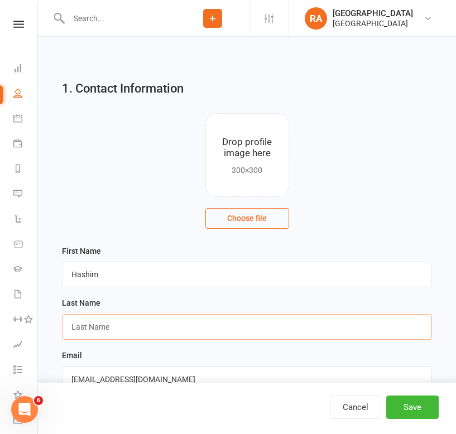
click at [95, 328] on input "text" at bounding box center [247, 327] width 370 height 26
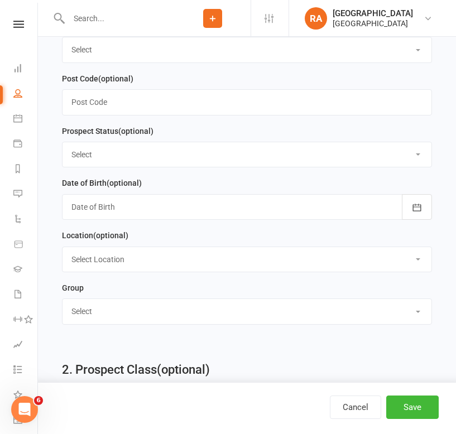
scroll to position [592, 0]
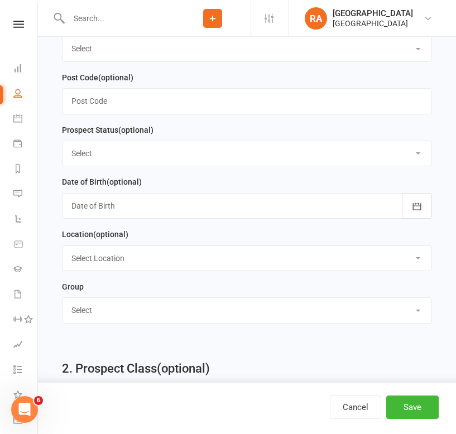
type input "?"
click at [103, 308] on select "Select Redcat Academy Will-Machado Association Competitors" at bounding box center [247, 310] width 369 height 25
select select "[GEOGRAPHIC_DATA]"
click at [63, 302] on select "Select Redcat Academy Will-Machado Association Competitors" at bounding box center [247, 310] width 369 height 25
click at [402, 400] on button "Save" at bounding box center [412, 407] width 52 height 23
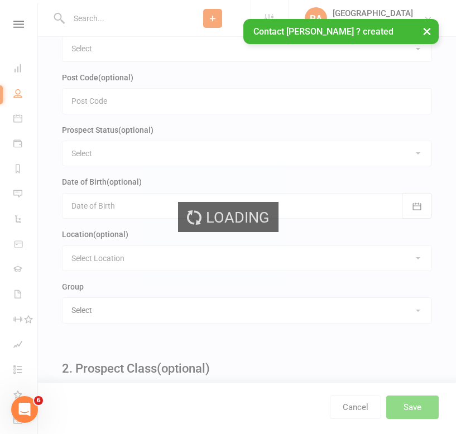
scroll to position [0, 0]
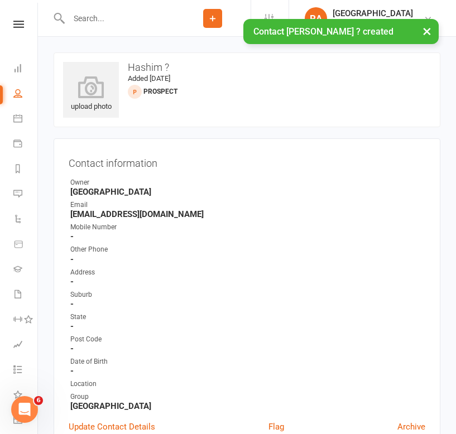
click at [206, 19] on div "× Contact Hashim ? created" at bounding box center [220, 19] width 441 height 0
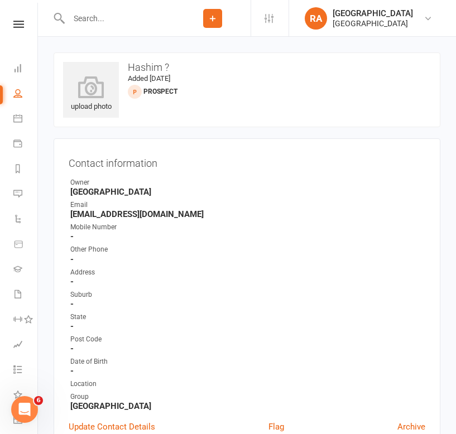
click at [217, 13] on icon at bounding box center [213, 18] width 10 height 10
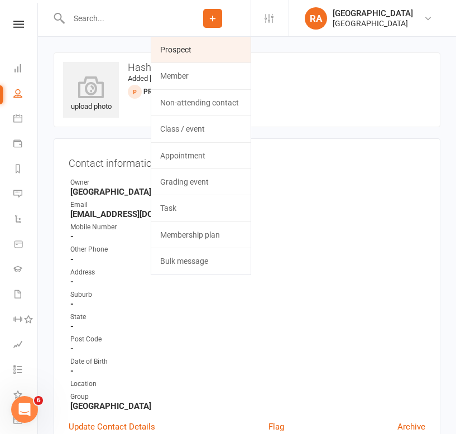
click at [196, 56] on link "Prospect" at bounding box center [200, 50] width 99 height 26
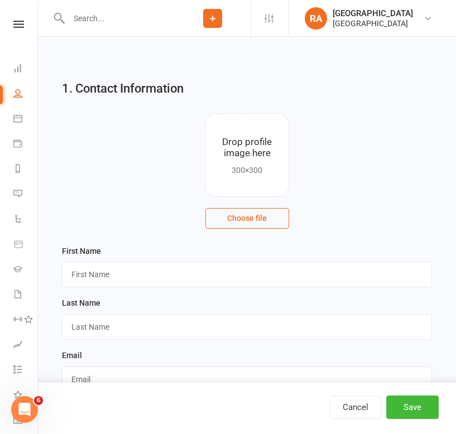
click at [103, 387] on div "Cancel Save" at bounding box center [228, 408] width 456 height 51
click at [99, 379] on input "text" at bounding box center [247, 380] width 370 height 26
paste input "danielpearce@bigpond.com"
type input "danielpearce@bigpond.com"
click at [84, 276] on input "text" at bounding box center [247, 275] width 370 height 26
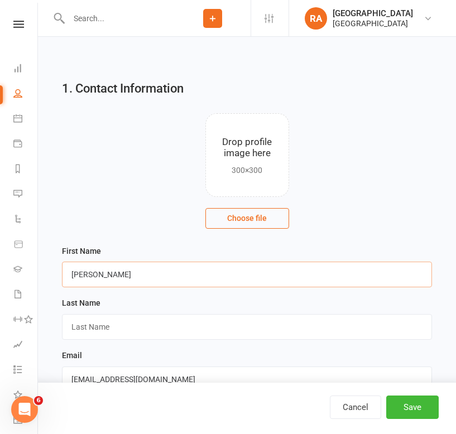
type input "Daniel"
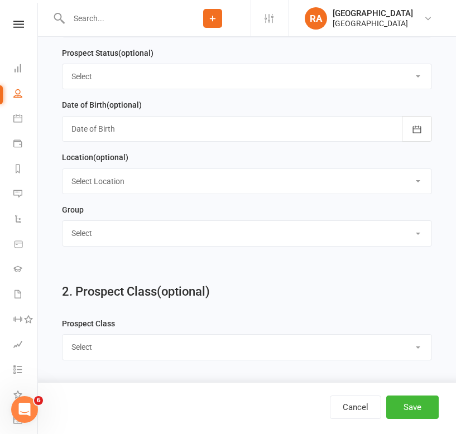
scroll to position [677, 0]
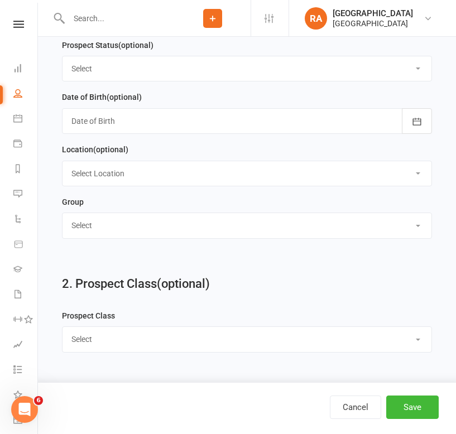
type input "Pearce"
click at [160, 256] on main "1. Contact Information Drop profile image here 300×300 Choose file First Name D…" at bounding box center [247, 179] width 387 height 1572
click at [151, 238] on select "Select Redcat Academy Will-Machado Association Competitors" at bounding box center [247, 225] width 369 height 25
select select "[GEOGRAPHIC_DATA]"
click at [63, 217] on select "Select Redcat Academy Will-Machado Association Competitors" at bounding box center [247, 225] width 369 height 25
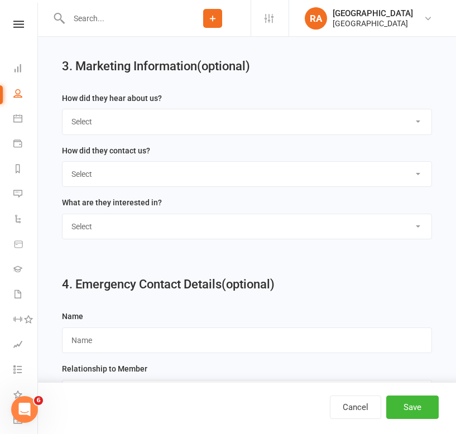
scroll to position [1059, 0]
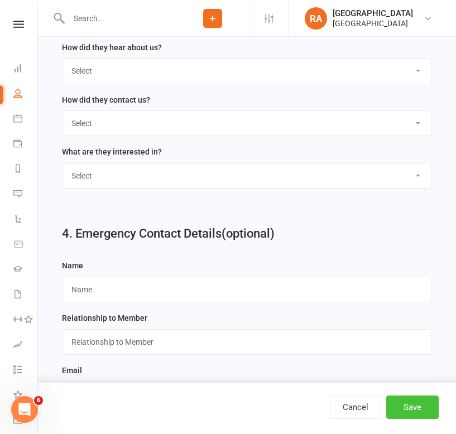
click at [408, 406] on button "Save" at bounding box center [412, 407] width 52 height 23
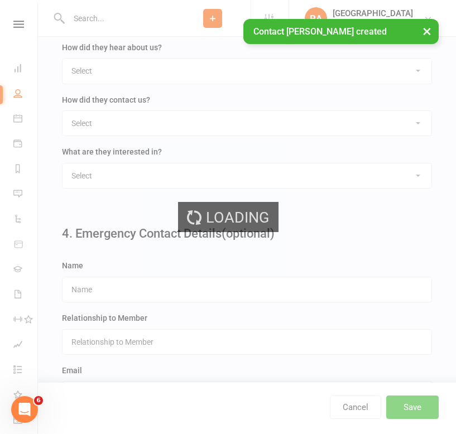
scroll to position [0, 0]
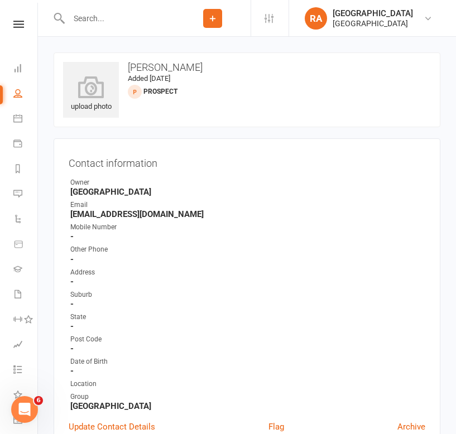
click at [213, 21] on icon at bounding box center [213, 18] width 10 height 10
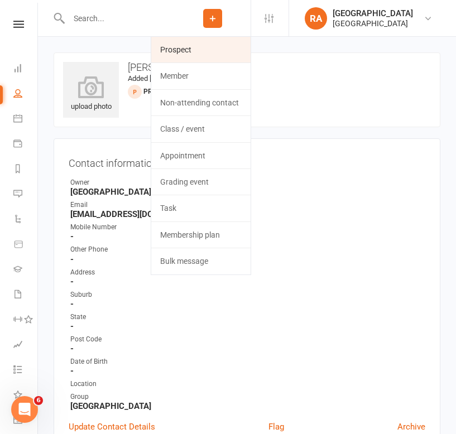
click at [204, 50] on link "Prospect" at bounding box center [200, 50] width 99 height 26
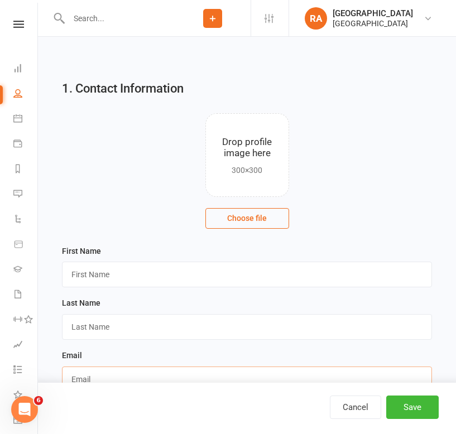
click at [96, 371] on input "text" at bounding box center [247, 380] width 370 height 26
paste input "oliviarosemckibbin@gmail.com"
type input "oliviarosemckibbin@gmail.com"
click at [109, 272] on input "text" at bounding box center [247, 275] width 370 height 26
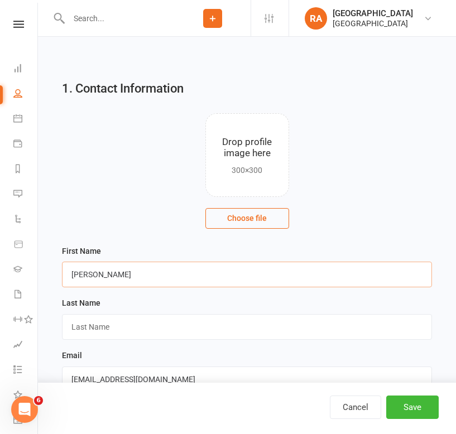
type input "Olivia"
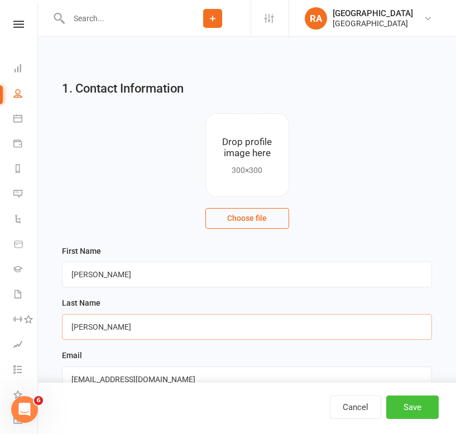
type input "McKibbin"
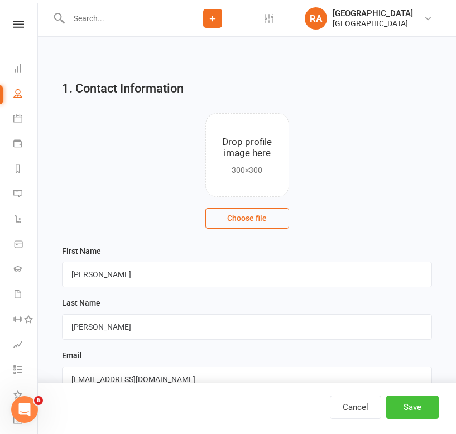
click at [403, 411] on button "Save" at bounding box center [412, 407] width 52 height 23
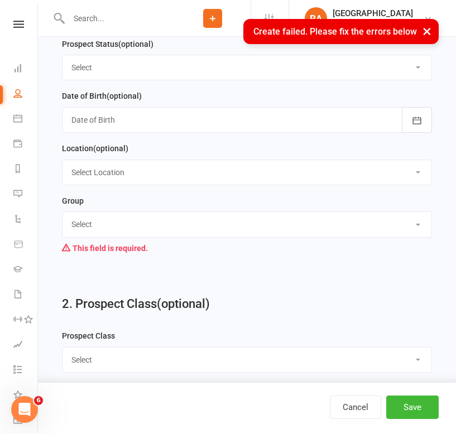
scroll to position [696, 0]
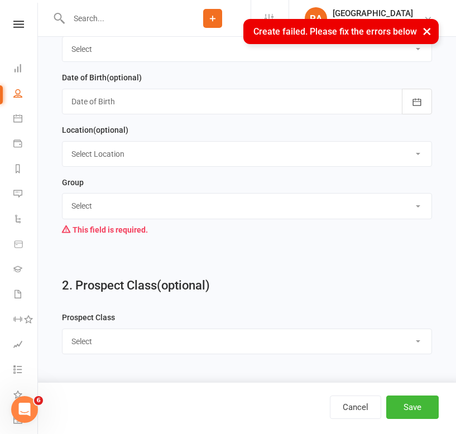
click at [97, 204] on select "Select Redcat Academy Will-Machado Association Competitors" at bounding box center [247, 206] width 369 height 25
select select "[GEOGRAPHIC_DATA]"
click at [63, 198] on select "Select Redcat Academy Will-Machado Association Competitors" at bounding box center [247, 206] width 369 height 25
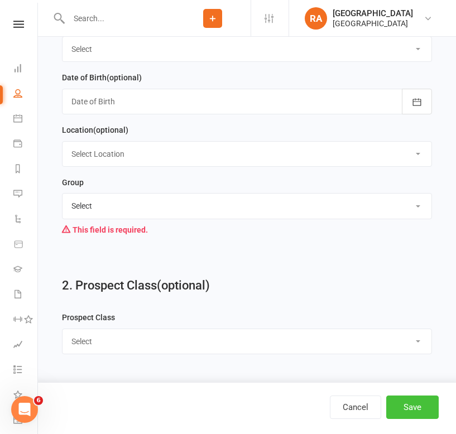
click at [400, 406] on button "Save" at bounding box center [412, 407] width 52 height 23
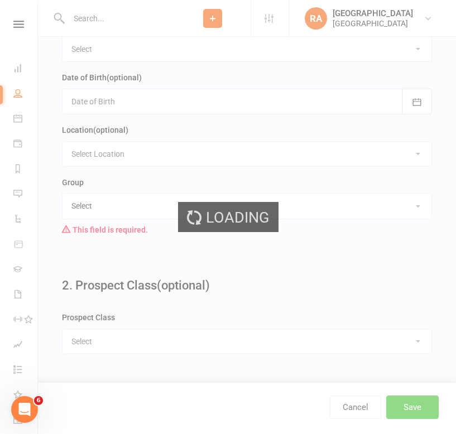
scroll to position [0, 0]
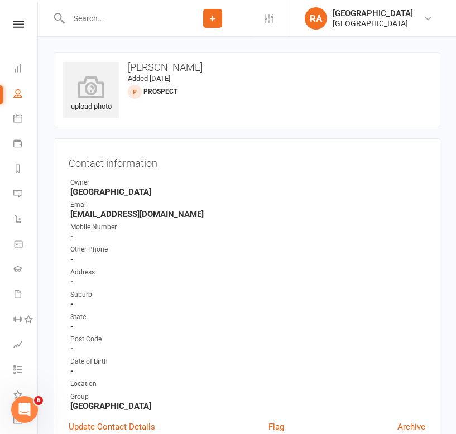
click at [214, 22] on icon at bounding box center [213, 18] width 10 height 10
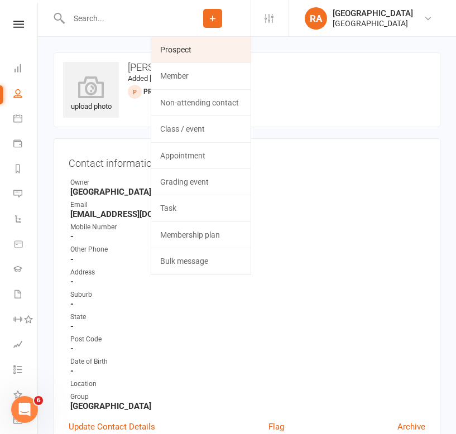
click at [213, 44] on link "Prospect" at bounding box center [200, 50] width 99 height 26
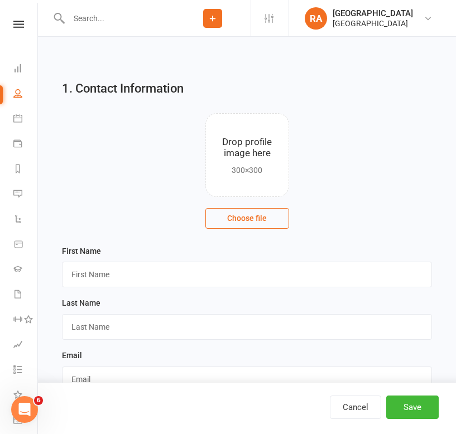
click at [131, 261] on div "First Name" at bounding box center [247, 266] width 370 height 44
click at [122, 273] on input "text" at bounding box center [247, 275] width 370 height 26
click at [82, 377] on input "text" at bounding box center [247, 380] width 370 height 26
paste input "bartolomax8@gmail.com"
type input "bartolomax8@gmail.com"
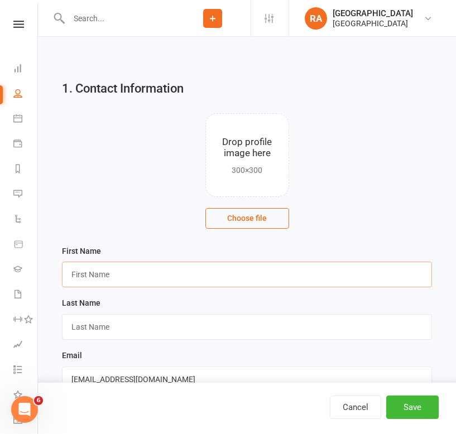
click at [90, 273] on input "text" at bounding box center [247, 275] width 370 height 26
type input "Max"
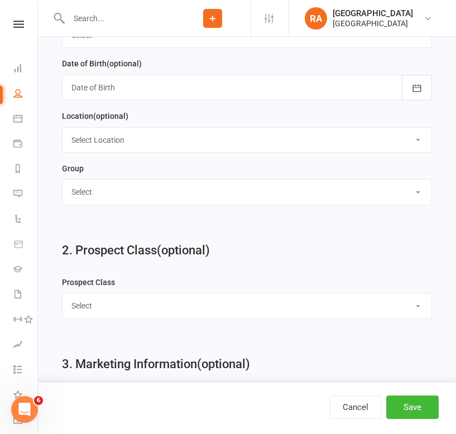
scroll to position [745, 0]
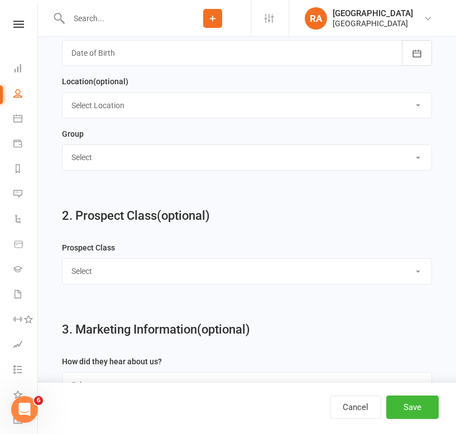
type input "Bartolo"
click at [158, 169] on select "Select Redcat Academy Will-Machado Association Competitors" at bounding box center [247, 157] width 369 height 25
select select "[GEOGRAPHIC_DATA]"
click at [63, 149] on select "Select Redcat Academy Will-Machado Association Competitors" at bounding box center [247, 157] width 369 height 25
click at [400, 399] on button "Save" at bounding box center [412, 407] width 52 height 23
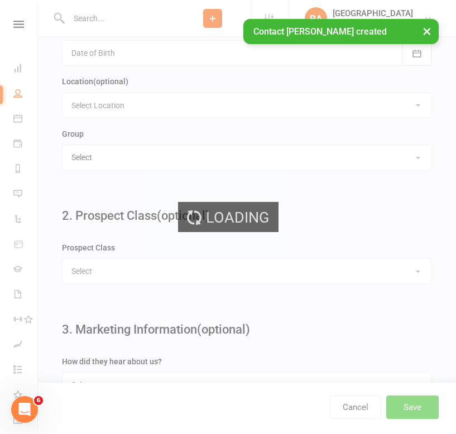
scroll to position [0, 0]
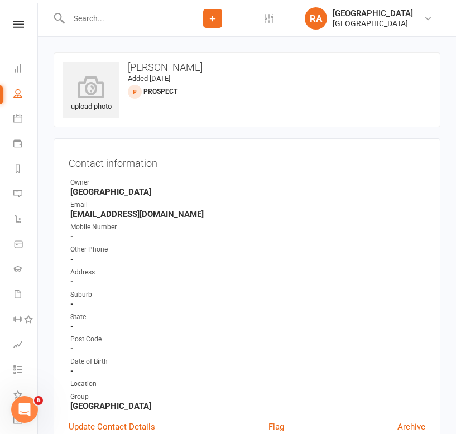
click at [208, 17] on icon at bounding box center [213, 18] width 10 height 10
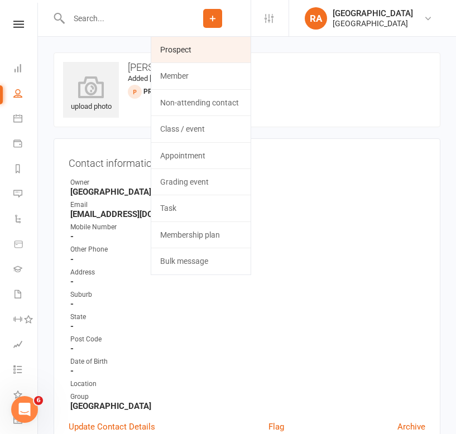
click at [199, 41] on link "Prospect" at bounding box center [200, 50] width 99 height 26
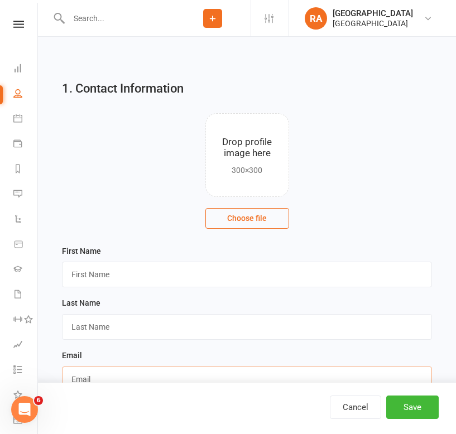
click at [97, 376] on input "text" at bounding box center [247, 380] width 370 height 26
paste input "luke-jt@hotmail.com"
type input "luke-jt@hotmail.com"
click at [95, 268] on input "text" at bounding box center [247, 275] width 370 height 26
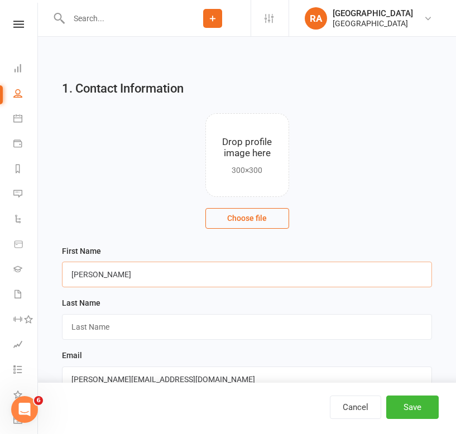
type input "Luke"
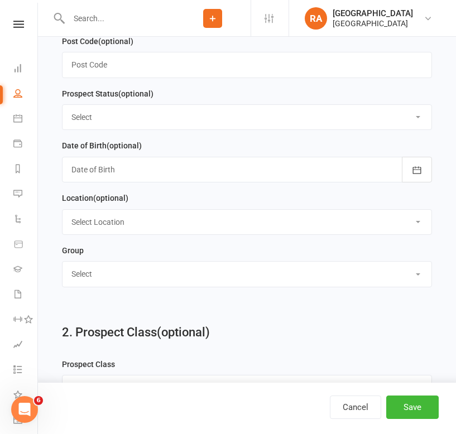
scroll to position [651, 0]
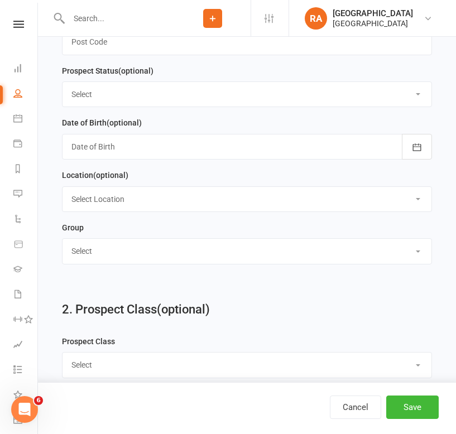
type input "?"
click at [104, 256] on select "Select Redcat Academy Will-Machado Association Competitors" at bounding box center [247, 251] width 369 height 25
select select "[GEOGRAPHIC_DATA]"
click at [63, 243] on select "Select Redcat Academy Will-Machado Association Competitors" at bounding box center [247, 251] width 369 height 25
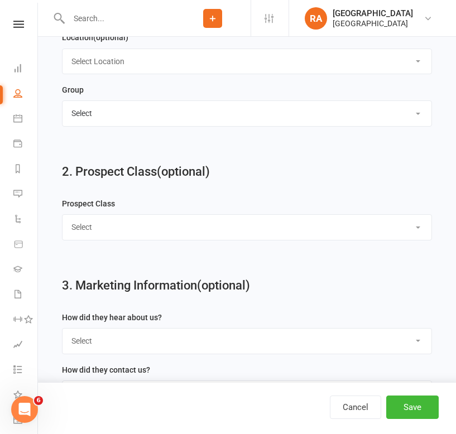
scroll to position [820, 0]
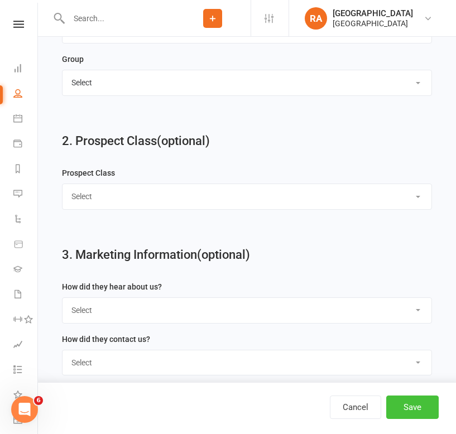
click at [399, 407] on button "Save" at bounding box center [412, 407] width 52 height 23
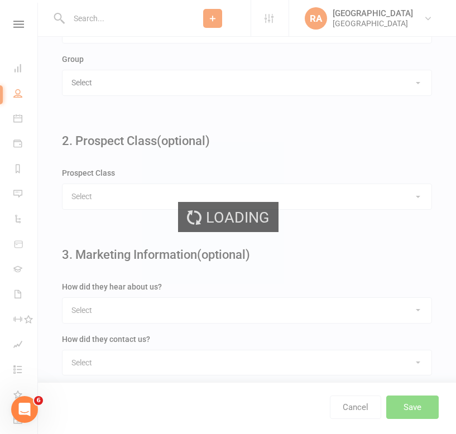
scroll to position [0, 0]
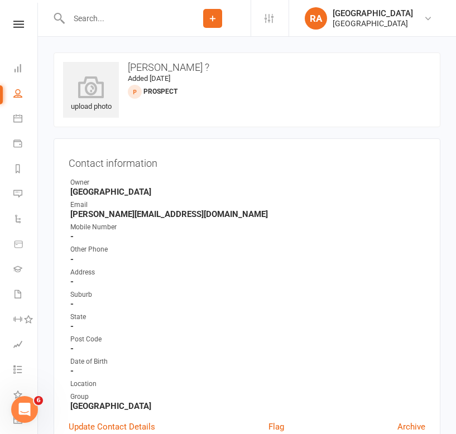
click at [214, 20] on icon at bounding box center [213, 18] width 10 height 10
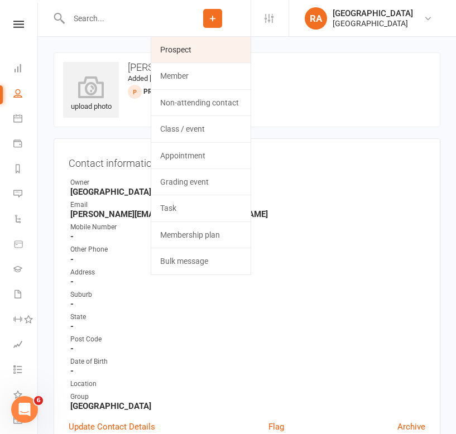
click at [203, 49] on link "Prospect" at bounding box center [200, 50] width 99 height 26
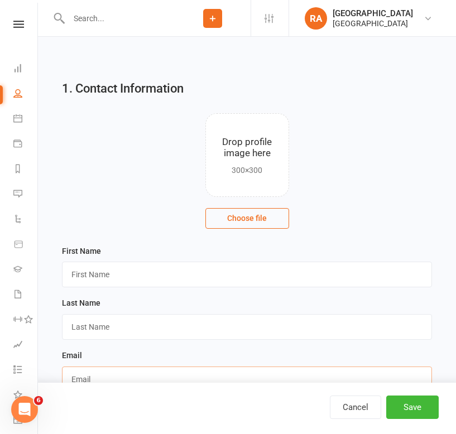
click at [89, 374] on input "text" at bounding box center [247, 380] width 370 height 26
paste input "stephiitravers94@gmail.com"
type input "stephiitravers94@gmail.com"
click at [96, 277] on input "text" at bounding box center [247, 275] width 370 height 26
type input "Steph"
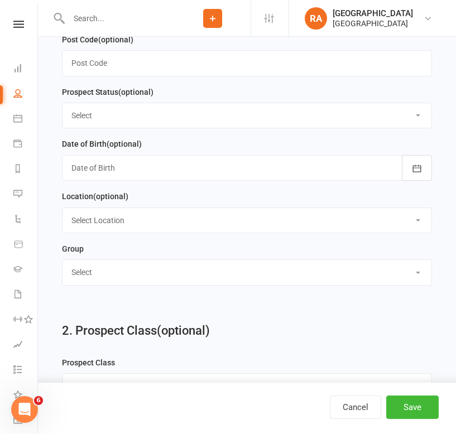
scroll to position [647, 0]
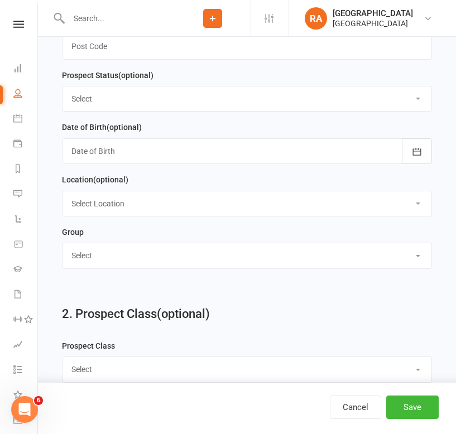
type input "Travers"
click at [166, 265] on select "Select Redcat Academy Will-Machado Association Competitors" at bounding box center [247, 255] width 369 height 25
select select "[GEOGRAPHIC_DATA]"
click at [63, 247] on select "Select Redcat Academy Will-Machado Association Competitors" at bounding box center [247, 255] width 369 height 25
click at [405, 407] on button "Save" at bounding box center [412, 407] width 52 height 23
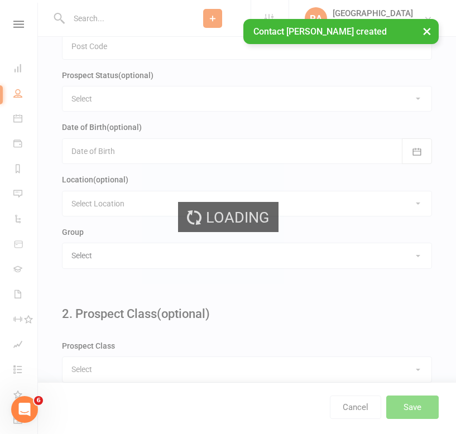
scroll to position [0, 0]
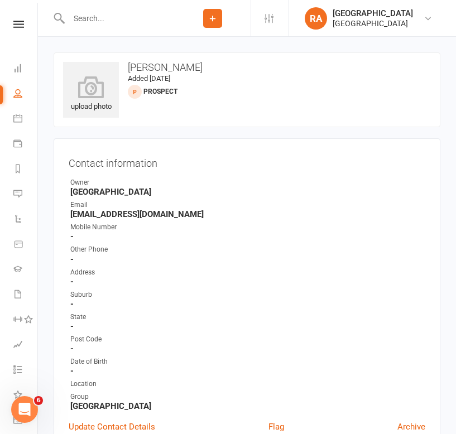
click at [213, 19] on icon at bounding box center [213, 18] width 10 height 10
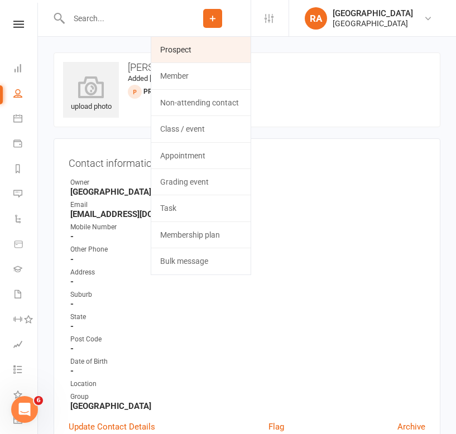
click at [201, 59] on link "Prospect" at bounding box center [200, 50] width 99 height 26
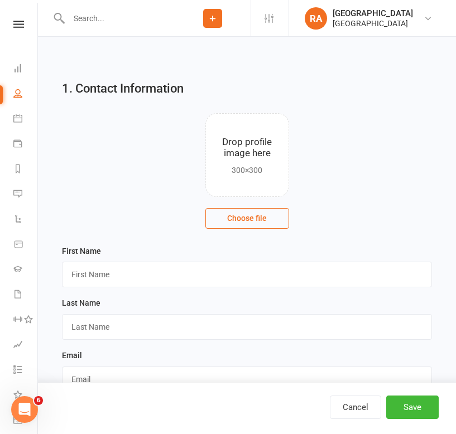
click at [99, 384] on div "Cancel Save" at bounding box center [228, 408] width 456 height 51
click at [97, 378] on input "text" at bounding box center [247, 380] width 370 height 26
paste input "emma.sullivan@outlook.com.au"
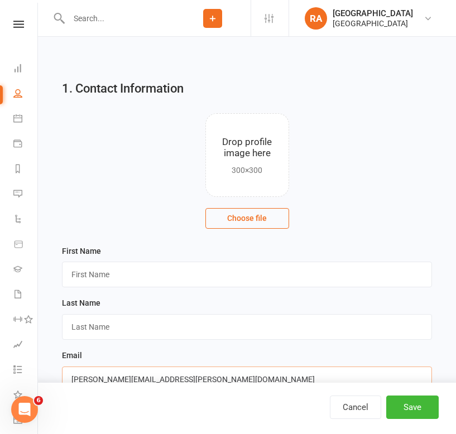
type input "emma.sullivan@outlook.com.au"
click at [94, 273] on input "text" at bounding box center [247, 275] width 370 height 26
type input "Emma"
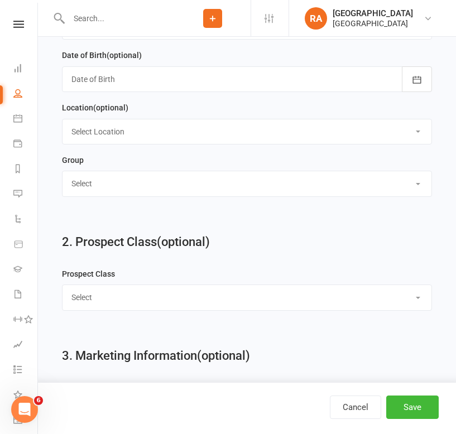
scroll to position [728, 0]
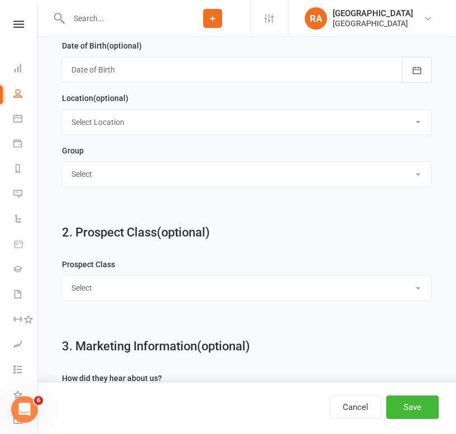
type input "Sullivan"
click at [137, 169] on select "Select Redcat Academy Will-Machado Association Competitors" at bounding box center [247, 174] width 369 height 25
select select "[GEOGRAPHIC_DATA]"
click at [63, 166] on select "Select Redcat Academy Will-Machado Association Competitors" at bounding box center [247, 174] width 369 height 25
click at [405, 407] on button "Save" at bounding box center [412, 407] width 52 height 23
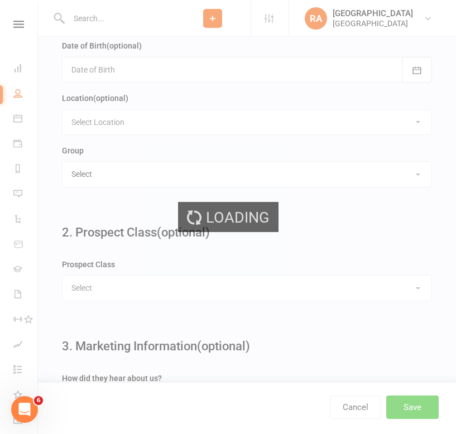
scroll to position [0, 0]
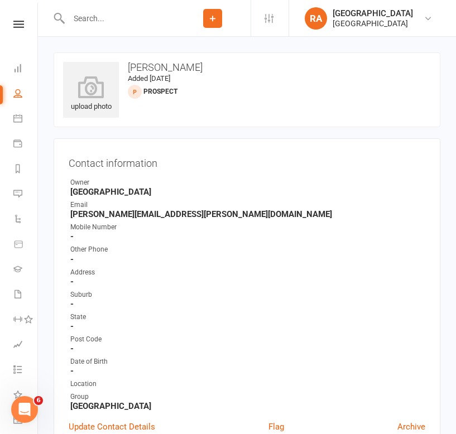
click at [214, 26] on button "Add" at bounding box center [212, 18] width 19 height 19
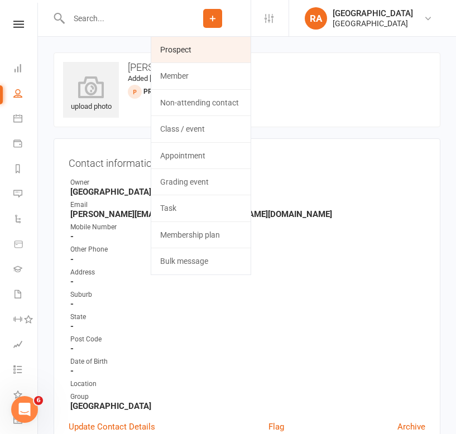
click at [195, 50] on link "Prospect" at bounding box center [200, 50] width 99 height 26
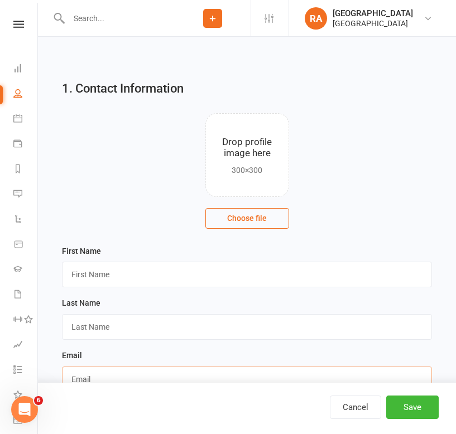
click at [90, 376] on input "text" at bounding box center [247, 380] width 370 height 26
paste input "lachlanmboseley@gmail.com"
type input "lachlanmboseley@gmail.com"
click at [77, 277] on input "text" at bounding box center [247, 275] width 370 height 26
type input "Lachlan"
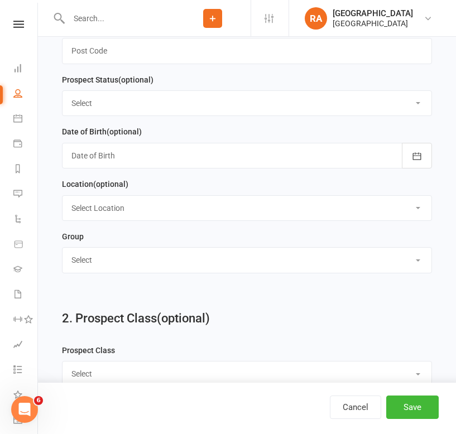
scroll to position [661, 0]
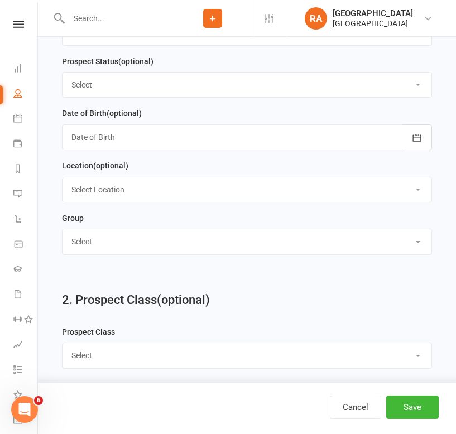
type input "Boseley"
click at [94, 254] on select "Select Redcat Academy Will-Machado Association Competitors" at bounding box center [247, 241] width 369 height 25
select select "[GEOGRAPHIC_DATA]"
click at [63, 233] on select "Select Redcat Academy Will-Machado Association Competitors" at bounding box center [247, 241] width 369 height 25
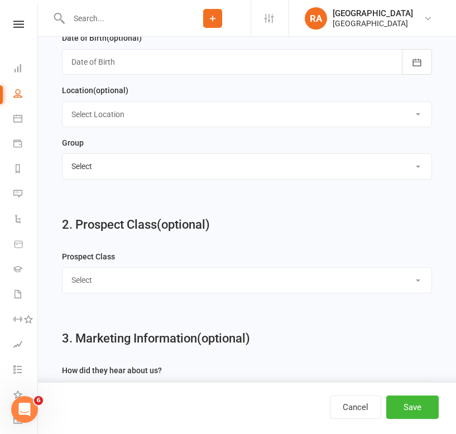
scroll to position [750, 0]
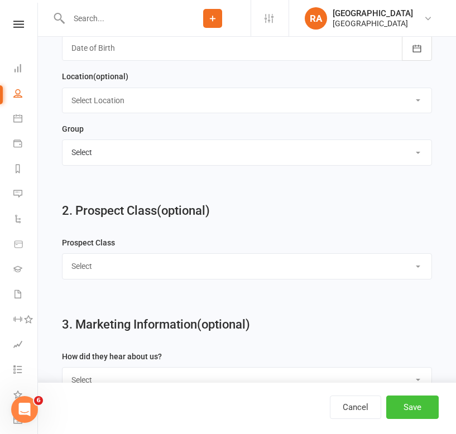
click at [408, 407] on button "Save" at bounding box center [412, 407] width 52 height 23
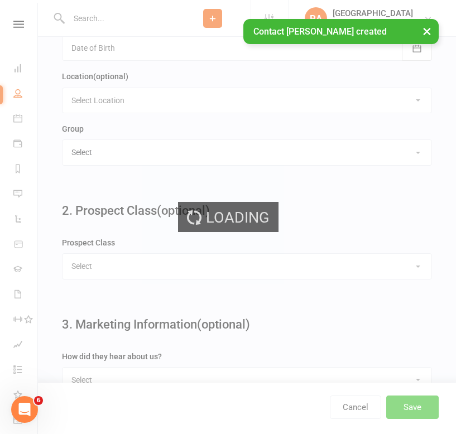
scroll to position [0, 0]
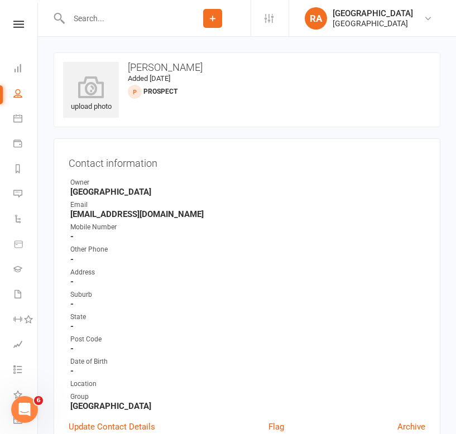
click at [209, 27] on button "Add" at bounding box center [212, 18] width 19 height 19
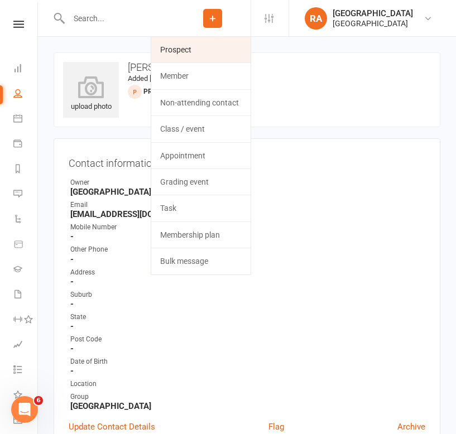
click at [202, 49] on link "Prospect" at bounding box center [200, 50] width 99 height 26
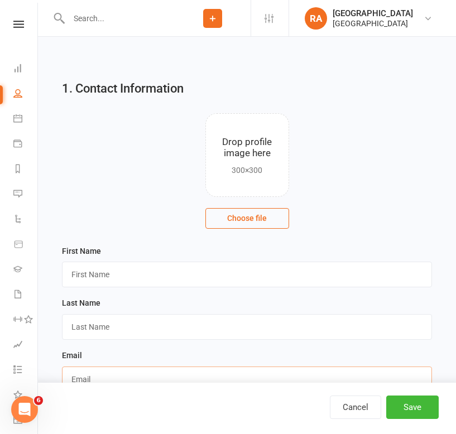
click at [87, 372] on input "text" at bounding box center [247, 380] width 370 height 26
paste input "deanhayden@gmail.com"
type input "deanhayden@gmail.com"
click at [77, 277] on input "text" at bounding box center [247, 275] width 370 height 26
type input "Dean"
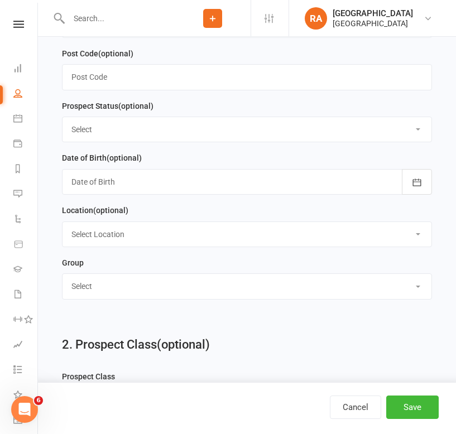
scroll to position [620, 0]
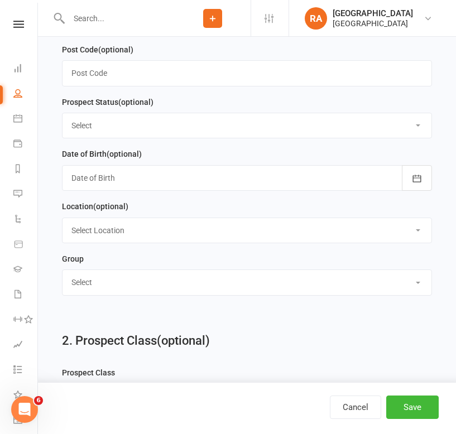
type input "Hayden"
click at [105, 292] on select "Select Redcat Academy Will-Machado Association Competitors" at bounding box center [247, 282] width 369 height 25
select select "[GEOGRAPHIC_DATA]"
click at [63, 274] on select "Select Redcat Academy Will-Machado Association Competitors" at bounding box center [247, 282] width 369 height 25
click at [424, 412] on button "Save" at bounding box center [412, 407] width 52 height 23
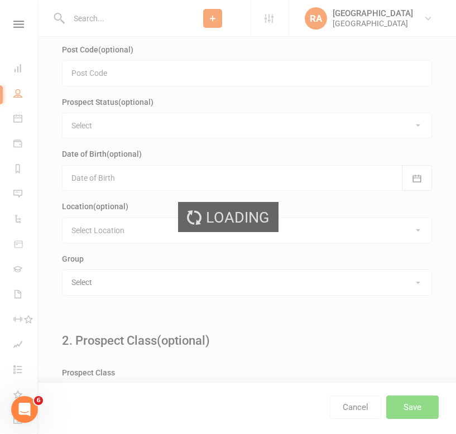
scroll to position [0, 0]
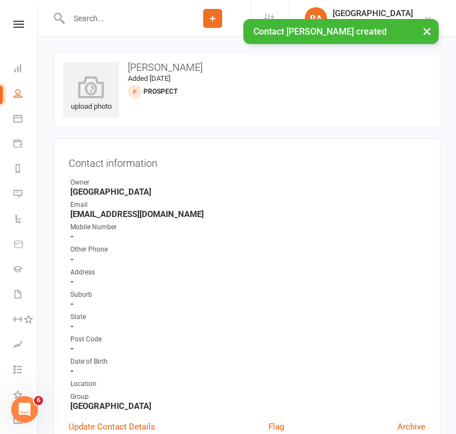
click at [213, 17] on icon at bounding box center [213, 18] width 10 height 10
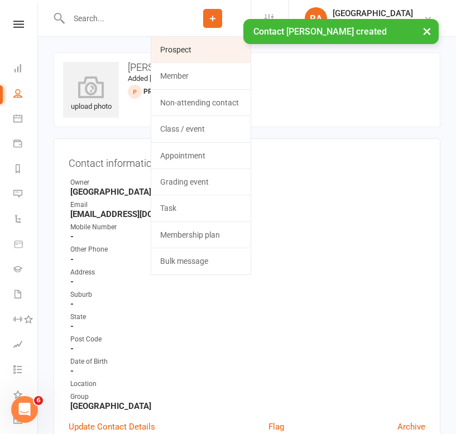
click at [201, 54] on link "Prospect" at bounding box center [200, 50] width 99 height 26
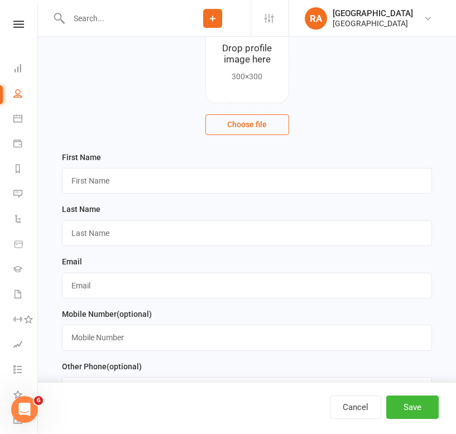
scroll to position [100, 0]
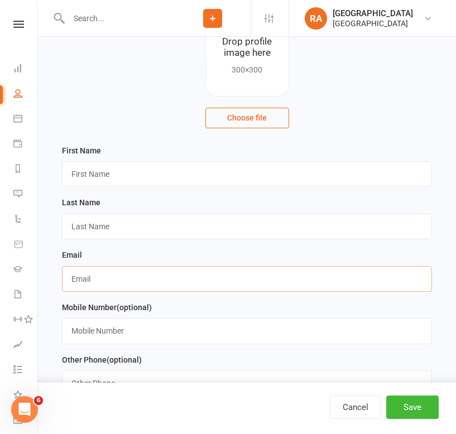
click at [80, 278] on input "text" at bounding box center [247, 279] width 370 height 26
paste input "jadedallow@outlook.com"
type input "jadedallow@outlook.com"
click at [90, 174] on input "text" at bounding box center [247, 174] width 370 height 26
type input "Jade"
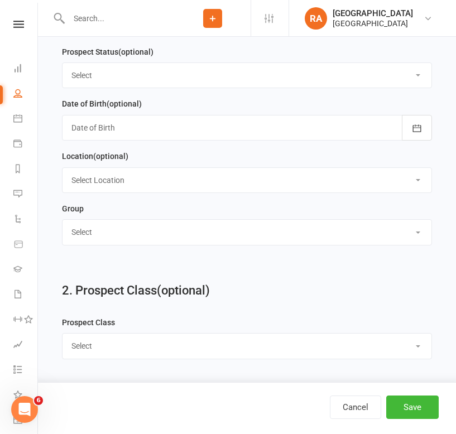
scroll to position [711, 0]
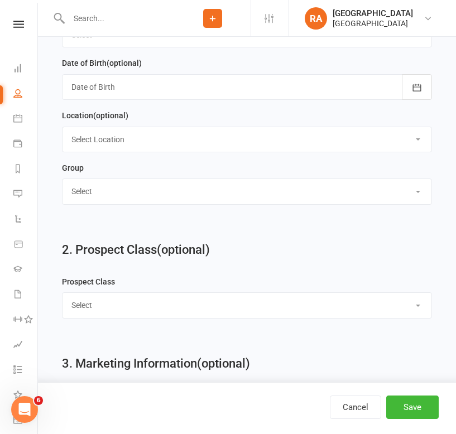
type input "Dallow"
click at [167, 193] on select "Select Redcat Academy Will-Machado Association Competitors" at bounding box center [247, 191] width 369 height 25
select select "[GEOGRAPHIC_DATA]"
click at [63, 183] on select "Select Redcat Academy Will-Machado Association Competitors" at bounding box center [247, 191] width 369 height 25
click at [402, 412] on button "Save" at bounding box center [412, 407] width 52 height 23
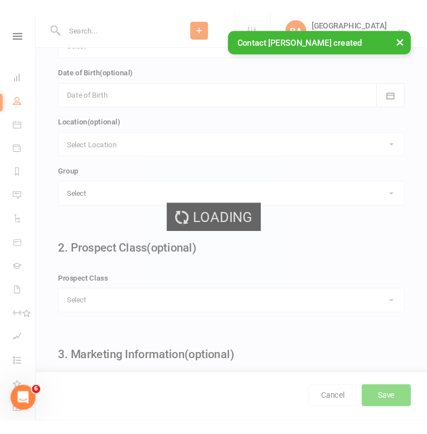
scroll to position [0, 0]
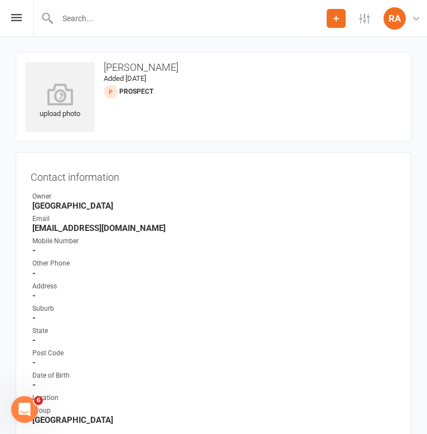
click at [337, 20] on icon at bounding box center [336, 18] width 10 height 10
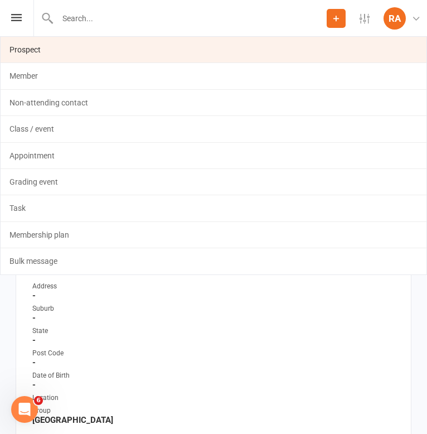
click at [112, 53] on link "Prospect" at bounding box center [214, 50] width 426 height 26
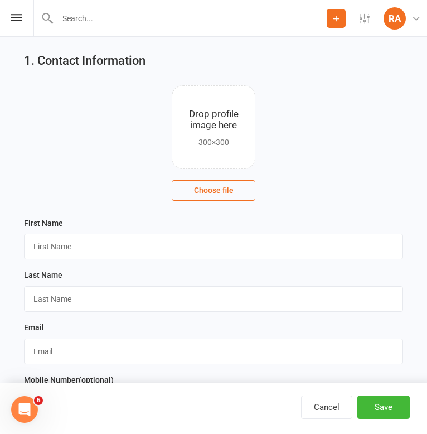
scroll to position [31, 0]
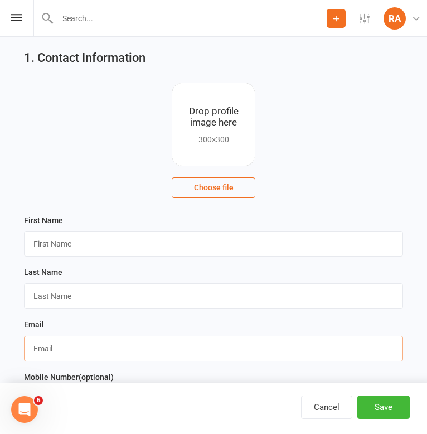
click at [47, 347] on input "text" at bounding box center [213, 349] width 379 height 26
paste input "eshareid1@gmail.com"
type input "eshareid1@gmail.com"
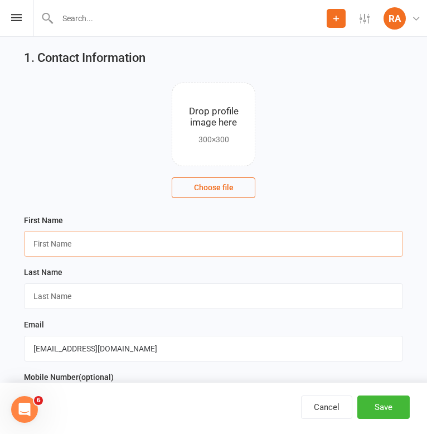
click at [70, 235] on input "text" at bounding box center [213, 244] width 379 height 26
type input "Esha"
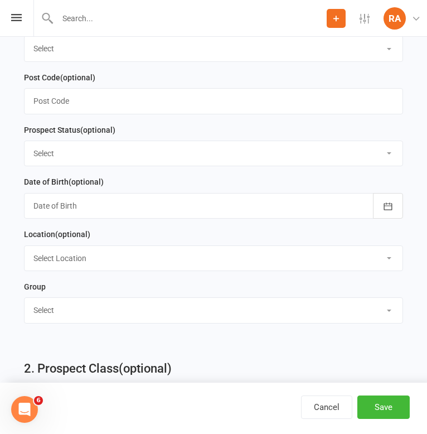
scroll to position [594, 0]
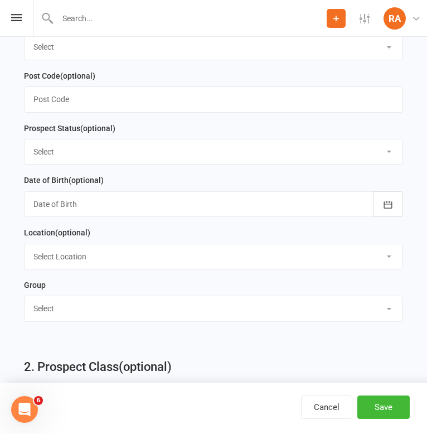
type input "Reid"
click at [115, 310] on select "Select Redcat Academy Will-Machado Association Competitors" at bounding box center [214, 308] width 378 height 25
select select "[GEOGRAPHIC_DATA]"
click at [25, 300] on select "Select Redcat Academy Will-Machado Association Competitors" at bounding box center [214, 308] width 378 height 25
click at [373, 402] on button "Save" at bounding box center [384, 407] width 52 height 23
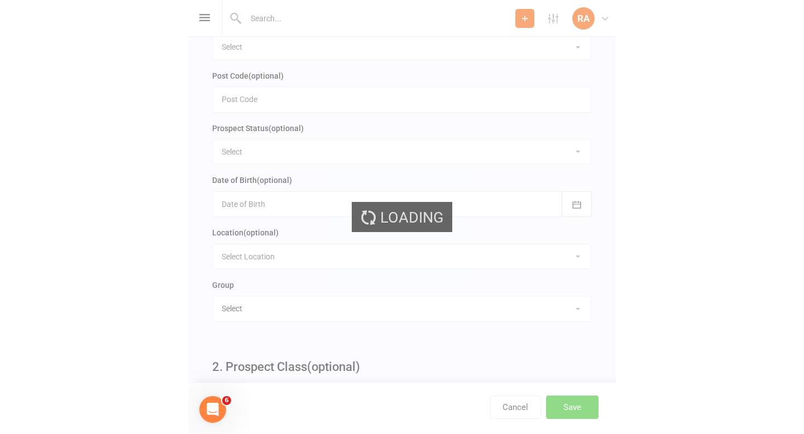
scroll to position [0, 0]
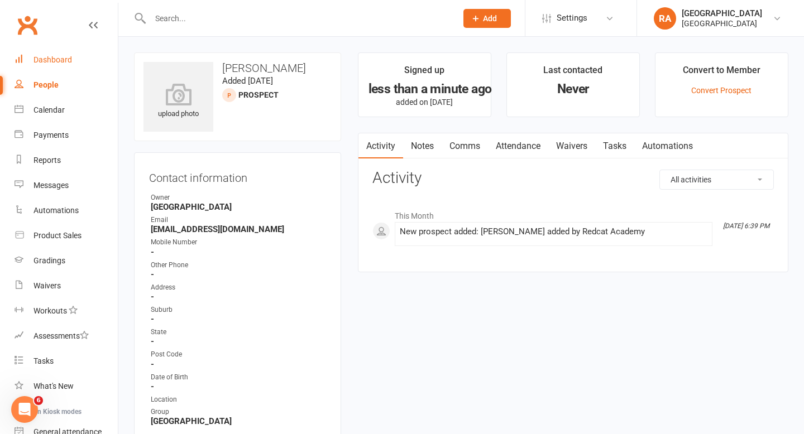
click at [55, 52] on link "Dashboard" at bounding box center [66, 59] width 103 height 25
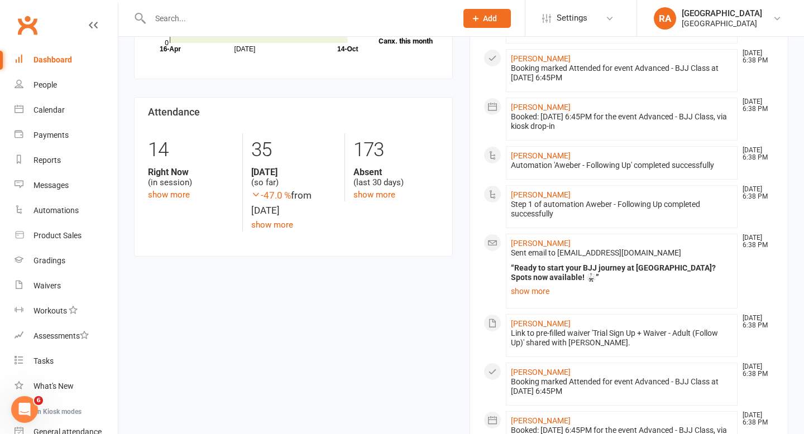
scroll to position [380, 0]
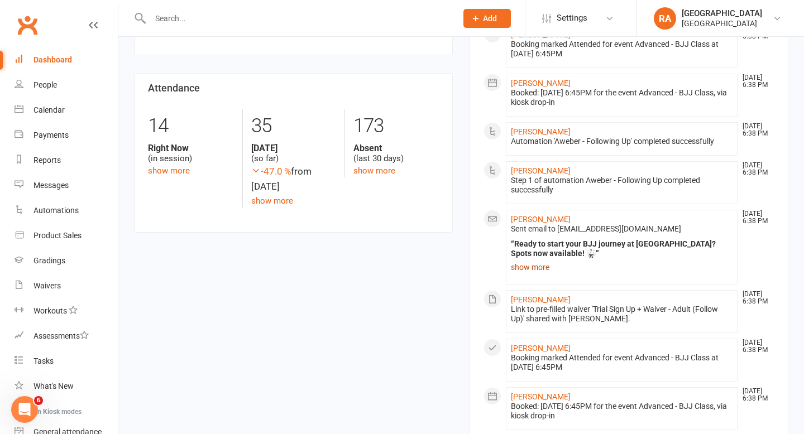
click at [455, 259] on link "show more" at bounding box center [622, 267] width 222 height 16
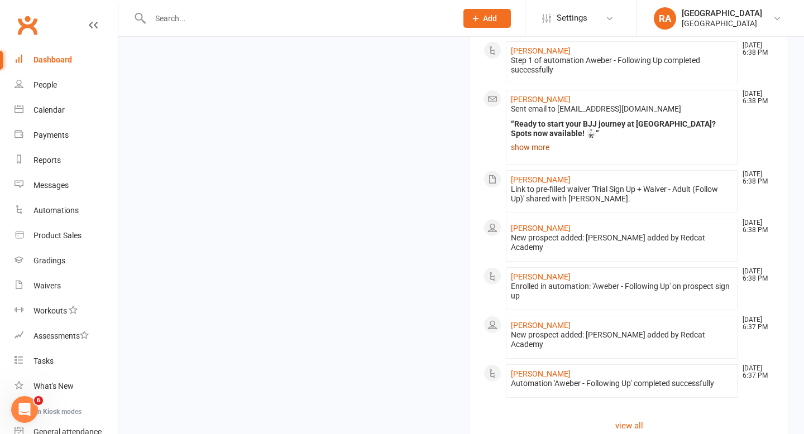
scroll to position [1319, 0]
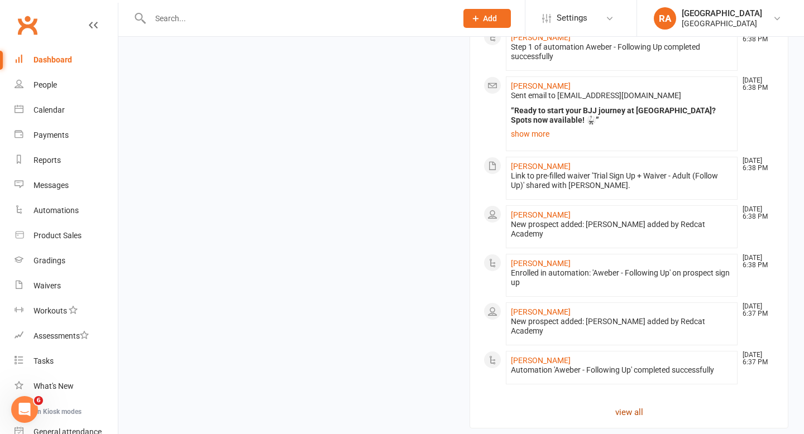
click at [455, 406] on link "view all" at bounding box center [628, 412] width 291 height 13
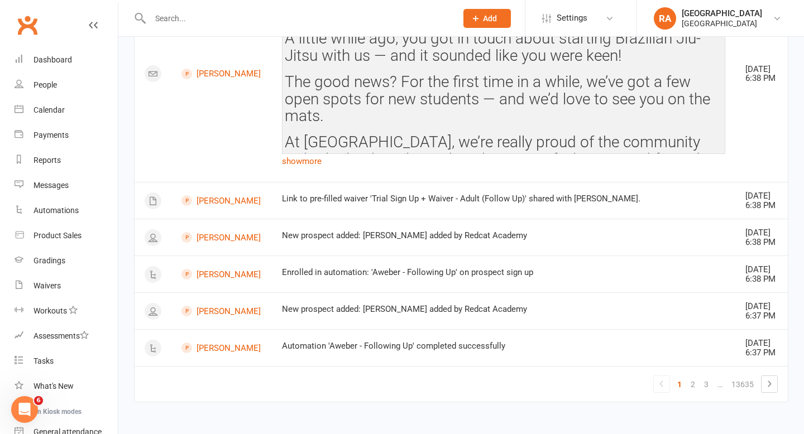
scroll to position [1433, 0]
click at [455, 386] on link "3" at bounding box center [705, 385] width 13 height 16
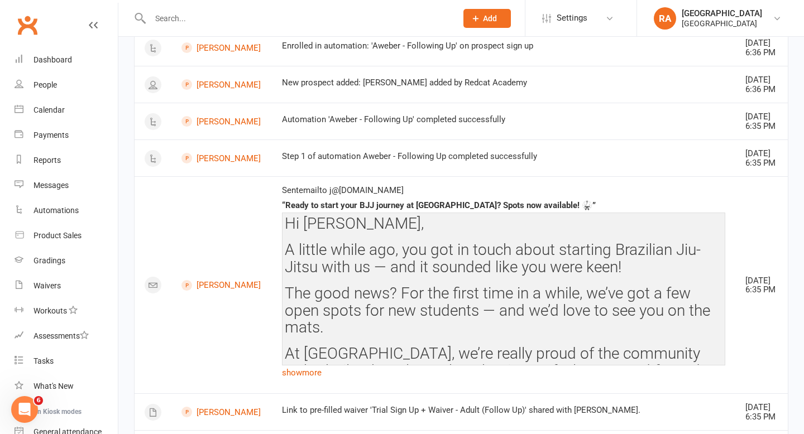
scroll to position [0, 0]
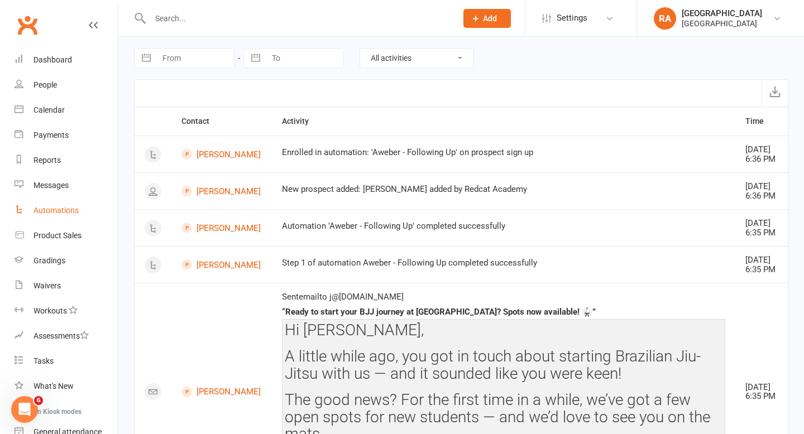
click at [56, 214] on div "Automations" at bounding box center [55, 210] width 45 height 9
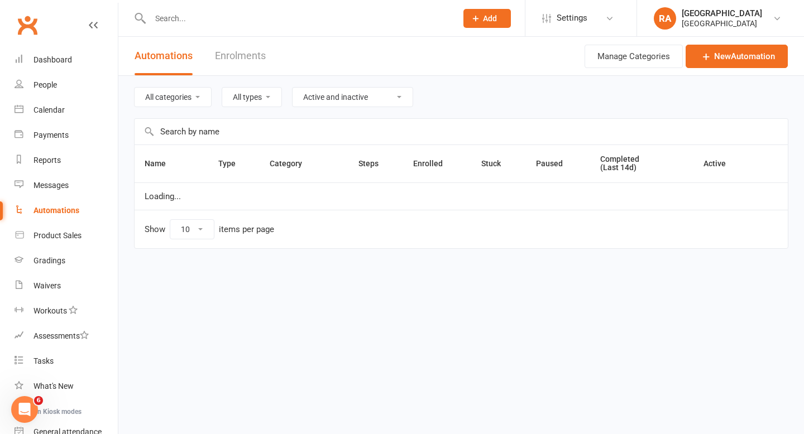
select select "100"
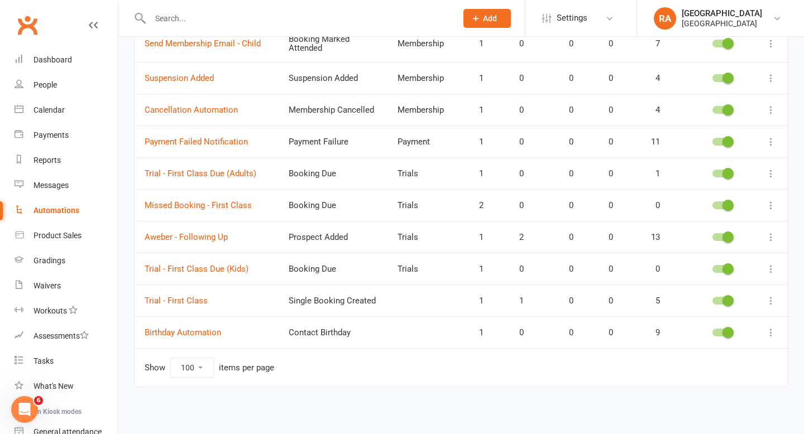
scroll to position [432, 0]
click at [199, 239] on link "Aweber - Following Up" at bounding box center [186, 237] width 83 height 10
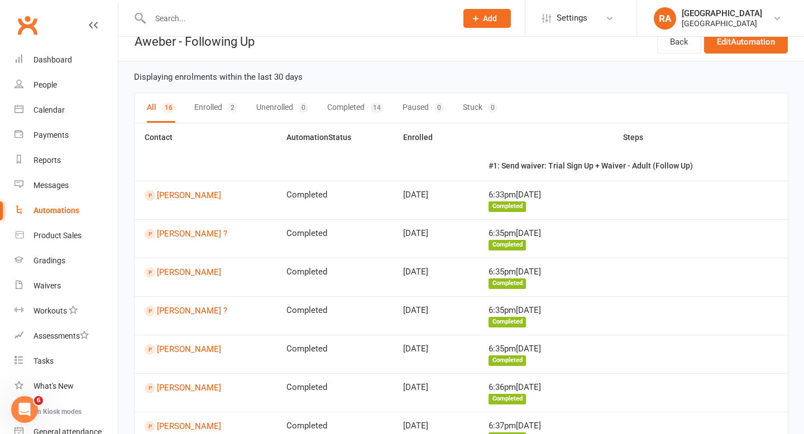
scroll to position [17, 0]
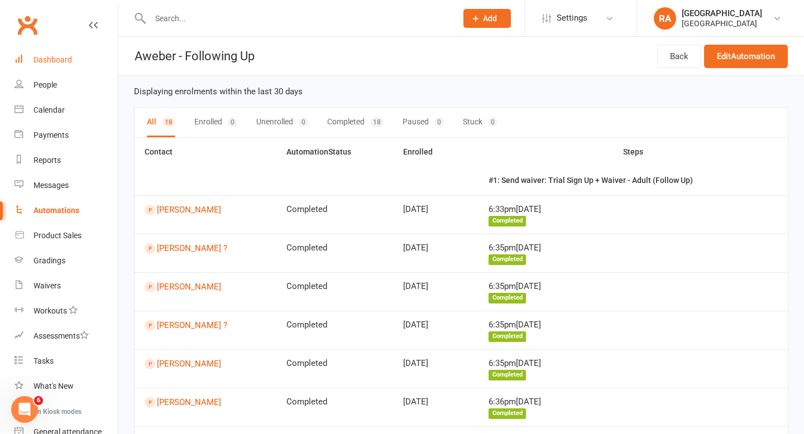
click at [51, 56] on div "Dashboard" at bounding box center [52, 59] width 39 height 9
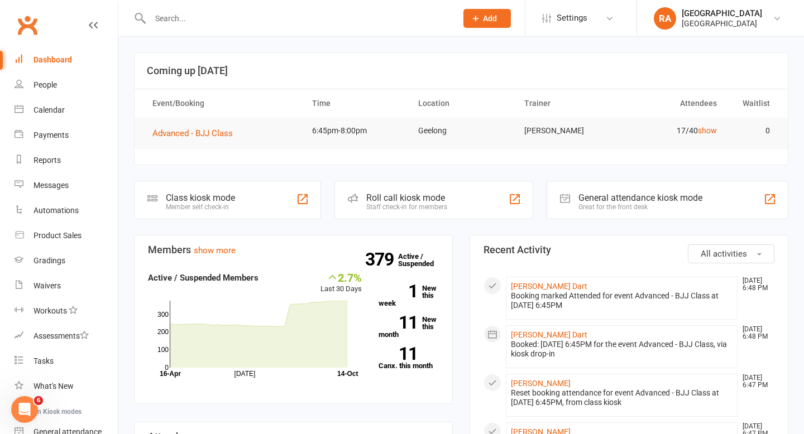
click at [54, 61] on div "Dashboard" at bounding box center [52, 59] width 39 height 9
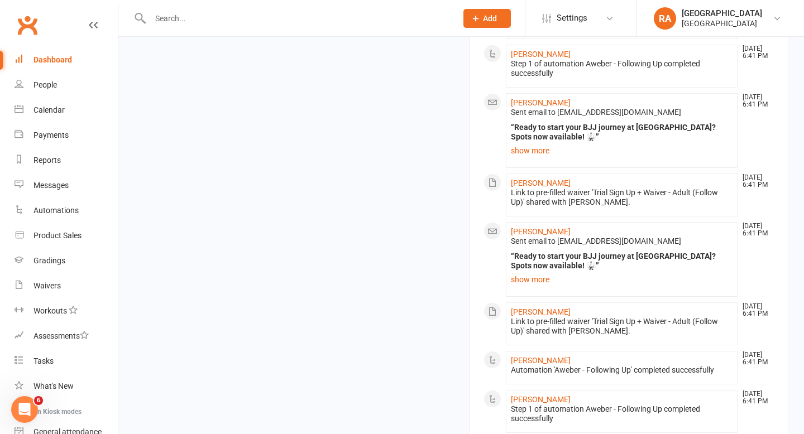
scroll to position [802, 0]
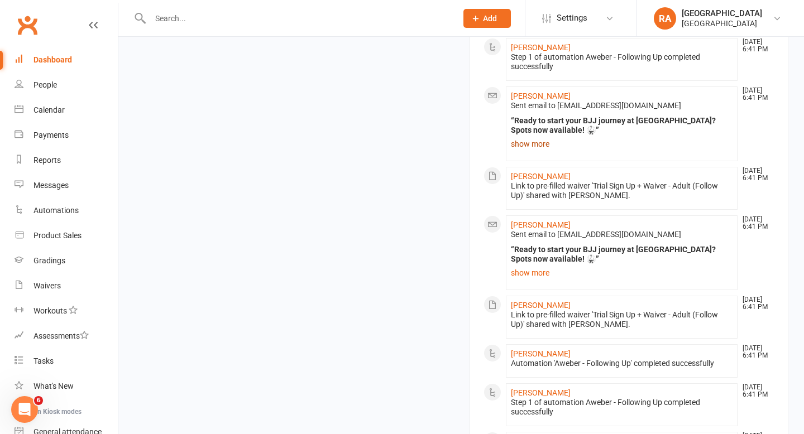
click at [533, 145] on link "show more" at bounding box center [622, 144] width 222 height 16
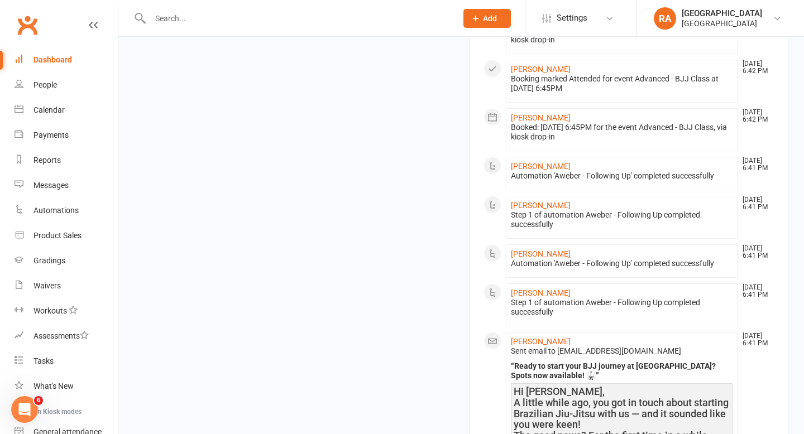
scroll to position [0, 0]
